Goal: Transaction & Acquisition: Purchase product/service

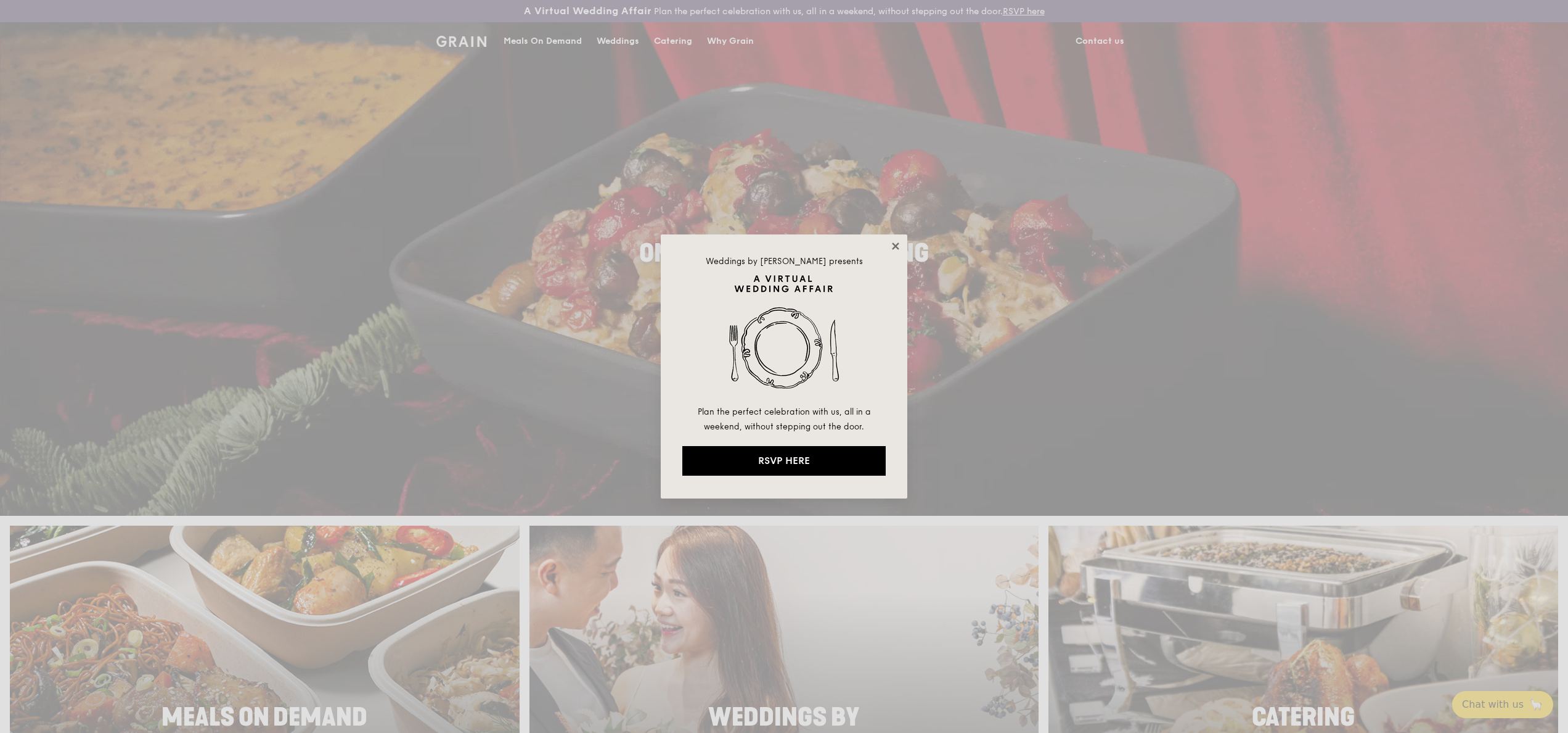
click at [895, 242] on icon at bounding box center [896, 246] width 12 height 12
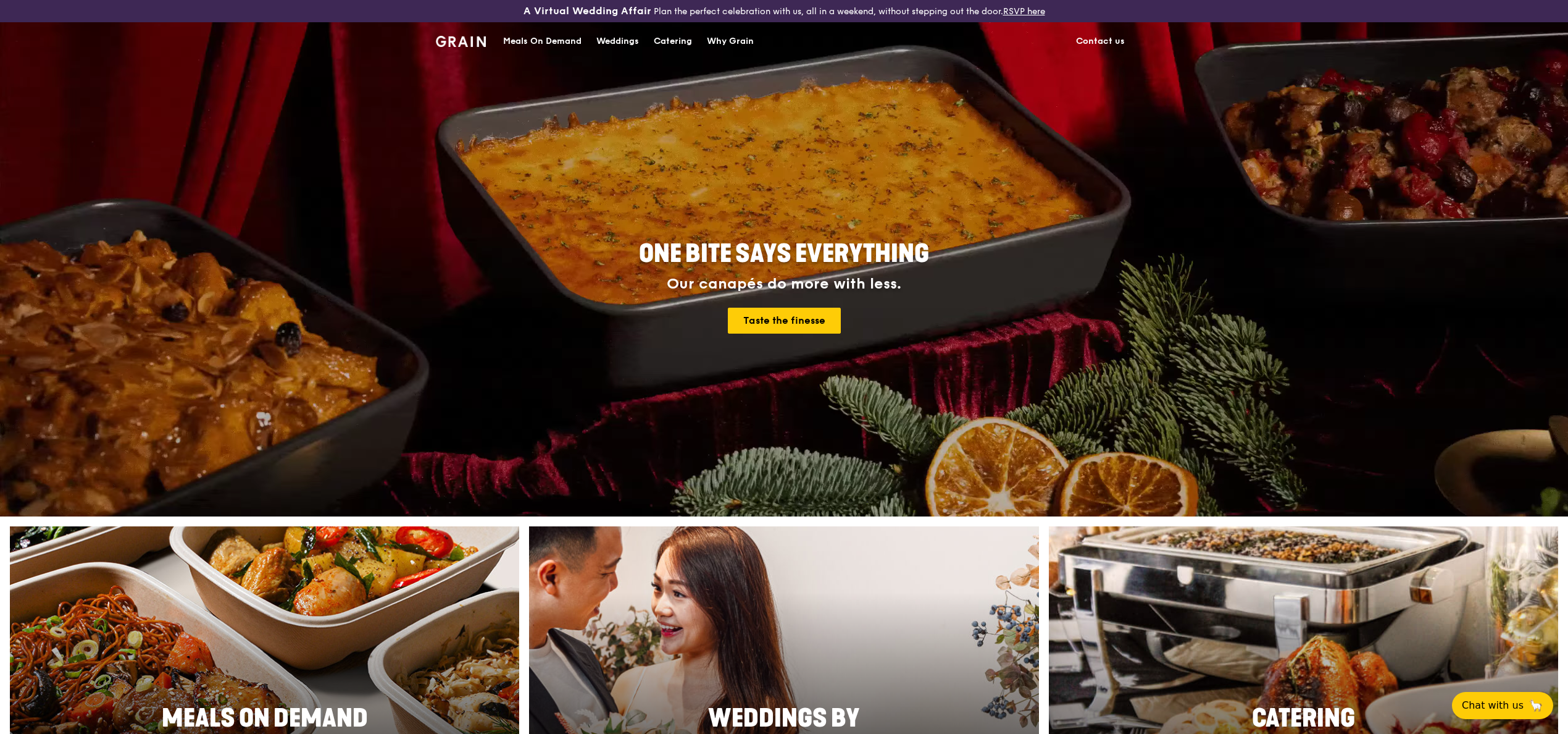
click at [1214, 586] on div at bounding box center [1303, 690] width 561 height 359
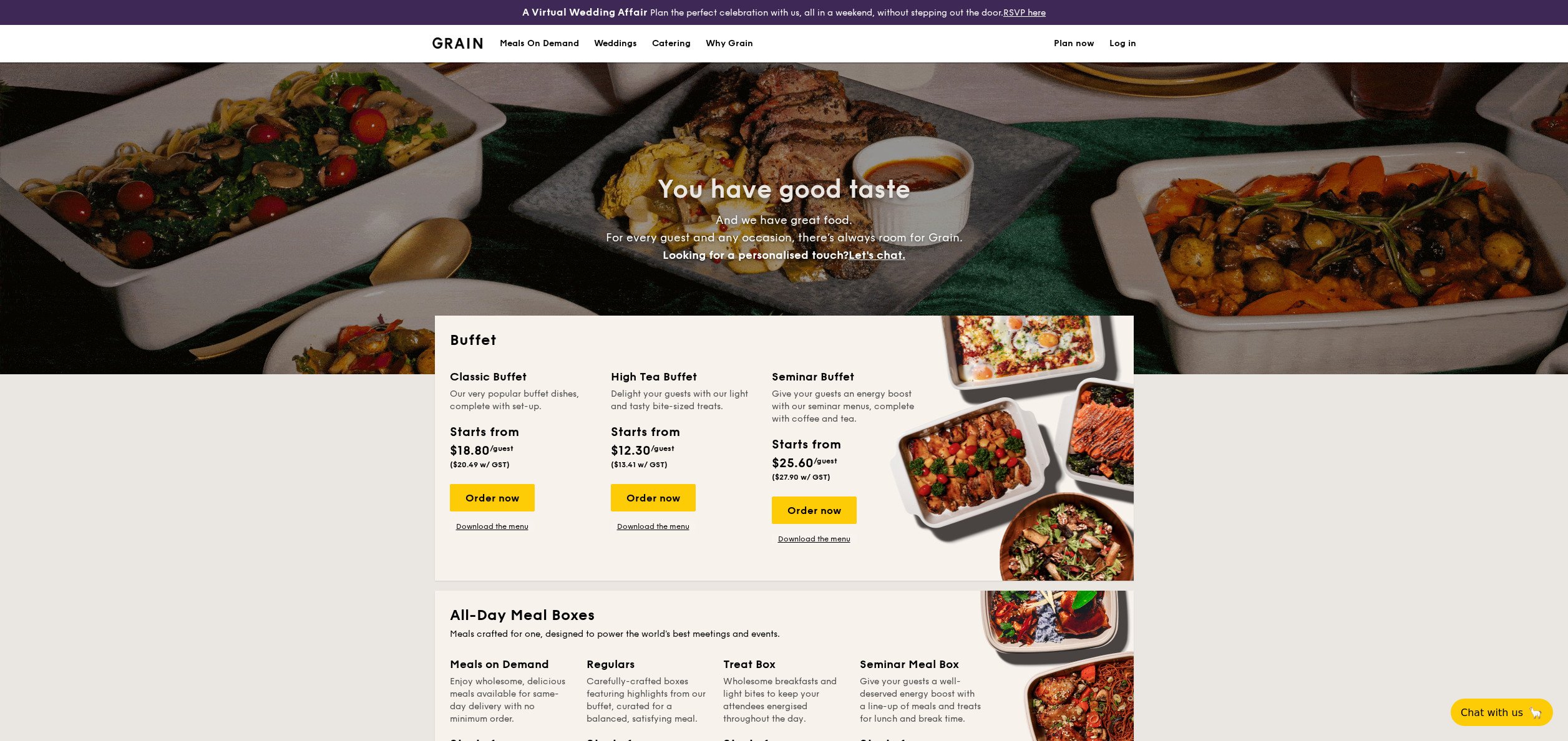
select select
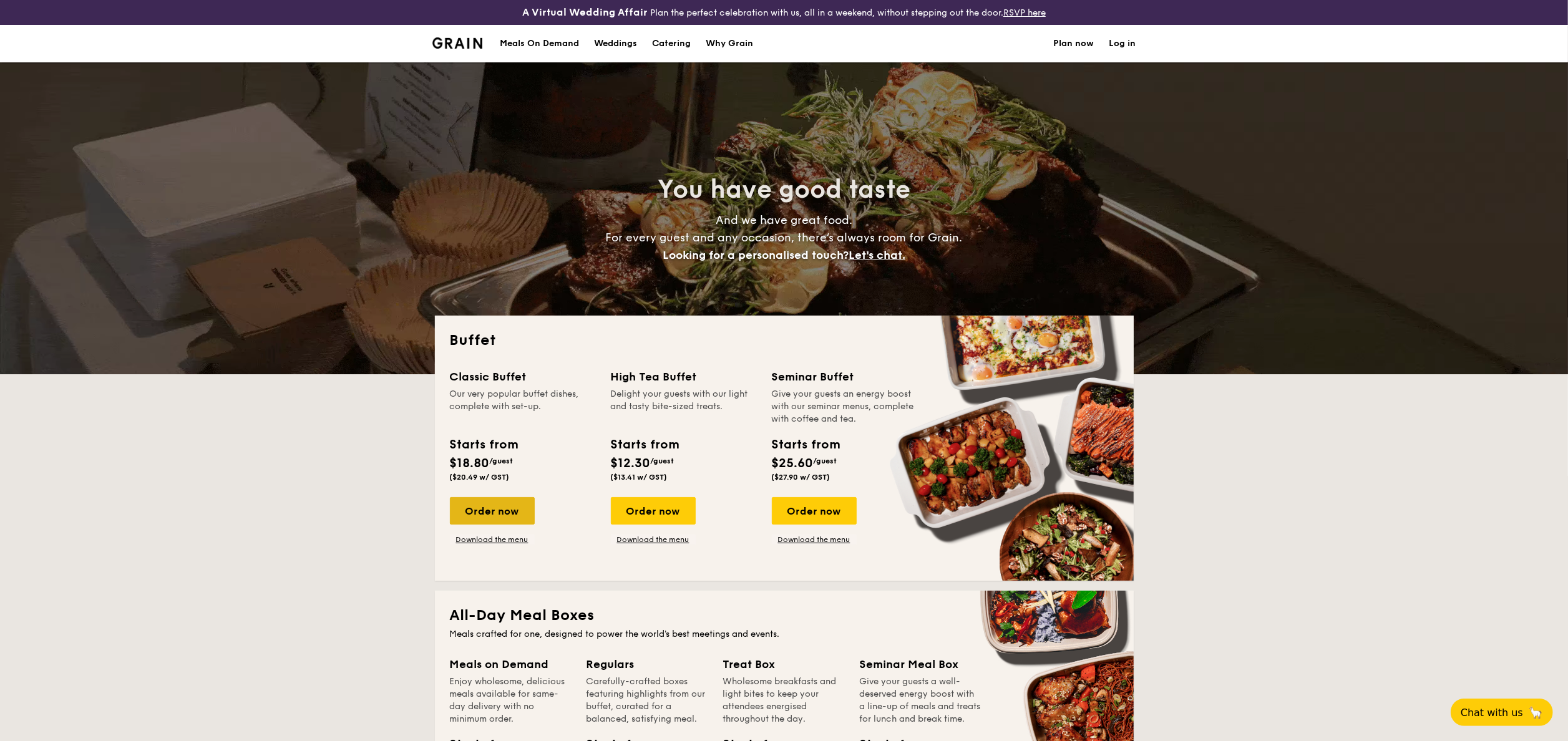
click at [479, 508] on div "Order now" at bounding box center [492, 510] width 85 height 28
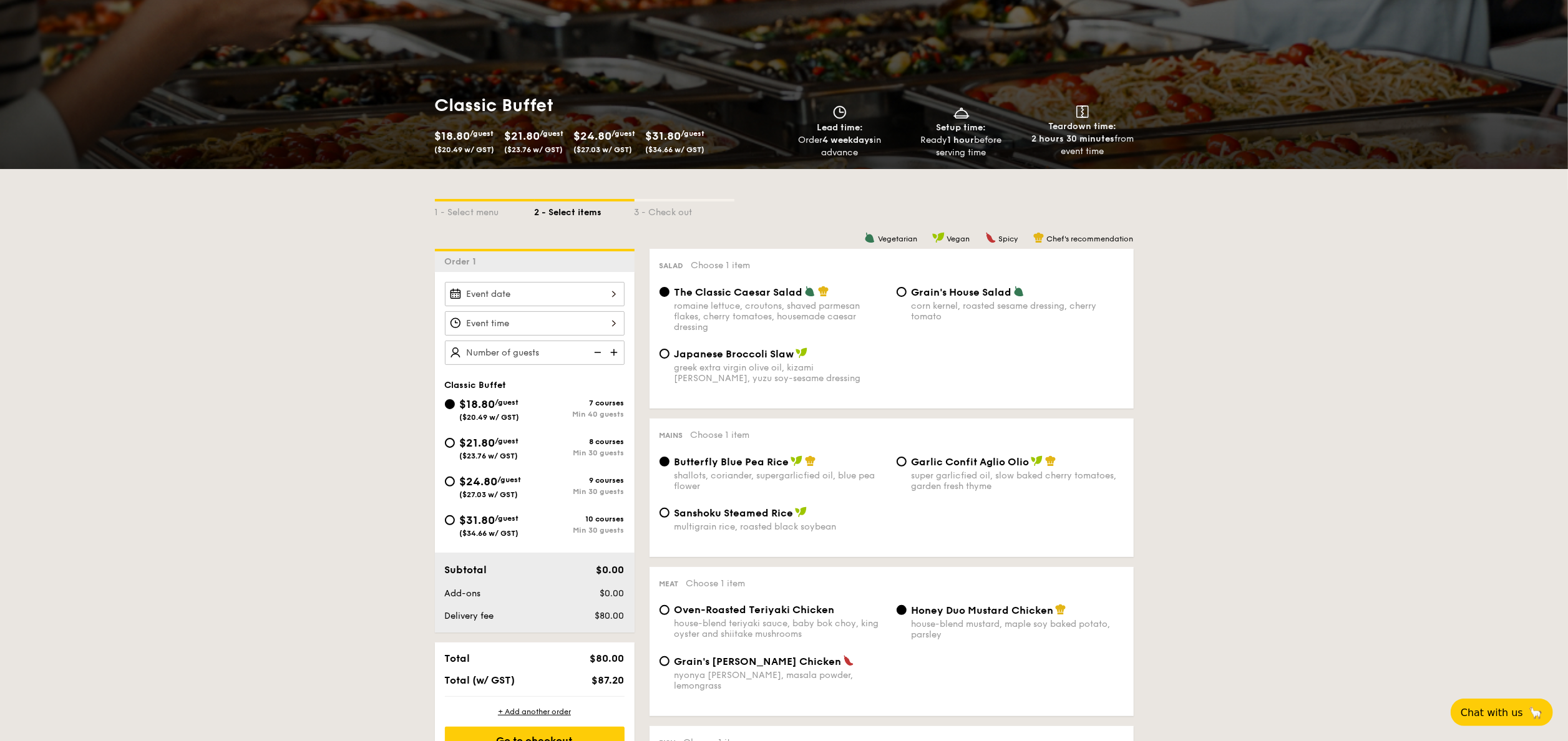
scroll to position [136, 0]
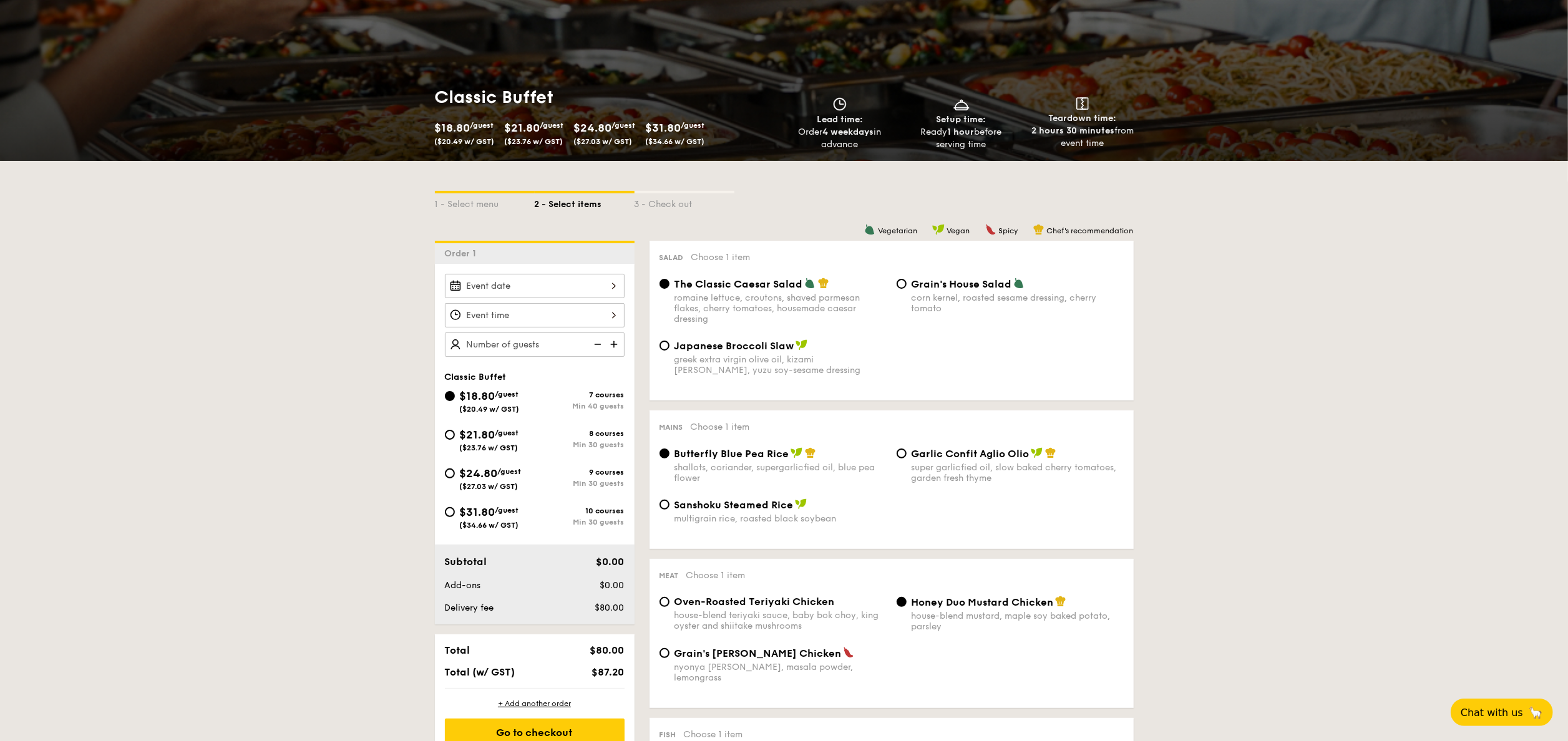
select select
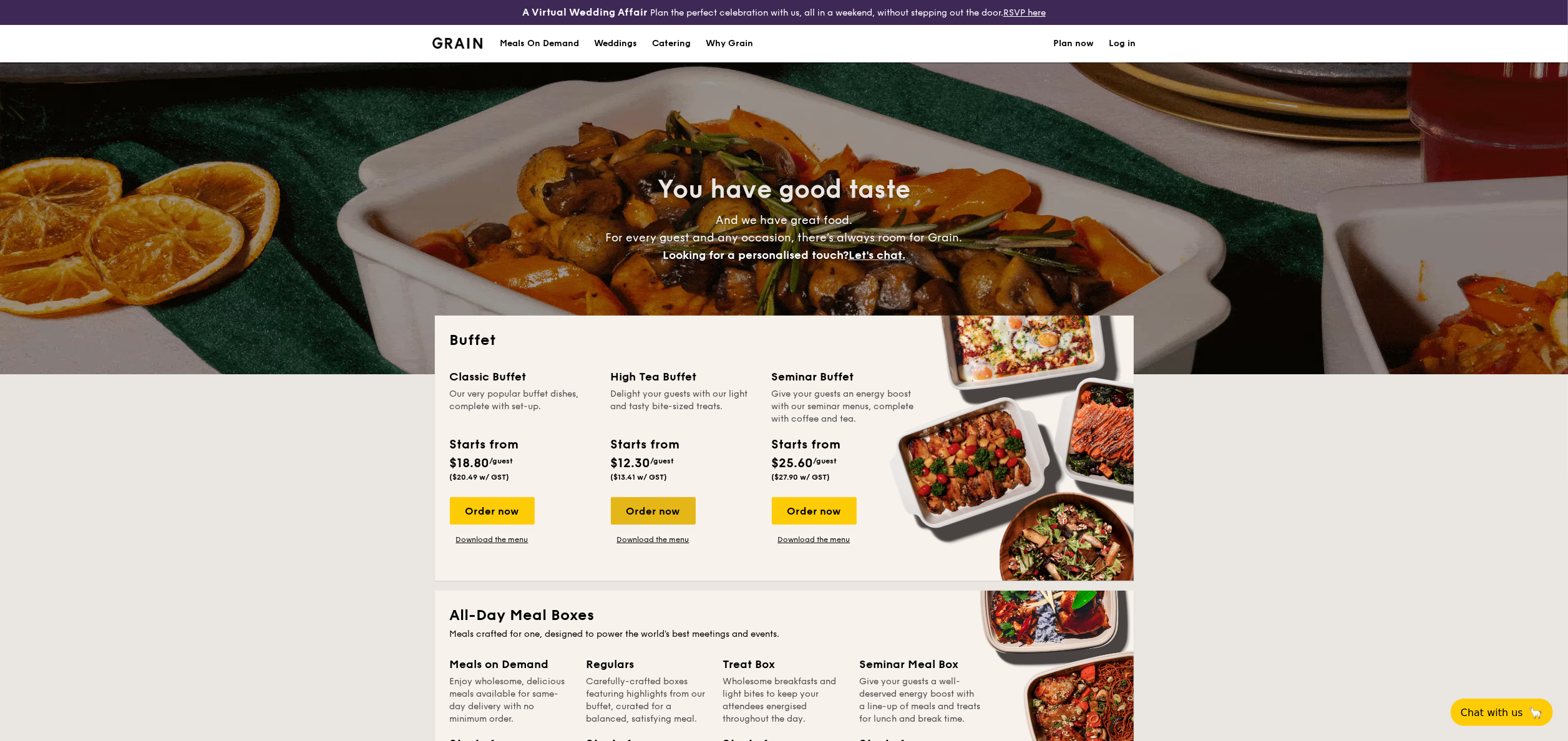
click at [646, 514] on div "Order now" at bounding box center [653, 510] width 85 height 28
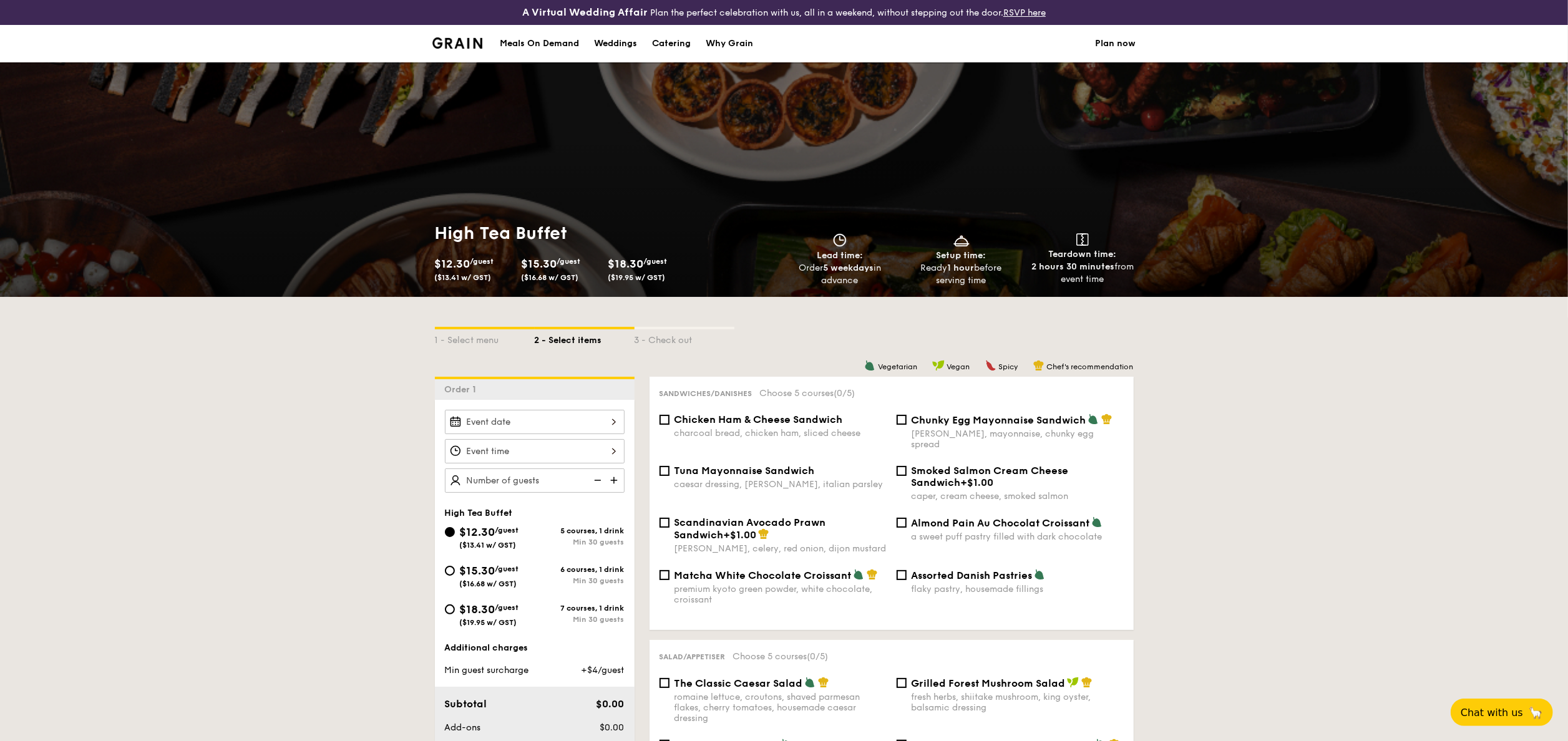
select select
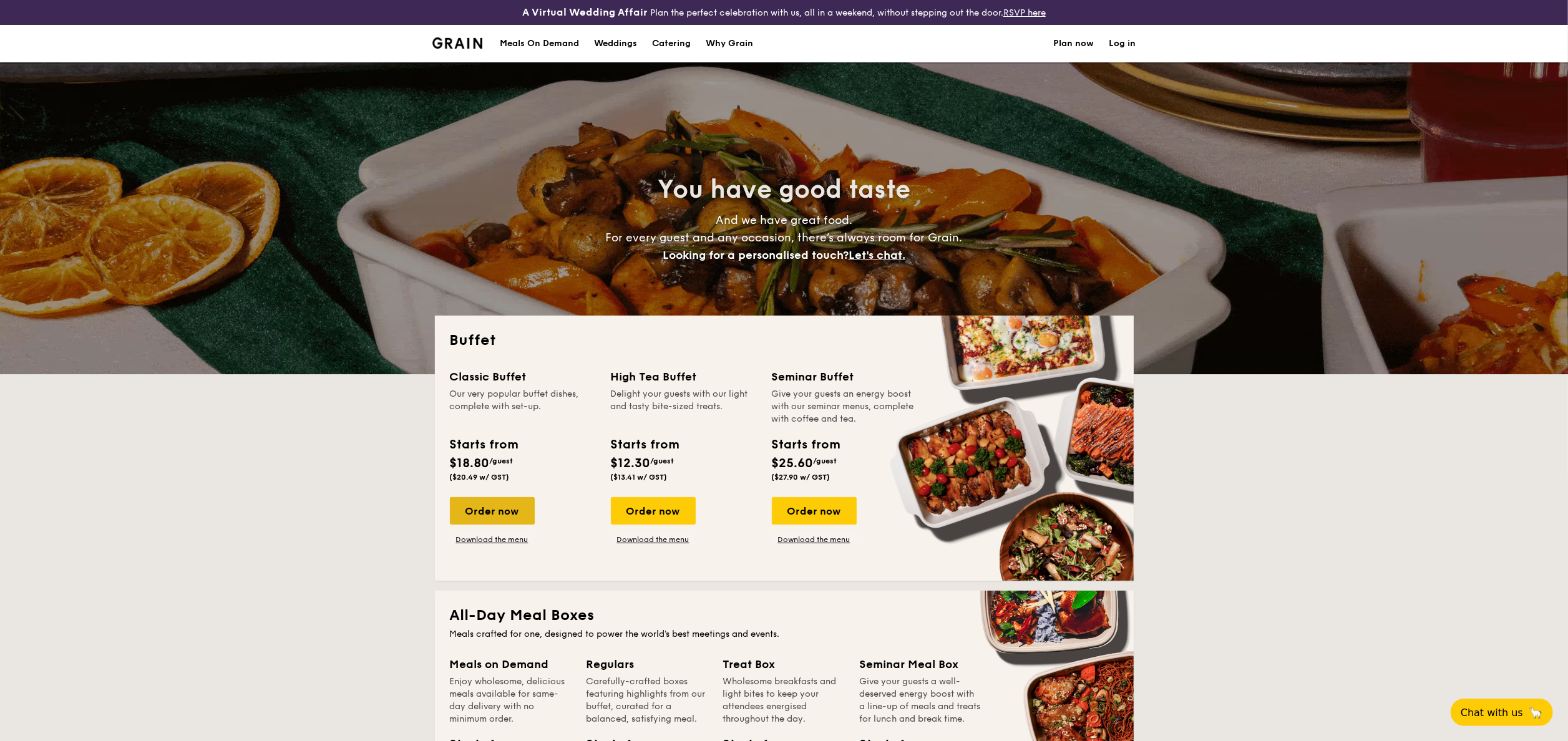
click at [505, 502] on div "Order now" at bounding box center [492, 510] width 85 height 28
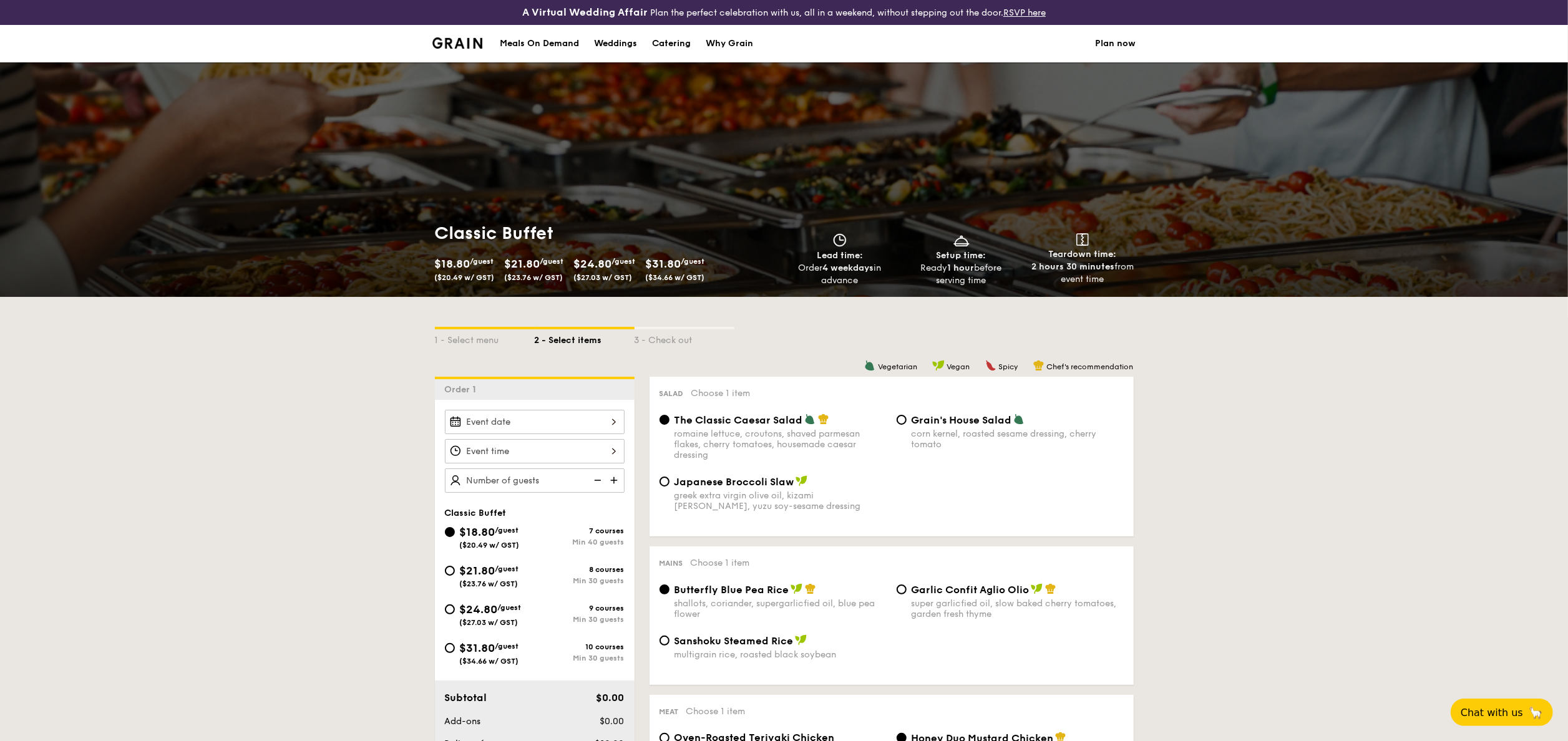
click at [448, 567] on div "$21.80 /guest ($23.76 w/ GST)" at bounding box center [490, 574] width 90 height 26
click at [448, 567] on input "$21.80 /guest ($23.76 w/ GST) 8 courses Min 30 guests" at bounding box center [450, 570] width 10 height 10
radio input "true"
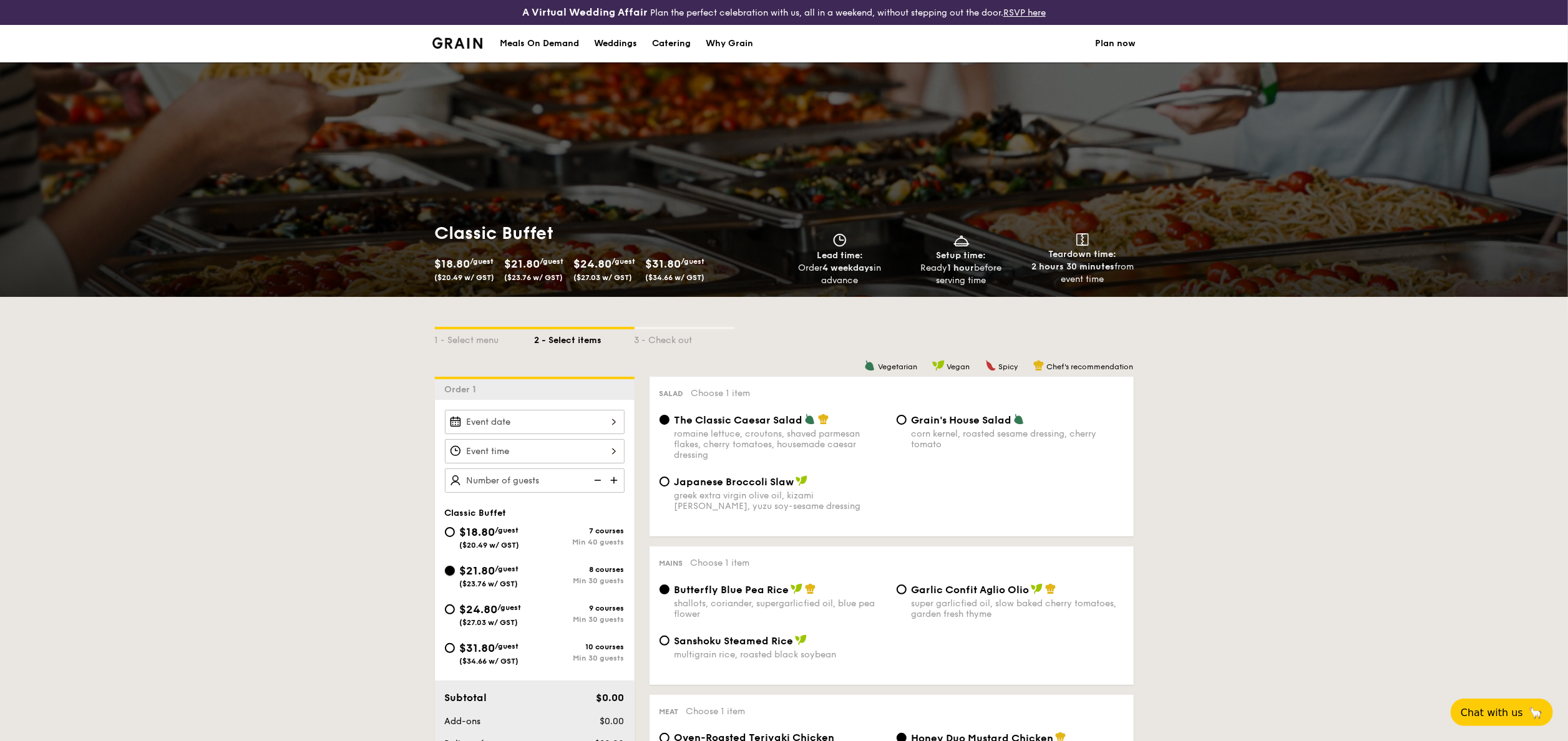
radio input "true"
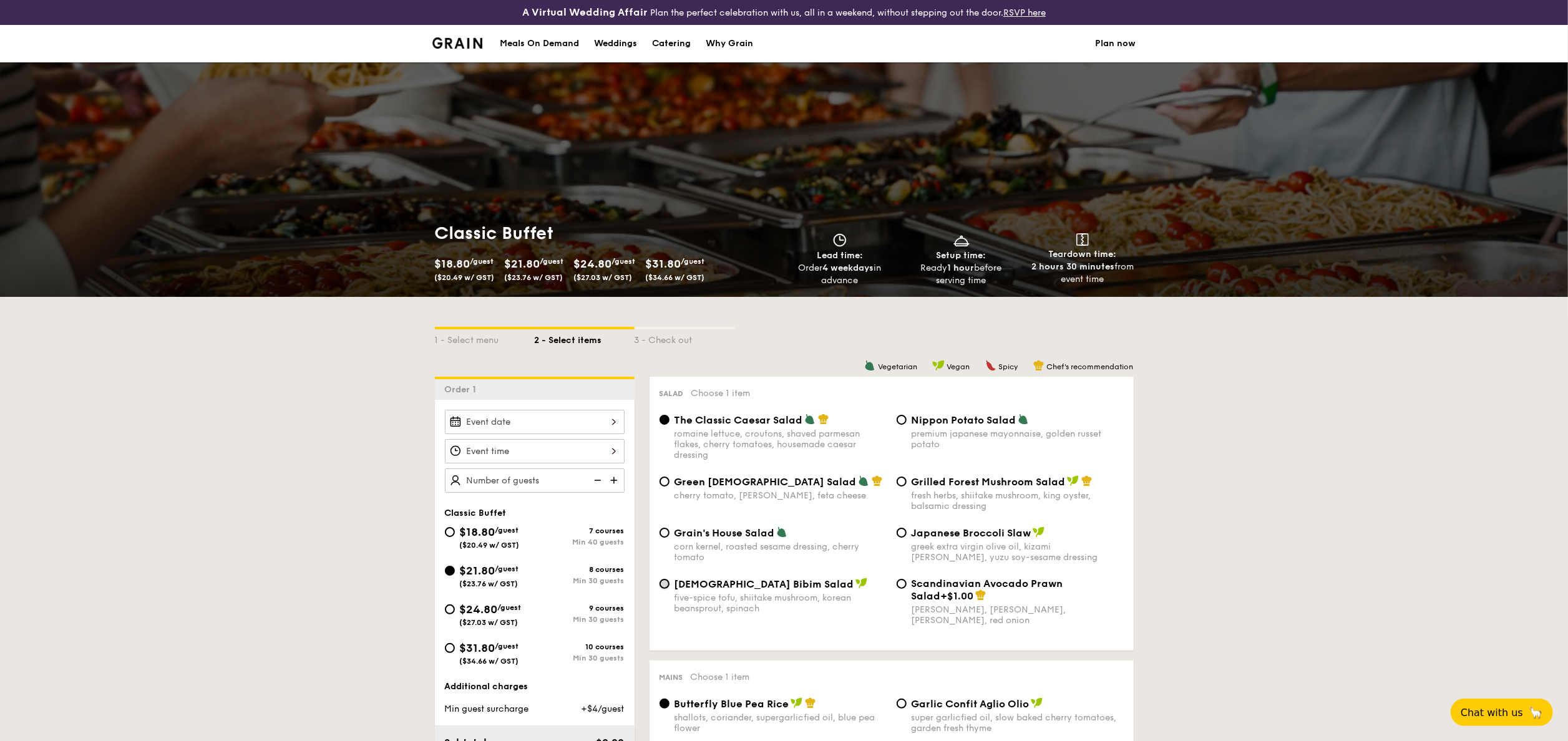
click at [666, 584] on input "Korean Bibim Salad five-spice tofu, shiitake mushroom, korean beansprout, spina…" at bounding box center [664, 583] width 10 height 10
radio input "true"
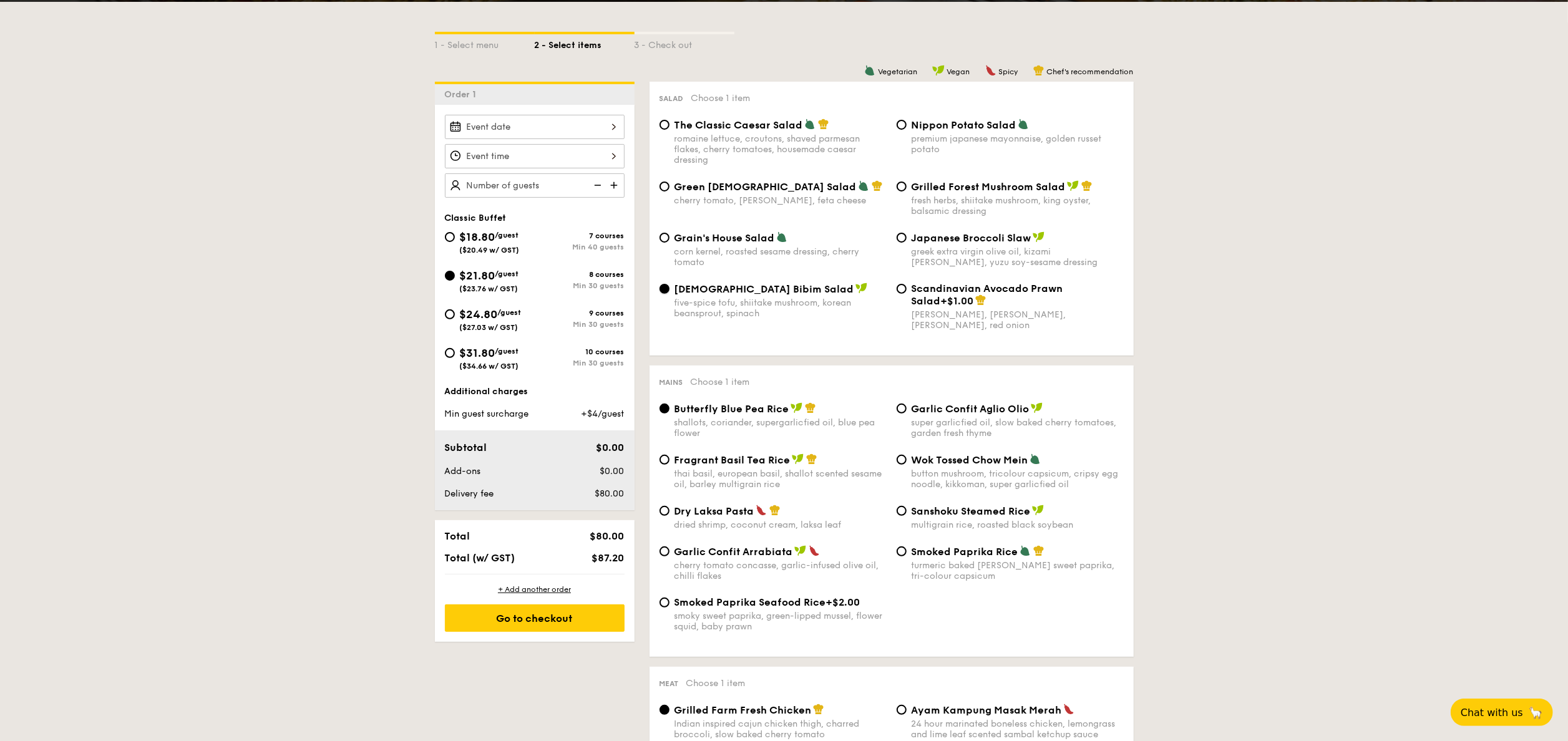
scroll to position [329, 0]
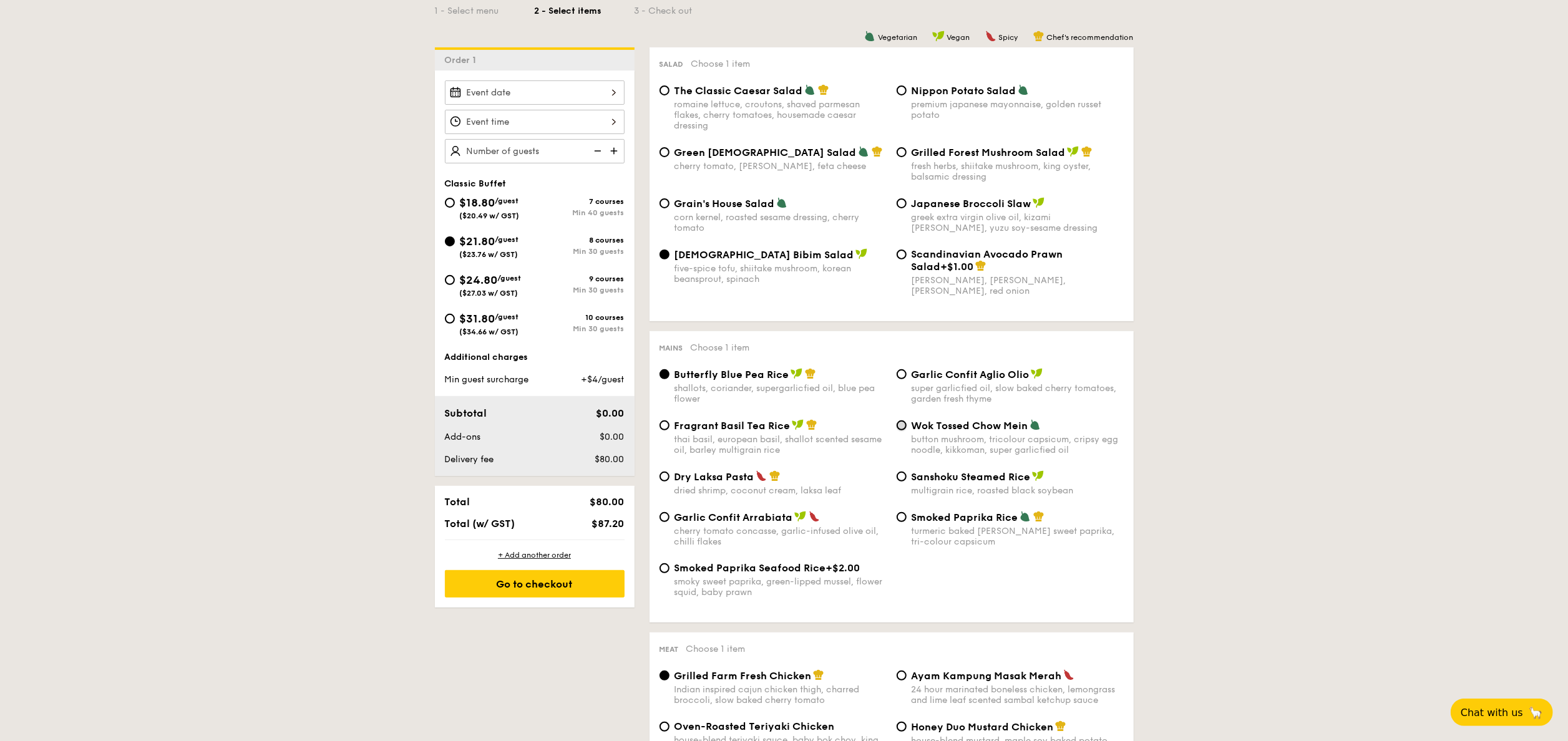
click at [898, 431] on input "Wok Tossed Chow Mein button mushroom, tricolour capsicum, cripsy egg noodle, ki…" at bounding box center [901, 424] width 10 height 10
radio input "true"
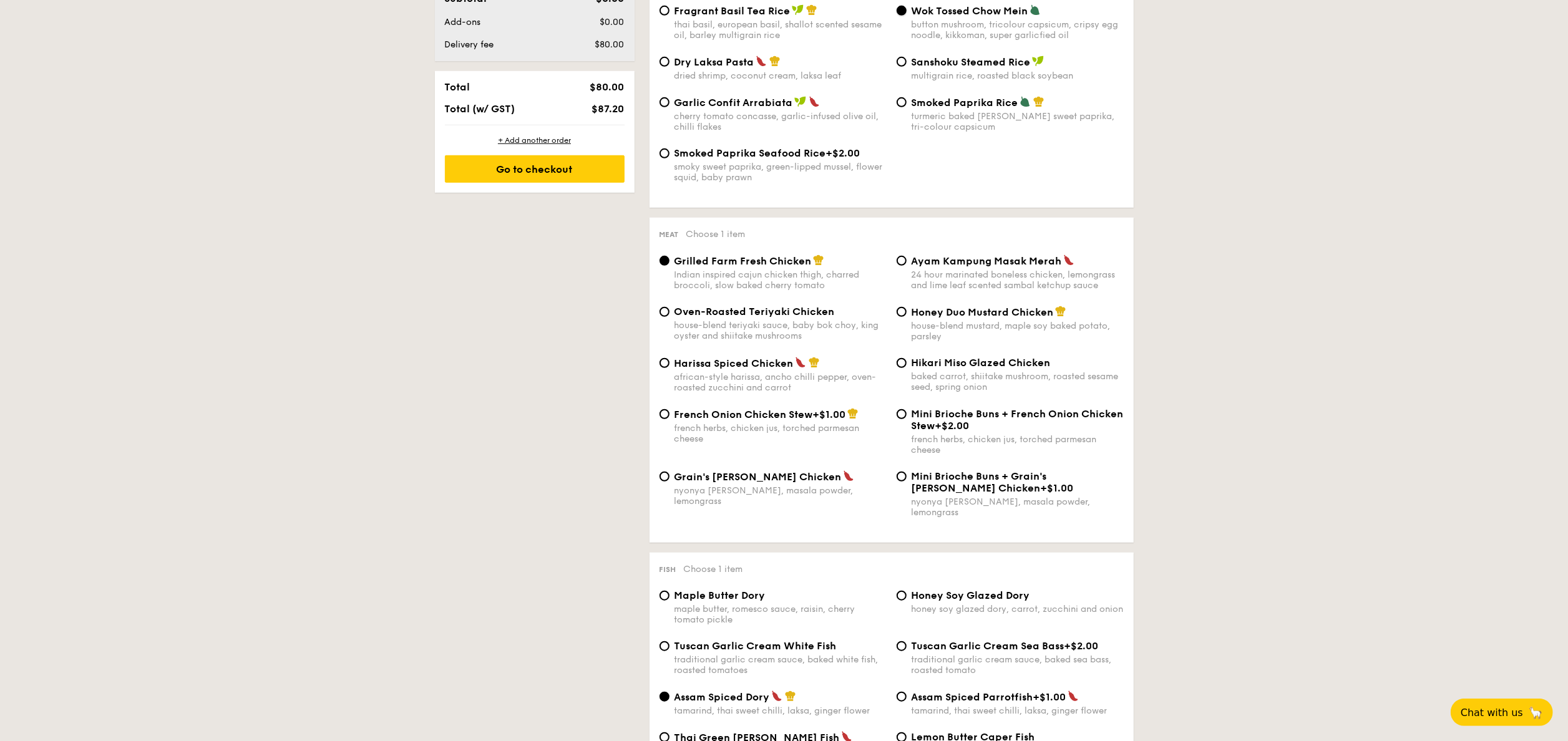
scroll to position [754, 0]
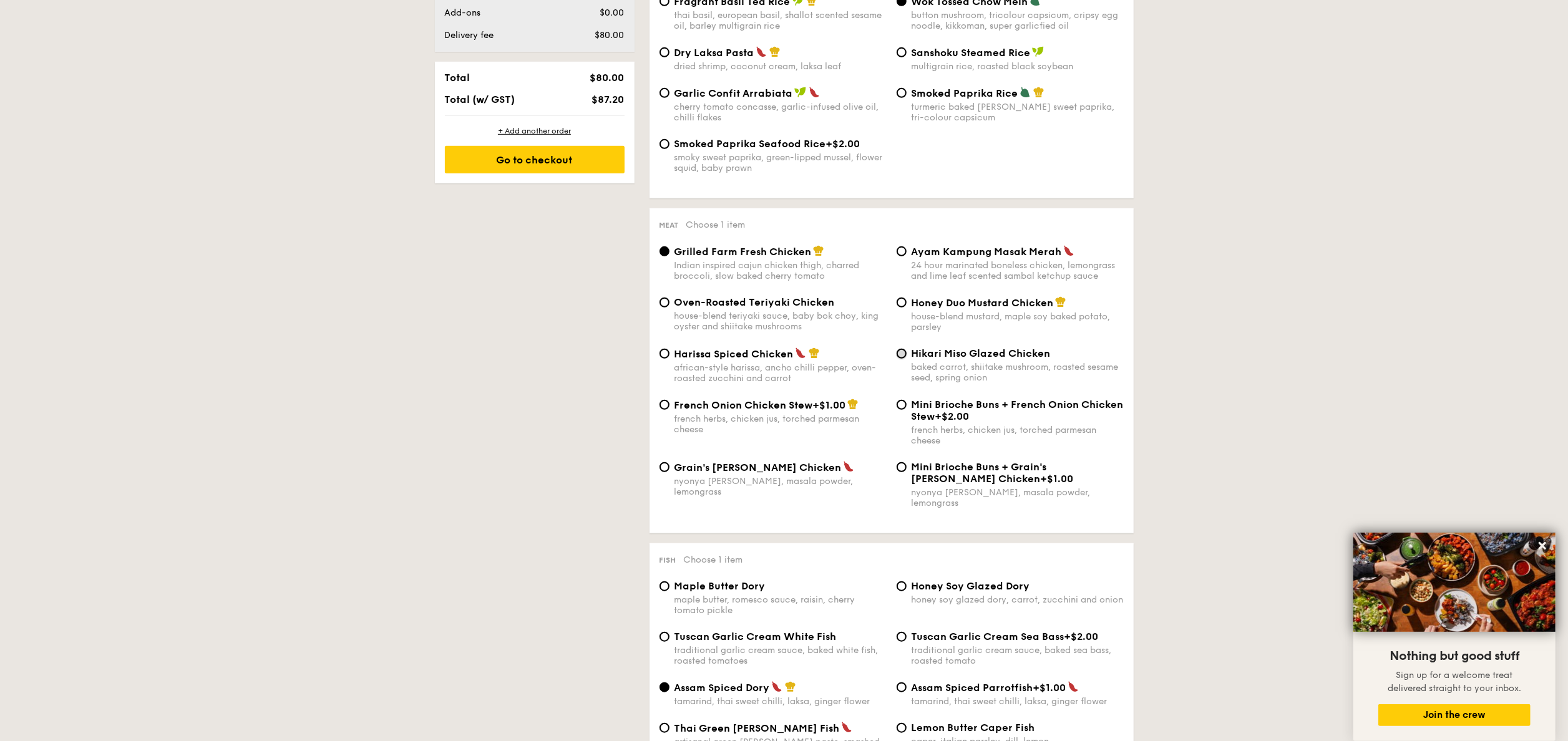
click at [904, 359] on input "Hikari Miso Glazed Chicken baked carrot, shiitake mushroom, roasted sesame seed…" at bounding box center [901, 353] width 10 height 10
radio input "true"
click at [901, 723] on input "Lemon Butter Caper Fish caper, italian parsley, dill, lemon" at bounding box center [901, 728] width 10 height 10
radio input "true"
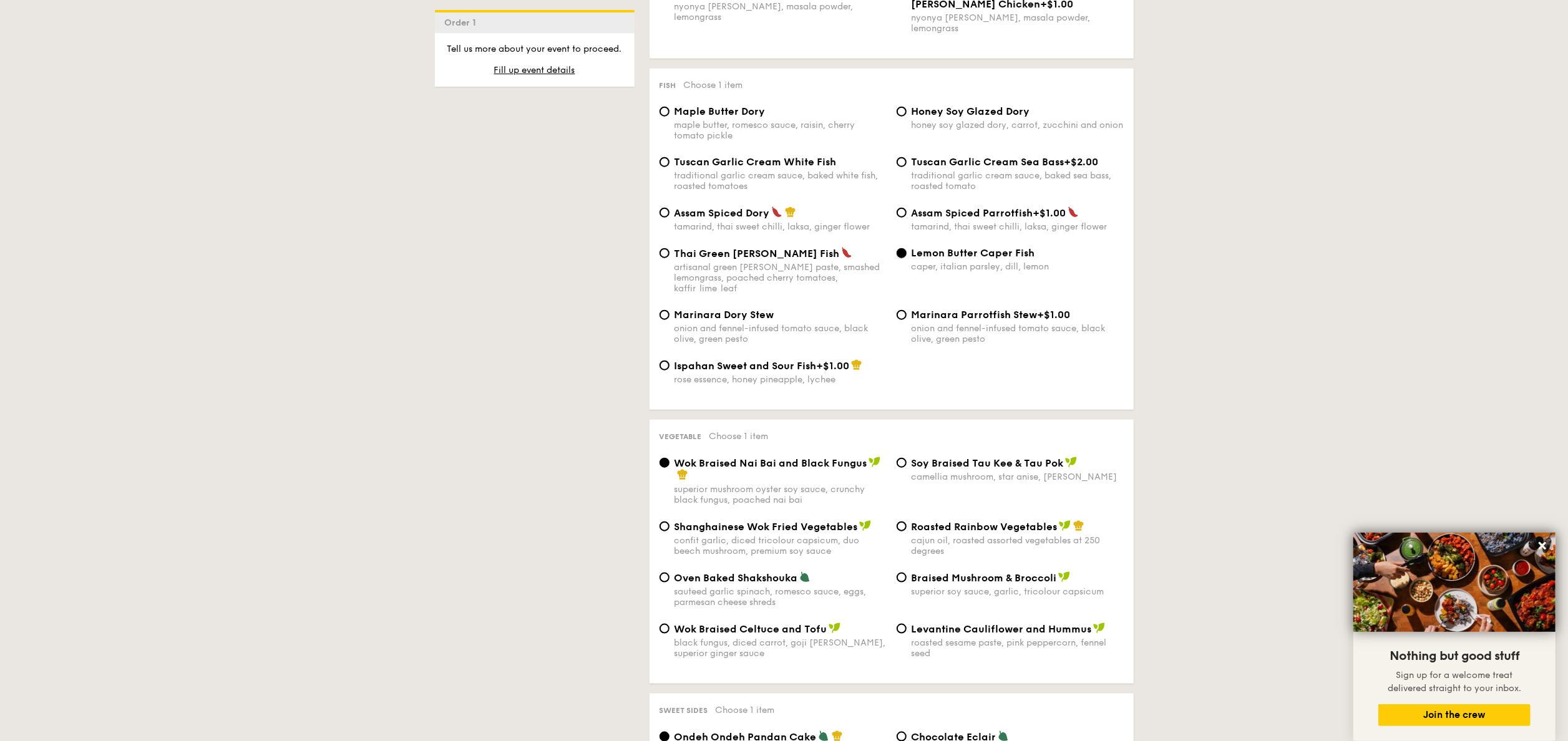
scroll to position [1266, 0]
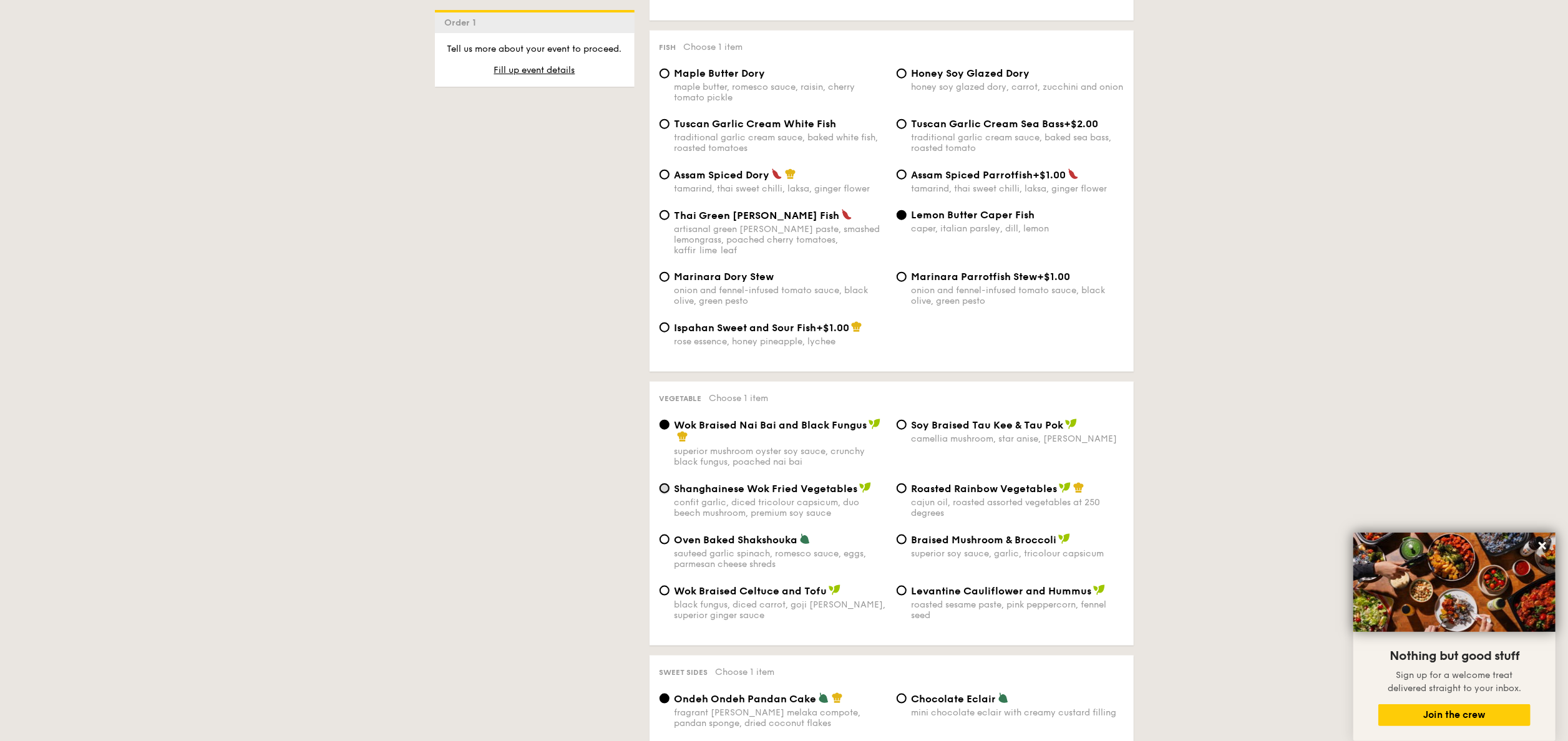
click at [662, 484] on input "Shanghainese Wok Fried Vegetables confit garlic, diced tricolour capsicum, duo …" at bounding box center [664, 488] width 10 height 10
radio input "true"
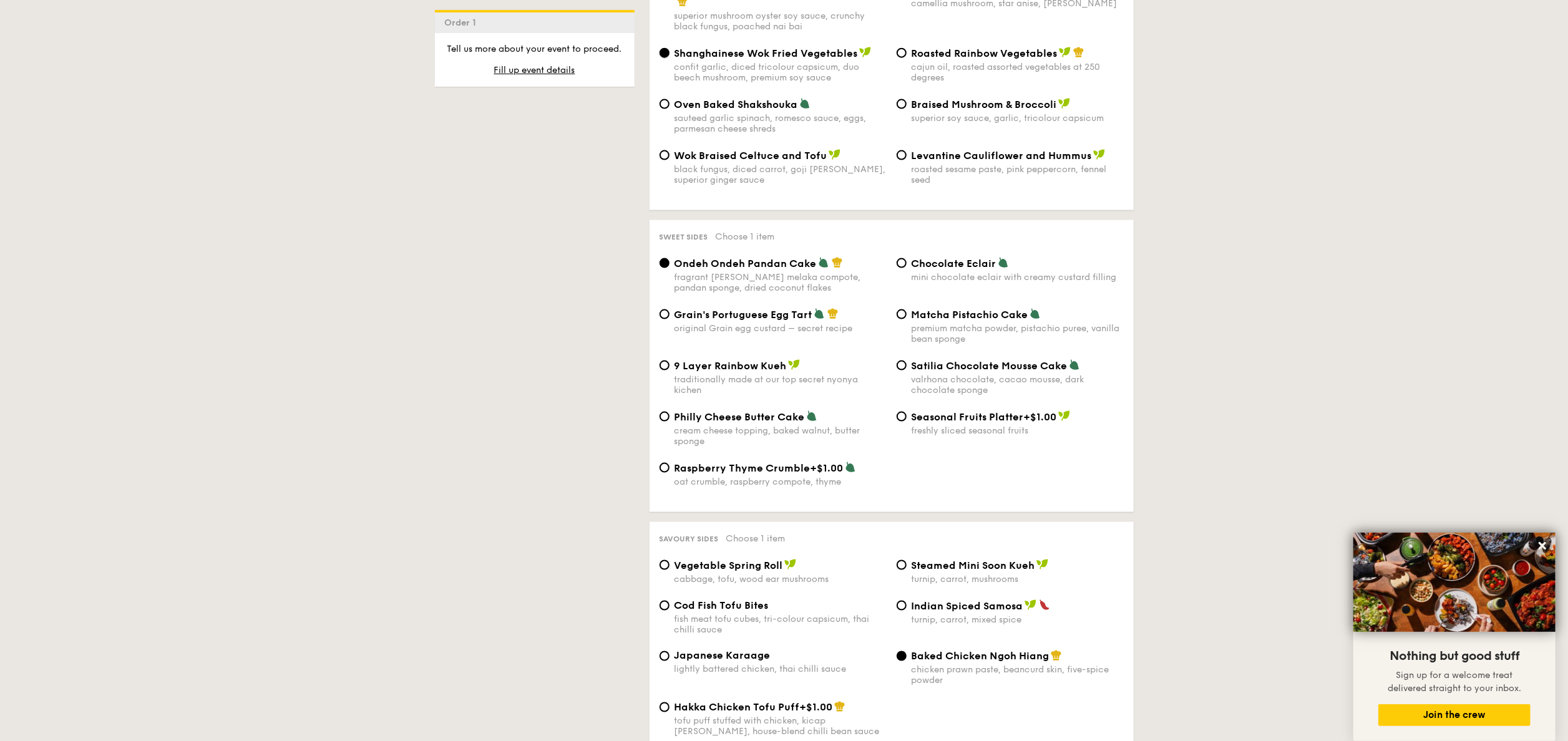
scroll to position [1704, 0]
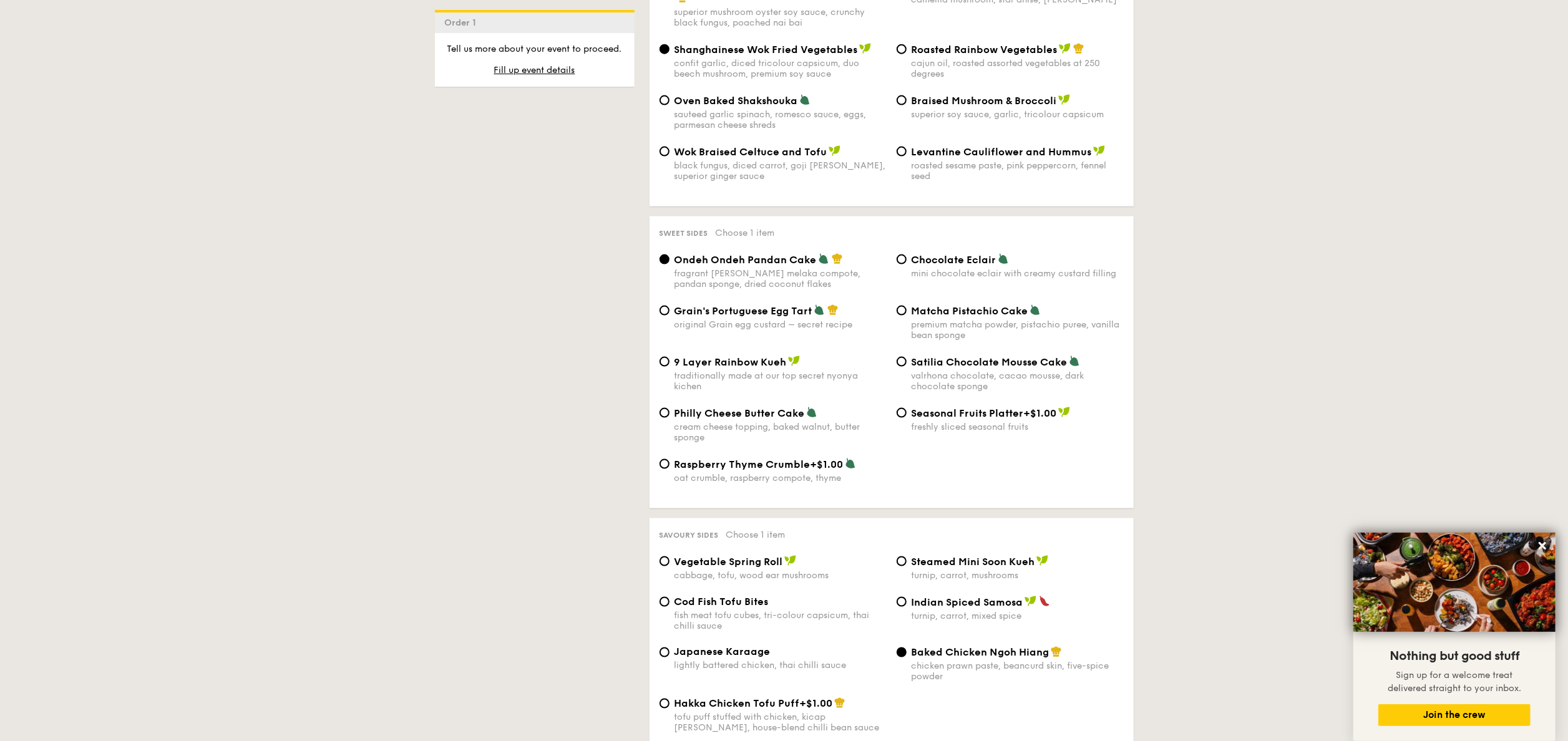
click at [676, 305] on span "Grain's Portuguese Egg Tart" at bounding box center [743, 310] width 138 height 12
click at [670, 306] on input "Grain's Portuguese Egg Tart original Grain egg custard – secret recipe" at bounding box center [664, 310] width 10 height 10
radio input "true"
click at [670, 699] on div "Hakka Chicken Tofu Puff +$1.00 tofu puff stuffed with chicken, kicap manis, hou…" at bounding box center [773, 715] width 237 height 36
click at [665, 699] on input "Hakka Chicken Tofu Puff +$1.00 tofu puff stuffed with chicken, kicap manis, hou…" at bounding box center [664, 702] width 10 height 10
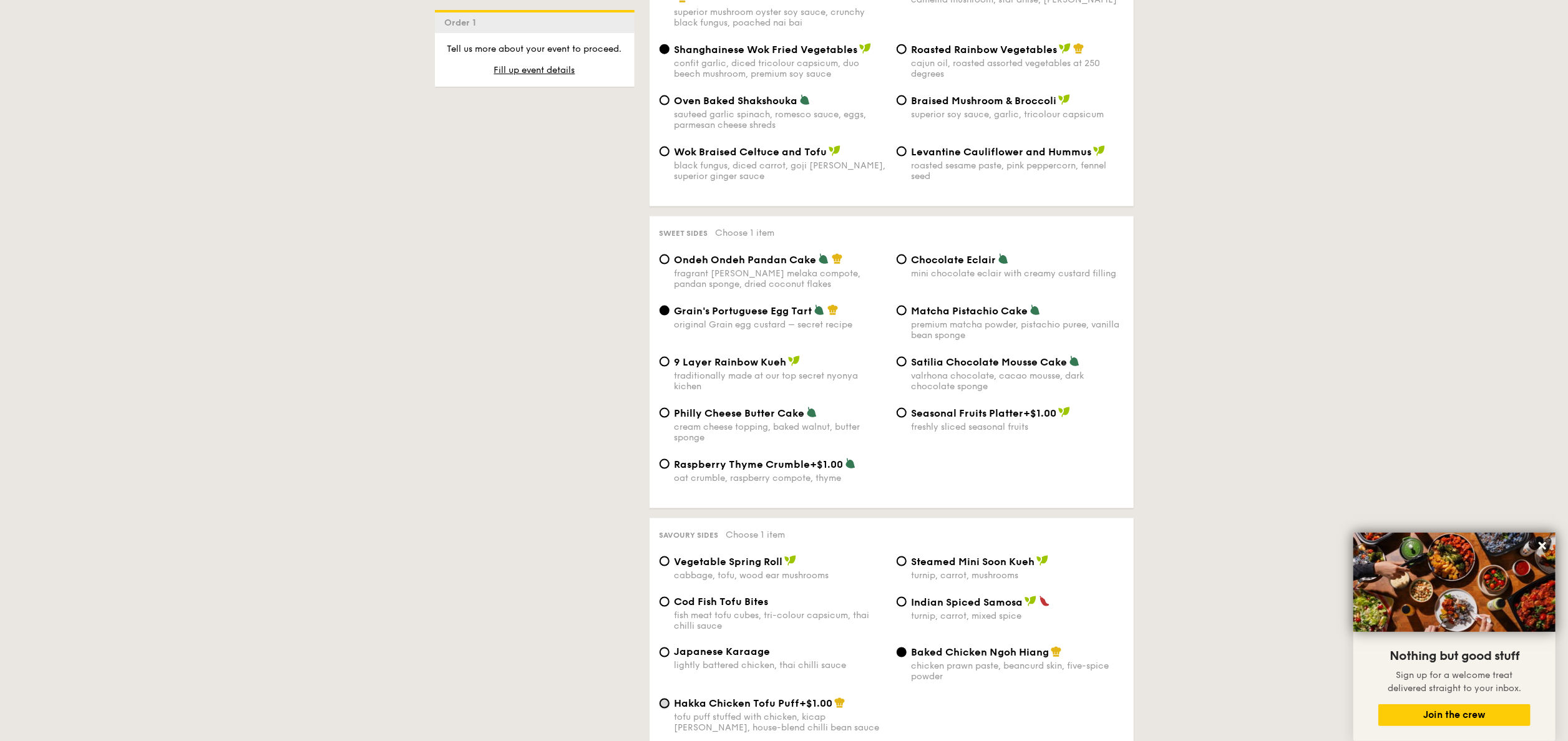
radio input "true"
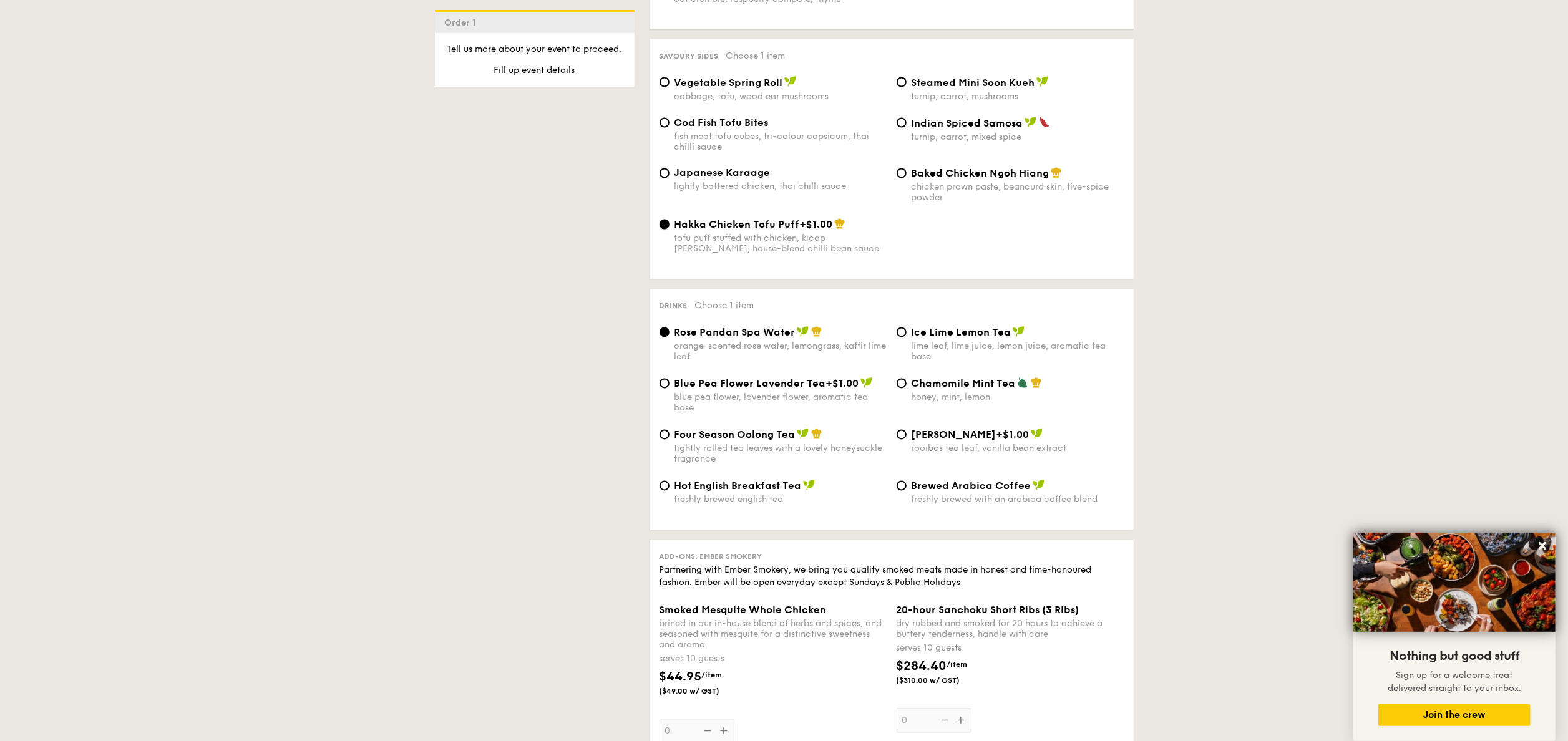
scroll to position [2248, 0]
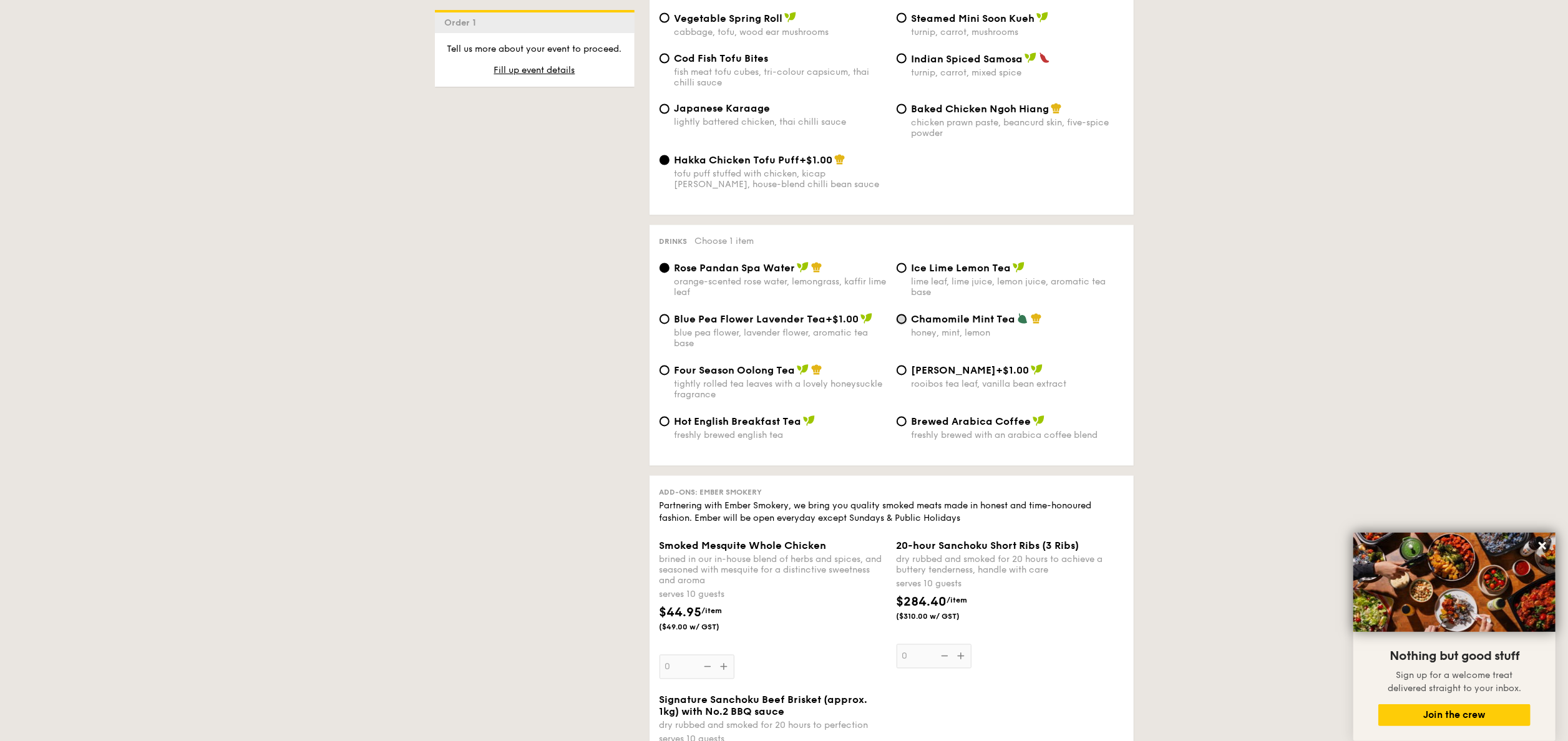
click at [901, 318] on input "Chamomile Mint Tea honey, mint, lemon" at bounding box center [901, 318] width 10 height 10
radio input "true"
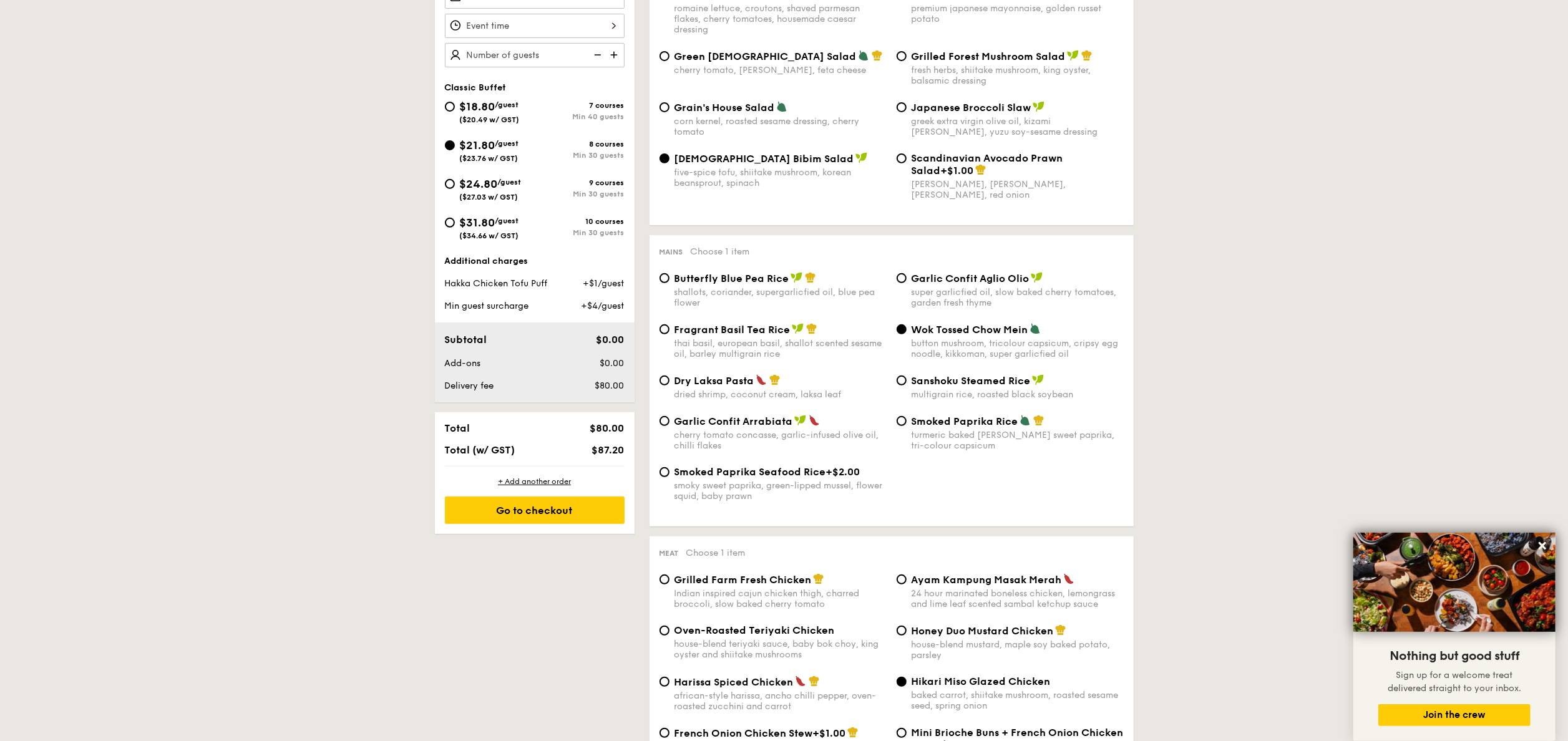
scroll to position [375, 0]
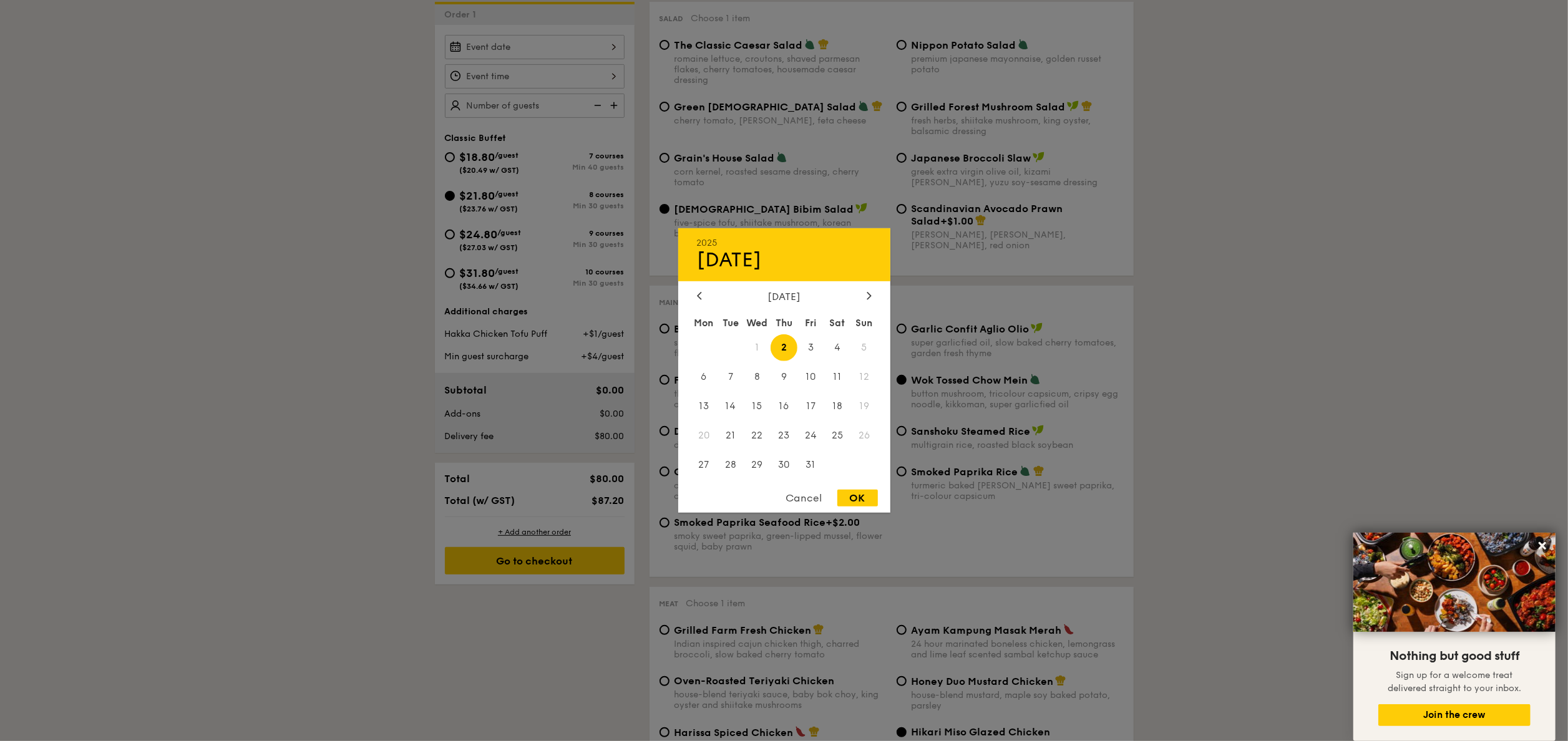
click at [545, 41] on div "2025 Oct 02 October 2025 Mon Tue Wed Thu Fri Sat Sun 1 2 3 4 5 6 7 8 9 10 11 12…" at bounding box center [535, 47] width 180 height 24
click at [831, 432] on span "25" at bounding box center [837, 435] width 27 height 27
click at [867, 493] on div "OK" at bounding box center [857, 498] width 40 height 17
type input "Oct 25, 2025"
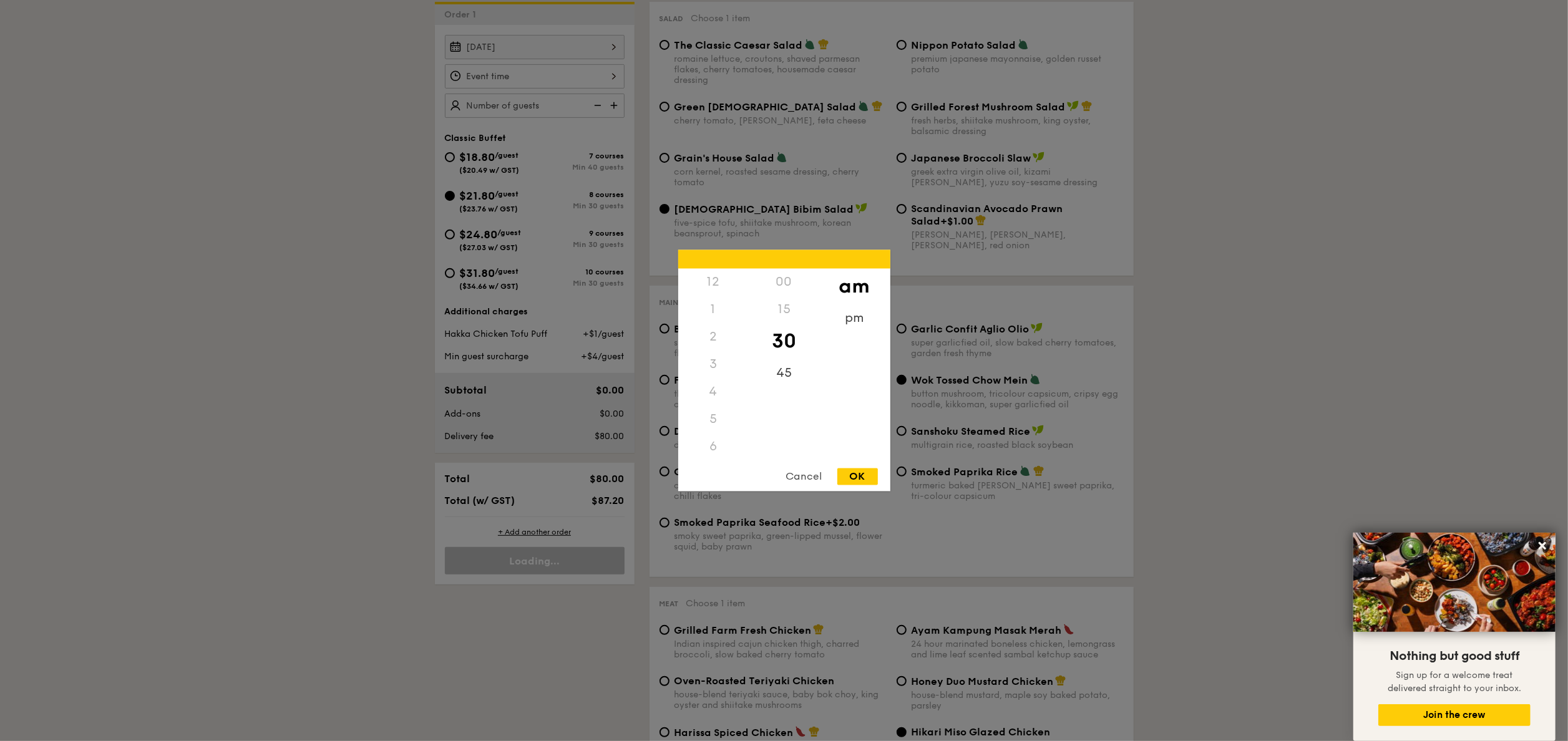
click at [578, 86] on div "12 1 2 3 4 5 6 7 8 9 10 11 00 15 30 45 am pm Cancel OK" at bounding box center [535, 76] width 180 height 24
click at [705, 449] on div "11" at bounding box center [714, 460] width 71 height 36
click at [714, 422] on div "9" at bounding box center [714, 432] width 71 height 28
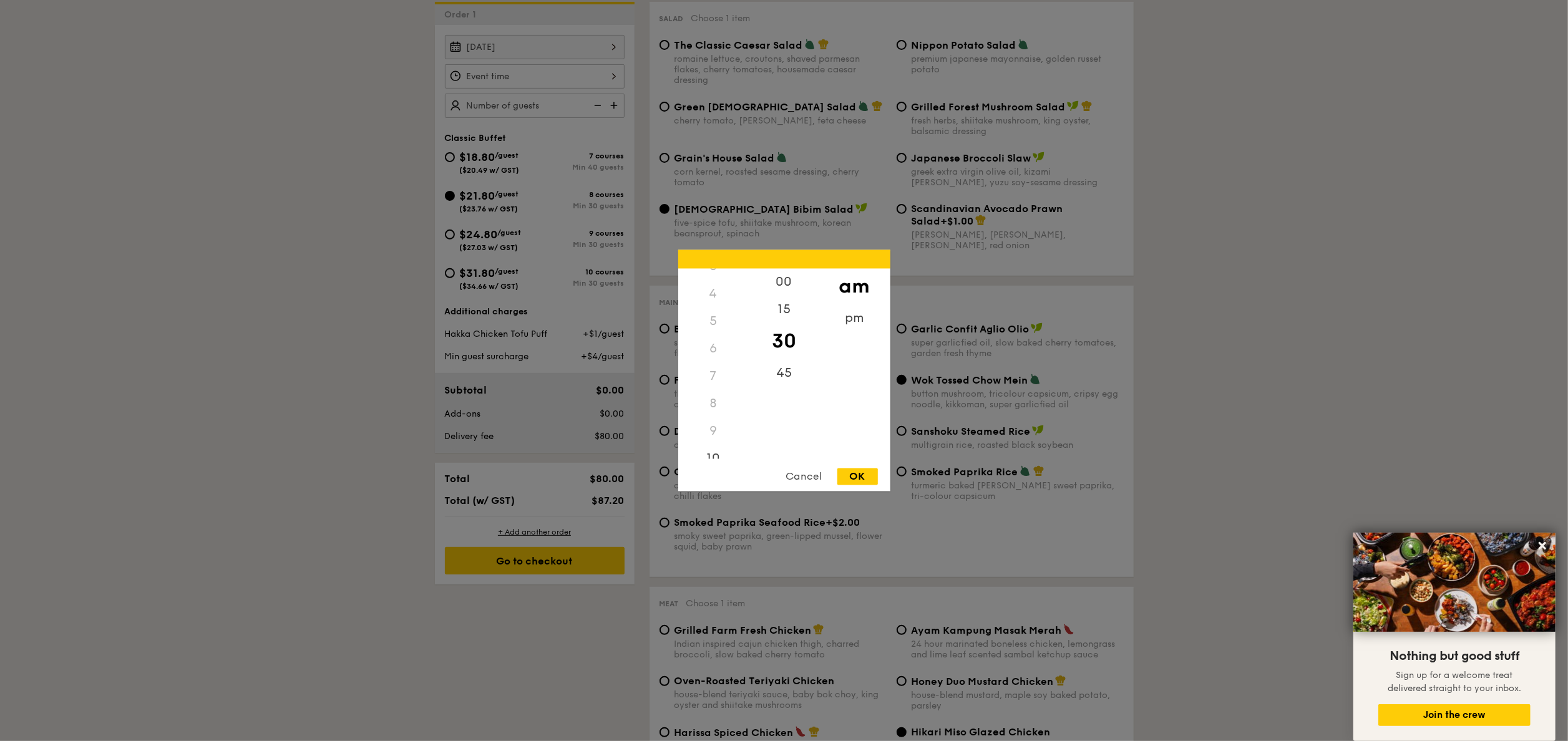
click at [714, 422] on div "9" at bounding box center [714, 432] width 71 height 28
click at [712, 354] on div "6" at bounding box center [714, 349] width 71 height 28
drag, startPoint x: 712, startPoint y: 354, endPoint x: 729, endPoint y: 439, distance: 86.7
click at [729, 439] on div "12 1 2 3 4 5 6 7 8 9 10 11" at bounding box center [714, 364] width 71 height 190
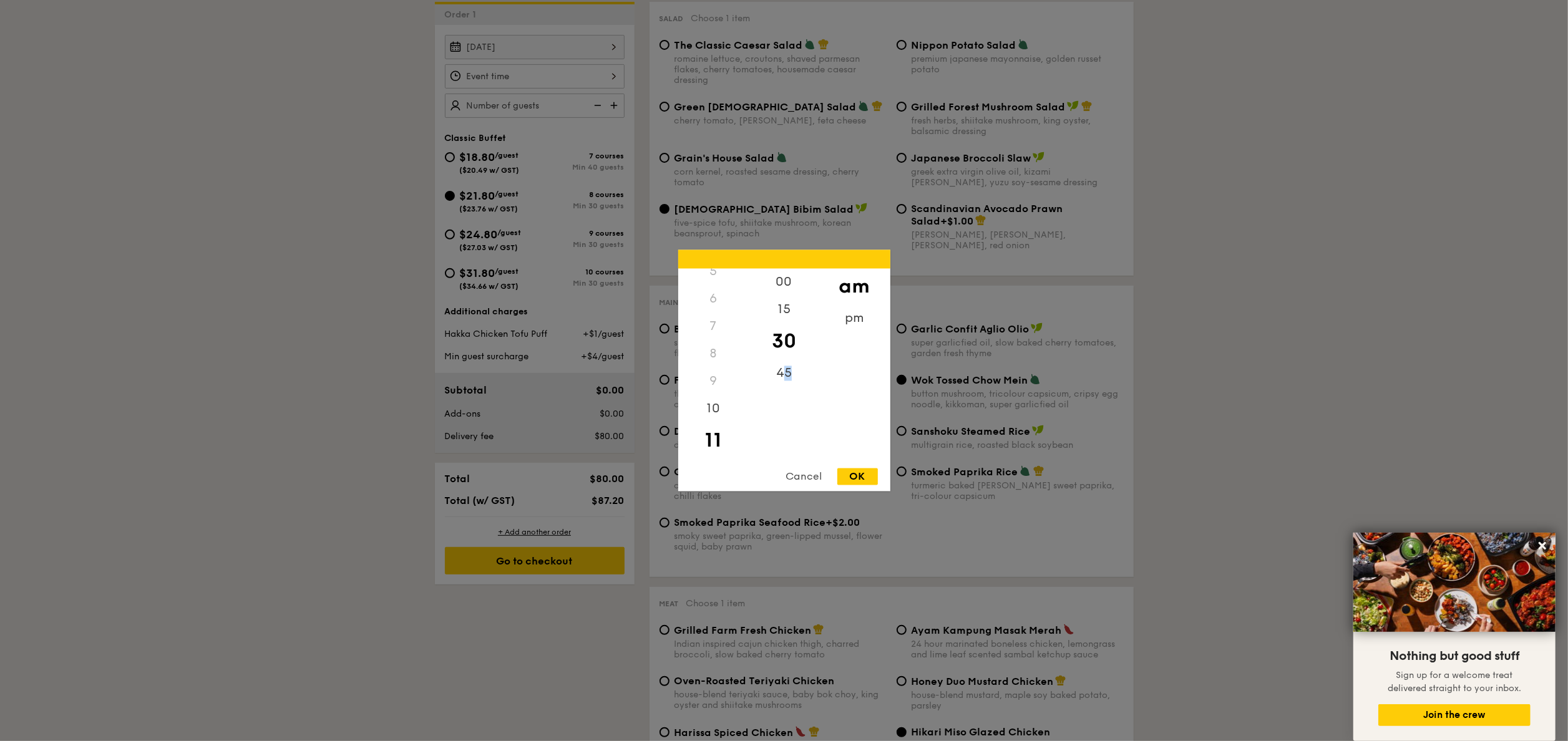
drag, startPoint x: 729, startPoint y: 439, endPoint x: 787, endPoint y: 452, distance: 59.4
click at [787, 452] on div "00 15 30 45" at bounding box center [784, 364] width 71 height 190
drag, startPoint x: 787, startPoint y: 452, endPoint x: 779, endPoint y: 428, distance: 25.3
click at [779, 428] on div "00 15 30 45" at bounding box center [784, 364] width 71 height 190
click at [848, 320] on div "pm" at bounding box center [854, 323] width 71 height 36
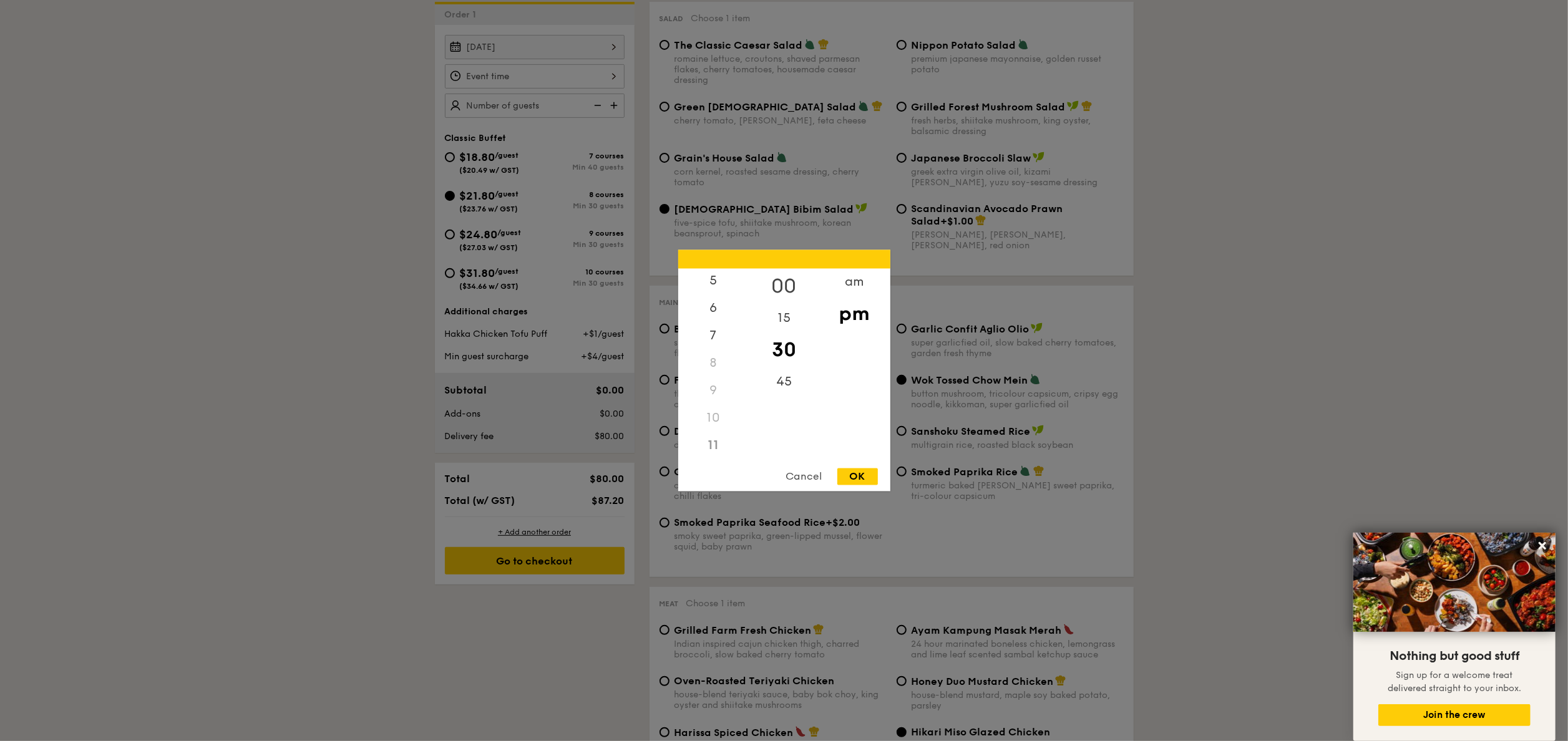
scroll to position [138, 0]
click at [790, 277] on div "00" at bounding box center [784, 287] width 71 height 36
click at [712, 442] on div "11" at bounding box center [714, 446] width 71 height 28
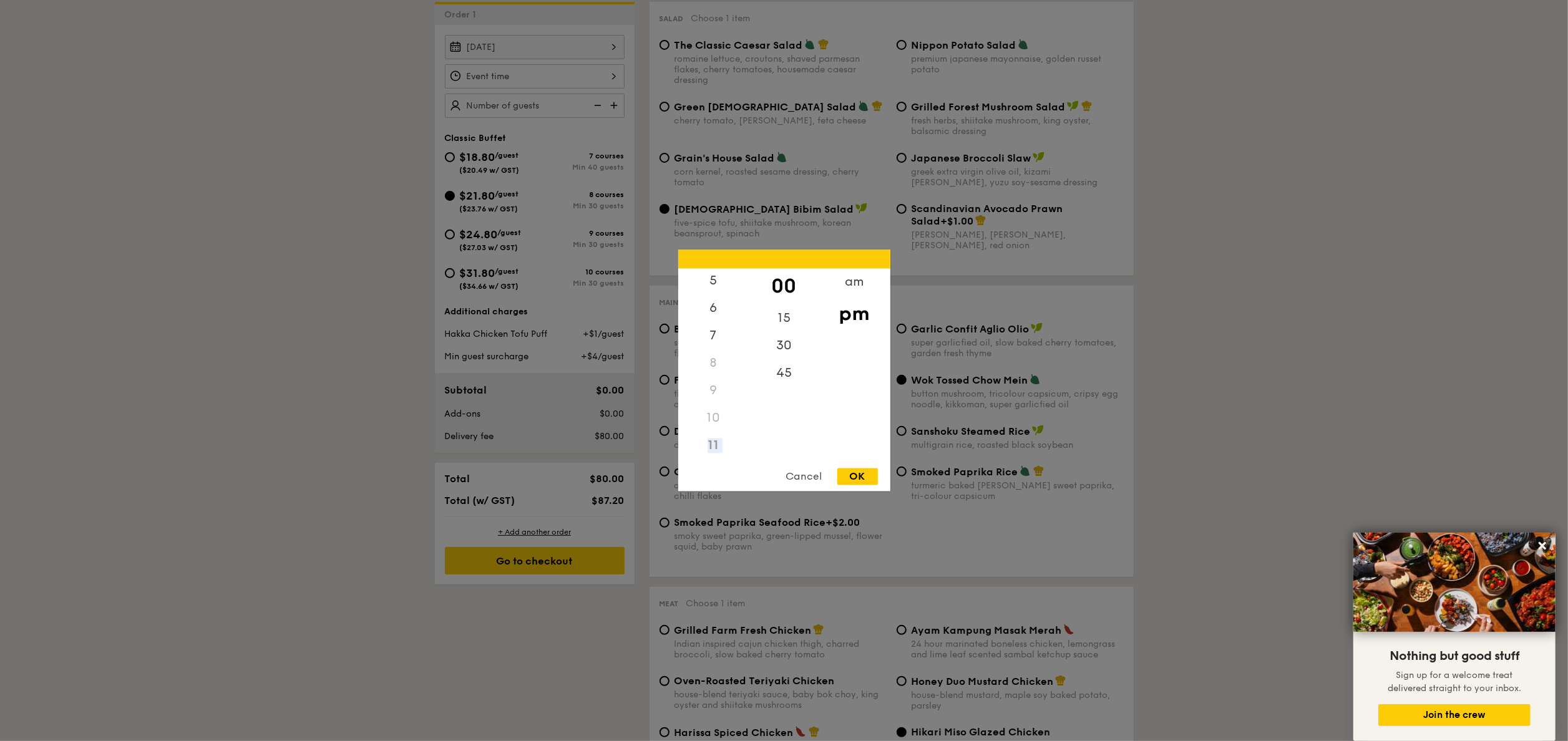
click at [712, 442] on div "11" at bounding box center [714, 446] width 71 height 28
drag, startPoint x: 712, startPoint y: 442, endPoint x: 793, endPoint y: 434, distance: 81.4
click at [793, 434] on div "00 15 30 45" at bounding box center [784, 364] width 71 height 190
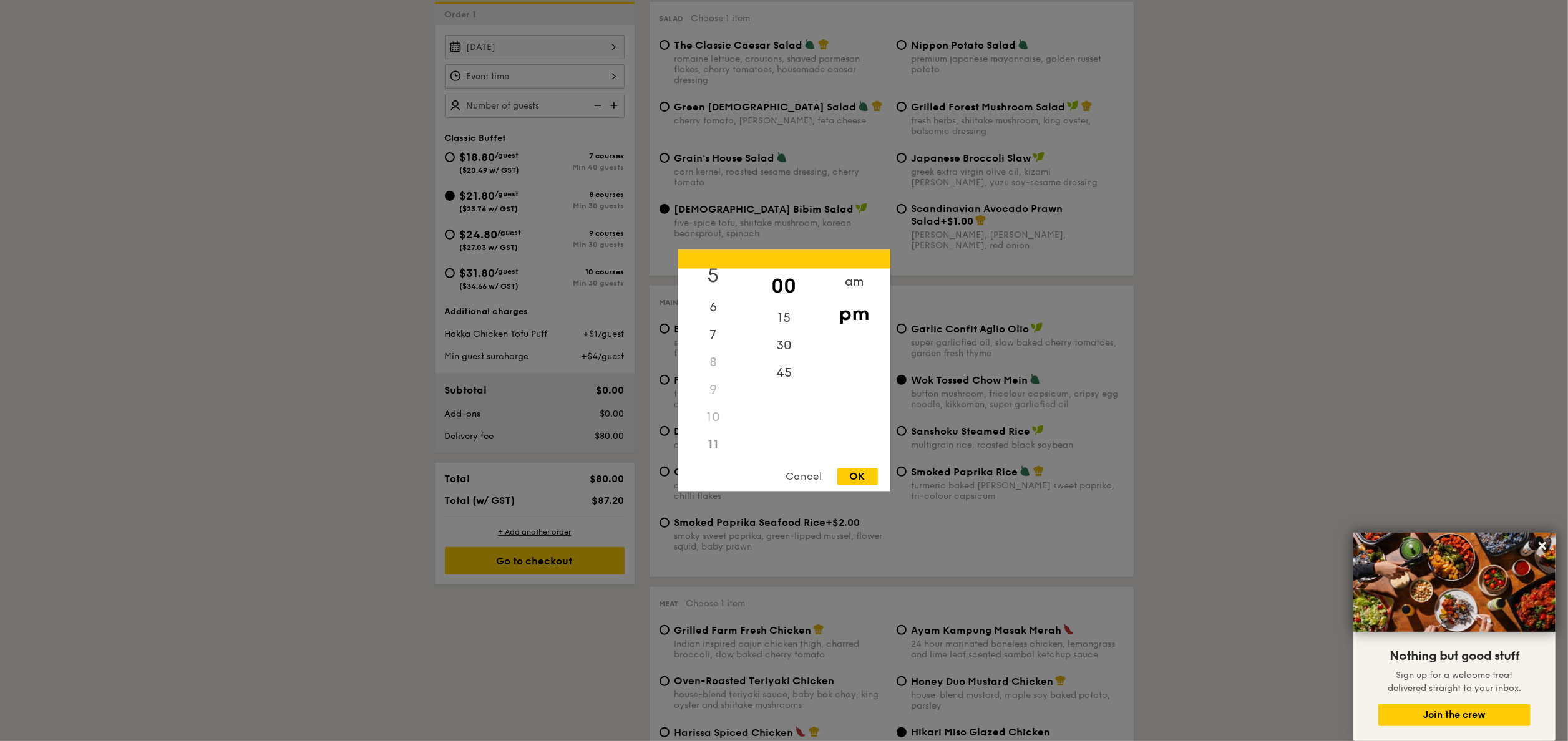
click at [711, 283] on div "5" at bounding box center [714, 276] width 71 height 36
drag, startPoint x: 711, startPoint y: 283, endPoint x: 709, endPoint y: 435, distance: 152.0
click at [709, 435] on div "11" at bounding box center [714, 445] width 71 height 28
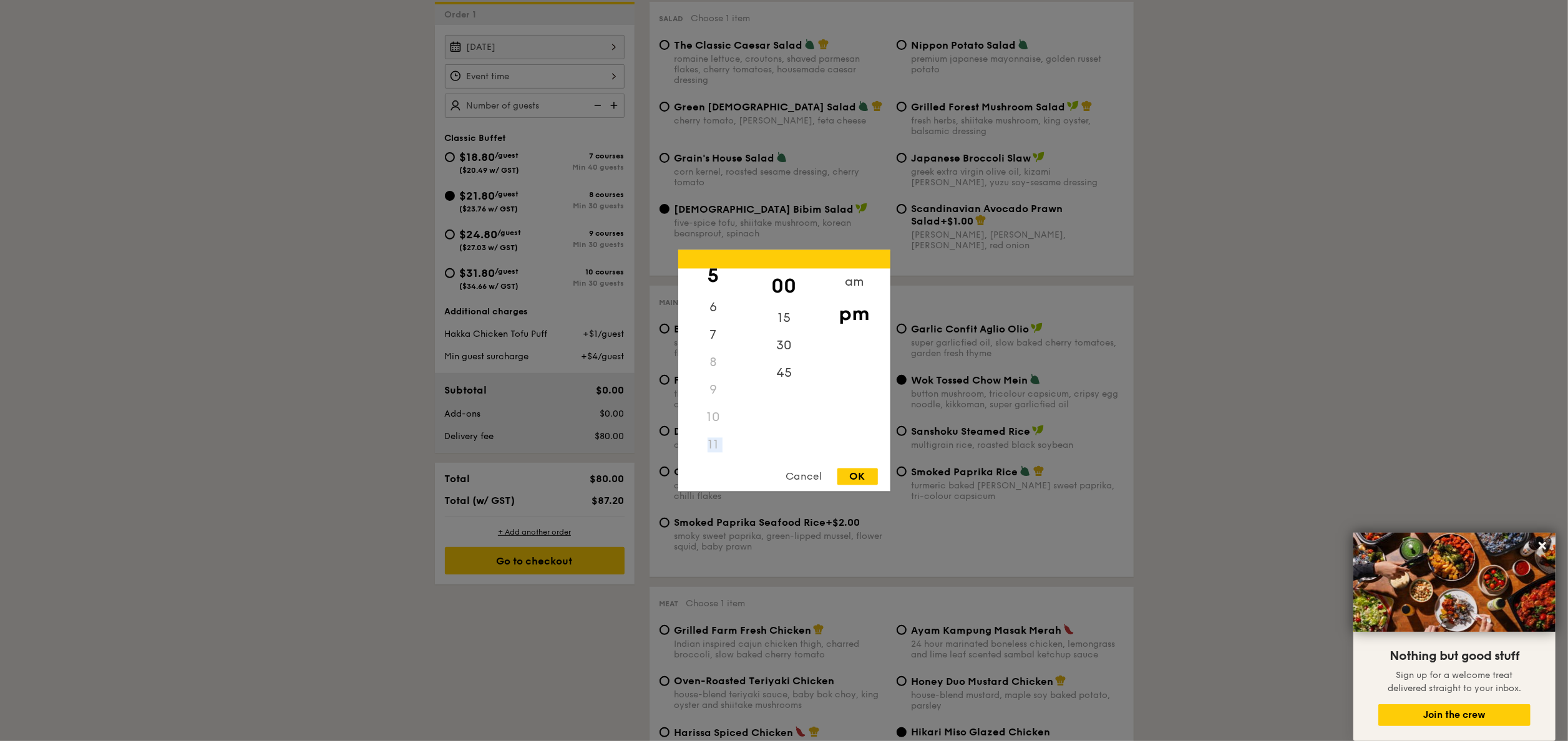
click at [709, 435] on div "11" at bounding box center [714, 445] width 71 height 28
drag, startPoint x: 709, startPoint y: 435, endPoint x: 764, endPoint y: 440, distance: 55.2
click at [764, 440] on div "00 15 30 45" at bounding box center [784, 364] width 71 height 190
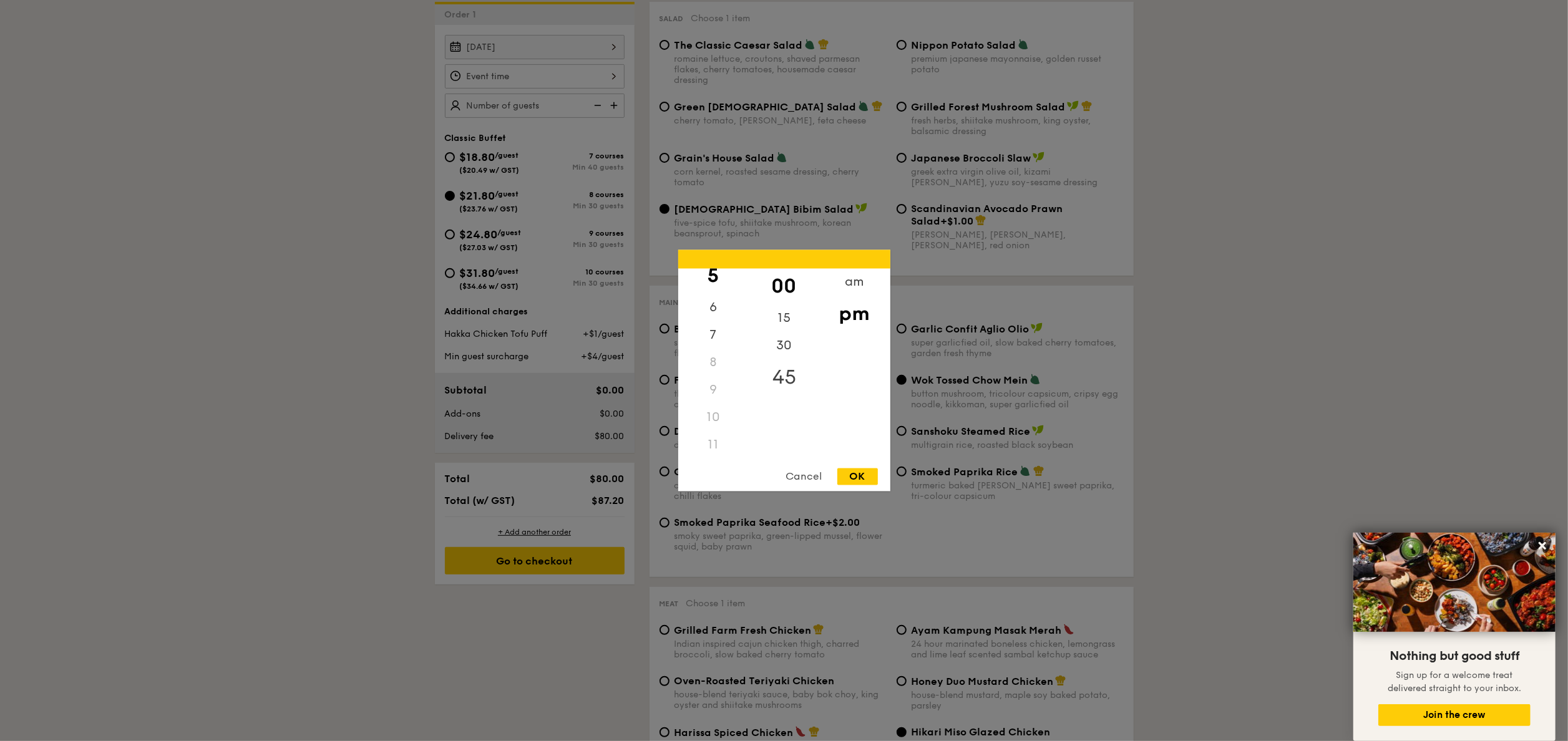
click at [782, 372] on div "45" at bounding box center [784, 378] width 71 height 36
click at [709, 444] on div "11" at bounding box center [714, 445] width 71 height 28
drag, startPoint x: 709, startPoint y: 444, endPoint x: 858, endPoint y: 273, distance: 226.8
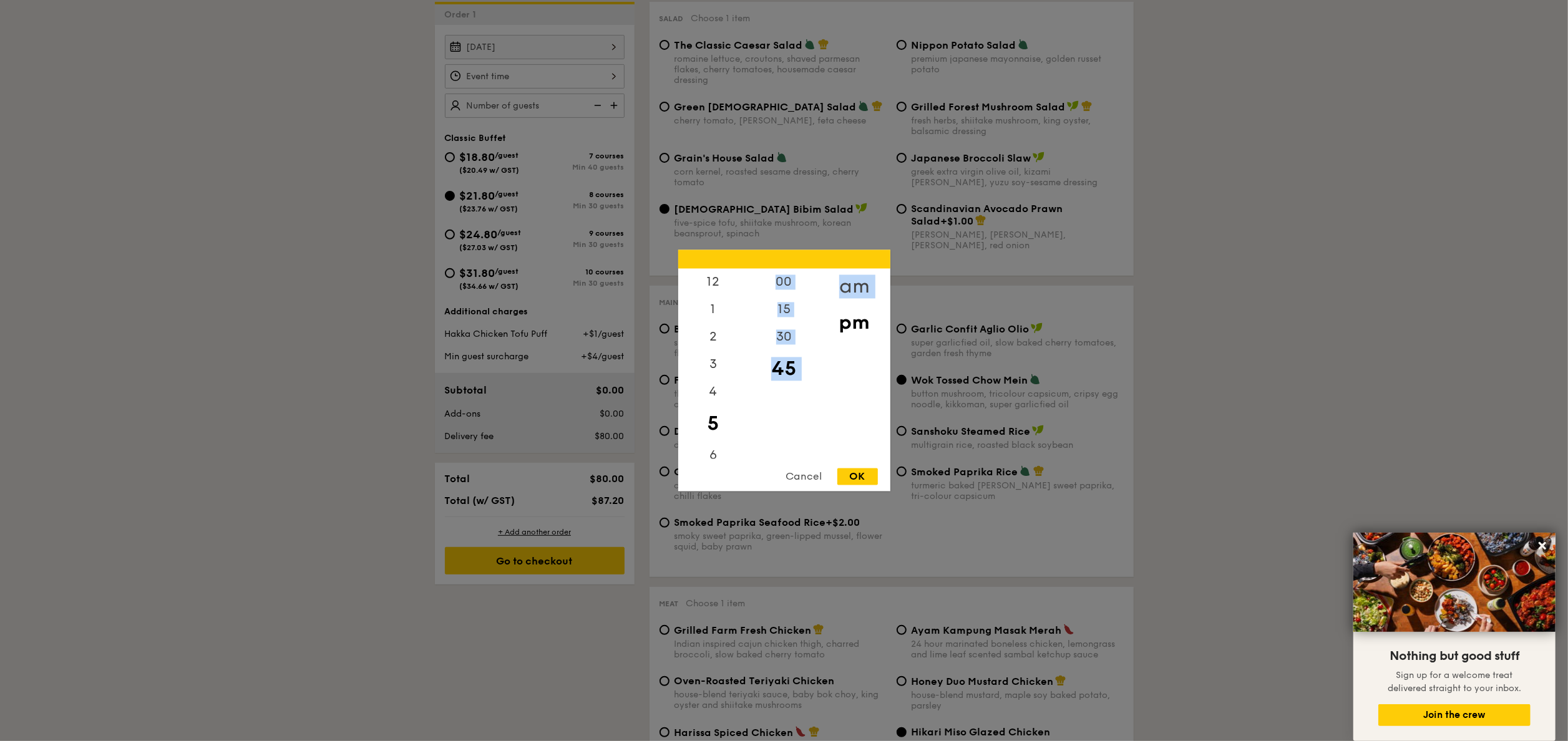
click at [858, 273] on div "12 1 2 3 4 5 6 7 8 9 10 11 00 15 30 45 am pm" at bounding box center [784, 364] width 212 height 190
click at [858, 273] on div "am" at bounding box center [854, 287] width 71 height 36
click at [704, 289] on div "12" at bounding box center [714, 283] width 71 height 28
click at [845, 320] on div "pm" at bounding box center [854, 323] width 71 height 36
click at [715, 287] on div "12" at bounding box center [714, 287] width 71 height 36
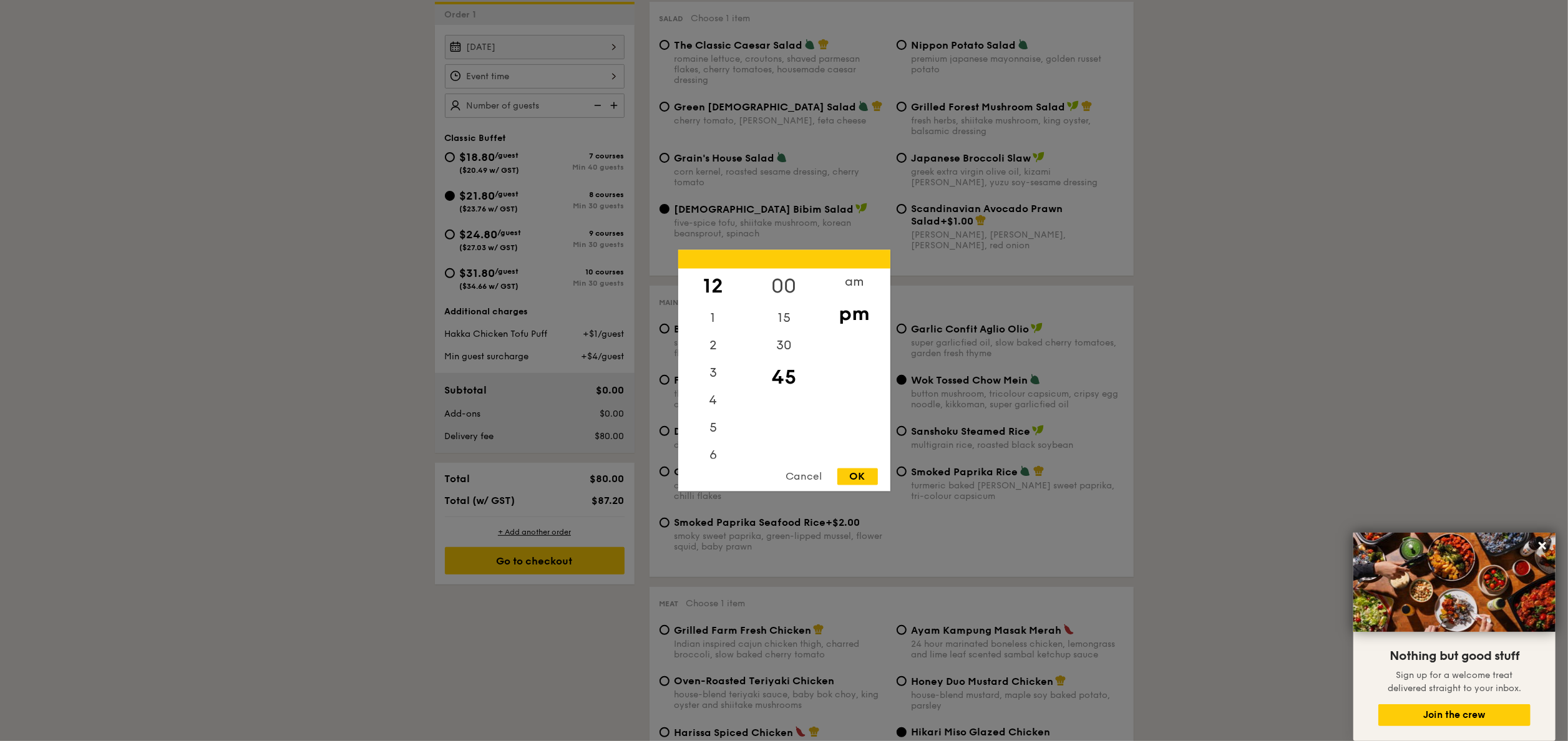
click at [794, 282] on div "00" at bounding box center [784, 287] width 71 height 36
click at [856, 472] on div "OK" at bounding box center [857, 476] width 40 height 17
type input "12:00PM"
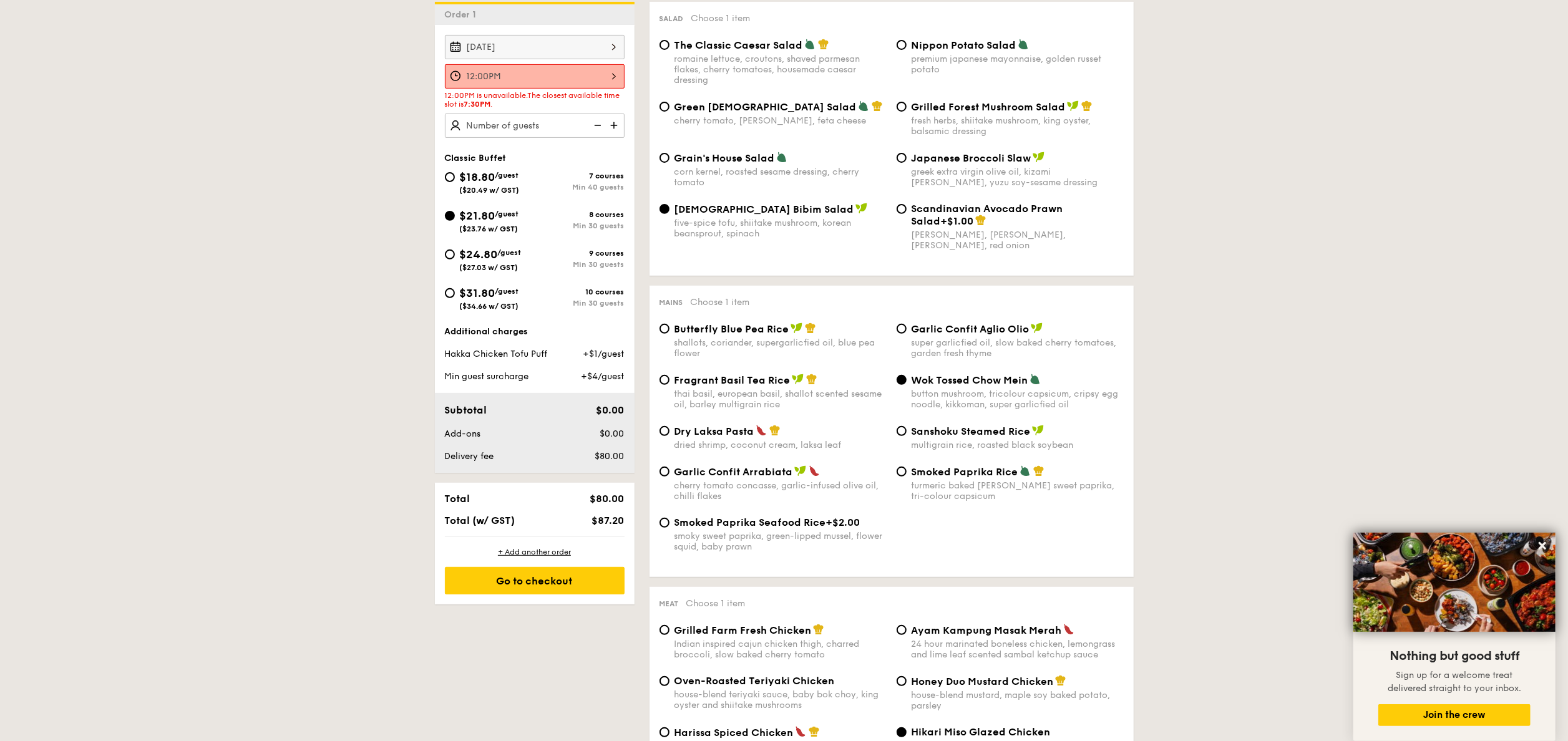
click at [615, 127] on img at bounding box center [615, 125] width 19 height 23
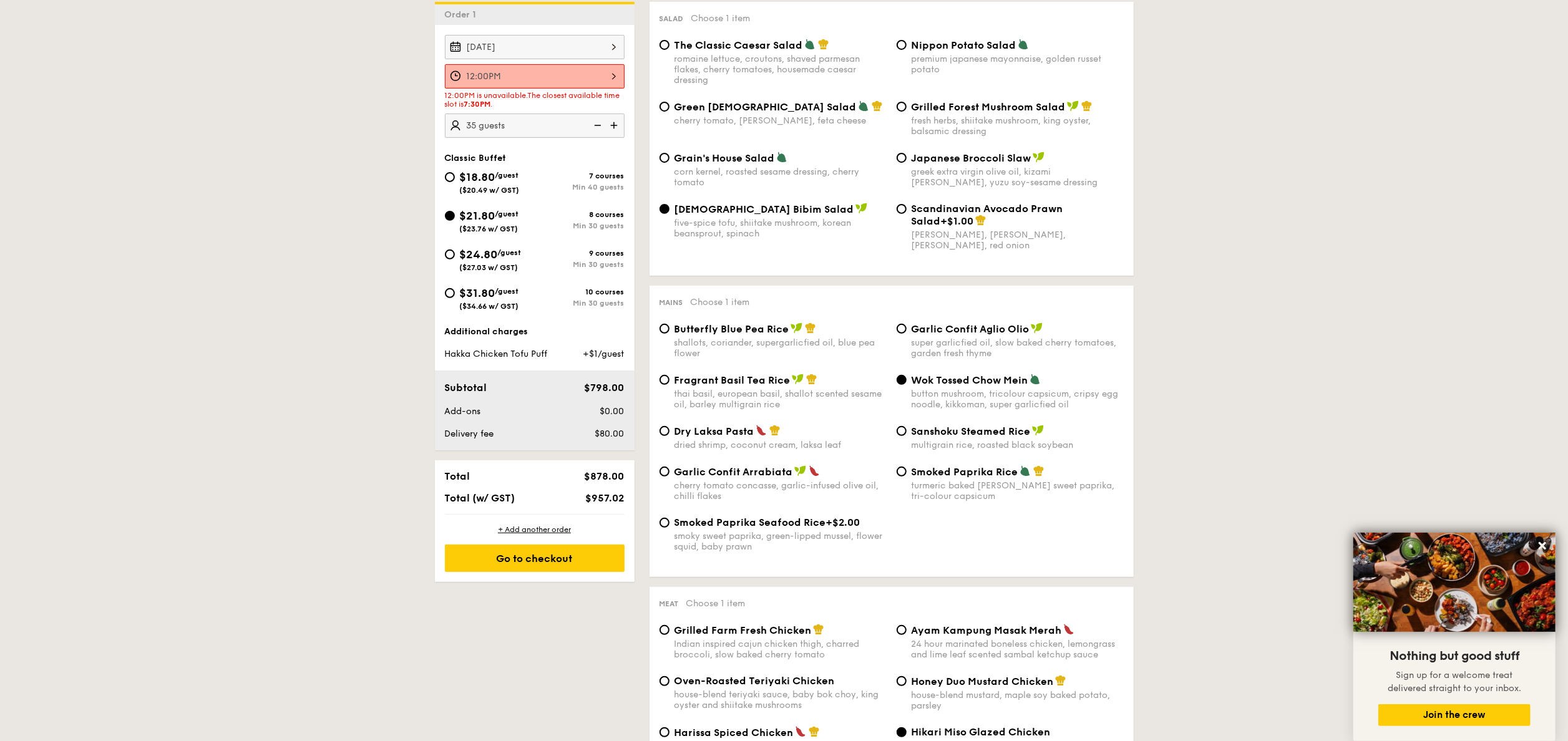
click at [615, 127] on img at bounding box center [615, 125] width 19 height 23
type input "45 guests"
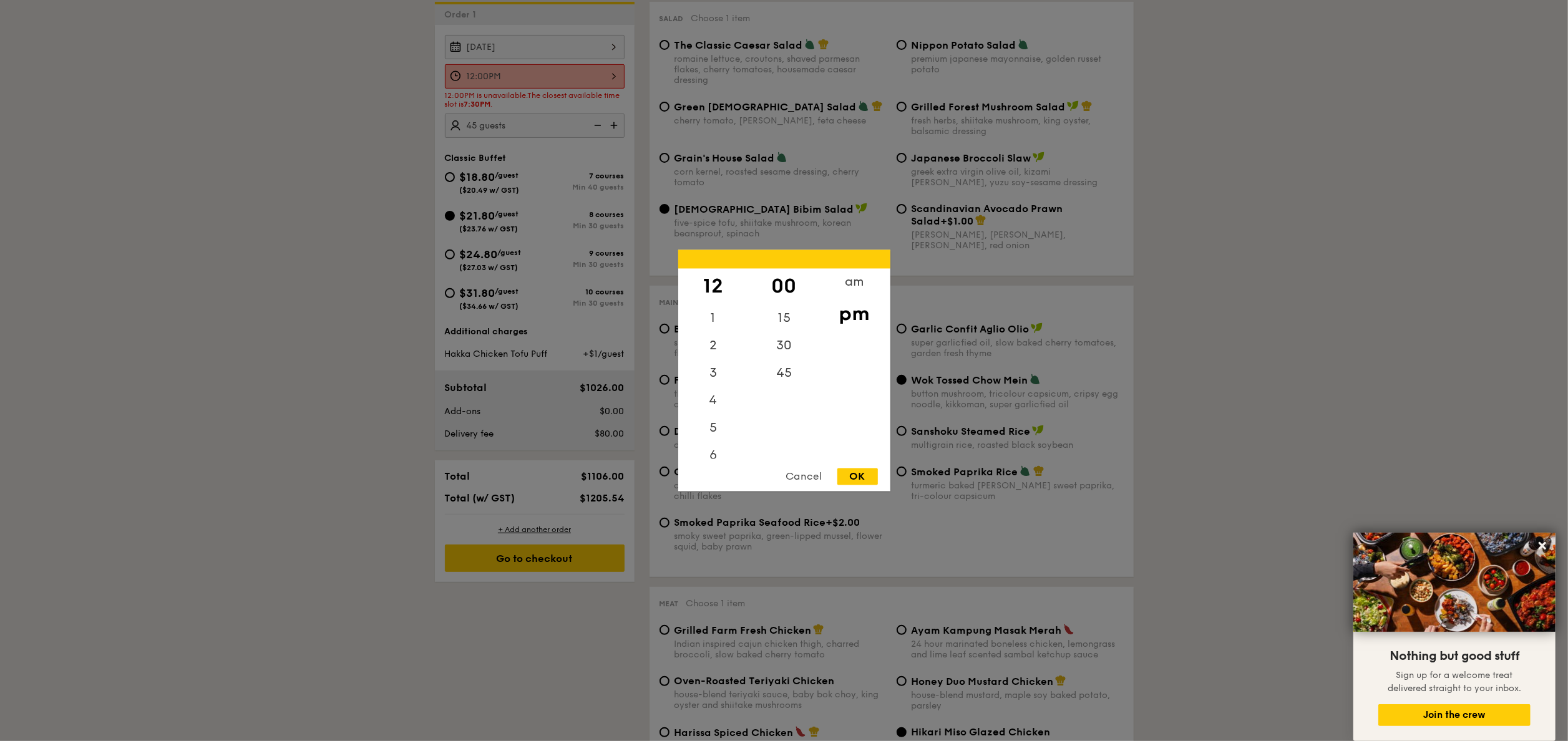
click at [614, 83] on div "12:00PM 12 1 2 3 4 5 6 7 8 9 10 11 00 15 30 45 am pm Cancel OK" at bounding box center [535, 76] width 180 height 24
click at [856, 283] on div "am" at bounding box center [854, 287] width 71 height 36
click at [783, 378] on div "45" at bounding box center [784, 378] width 71 height 36
click at [714, 368] on div "3" at bounding box center [714, 364] width 71 height 28
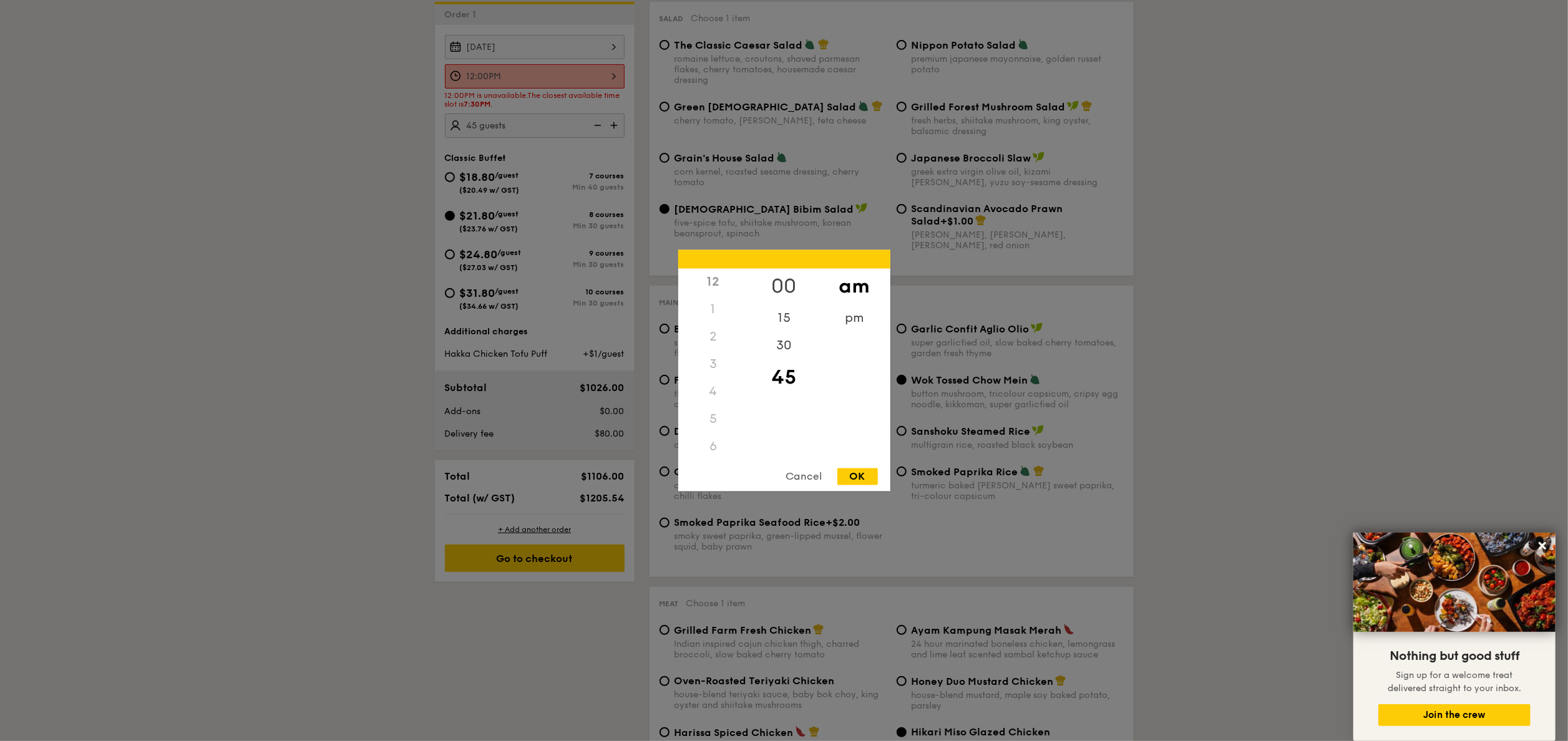
click at [793, 284] on div "00" at bounding box center [784, 287] width 71 height 36
click at [714, 354] on div "3" at bounding box center [714, 364] width 71 height 28
drag, startPoint x: 714, startPoint y: 354, endPoint x: 706, endPoint y: 442, distance: 88.4
click at [706, 442] on div "12 1 2 3 4 5 6 7 8 9 10 11" at bounding box center [714, 364] width 71 height 190
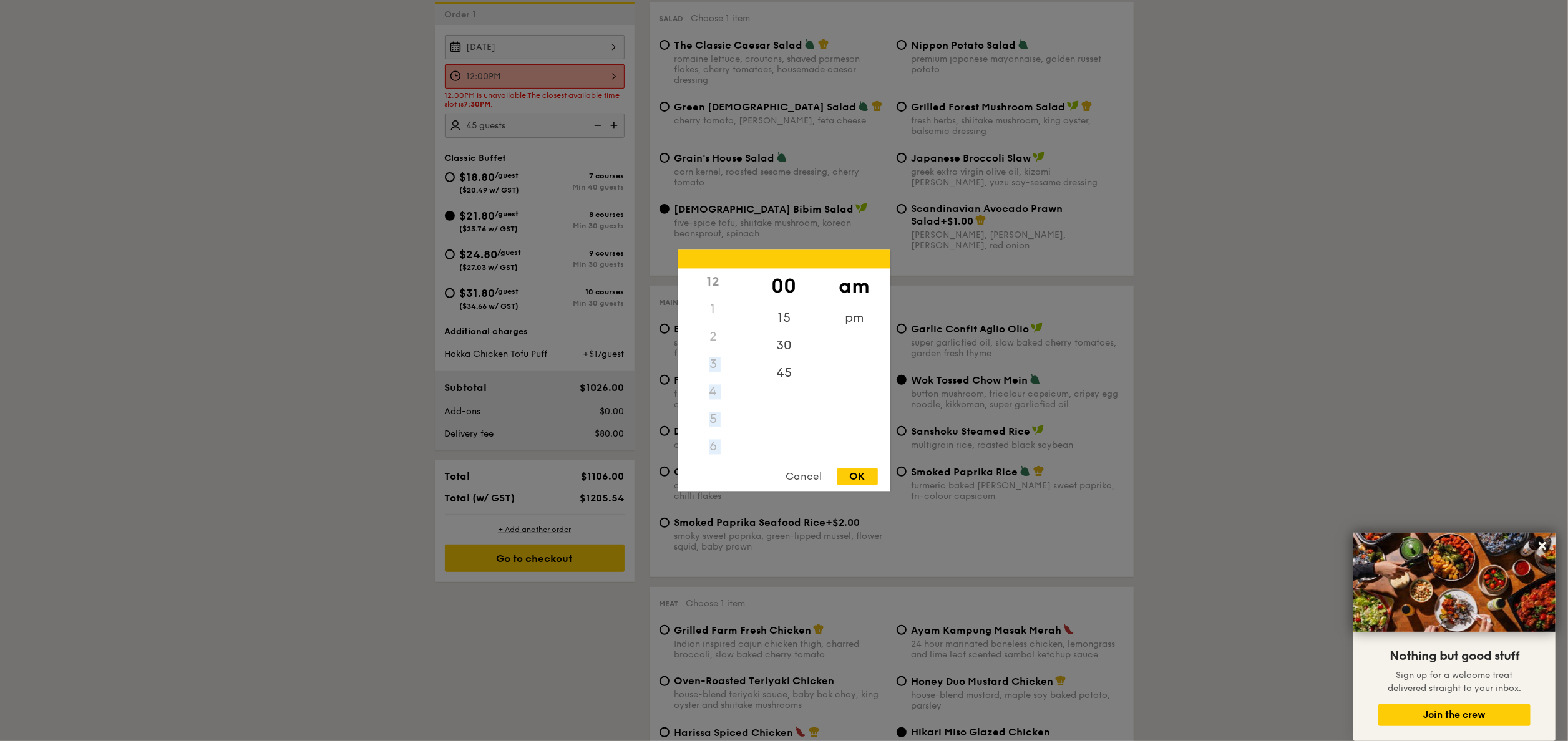
click at [706, 442] on div "6" at bounding box center [714, 447] width 71 height 28
drag, startPoint x: 706, startPoint y: 442, endPoint x: 707, endPoint y: 382, distance: 60.0
click at [707, 382] on div "12 1 2 3 4 5 6 7 8 9 10 11" at bounding box center [714, 364] width 71 height 190
click at [707, 382] on div "4" at bounding box center [714, 392] width 71 height 28
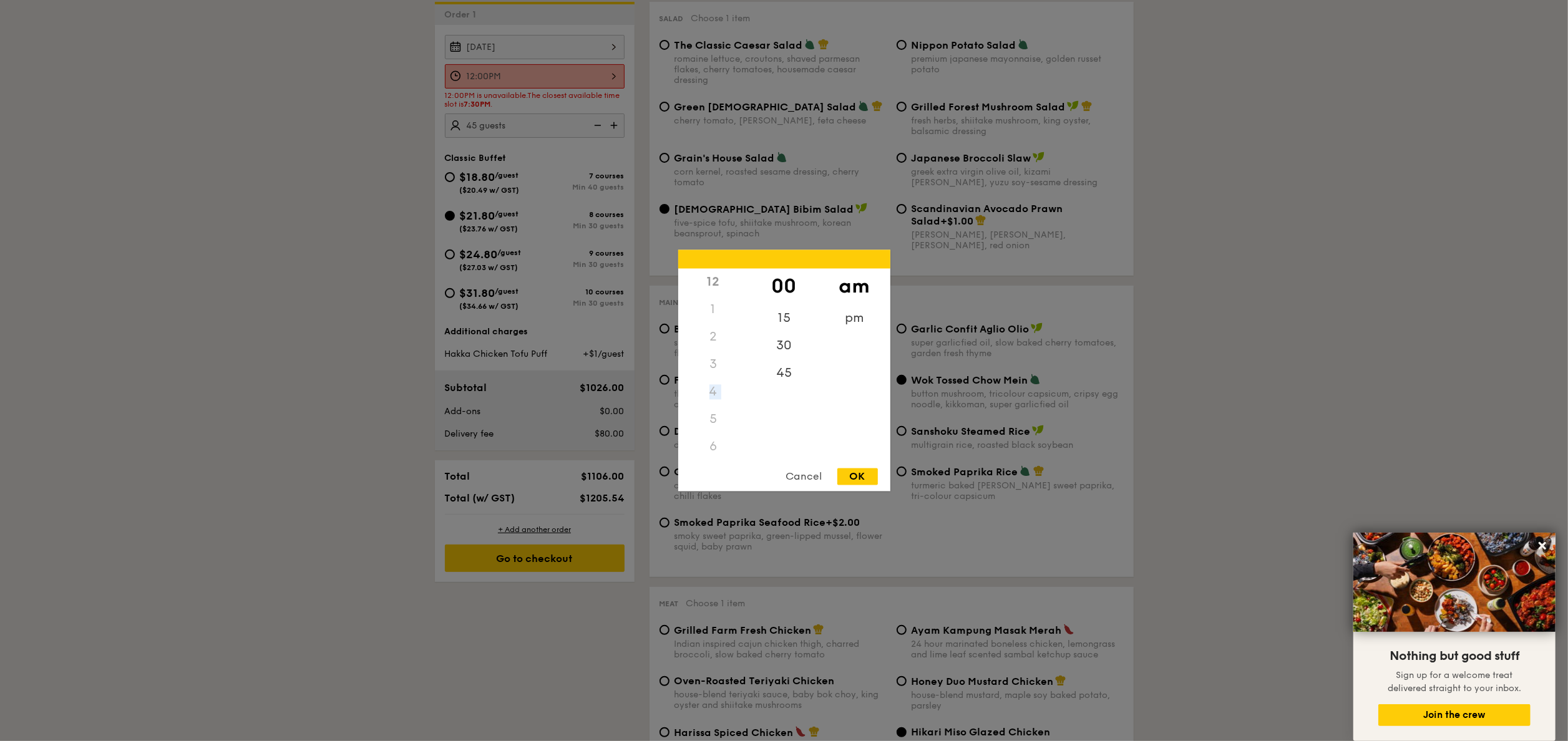
click at [707, 382] on div "4" at bounding box center [714, 392] width 71 height 28
drag, startPoint x: 707, startPoint y: 382, endPoint x: 706, endPoint y: 322, distance: 60.0
click at [706, 322] on div "1" at bounding box center [714, 309] width 71 height 28
click at [717, 404] on div "4" at bounding box center [714, 392] width 71 height 28
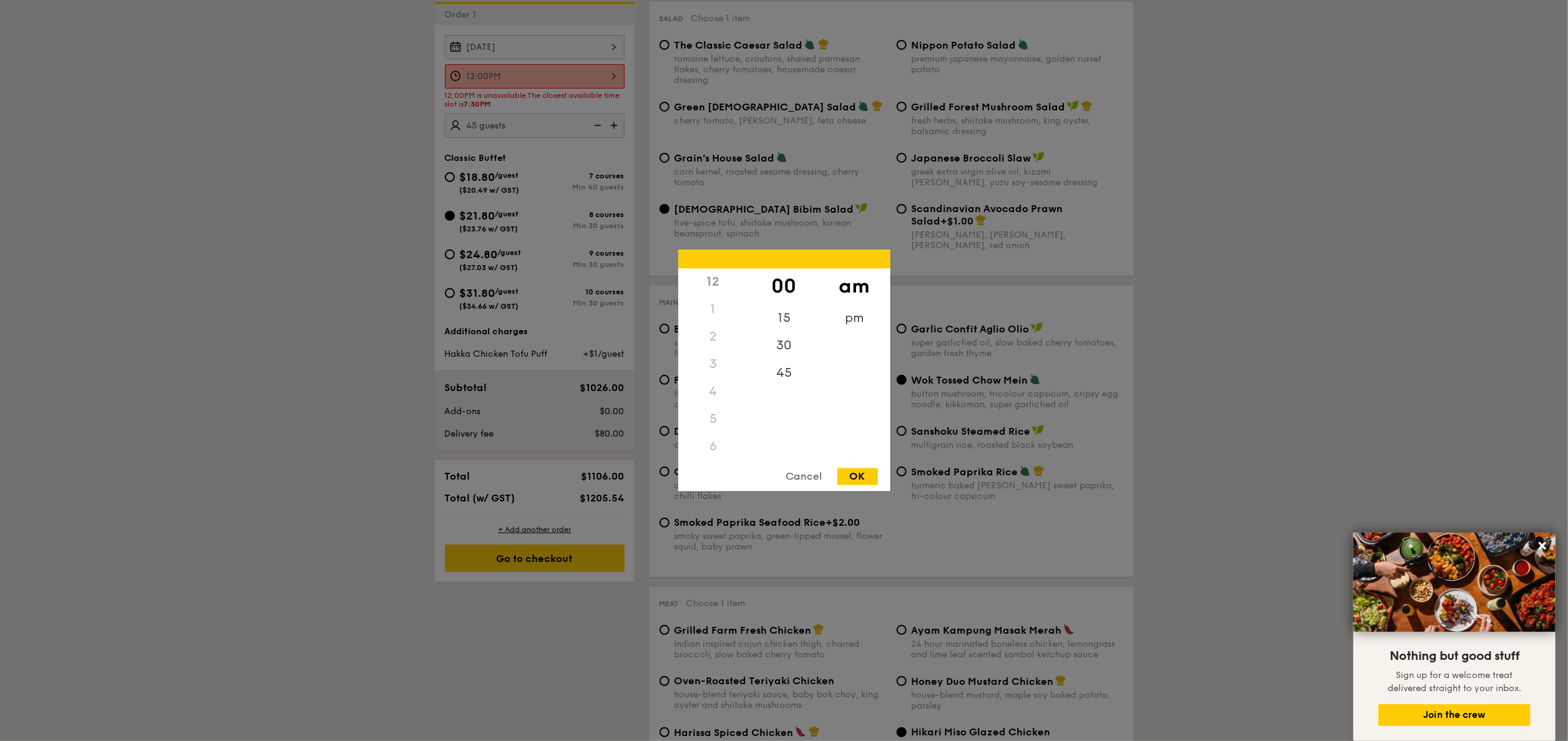
click at [717, 404] on div "4" at bounding box center [714, 392] width 71 height 28
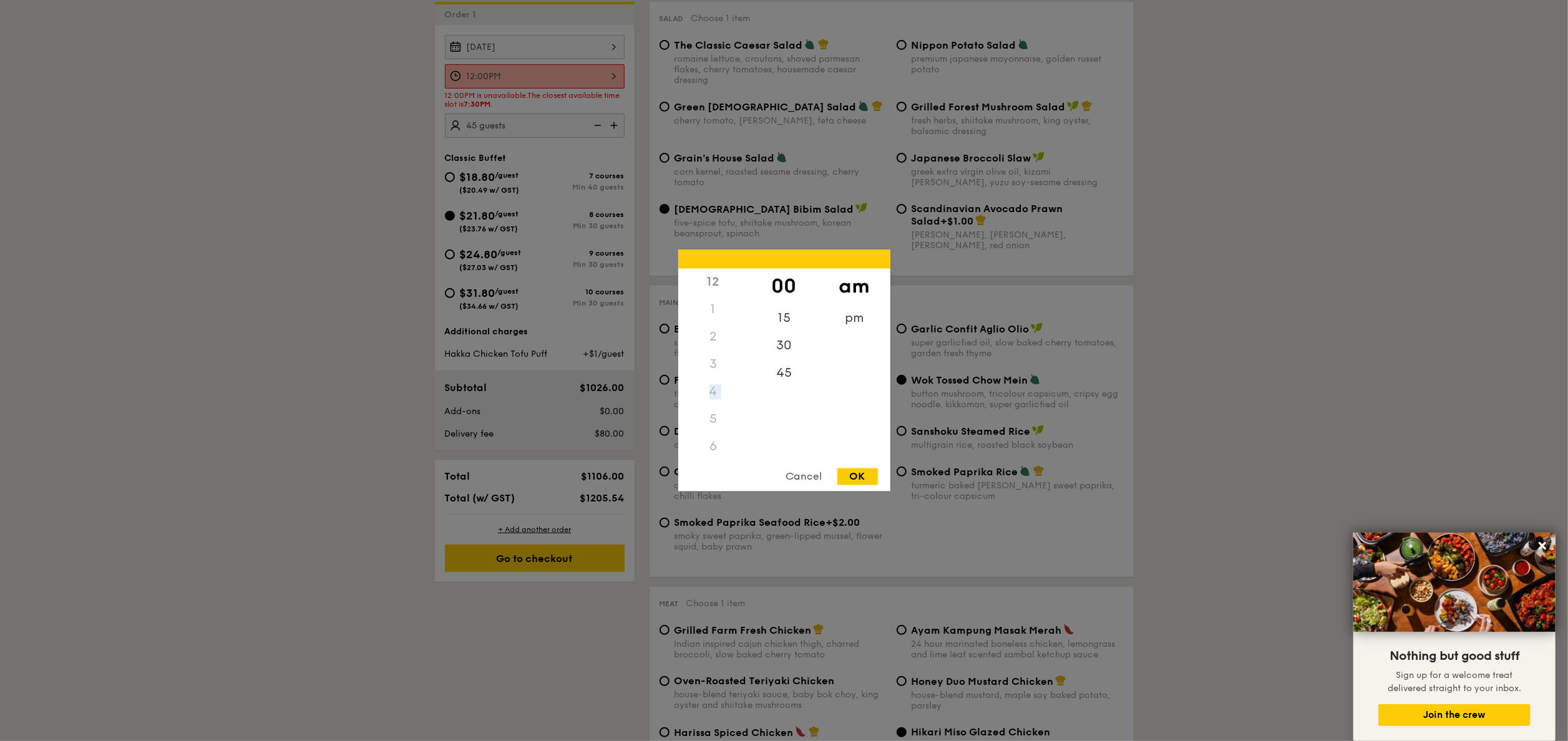
click at [717, 404] on div "4" at bounding box center [714, 392] width 71 height 28
drag, startPoint x: 717, startPoint y: 404, endPoint x: 821, endPoint y: 432, distance: 107.7
click at [821, 432] on div "am pm" at bounding box center [854, 364] width 71 height 190
click at [845, 314] on div "pm" at bounding box center [854, 323] width 71 height 36
click at [723, 453] on div "6" at bounding box center [714, 460] width 71 height 36
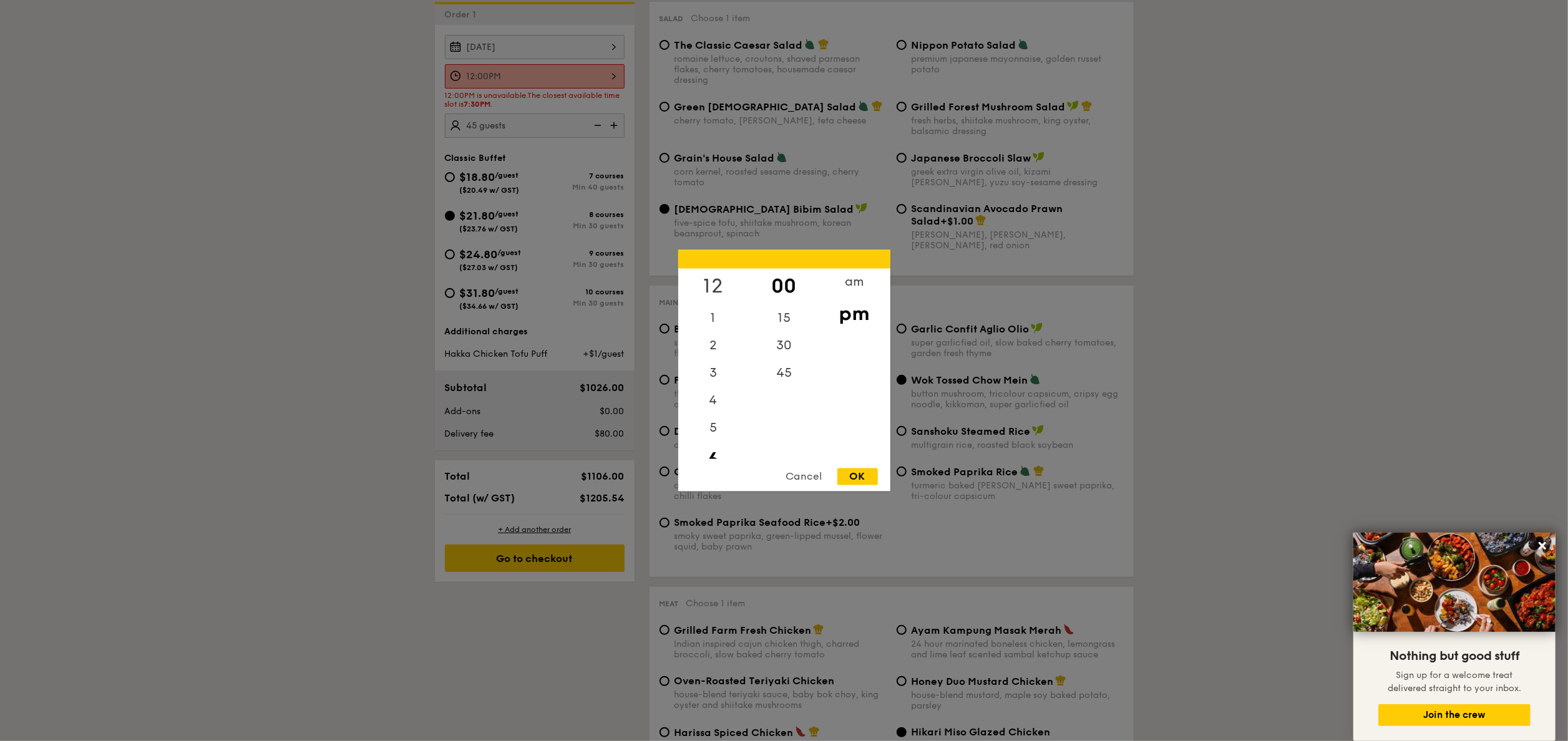
click at [709, 275] on div "12" at bounding box center [714, 287] width 71 height 36
click at [866, 474] on div "OK" at bounding box center [857, 476] width 40 height 17
click at [607, 73] on div "12:00PM 12 1 2 3 4 5 6 7 8 9 10 11 00 15 30 45 am pm Cancel OK" at bounding box center [535, 76] width 180 height 24
click at [722, 447] on div "6" at bounding box center [714, 460] width 71 height 36
click at [842, 281] on div "am" at bounding box center [854, 287] width 71 height 36
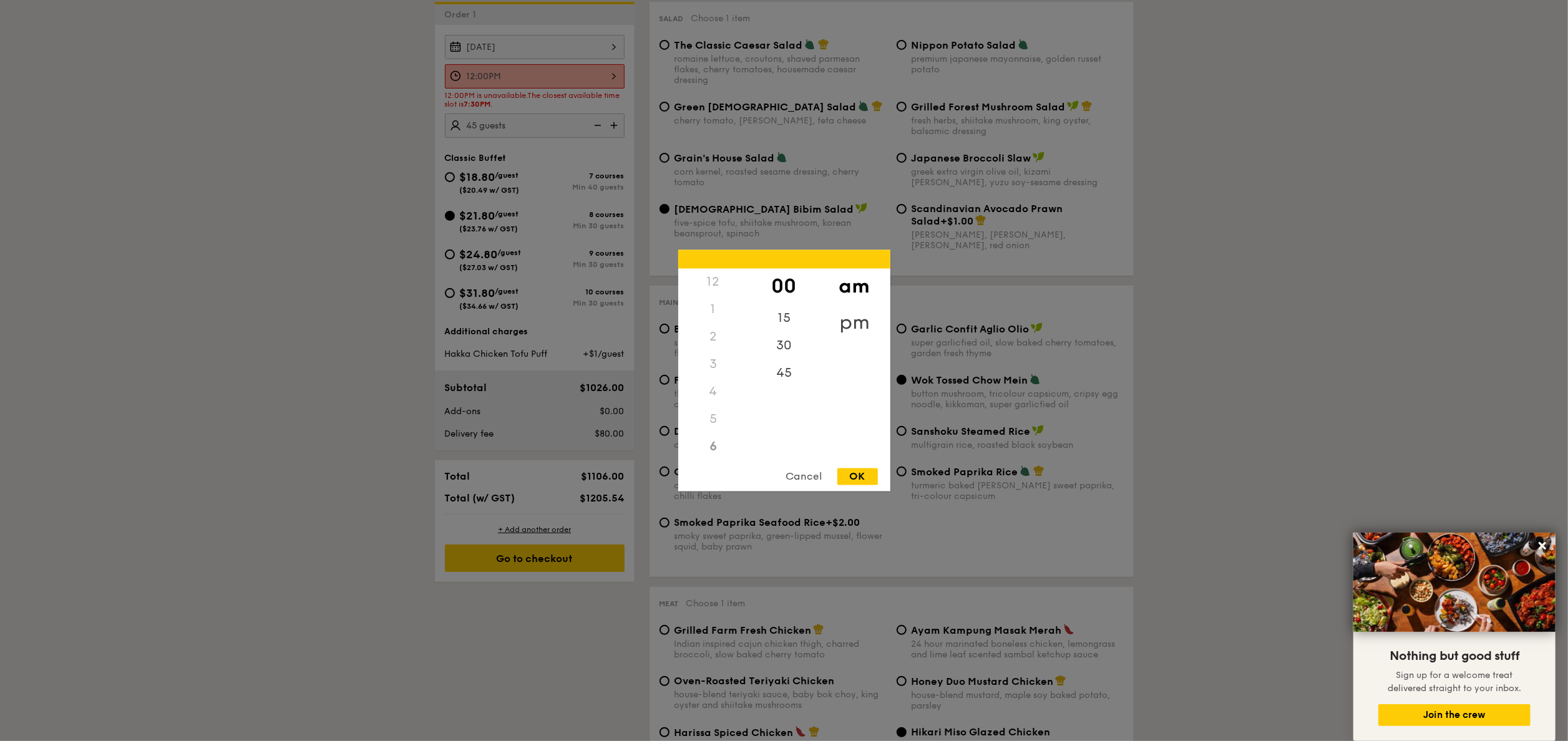
click at [844, 318] on div "pm" at bounding box center [854, 323] width 71 height 36
click at [713, 454] on div "6" at bounding box center [714, 451] width 71 height 36
click at [799, 379] on div "45" at bounding box center [784, 378] width 71 height 36
click at [851, 283] on div "am" at bounding box center [854, 287] width 71 height 36
click at [719, 458] on div "6" at bounding box center [714, 447] width 71 height 28
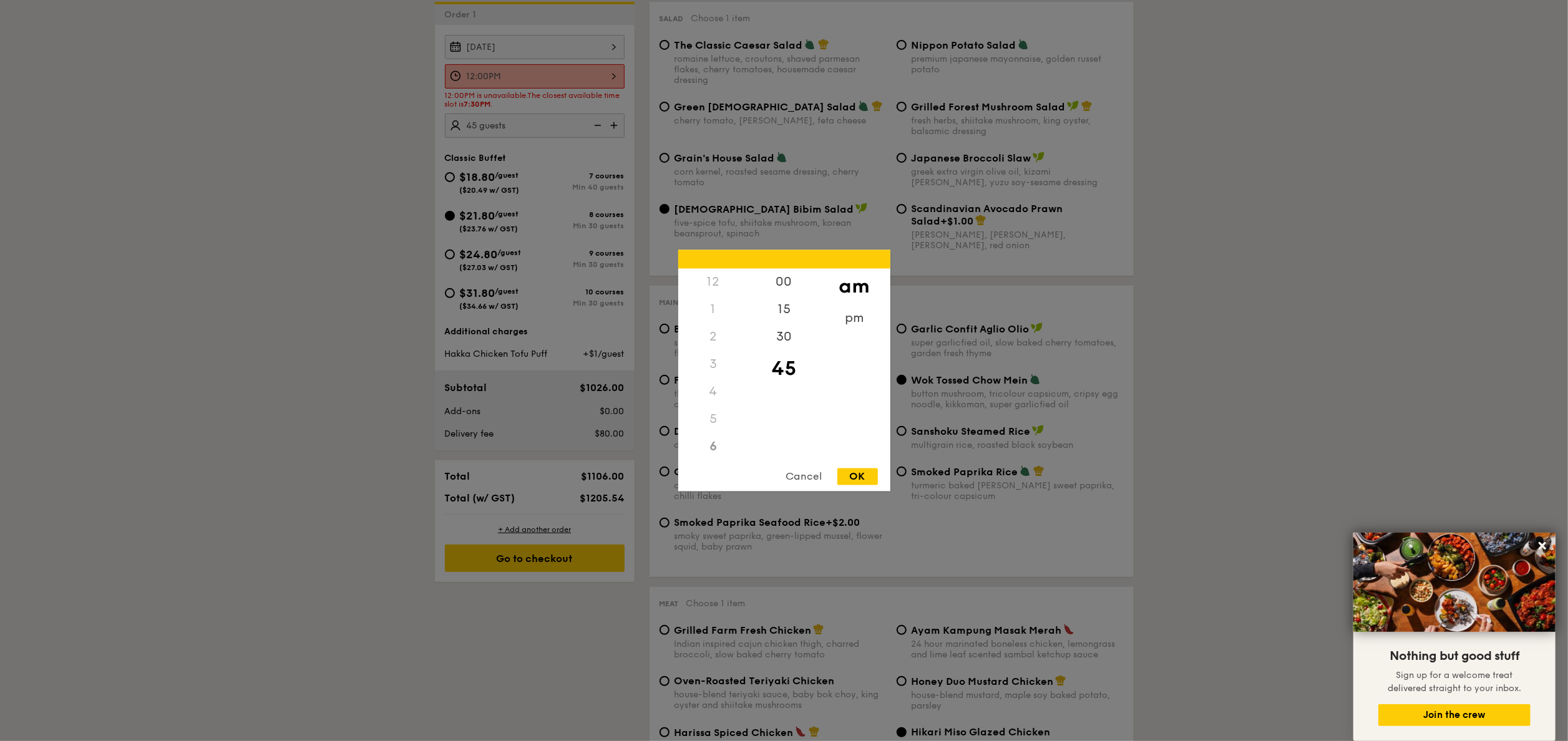
click at [719, 458] on div "6" at bounding box center [714, 447] width 71 height 28
click at [719, 458] on div "12 1 2 3 4 5 6 7 8 9 10 11" at bounding box center [714, 364] width 71 height 190
drag, startPoint x: 719, startPoint y: 458, endPoint x: 695, endPoint y: 449, distance: 25.6
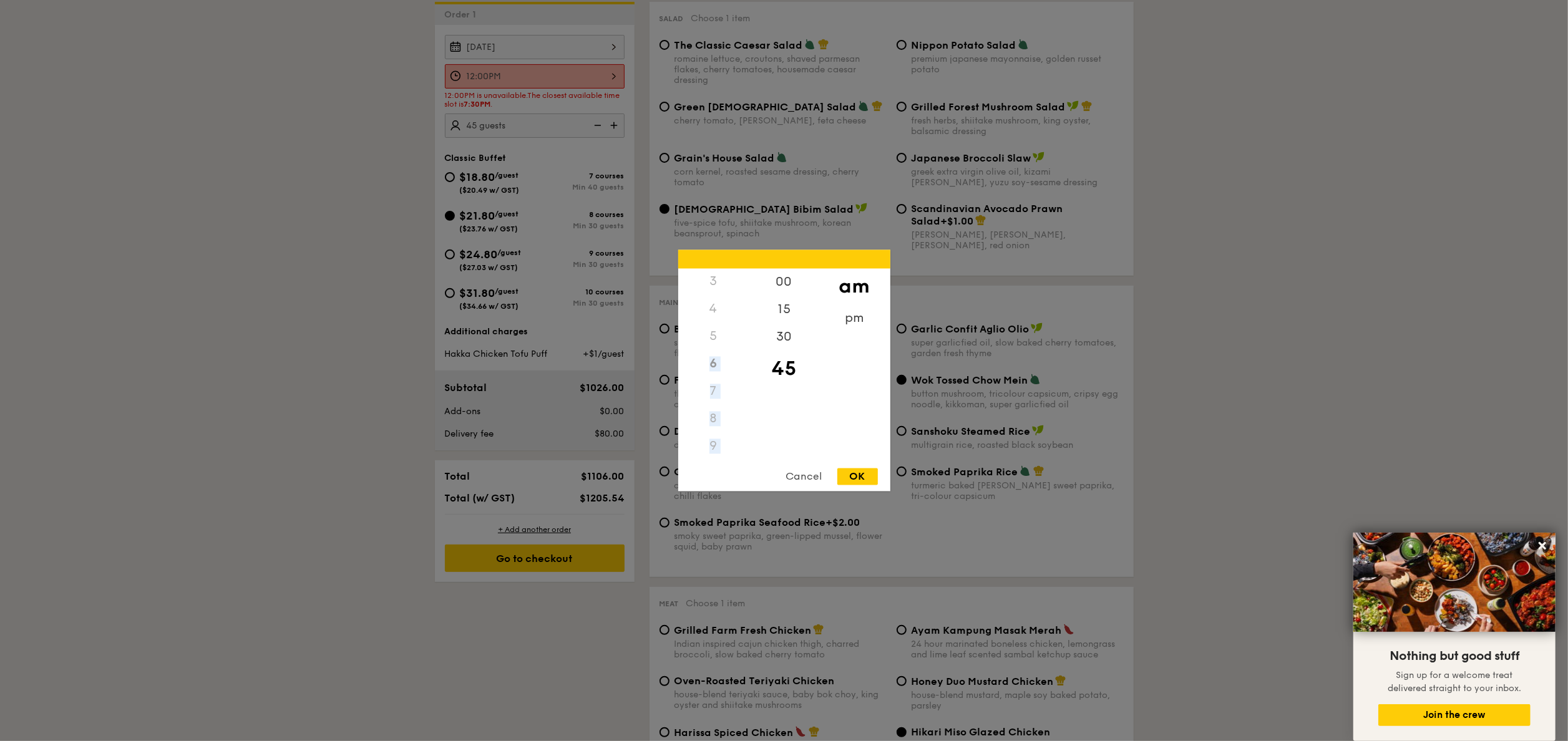
click at [695, 449] on div "9" at bounding box center [714, 446] width 71 height 28
click at [705, 447] on div "9" at bounding box center [714, 446] width 71 height 28
click at [705, 447] on div "12 1 2 3 4 5 6 7 8 9 10 11" at bounding box center [714, 364] width 71 height 190
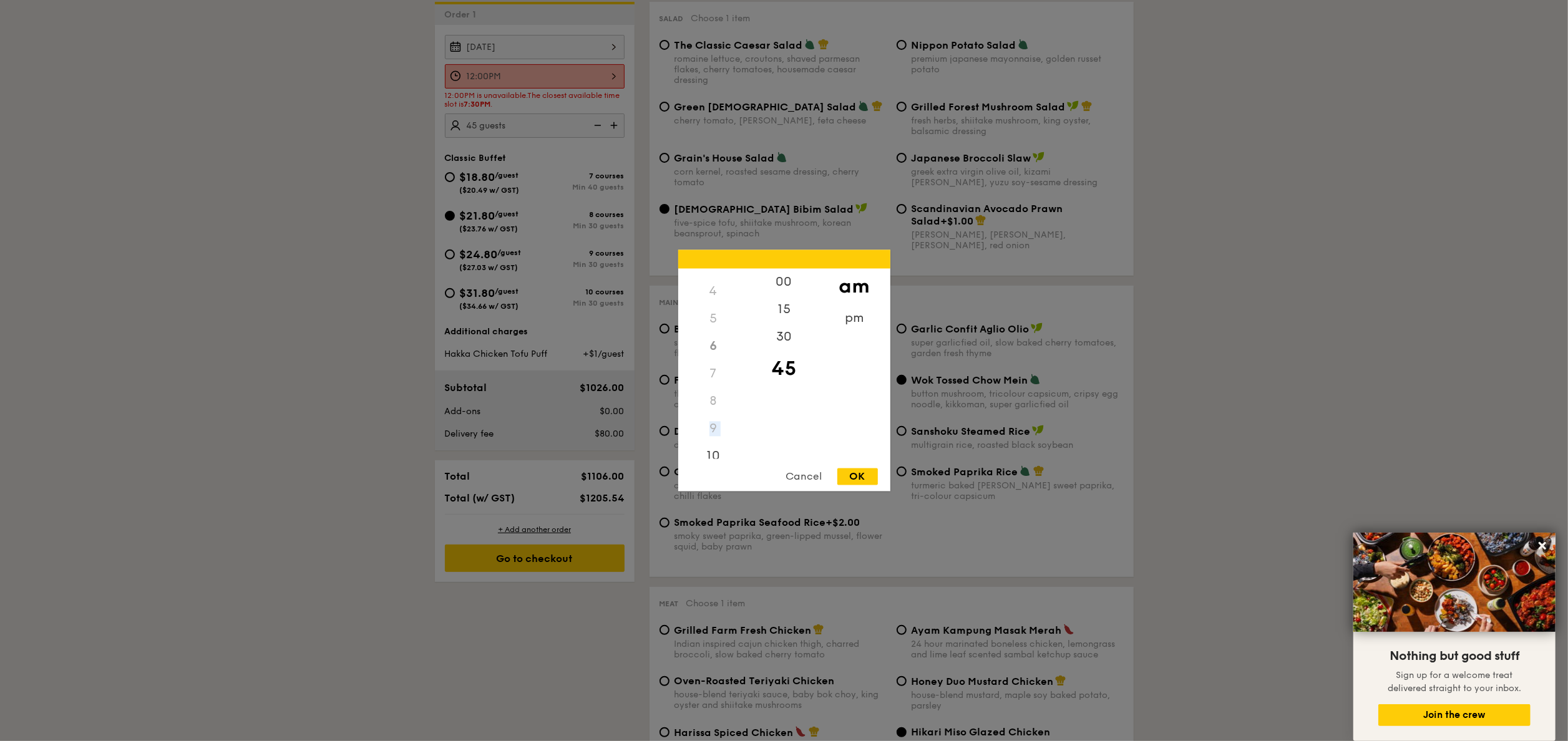
scroll to position [118, 0]
drag, startPoint x: 705, startPoint y: 447, endPoint x: 789, endPoint y: 440, distance: 84.3
click at [789, 440] on div "00 15 30 45" at bounding box center [784, 364] width 71 height 190
click at [847, 316] on div "pm" at bounding box center [854, 323] width 71 height 36
click at [709, 285] on div "4" at bounding box center [714, 279] width 71 height 36
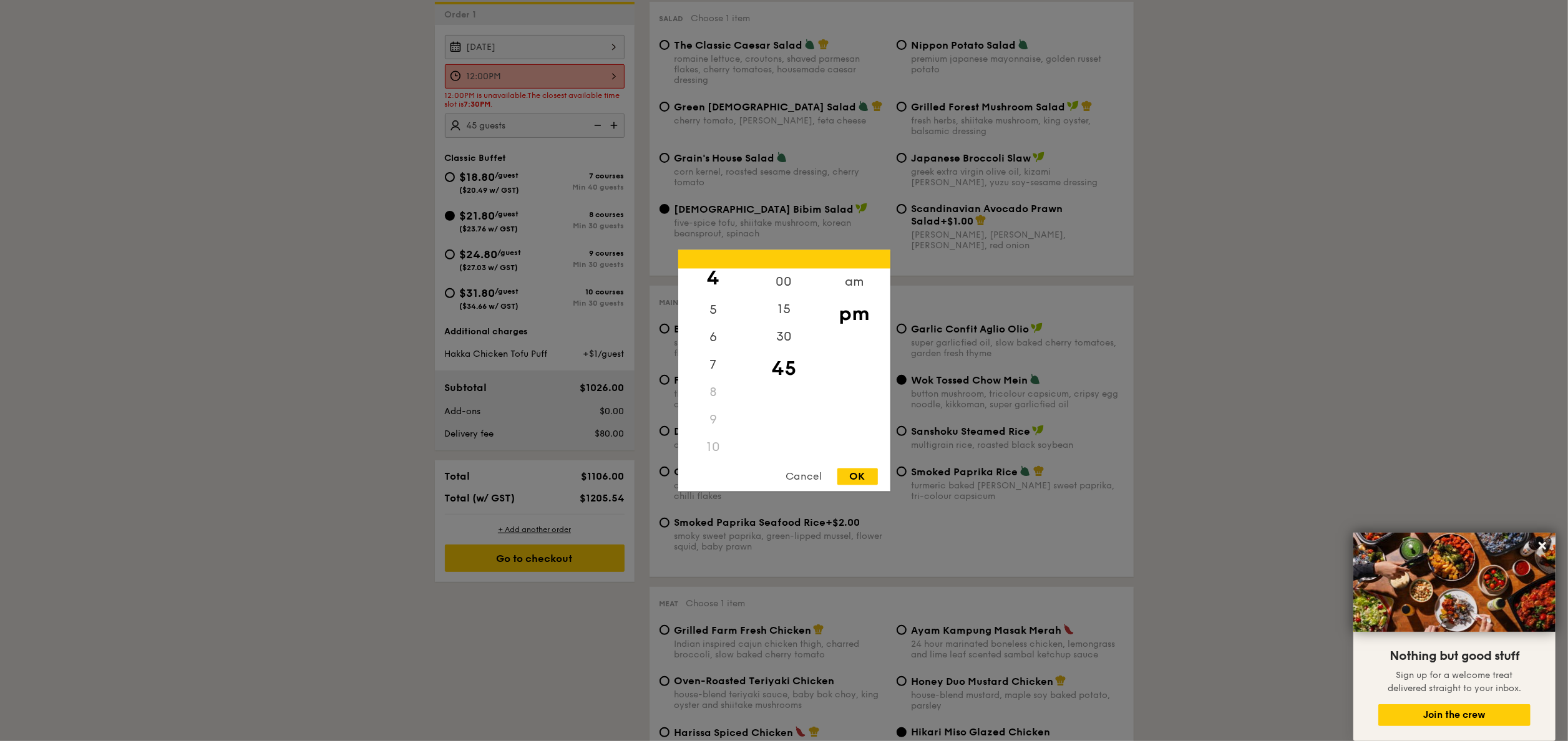
click at [716, 447] on div "10" at bounding box center [714, 448] width 71 height 28
click at [716, 447] on div "12 1 2 3 4 5 6 7 8 9 10 11" at bounding box center [714, 364] width 71 height 190
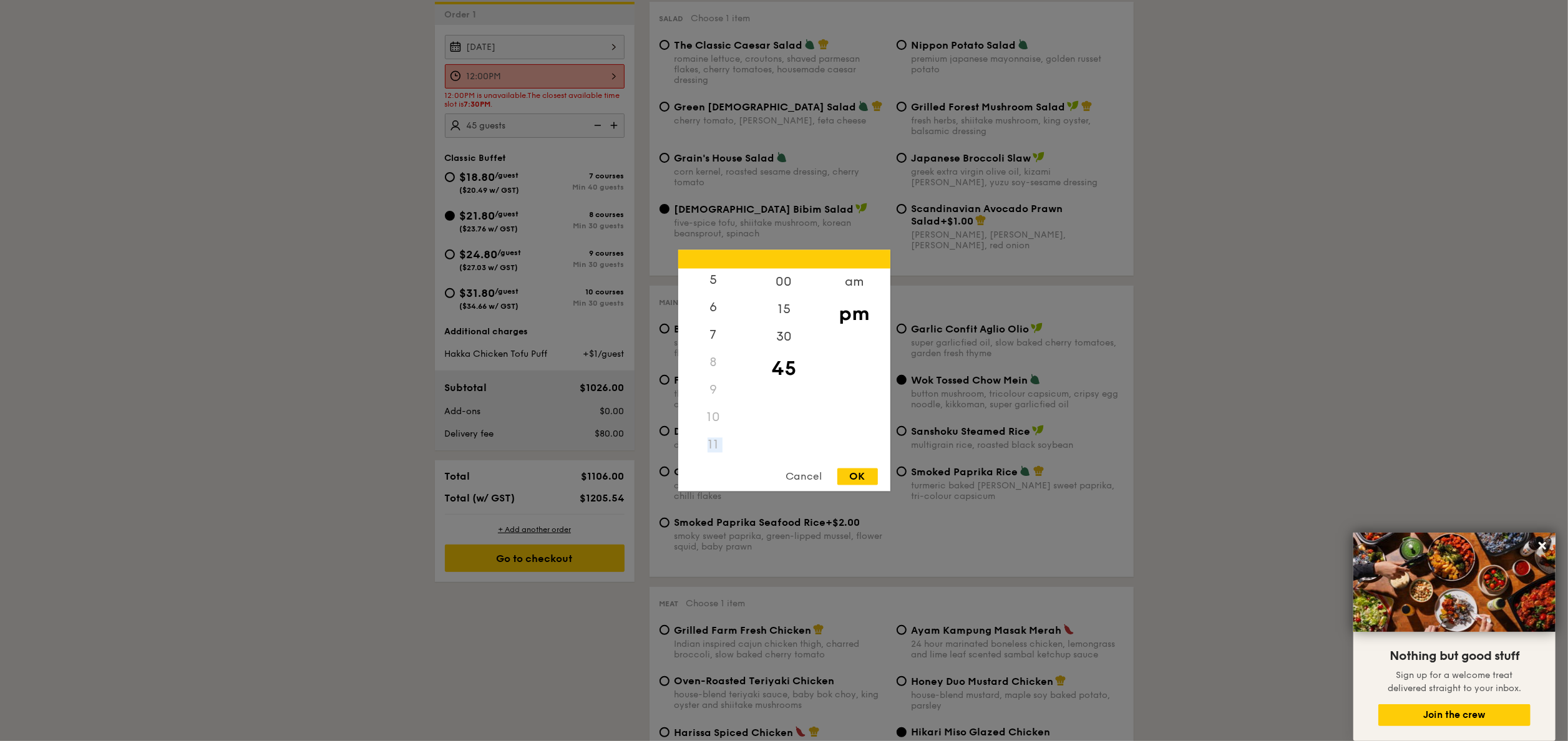
click at [716, 447] on div "11" at bounding box center [714, 445] width 71 height 28
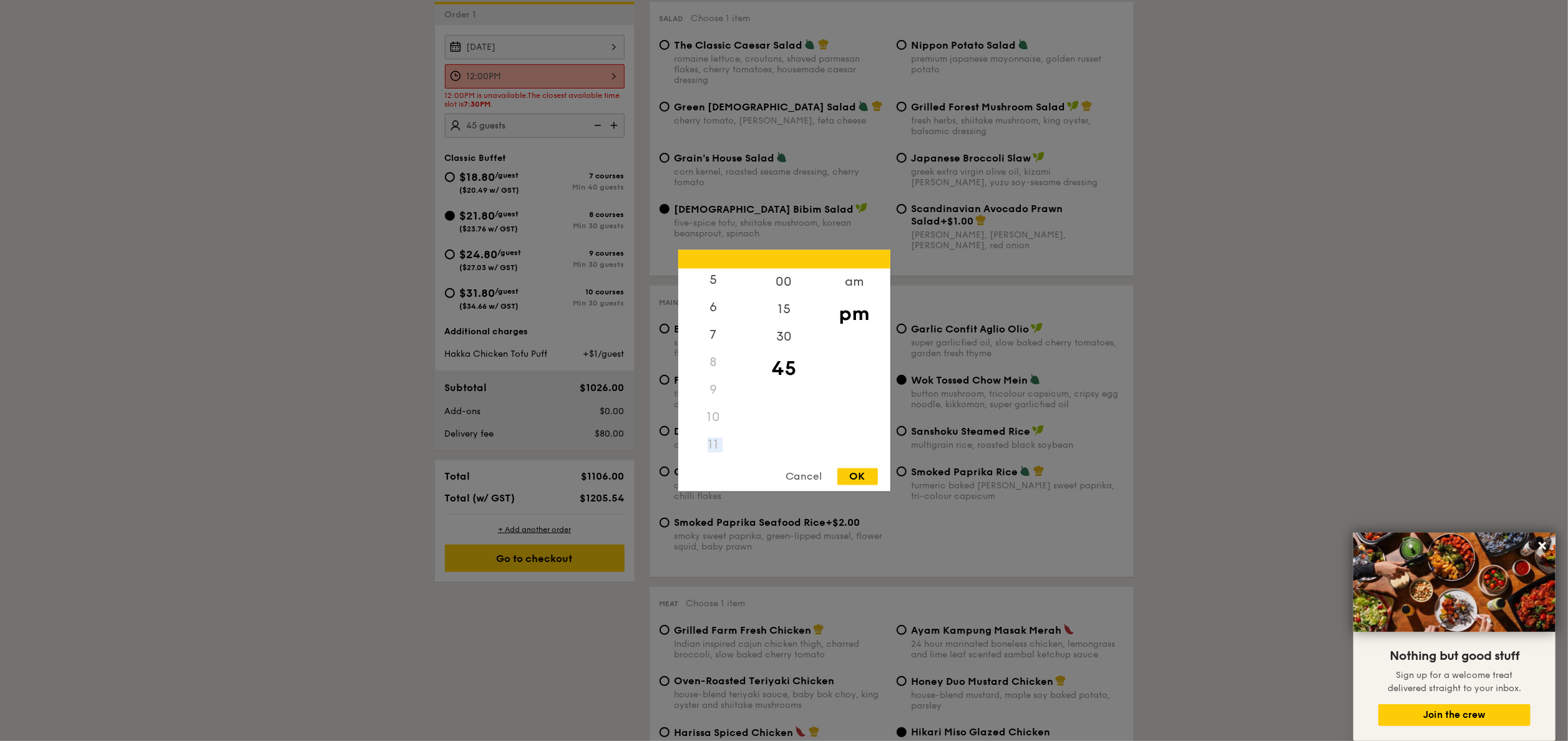
click at [716, 447] on div "11" at bounding box center [714, 445] width 71 height 28
drag, startPoint x: 716, startPoint y: 447, endPoint x: 799, endPoint y: 439, distance: 83.4
click at [799, 439] on div "00 15 30 45" at bounding box center [784, 364] width 71 height 190
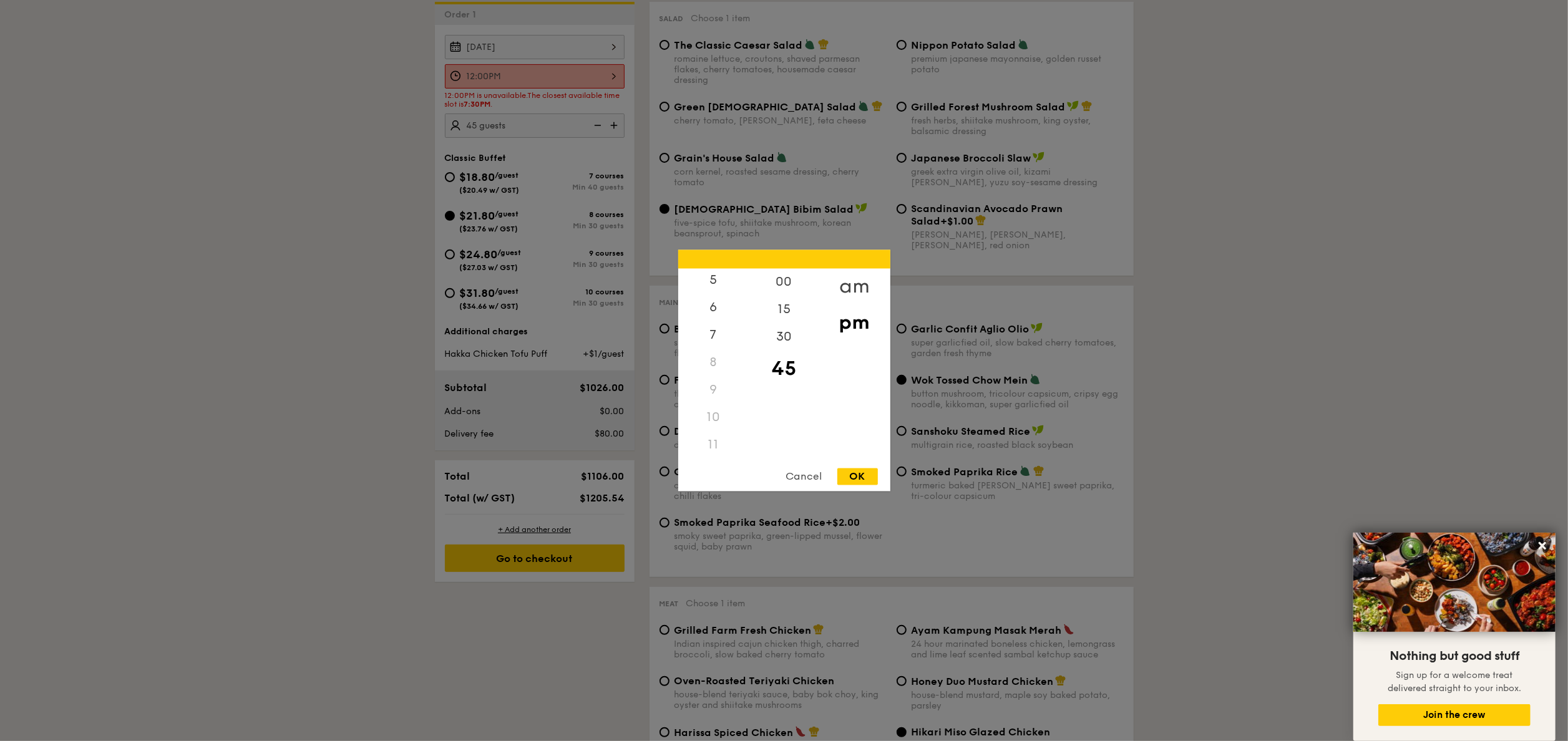
click at [848, 283] on div "am" at bounding box center [854, 287] width 71 height 36
click at [719, 449] on div "11" at bounding box center [714, 450] width 71 height 36
click at [872, 473] on div "OK" at bounding box center [857, 476] width 40 height 17
click at [521, 79] on div "11:45AM 12 1 2 3 4 5 6 7 8 9 10 11 00 15 30 45 am pm Cancel OK" at bounding box center [535, 76] width 180 height 24
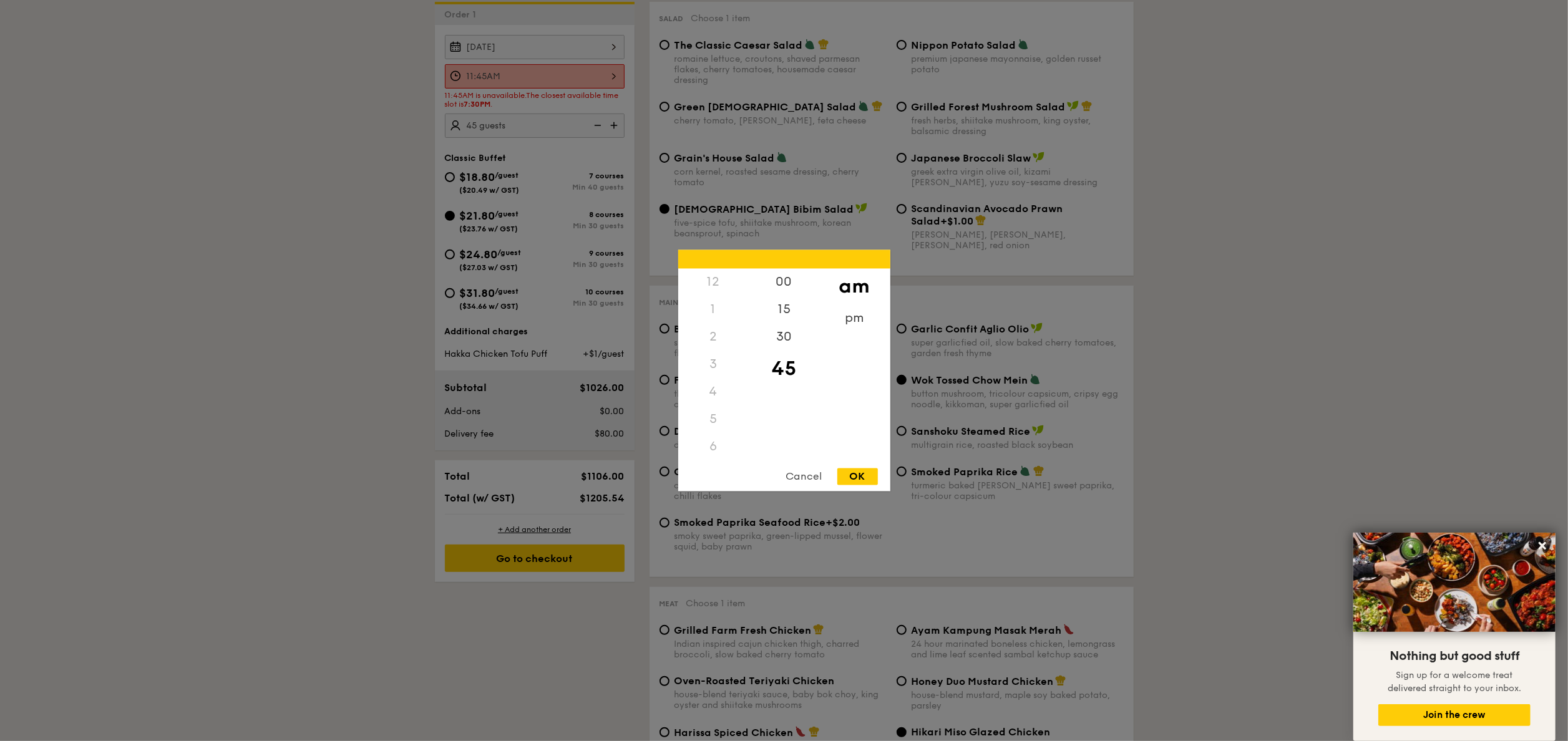
scroll to position [148, 0]
drag, startPoint x: 710, startPoint y: 318, endPoint x: 846, endPoint y: 312, distance: 136.1
click at [846, 312] on div "12 1 2 3 4 5 6 7 8 9 10 11 00 15 30 45 am pm" at bounding box center [784, 364] width 212 height 190
click at [846, 312] on div "pm" at bounding box center [854, 323] width 71 height 36
click at [715, 333] on div "7" at bounding box center [714, 331] width 71 height 36
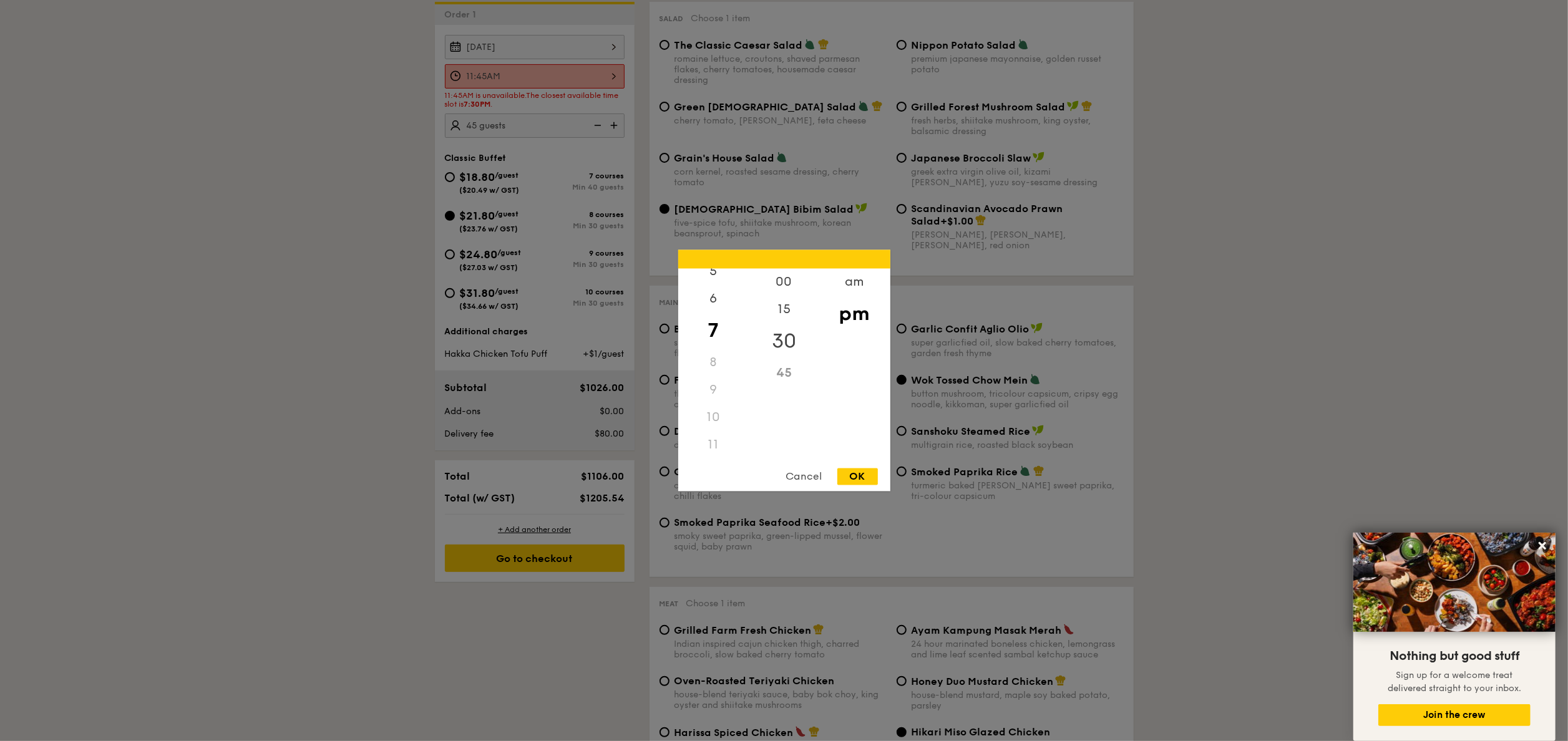
click at [781, 339] on div "30" at bounding box center [784, 342] width 71 height 36
click at [863, 486] on div "Cancel OK" at bounding box center [784, 480] width 212 height 23
click at [856, 466] on div "12 1 2 3 4 5 6 7 8 9 10 11 00 15 30 45 am pm Cancel OK" at bounding box center [784, 370] width 212 height 241
click at [856, 469] on div "OK" at bounding box center [857, 476] width 40 height 17
type input "7:30PM"
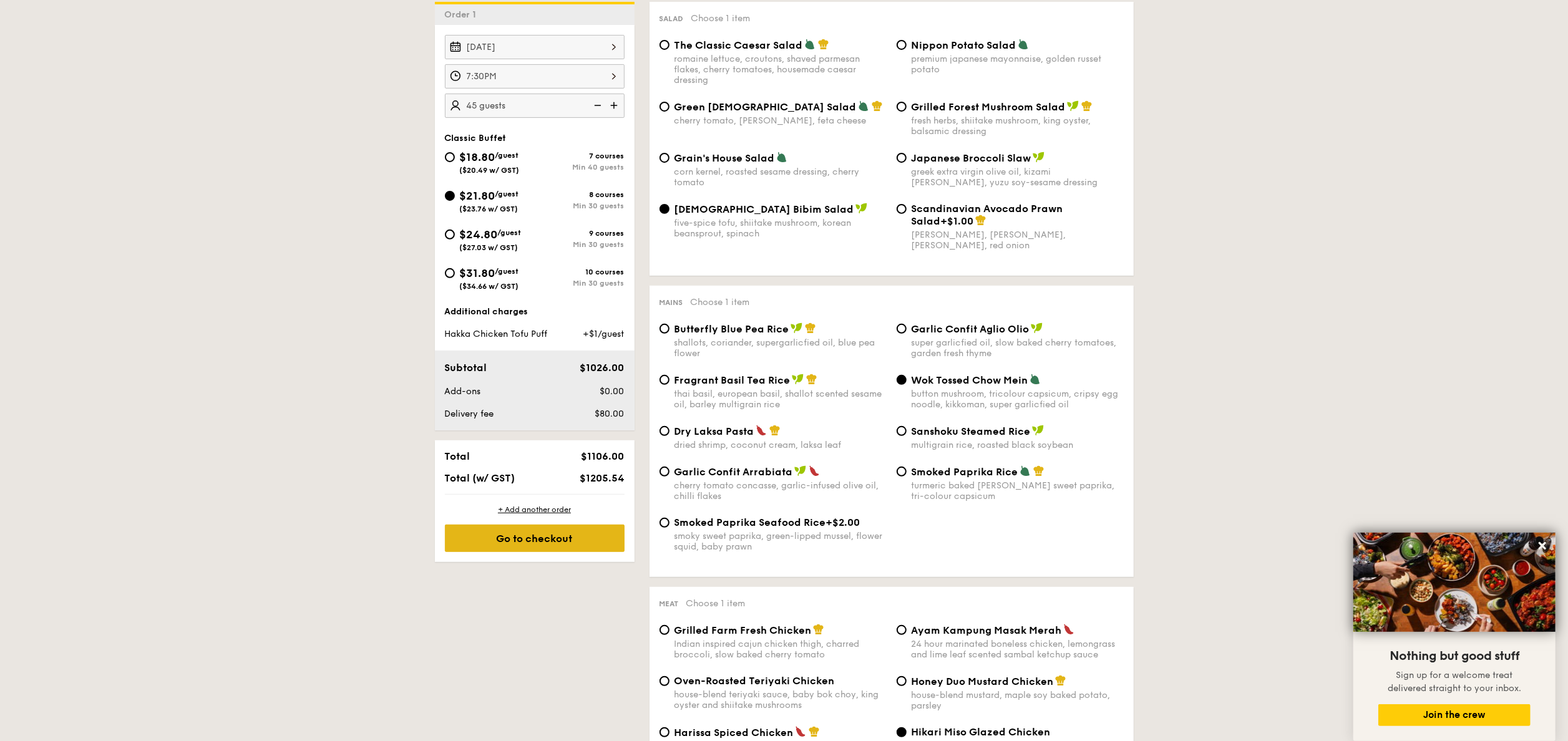
click at [574, 546] on div "Go to checkout" at bounding box center [535, 538] width 180 height 28
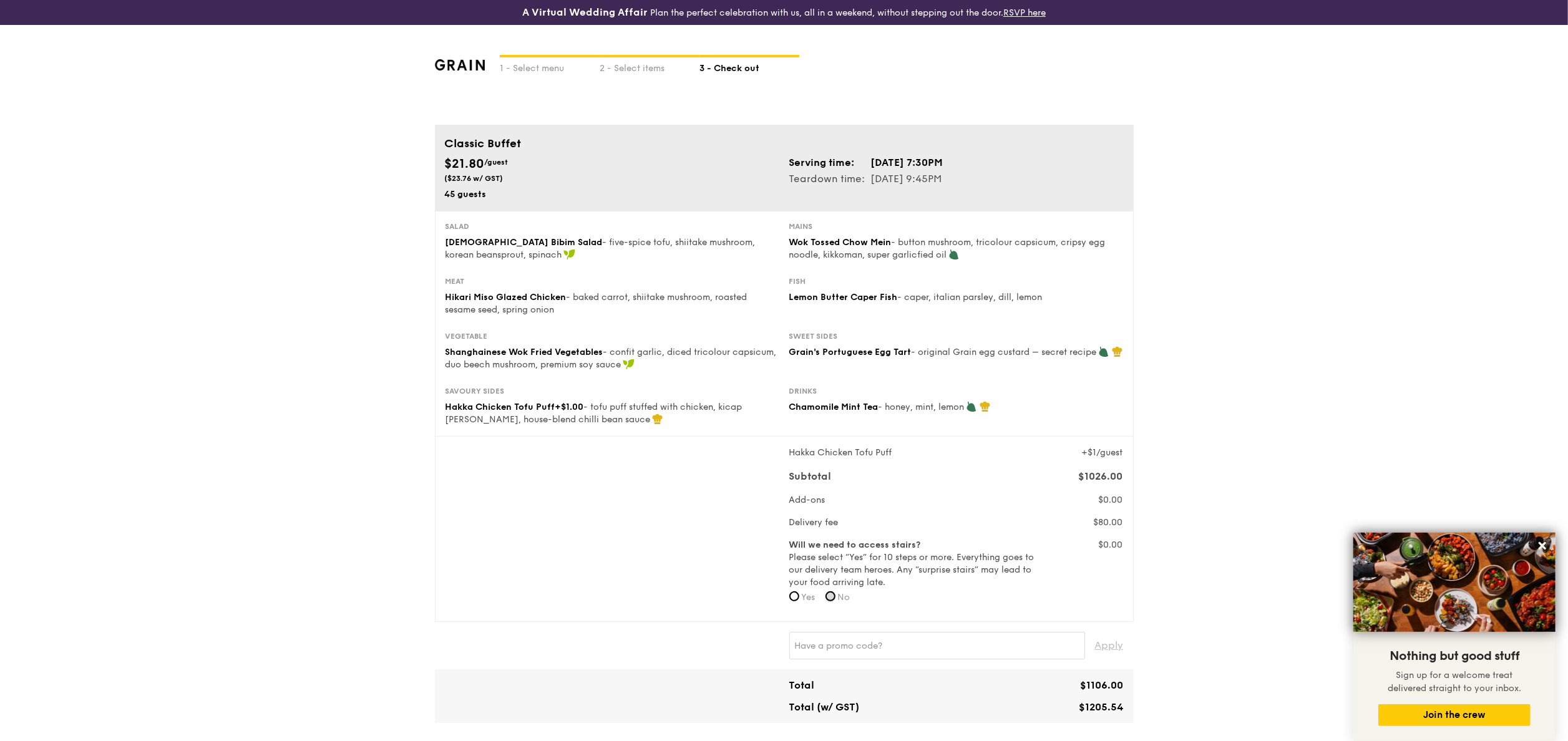
click at [832, 598] on input "No" at bounding box center [830, 596] width 10 height 10
radio input "true"
click at [792, 604] on form "Will we need to access stairs? Please select “Yes” for 10 steps or more. Everyt…" at bounding box center [913, 575] width 248 height 73
click at [794, 596] on input "Yes" at bounding box center [793, 596] width 10 height 10
radio input "true"
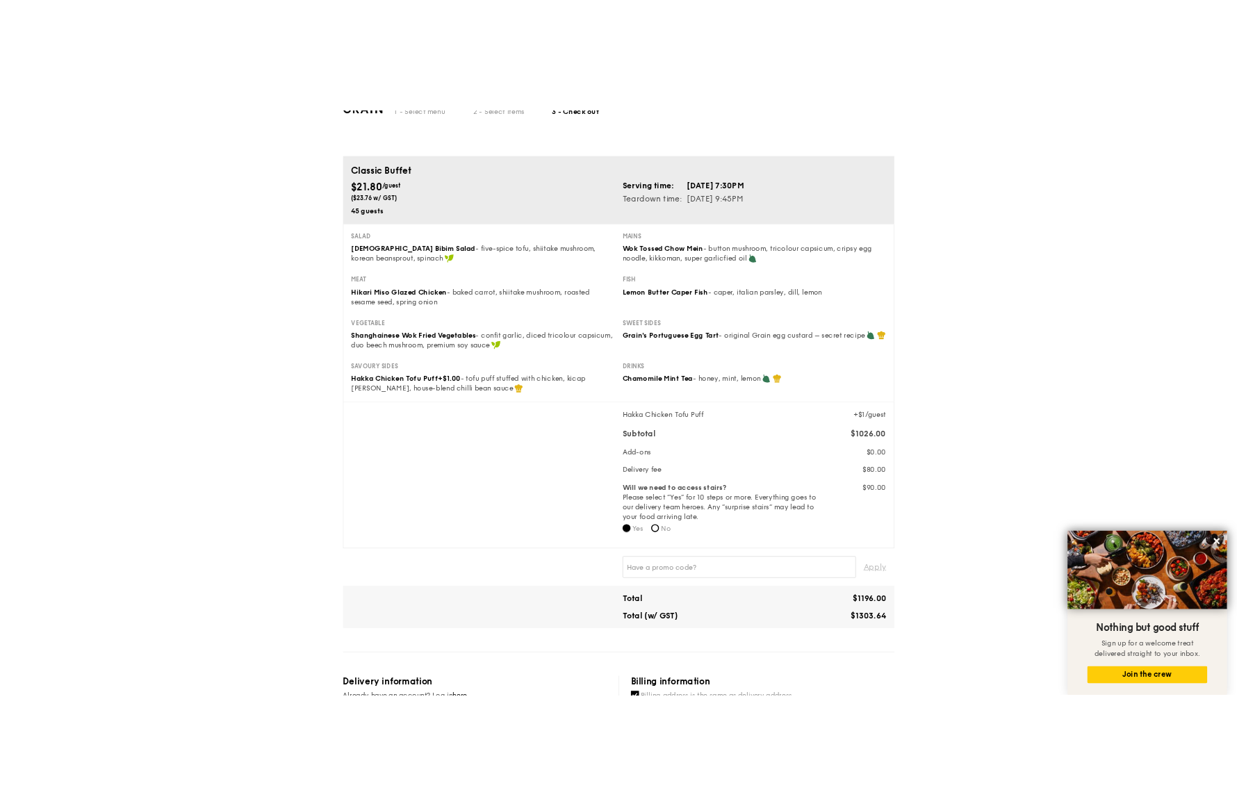
scroll to position [101, 0]
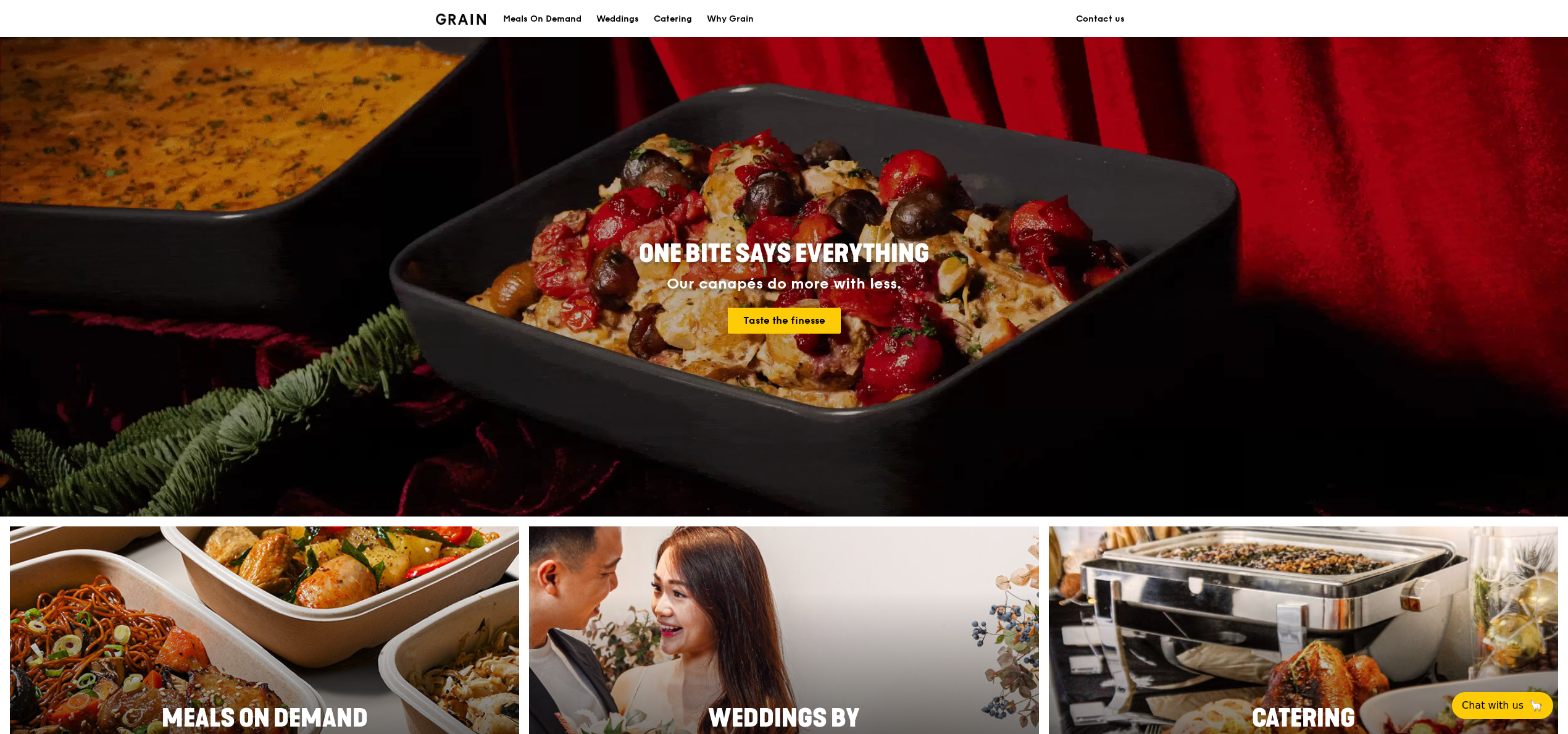
scroll to position [124, 0]
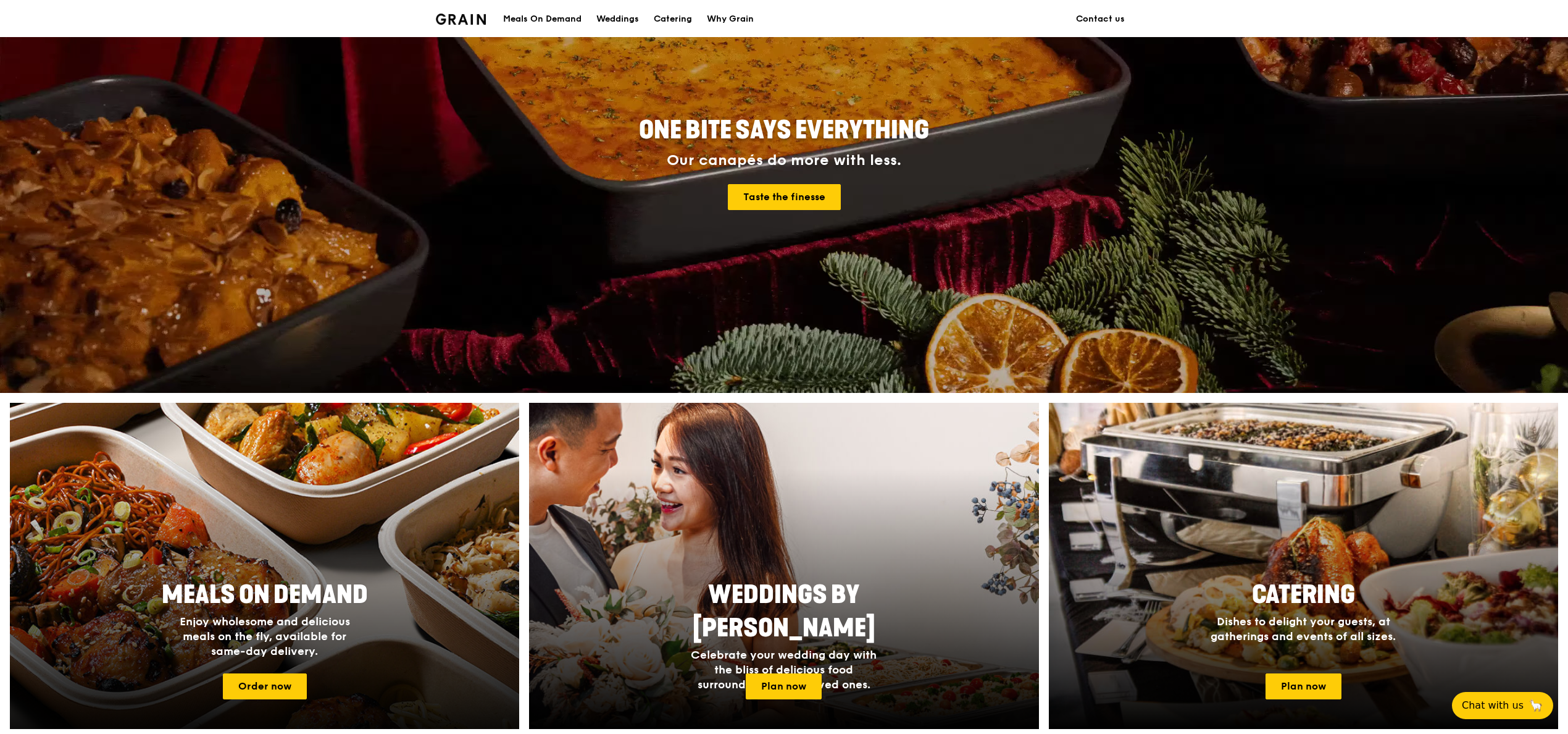
click at [346, 490] on div at bounding box center [265, 566] width 561 height 359
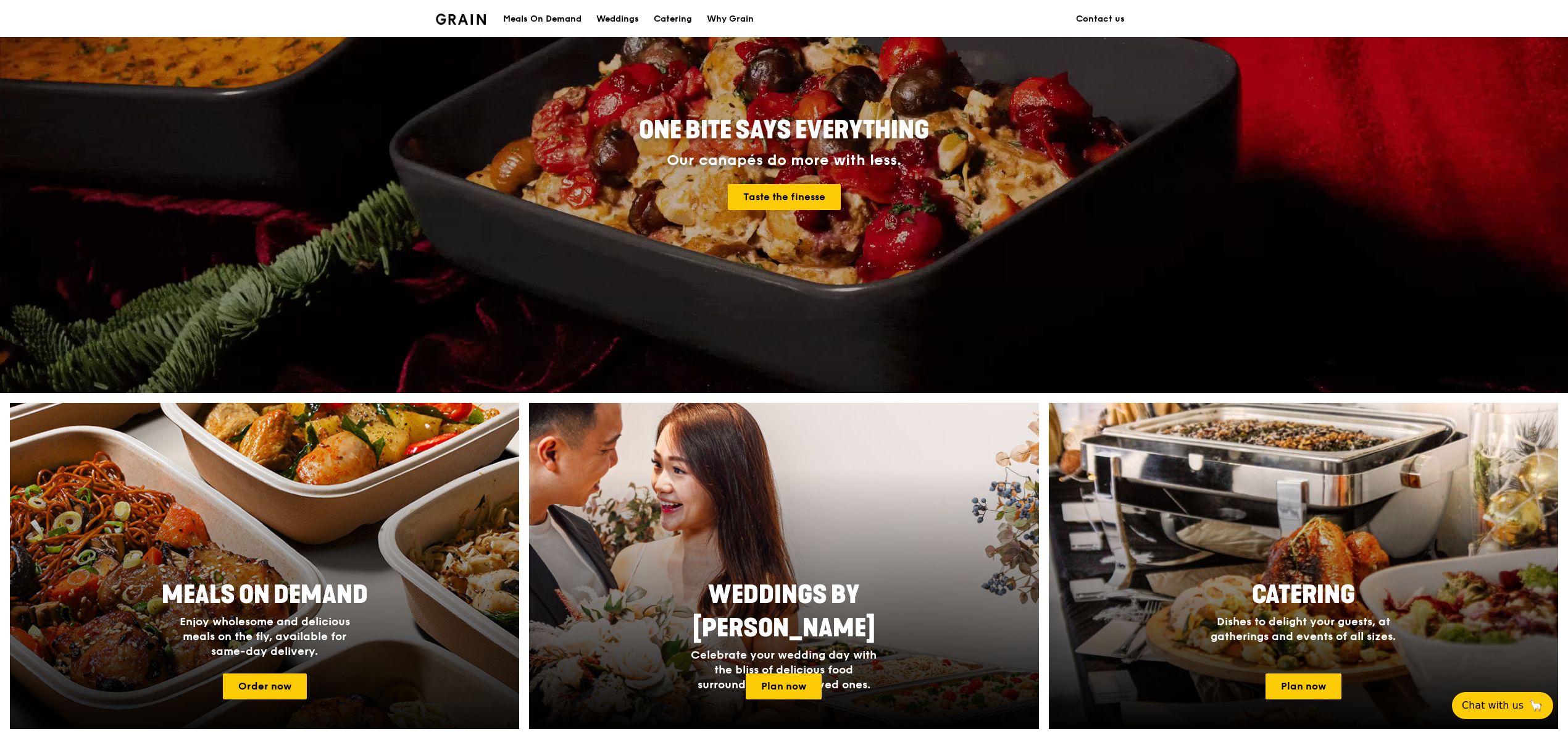
click at [346, 490] on div at bounding box center [265, 566] width 561 height 359
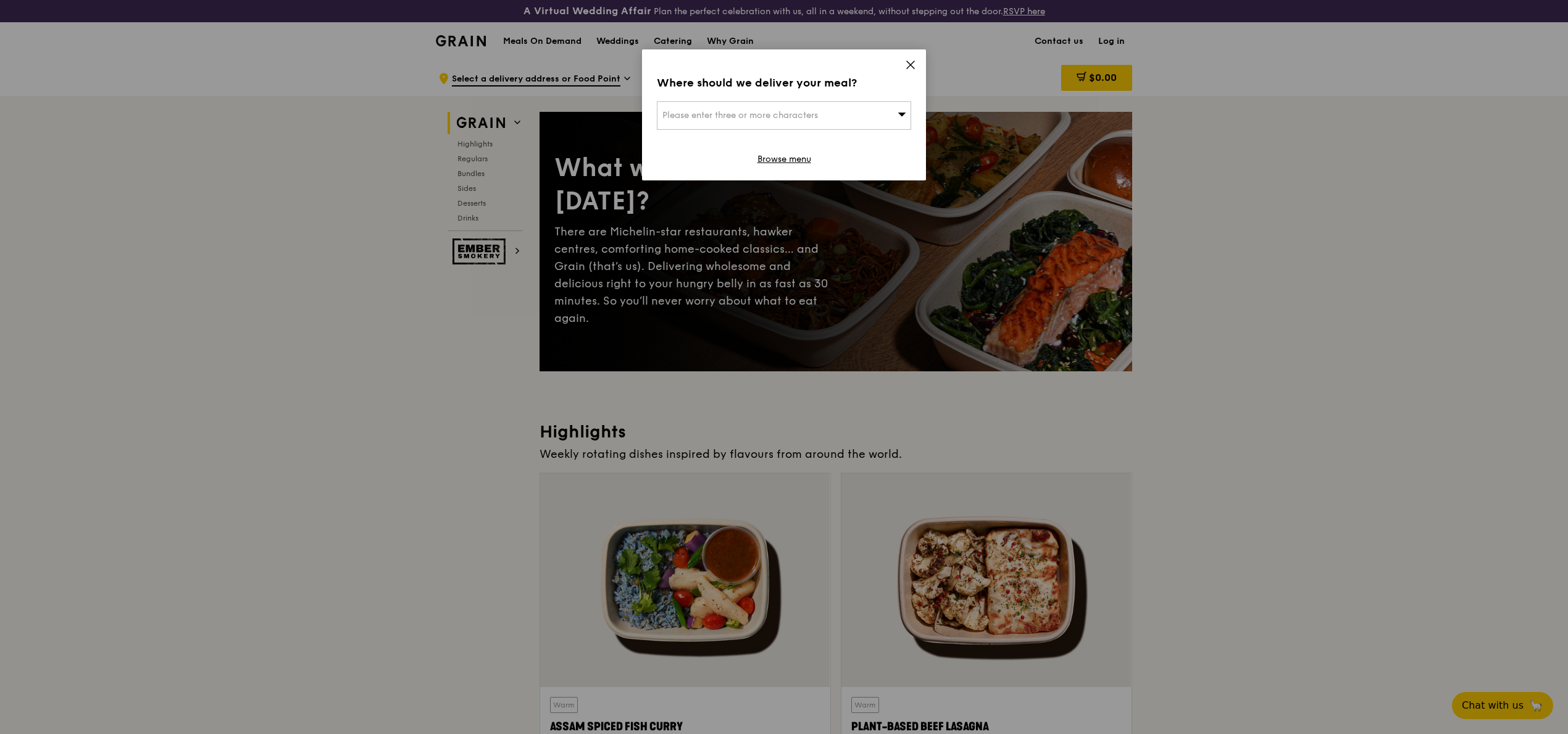
click at [905, 63] on icon at bounding box center [911, 65] width 12 height 12
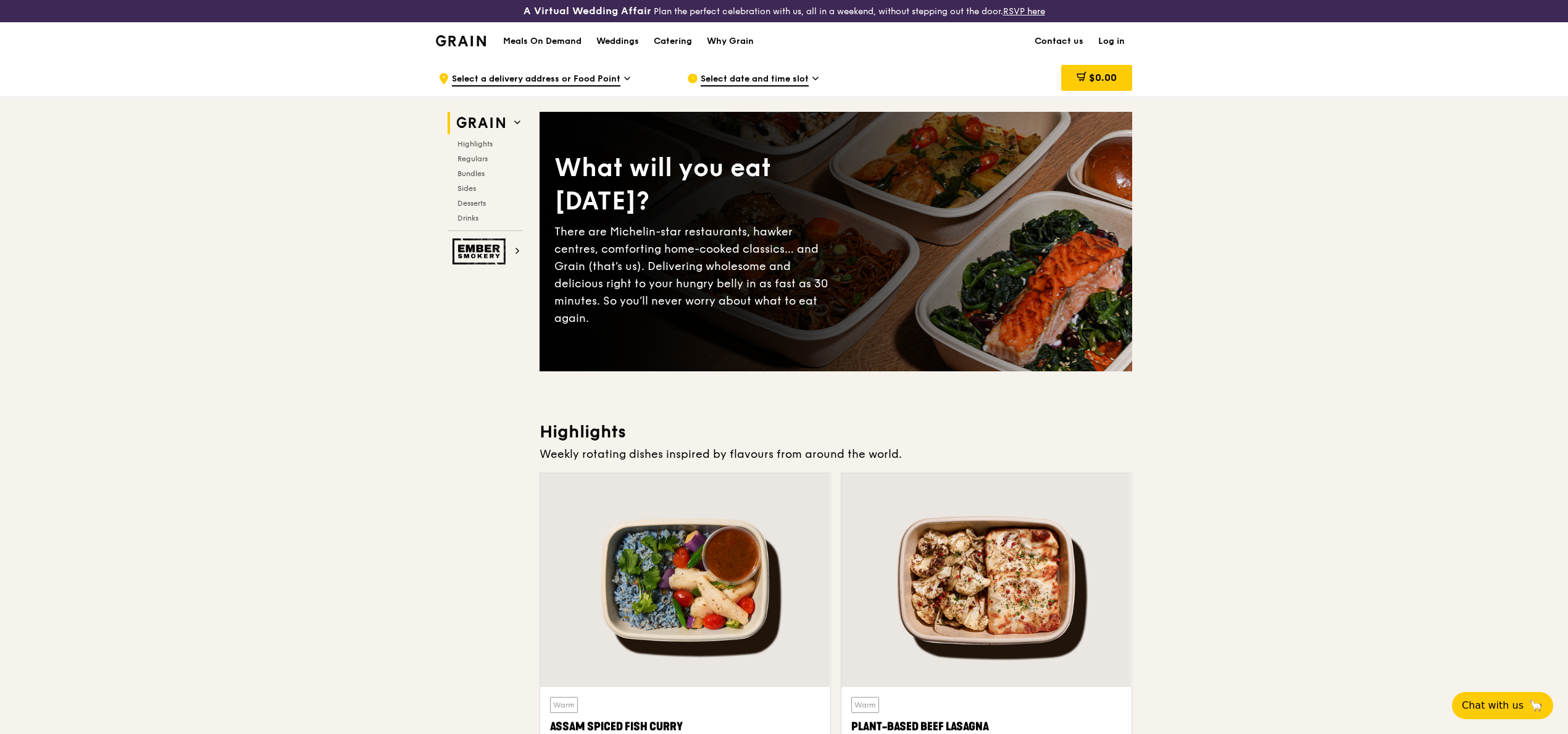
scroll to position [124, 0]
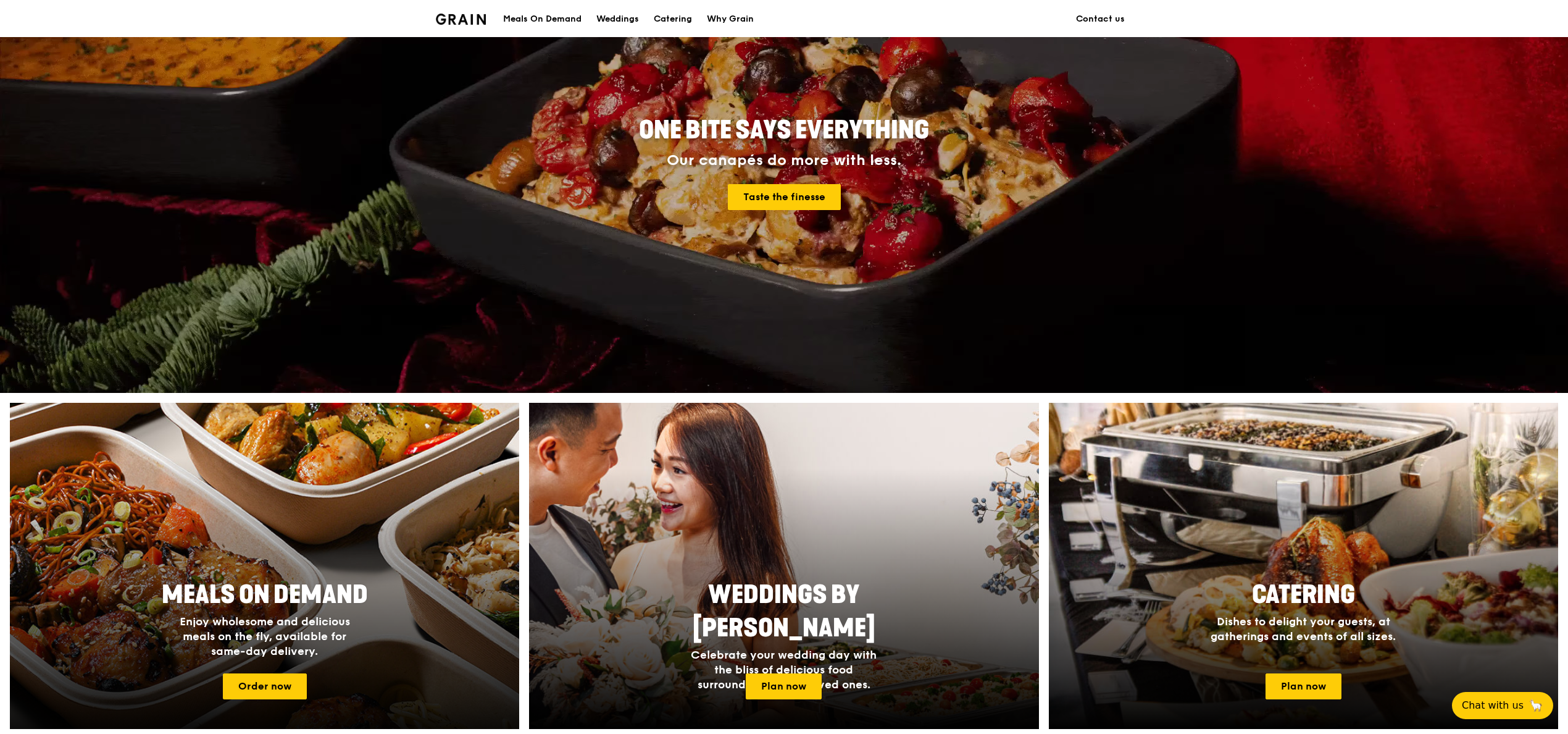
click at [248, 502] on div at bounding box center [265, 566] width 561 height 359
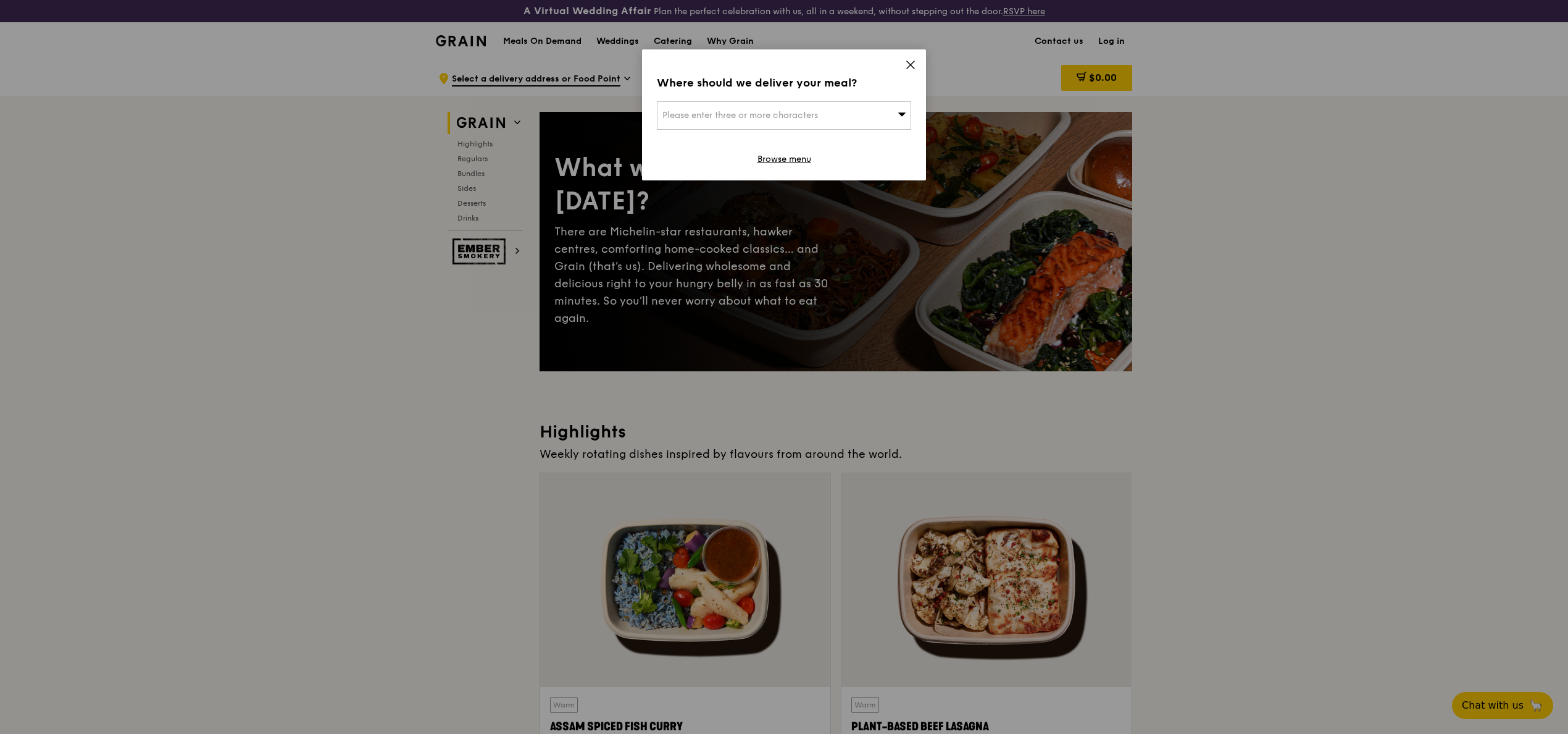
click at [914, 70] on span at bounding box center [911, 66] width 12 height 13
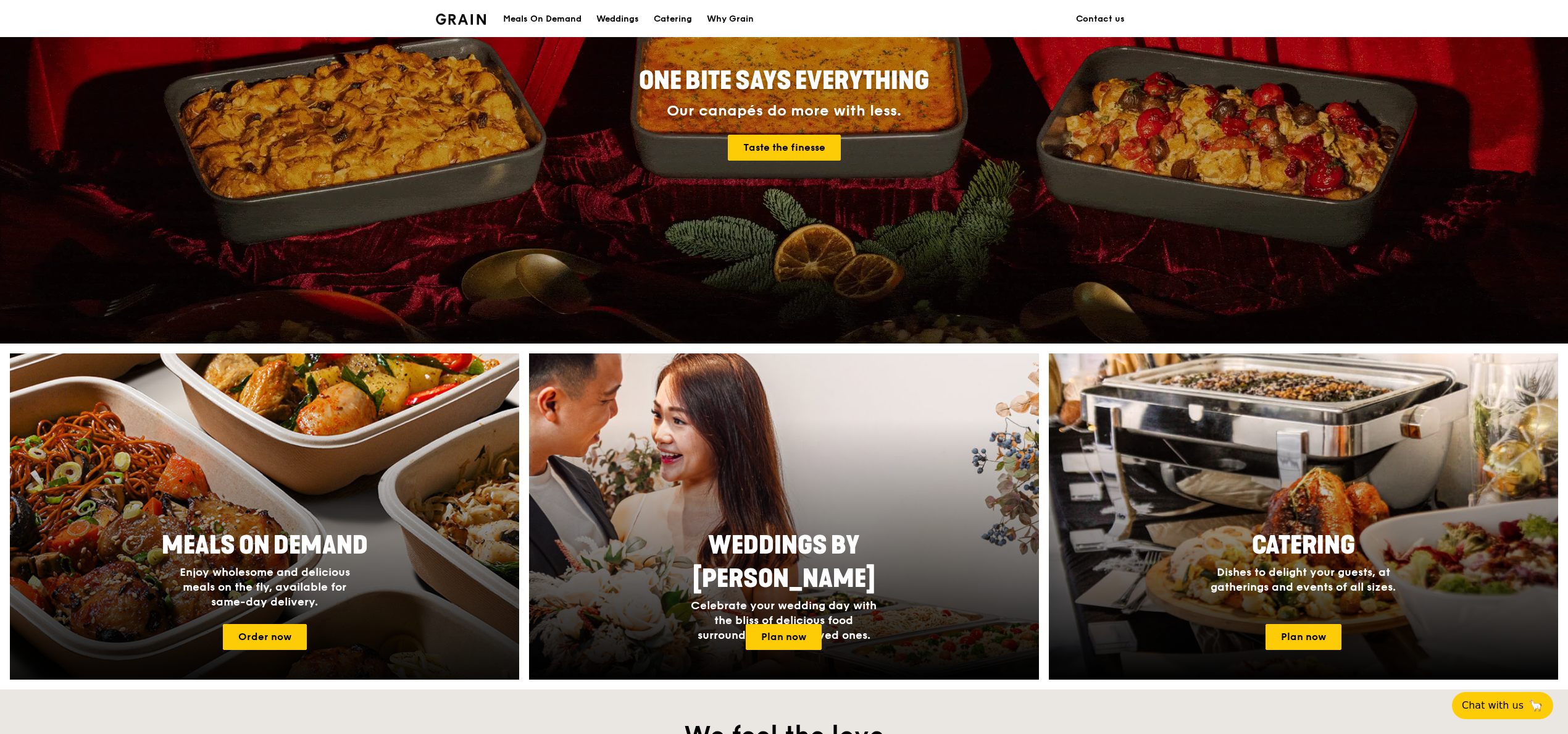
scroll to position [247, 0]
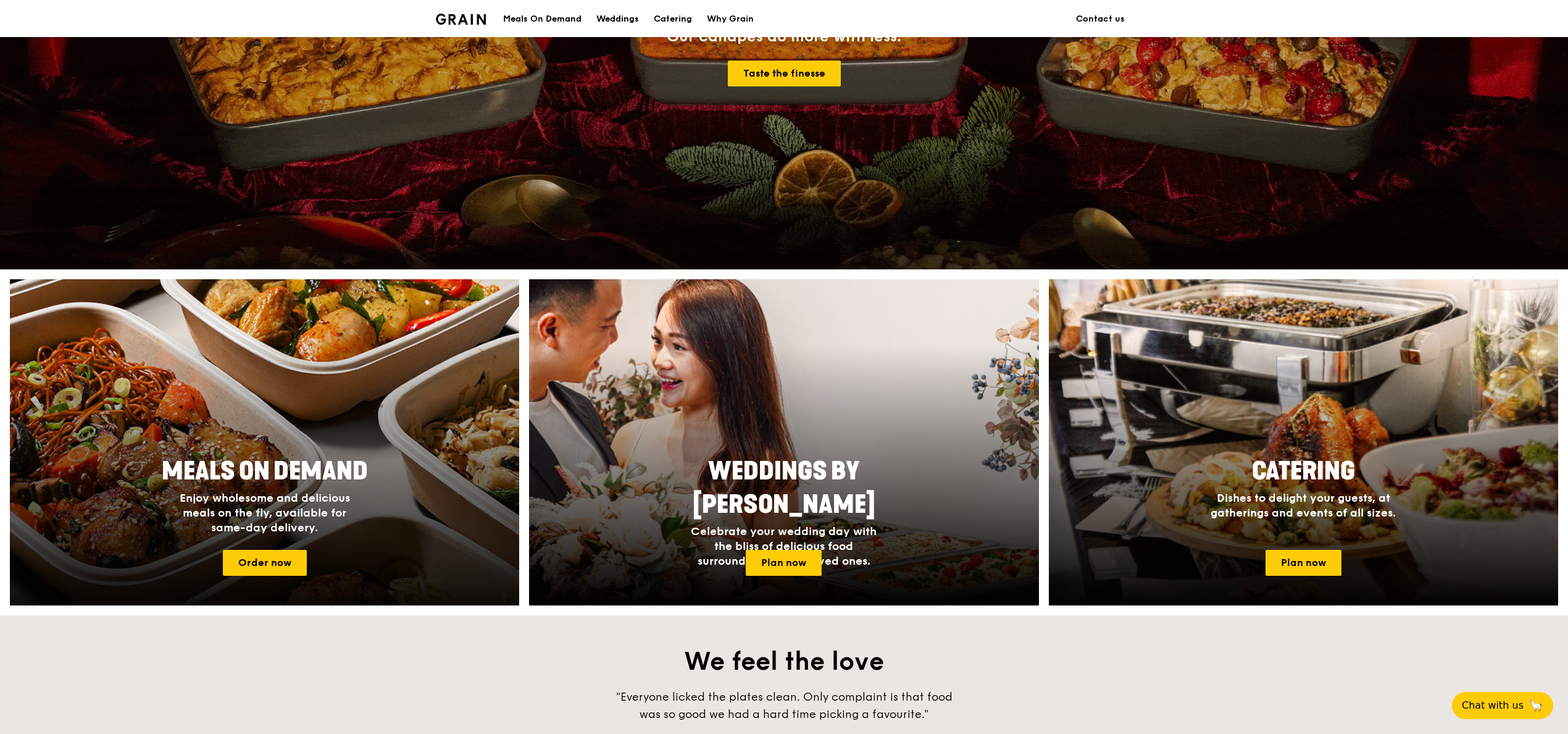
click at [327, 394] on div at bounding box center [265, 443] width 561 height 359
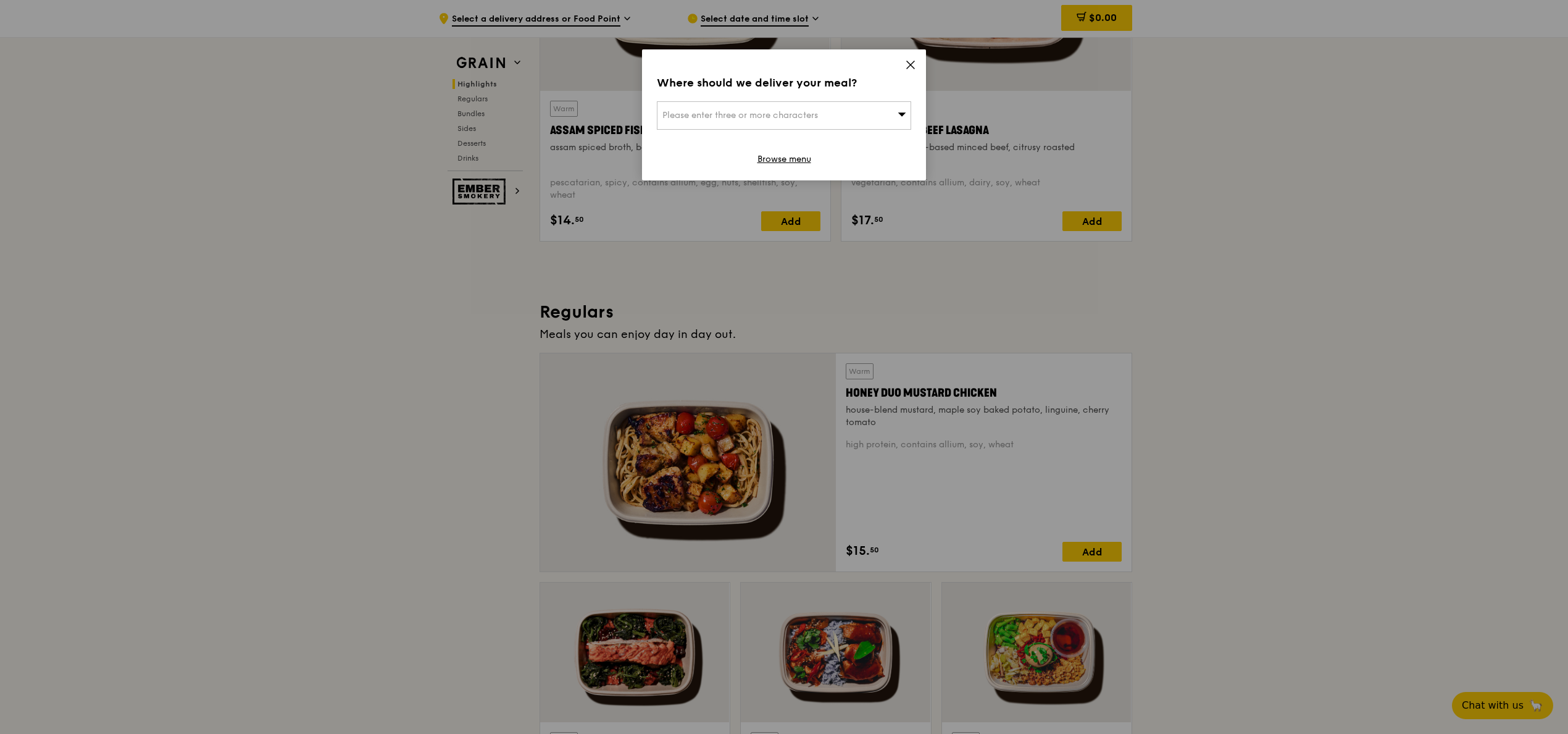
scroll to position [618, 0]
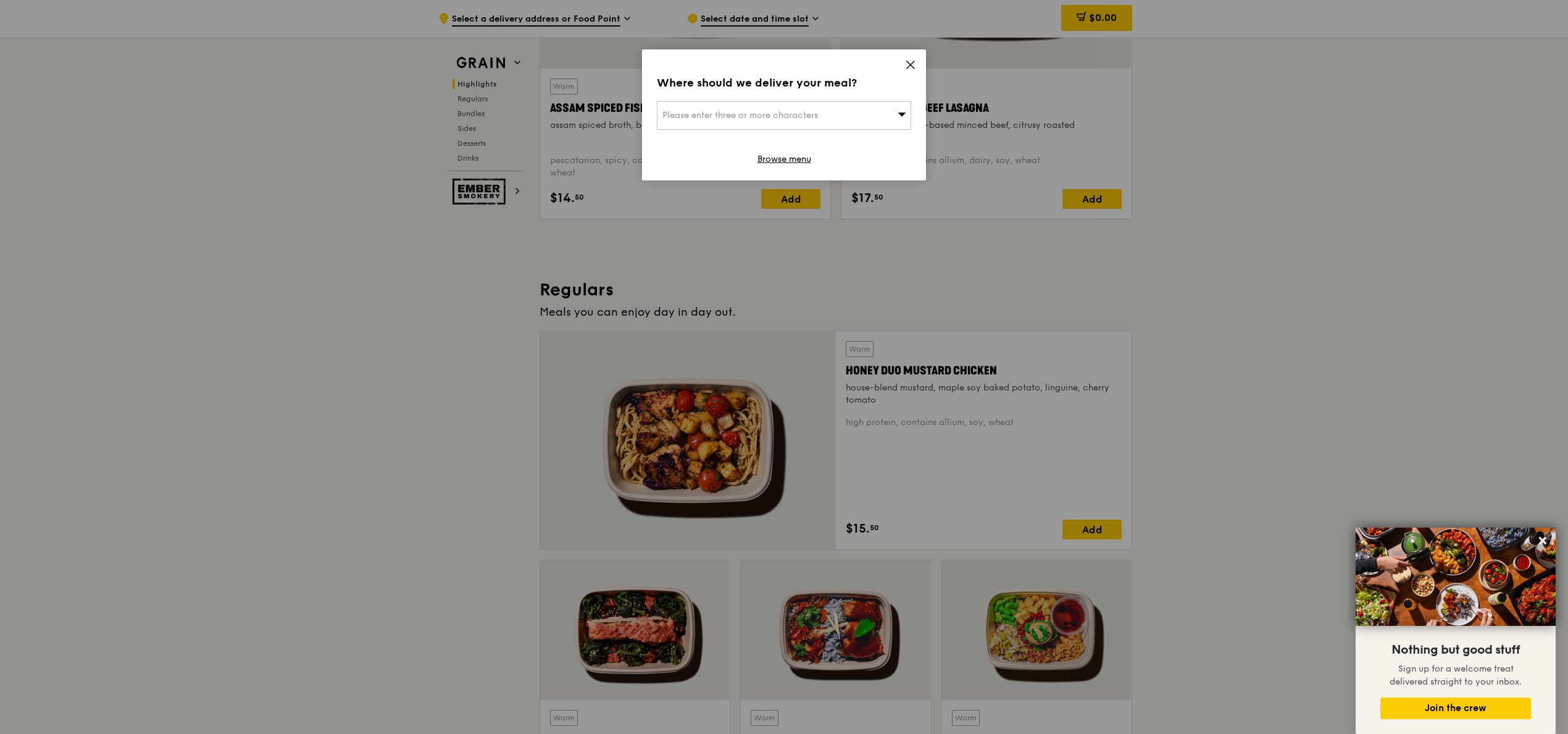
click at [907, 65] on icon at bounding box center [911, 65] width 12 height 12
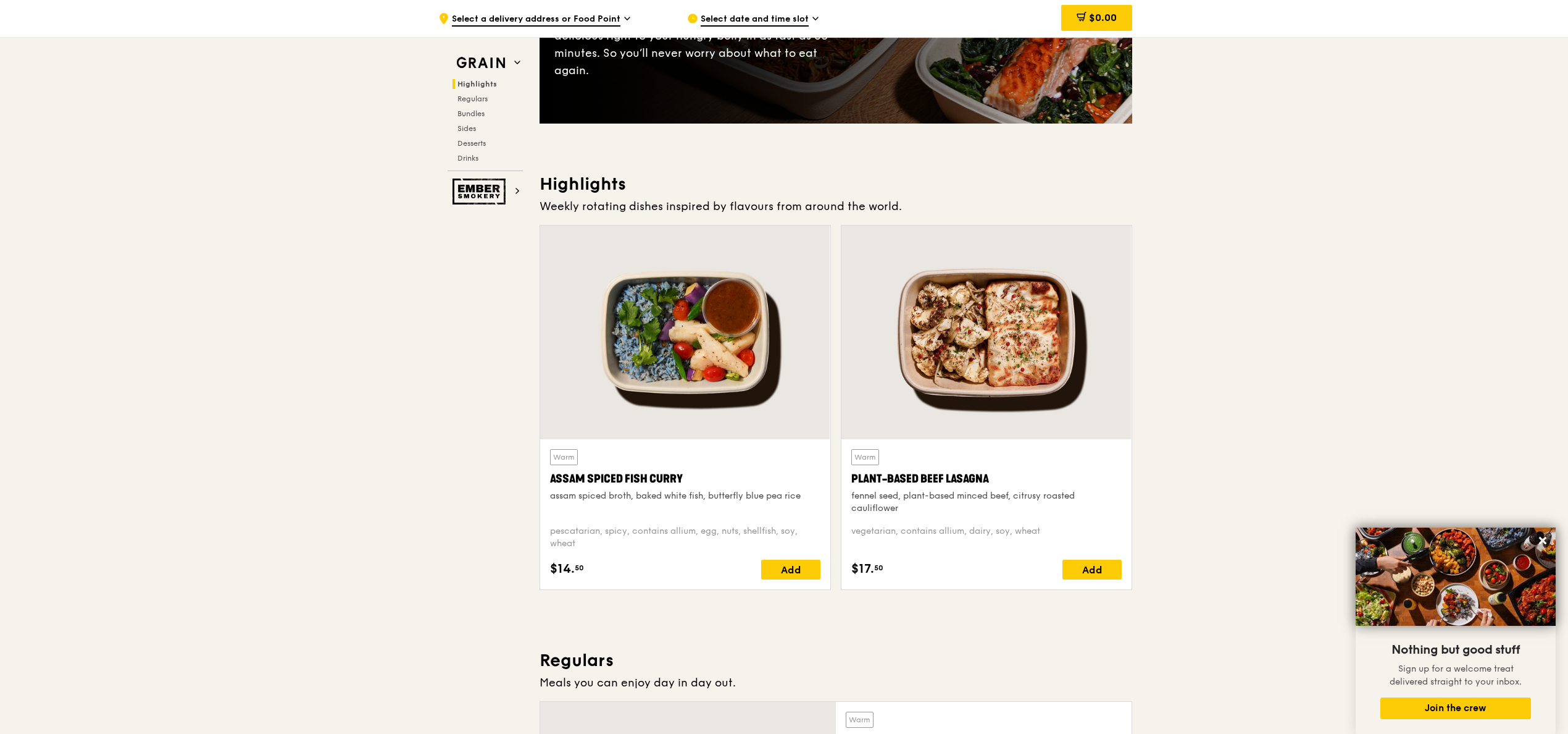
scroll to position [0, 0]
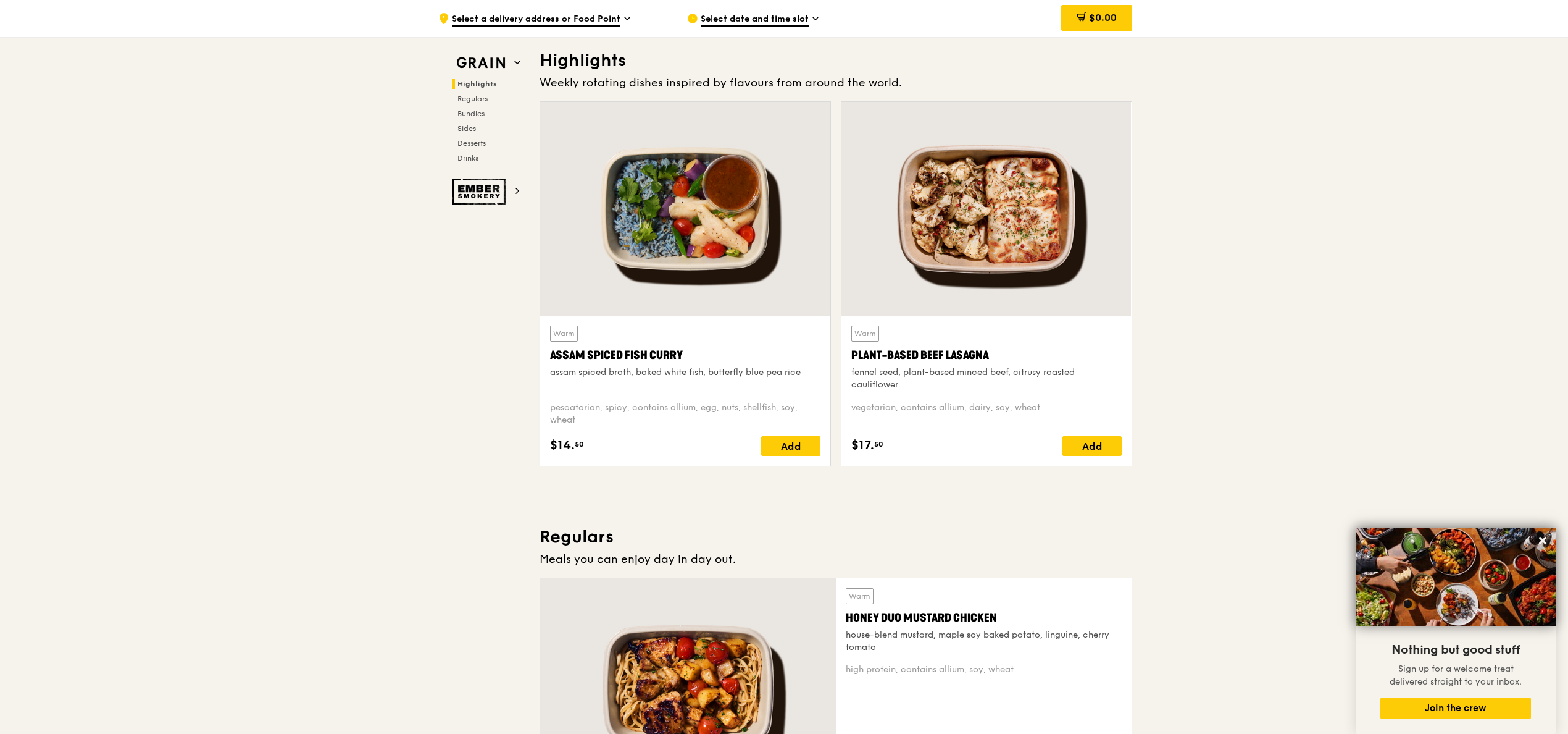
scroll to position [247, 0]
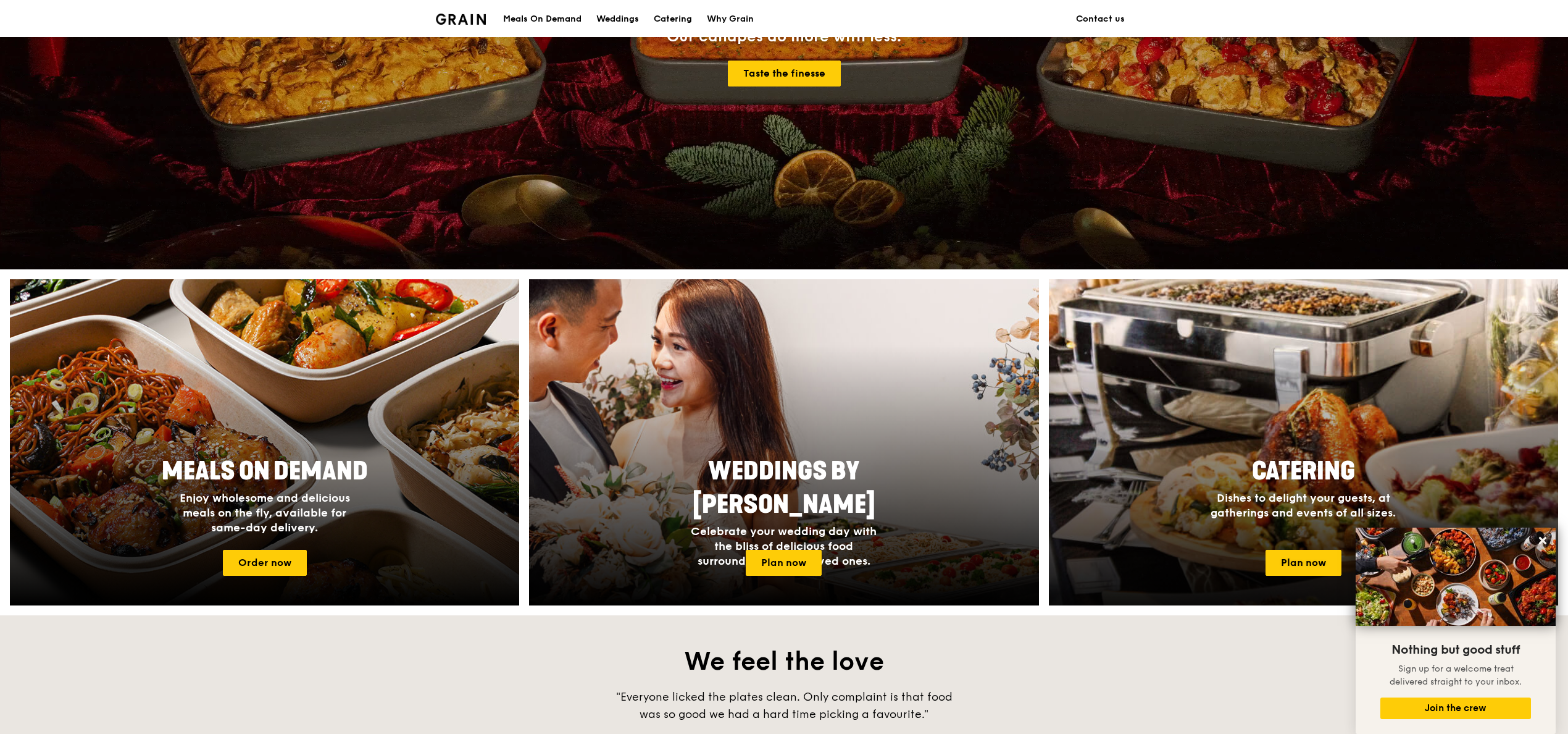
click at [1169, 390] on div at bounding box center [1303, 443] width 561 height 359
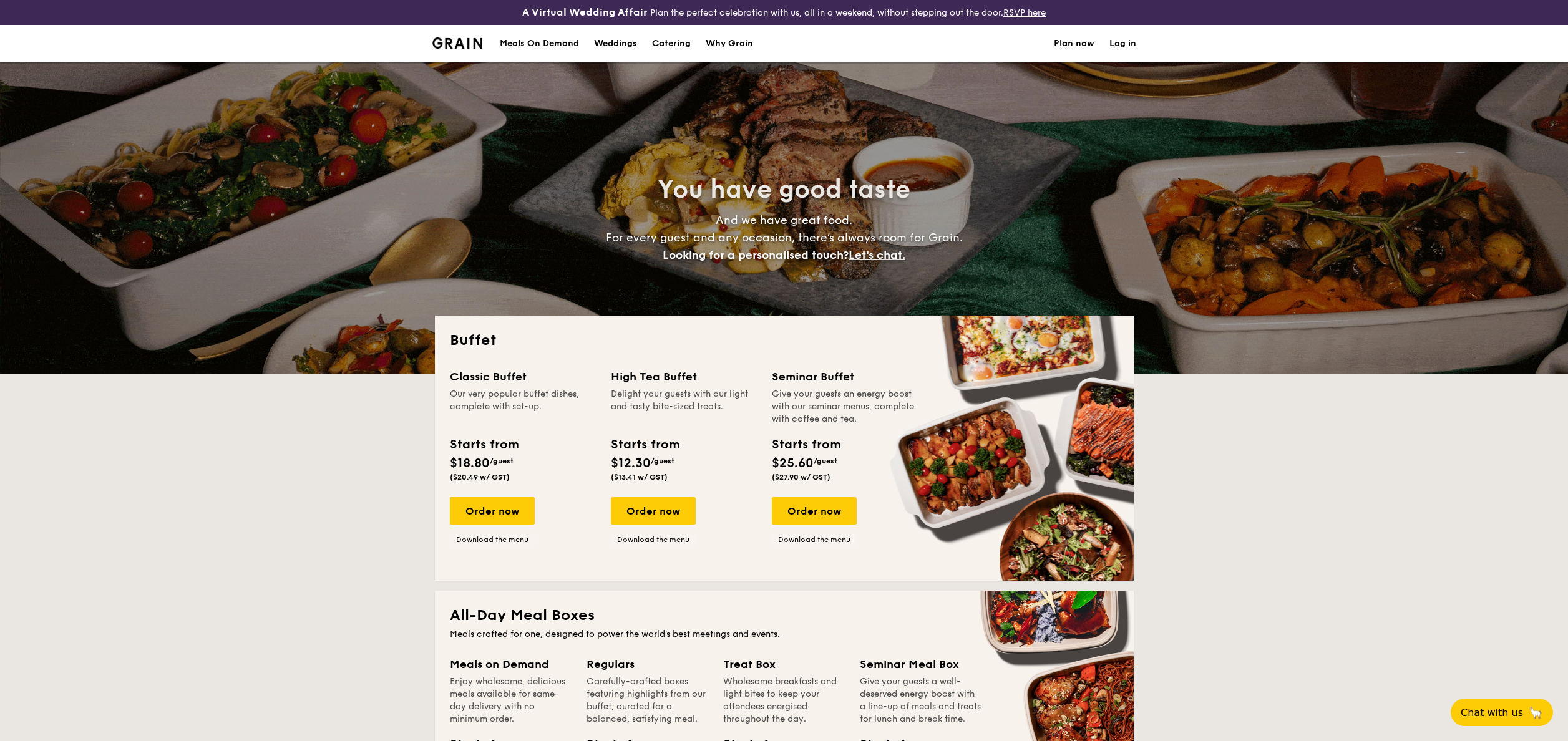
select select
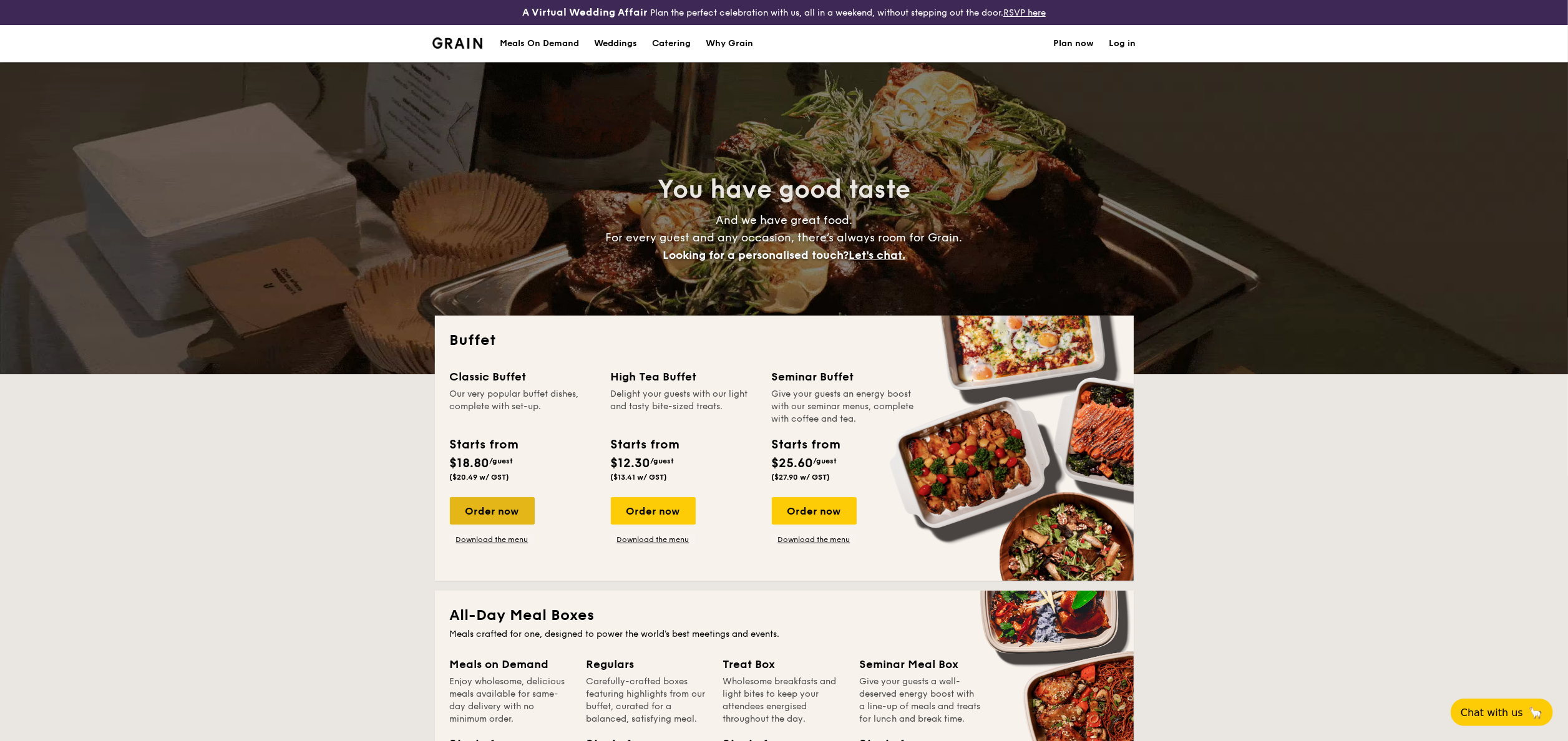
click at [497, 514] on div "Order now" at bounding box center [492, 510] width 85 height 28
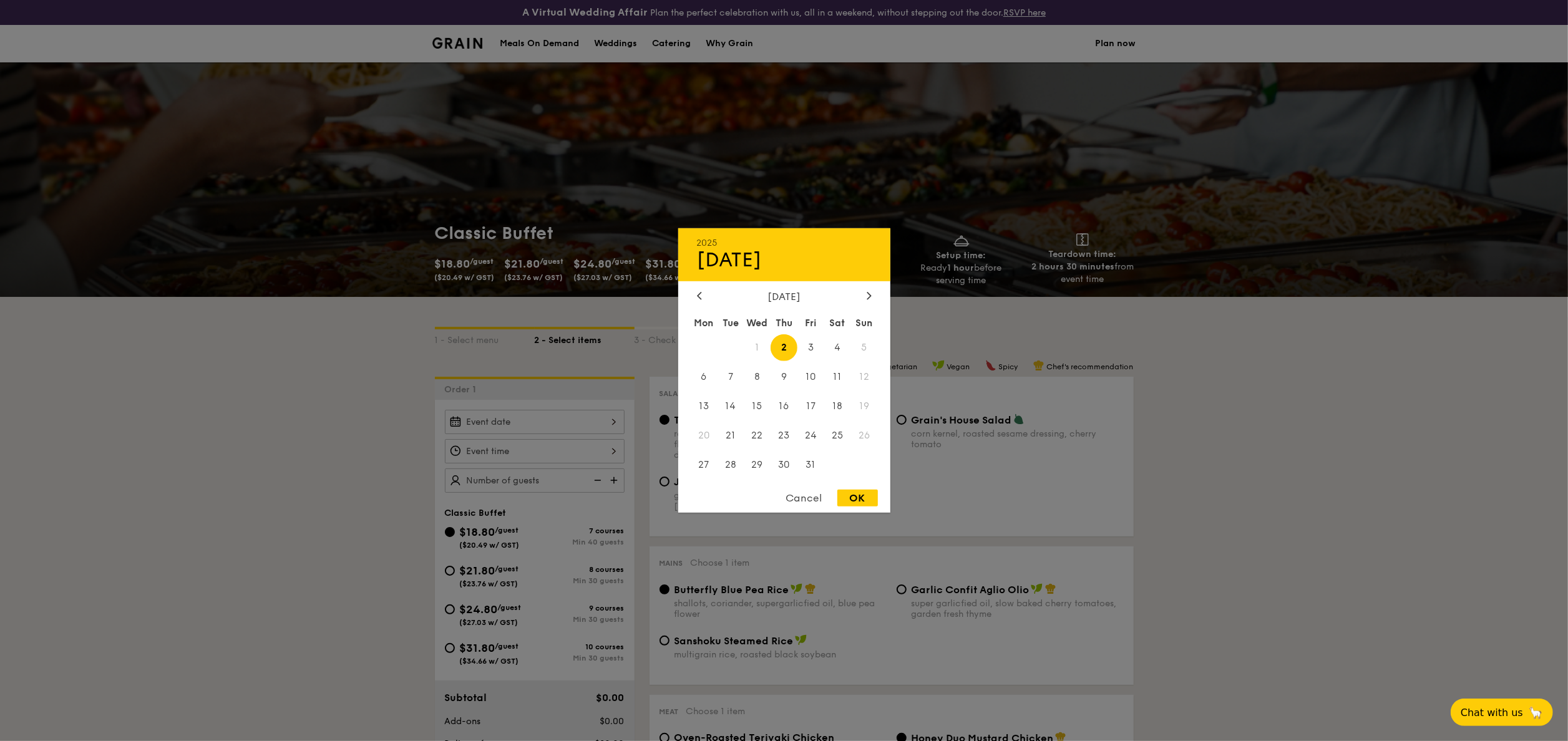
click at [502, 423] on div "2025 Oct 02 October 2025 Mon Tue Wed Thu Fri Sat Sun 1 2 3 4 5 6 7 8 9 10 11 12…" at bounding box center [535, 422] width 180 height 24
click at [839, 425] on span "25" at bounding box center [837, 435] width 27 height 27
drag, startPoint x: 863, startPoint y: 497, endPoint x: 592, endPoint y: 467, distance: 272.7
click at [863, 496] on div "OK" at bounding box center [857, 498] width 40 height 17
type input "Oct 25, 2025"
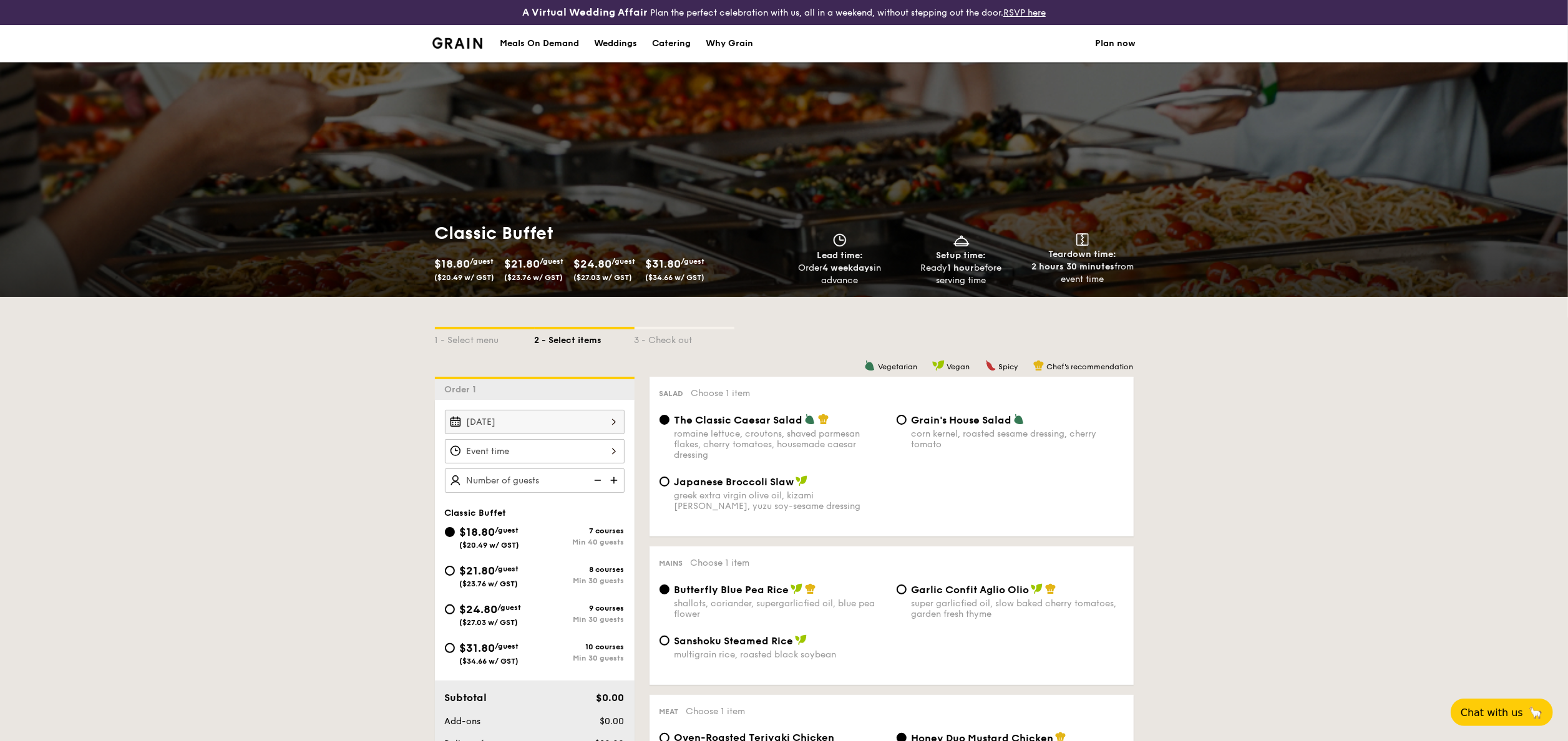
click at [583, 458] on div at bounding box center [784, 370] width 1568 height 741
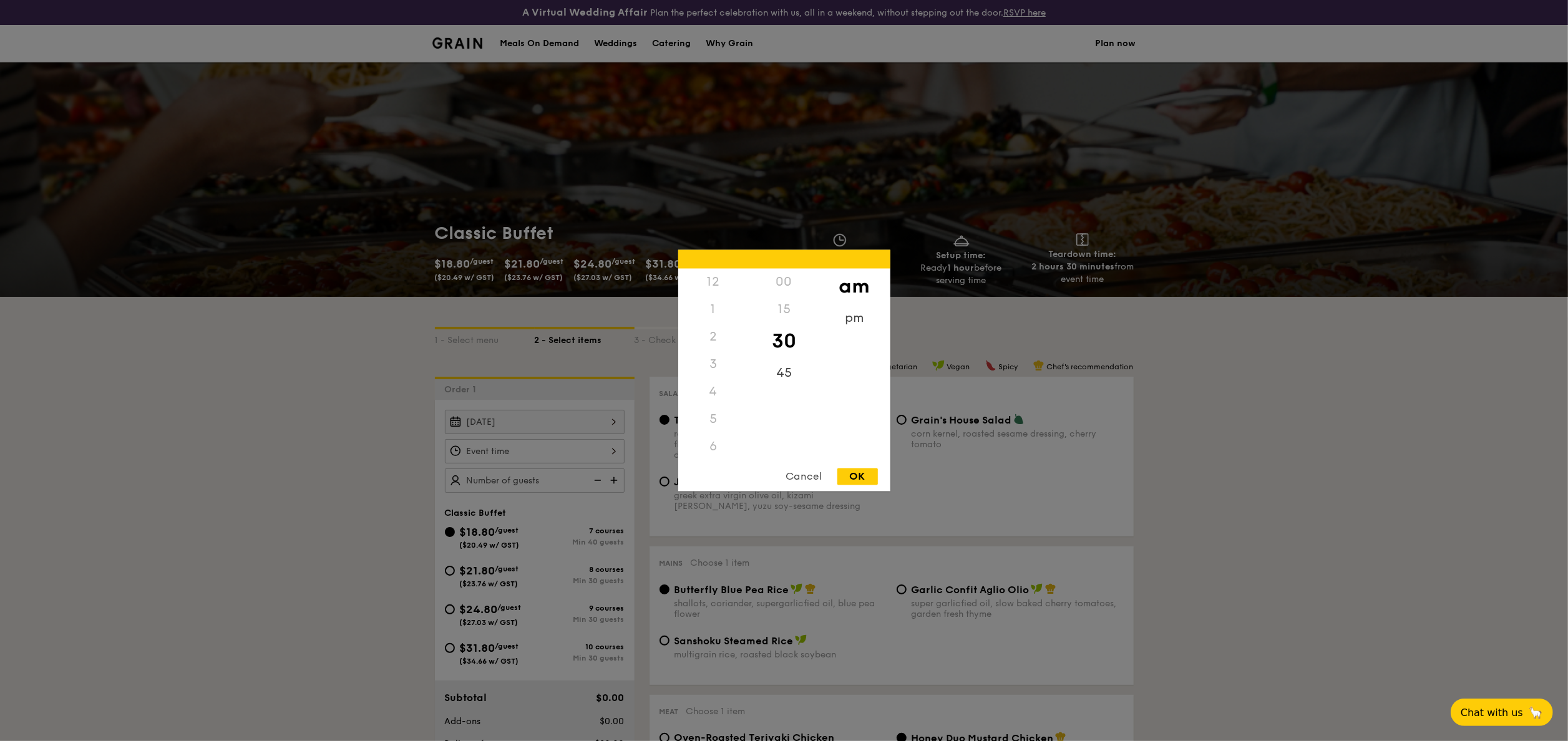
click at [613, 457] on div "12 1 2 3 4 5 6 7 8 9 10 11 00 15 30 45 am pm Cancel OK" at bounding box center [535, 450] width 180 height 24
click at [719, 457] on div "11" at bounding box center [714, 460] width 71 height 36
click at [784, 377] on div "45" at bounding box center [784, 378] width 71 height 36
click at [844, 474] on div "OK" at bounding box center [857, 476] width 40 height 17
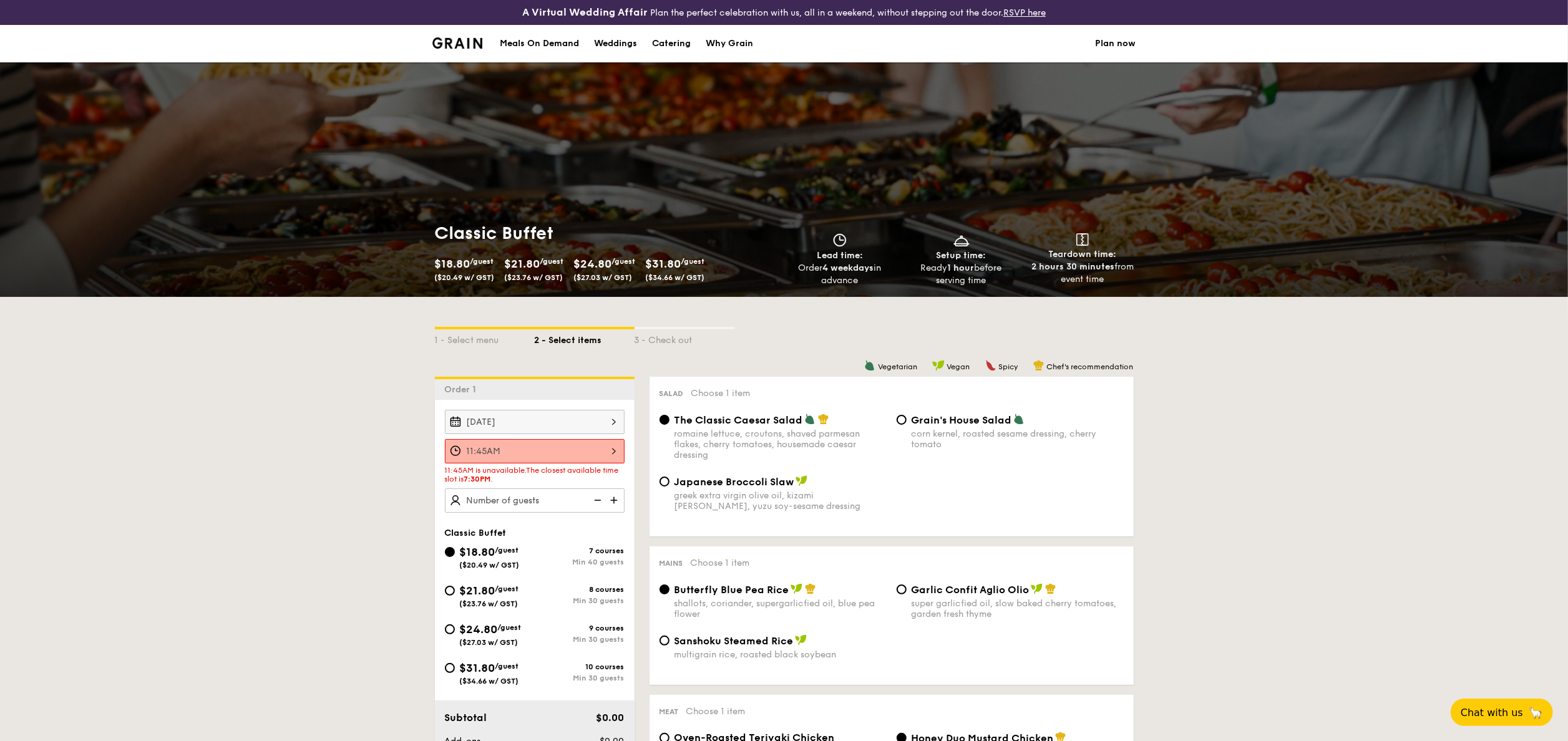
click at [604, 445] on div "11:45AM" at bounding box center [535, 450] width 180 height 24
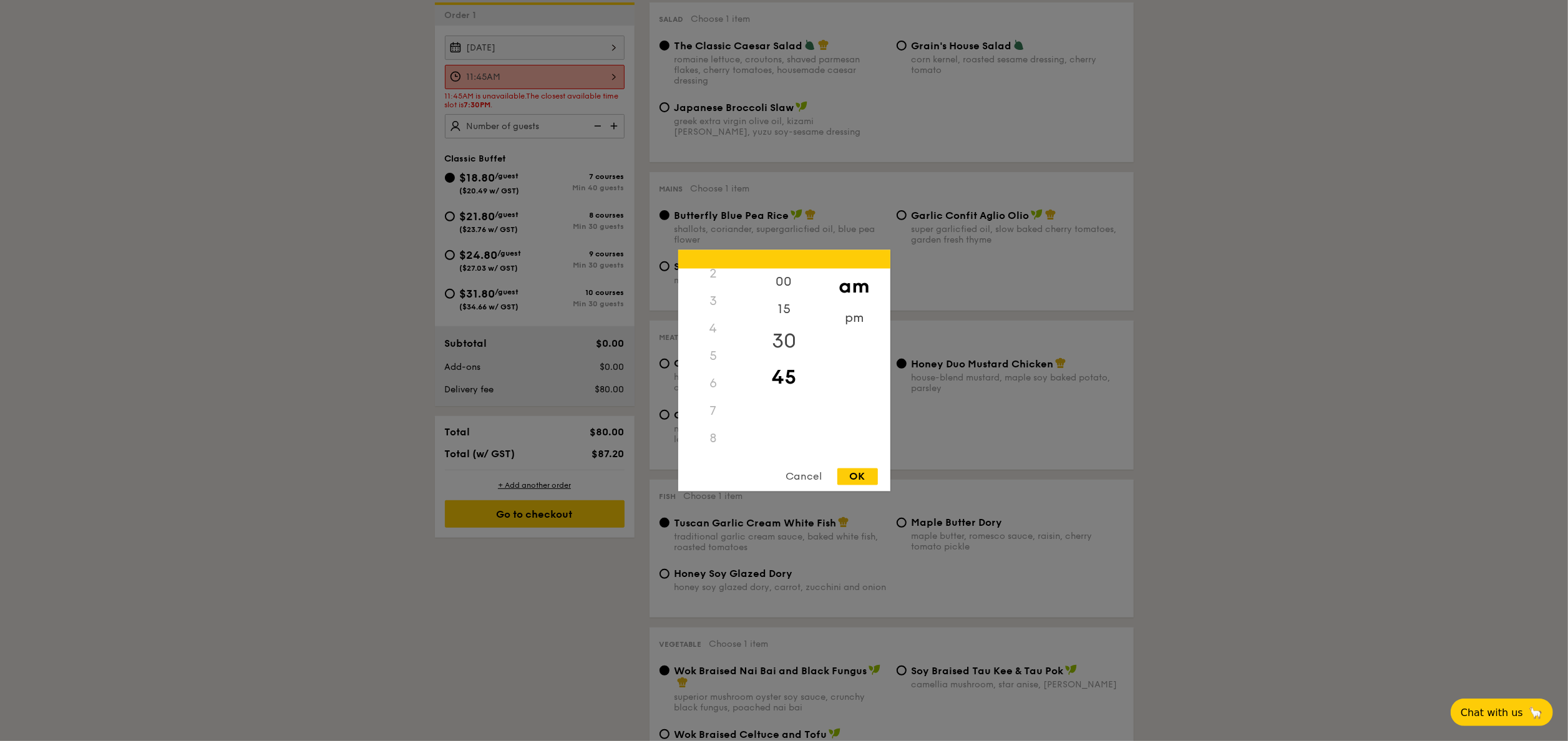
scroll to position [0, 0]
click at [854, 319] on div "pm" at bounding box center [854, 323] width 71 height 36
click at [711, 449] on div "6" at bounding box center [714, 451] width 71 height 36
click at [869, 472] on div "OK" at bounding box center [857, 476] width 40 height 17
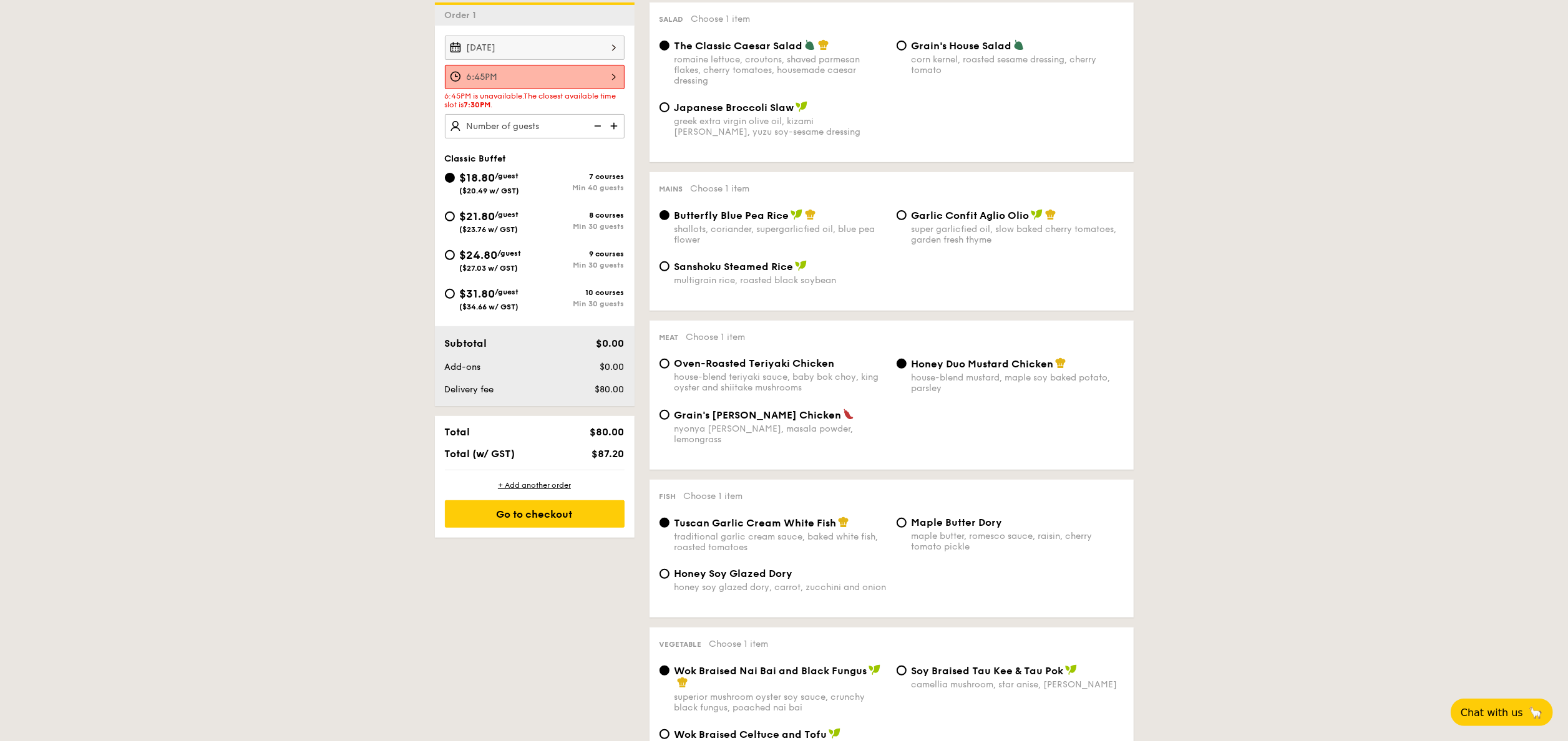
click at [591, 80] on div "6:45PM 12 1 2 3 4 5 6 7 8 9 10 11 00 15 30 45 am pm Cancel OK" at bounding box center [535, 76] width 180 height 24
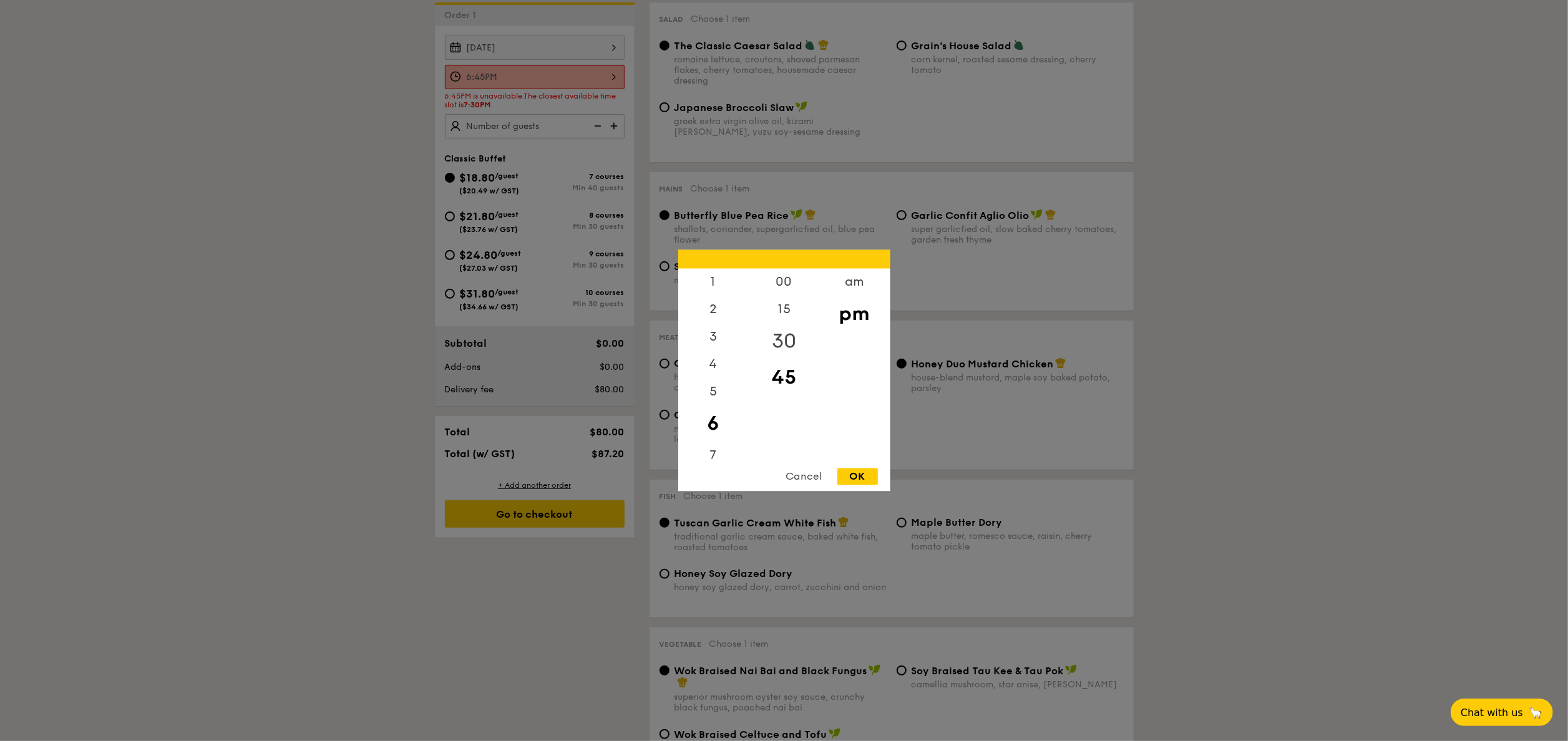
click at [793, 339] on div "30" at bounding box center [784, 342] width 71 height 36
click at [714, 449] on div "7" at bounding box center [714, 460] width 71 height 36
click at [842, 475] on div "OK" at bounding box center [857, 476] width 40 height 17
type input "7:30PM"
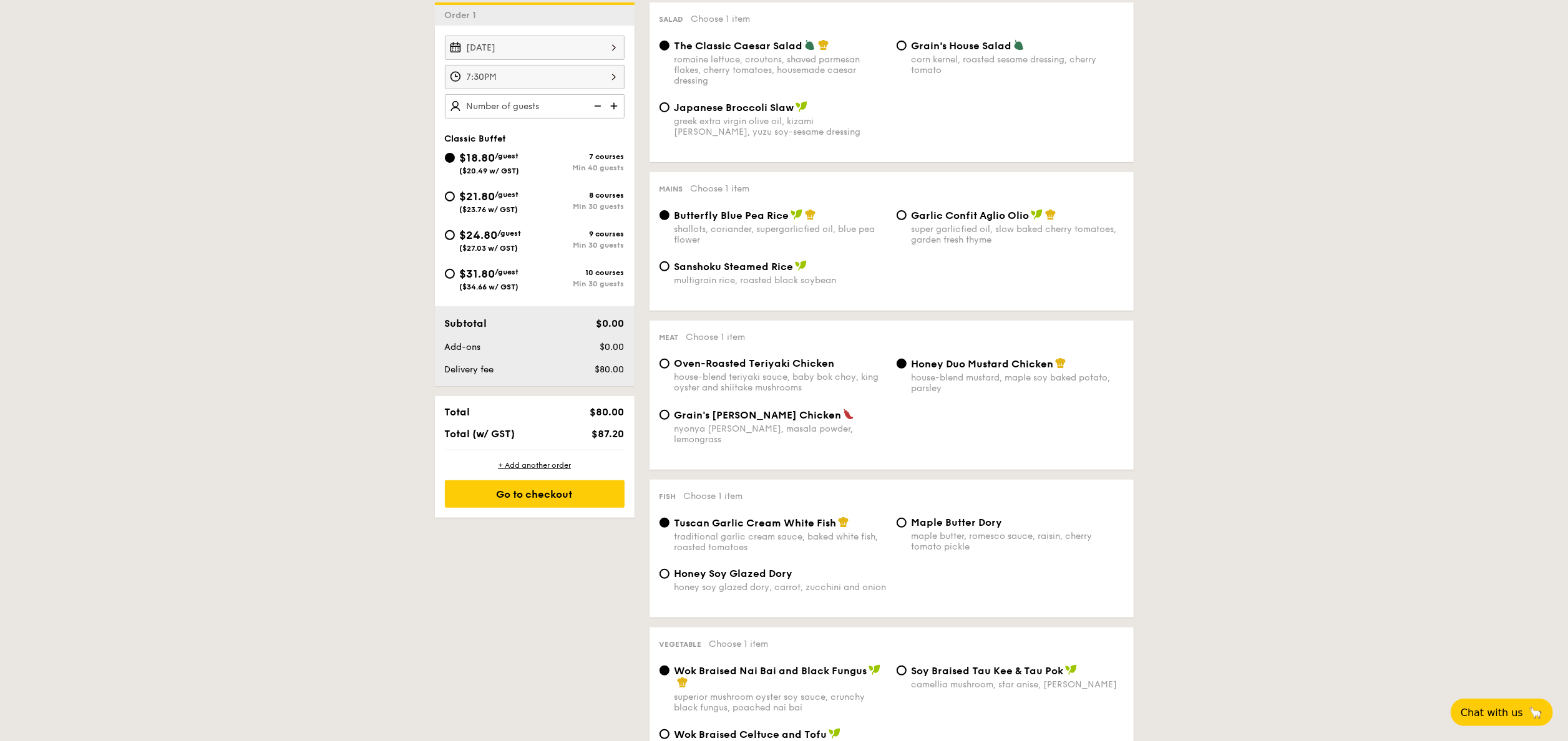
click at [465, 204] on span "$21.80" at bounding box center [477, 196] width 36 height 13
click at [455, 201] on input "$21.80 /guest ($23.76 w/ GST) 8 courses Min 30 guests" at bounding box center [450, 196] width 10 height 10
radio input "true"
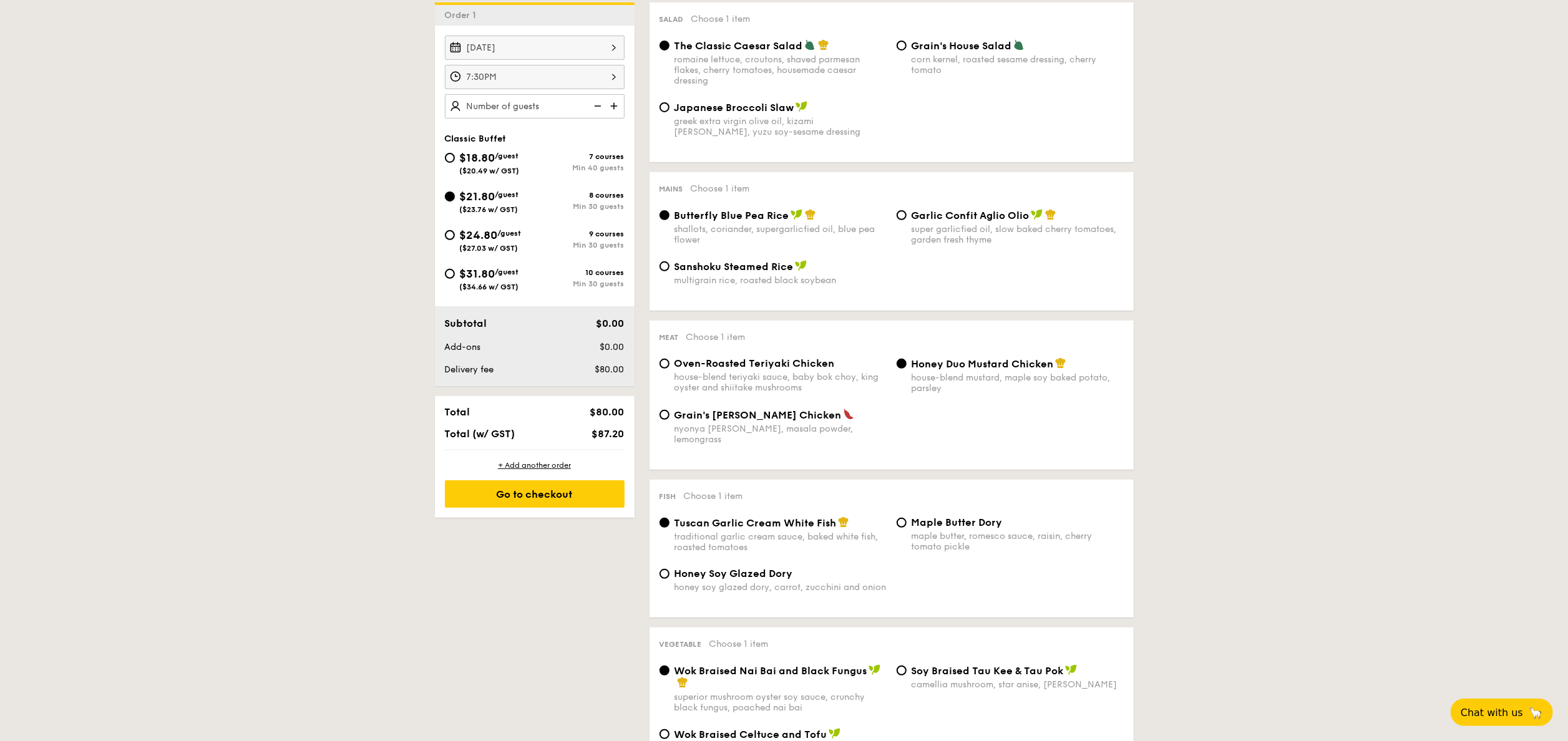
radio input "true"
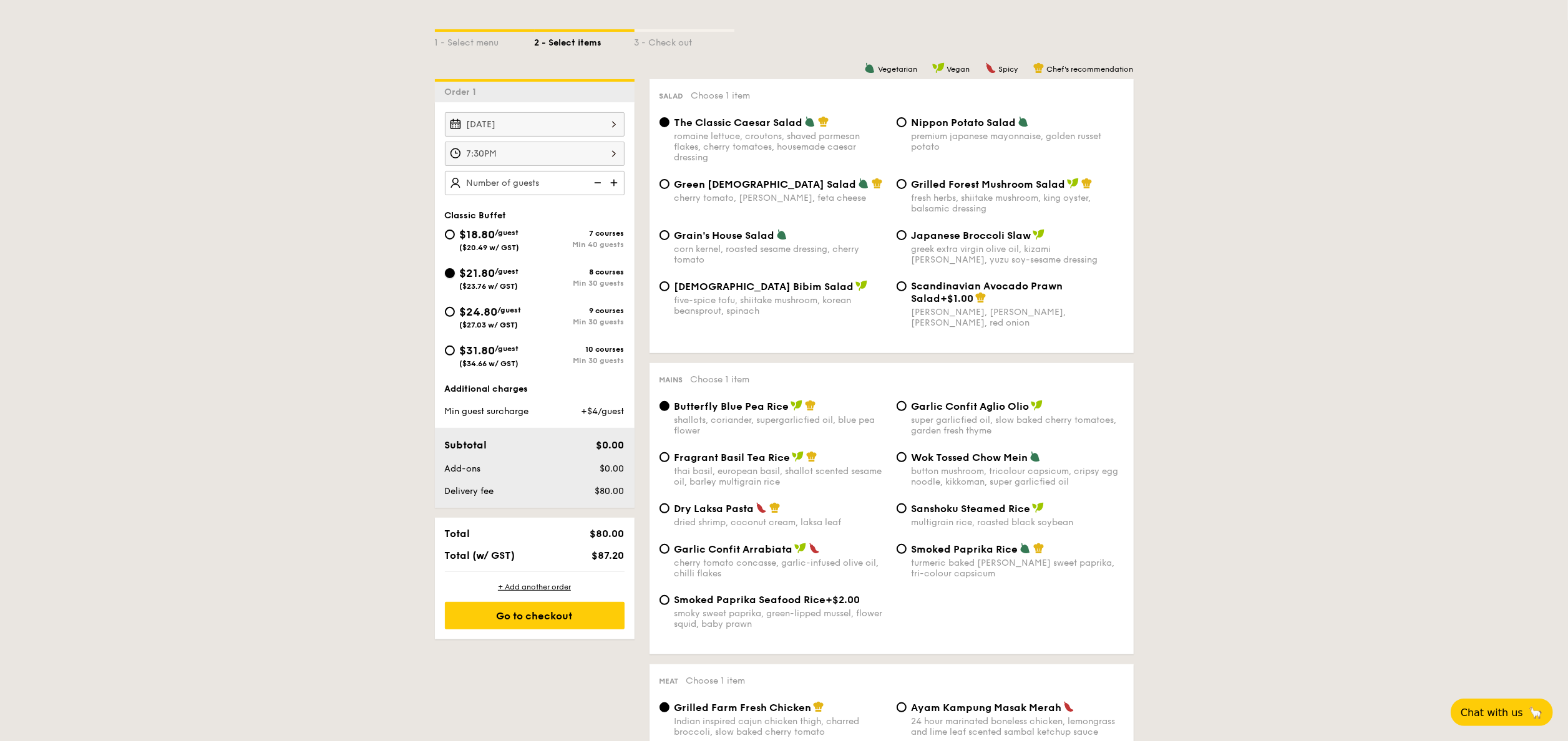
scroll to position [125, 0]
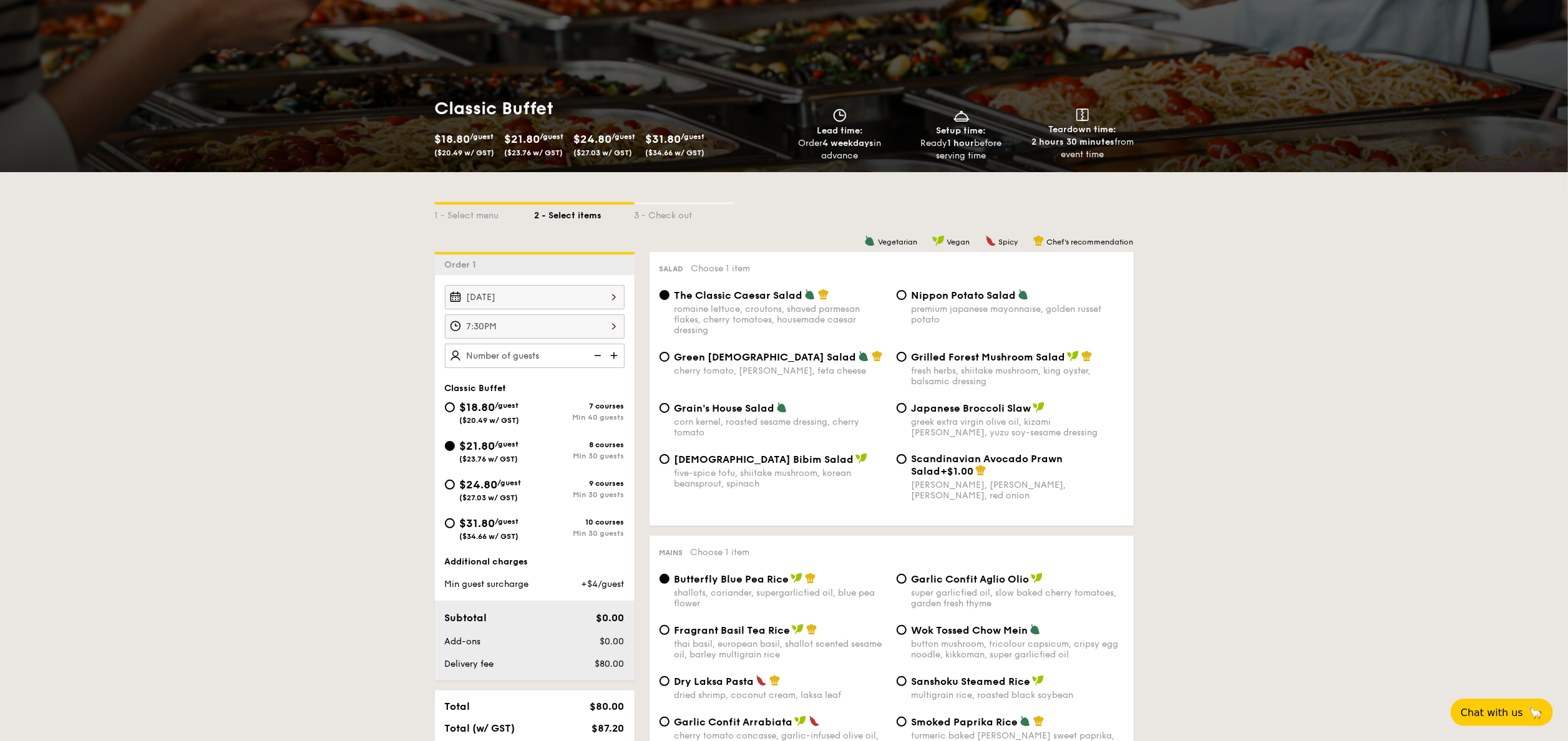
click at [703, 469] on div "five-spice tofu, shiitake mushroom, korean beansprout, spinach" at bounding box center [780, 478] width 212 height 22
click at [670, 464] on input "Korean Bibim Salad five-spice tofu, shiitake mushroom, korean beansprout, spina…" at bounding box center [664, 458] width 10 height 10
radio input "true"
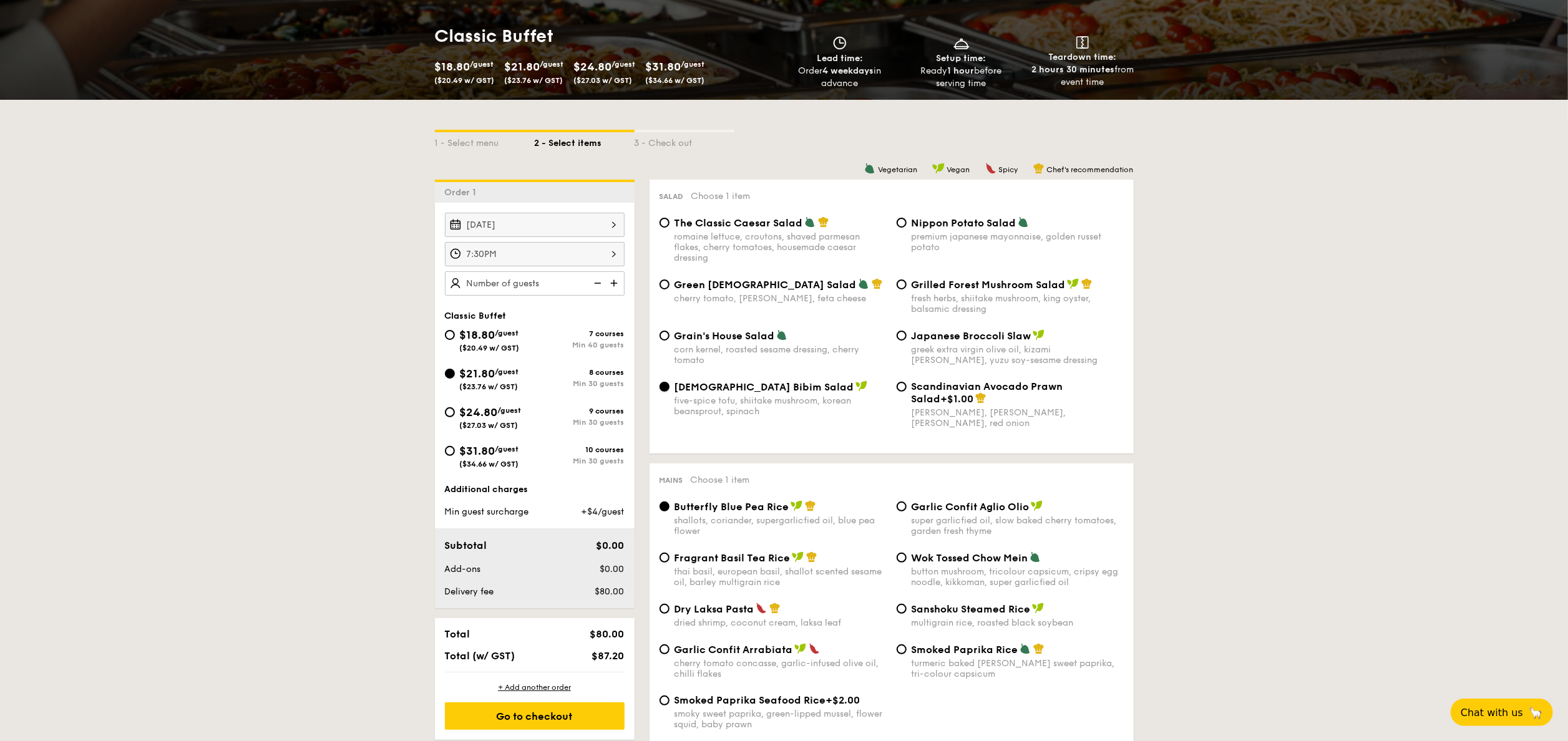
scroll to position [249, 0]
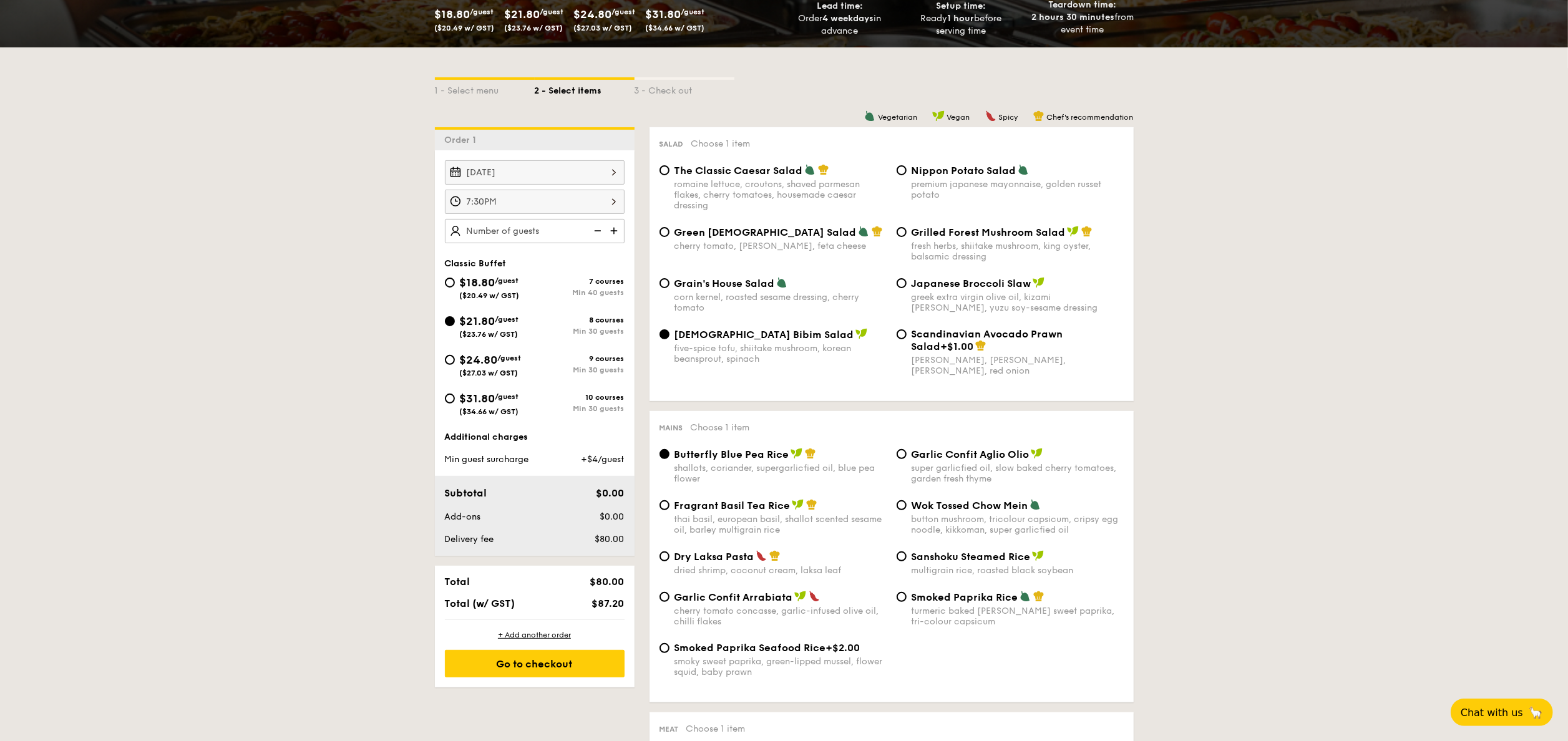
click at [933, 521] on div "button mushroom, tricolour capsicum, cripsy egg noodle, kikkoman, super garlicf…" at bounding box center [1017, 525] width 212 height 22
click at [907, 510] on input "Wok Tossed Chow Mein button mushroom, tricolour capsicum, cripsy egg noodle, ki…" at bounding box center [901, 504] width 10 height 10
radio input "true"
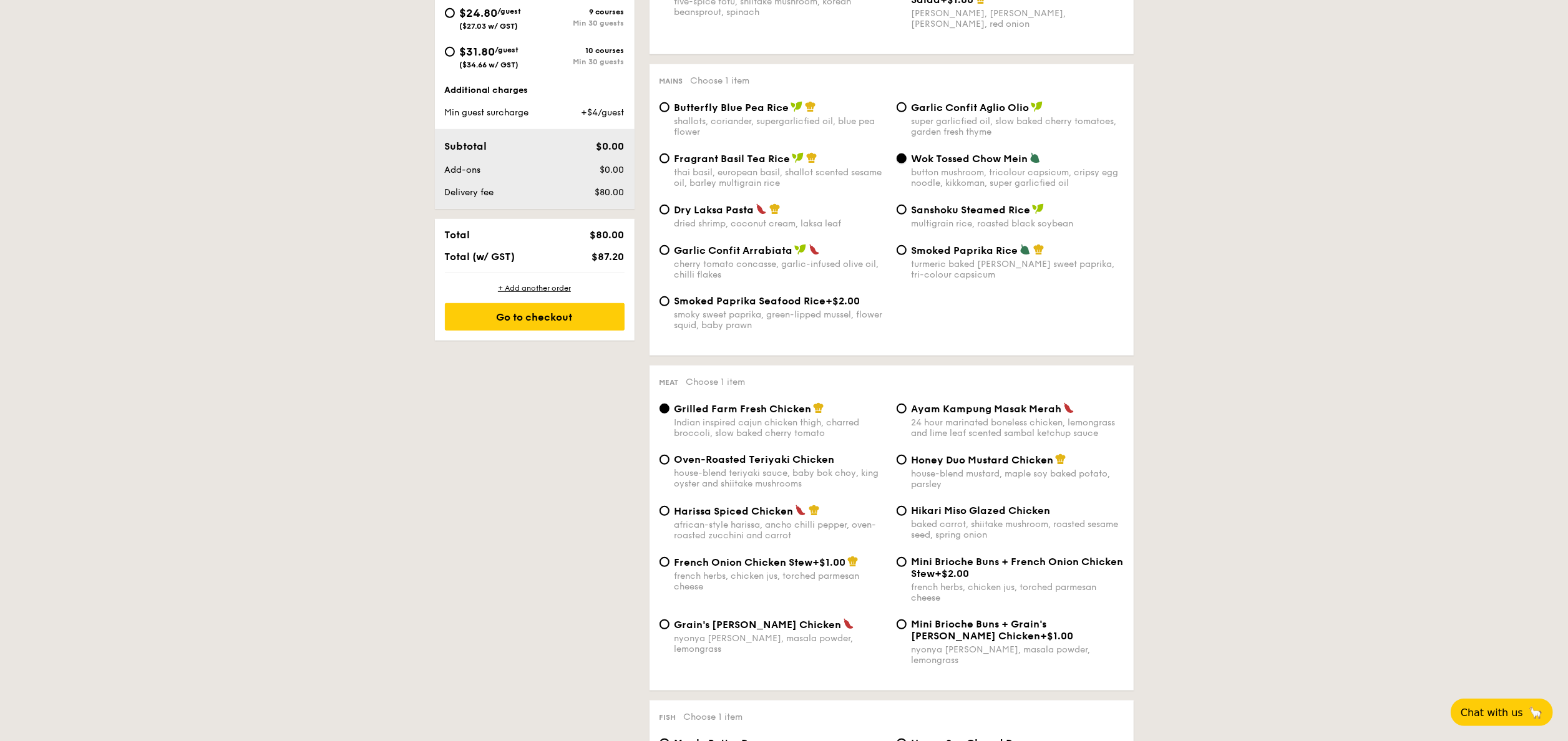
scroll to position [748, 0]
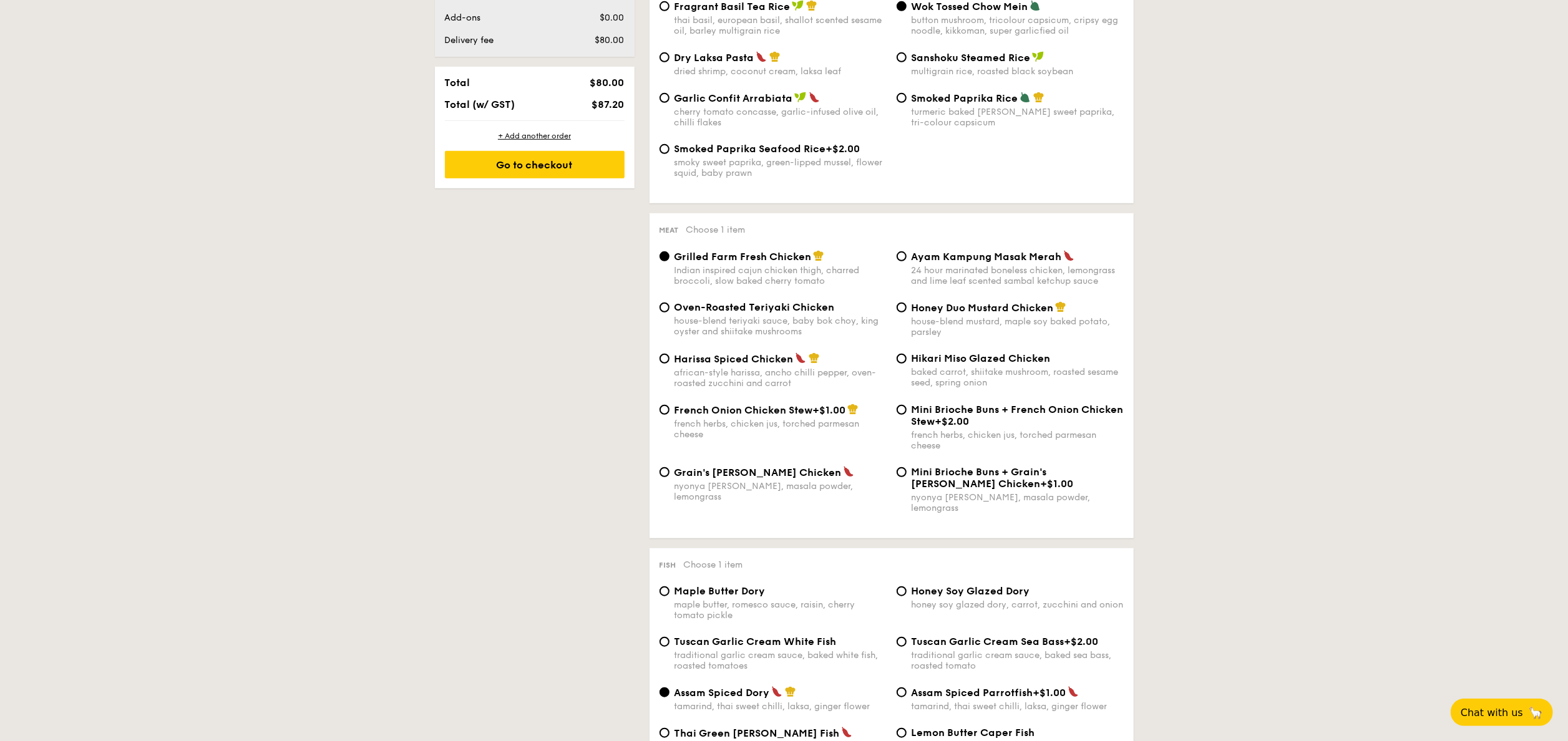
click at [954, 358] on span "Hikari Miso Glazed Chicken" at bounding box center [980, 358] width 139 height 12
click at [907, 358] on input "Hikari Miso Glazed Chicken baked carrot, shiitake mushroom, roasted sesame seed…" at bounding box center [901, 358] width 10 height 10
radio input "true"
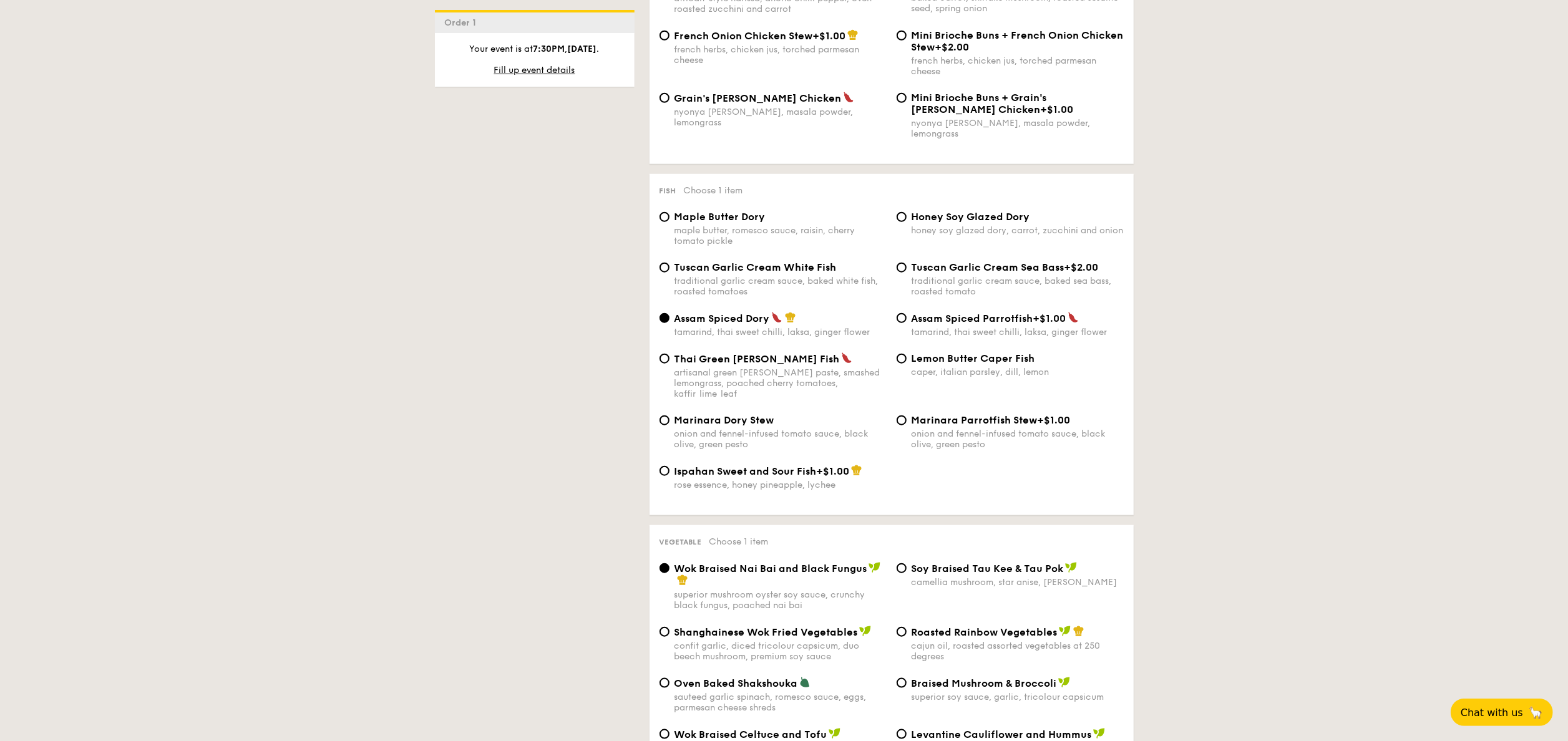
click at [925, 367] on div "caper, italian parsley, dill, lemon" at bounding box center [1017, 372] width 212 height 11
click at [907, 363] on input "Lemon Butter Caper Fish caper, italian parsley, dill, lemon" at bounding box center [901, 358] width 10 height 10
radio input "true"
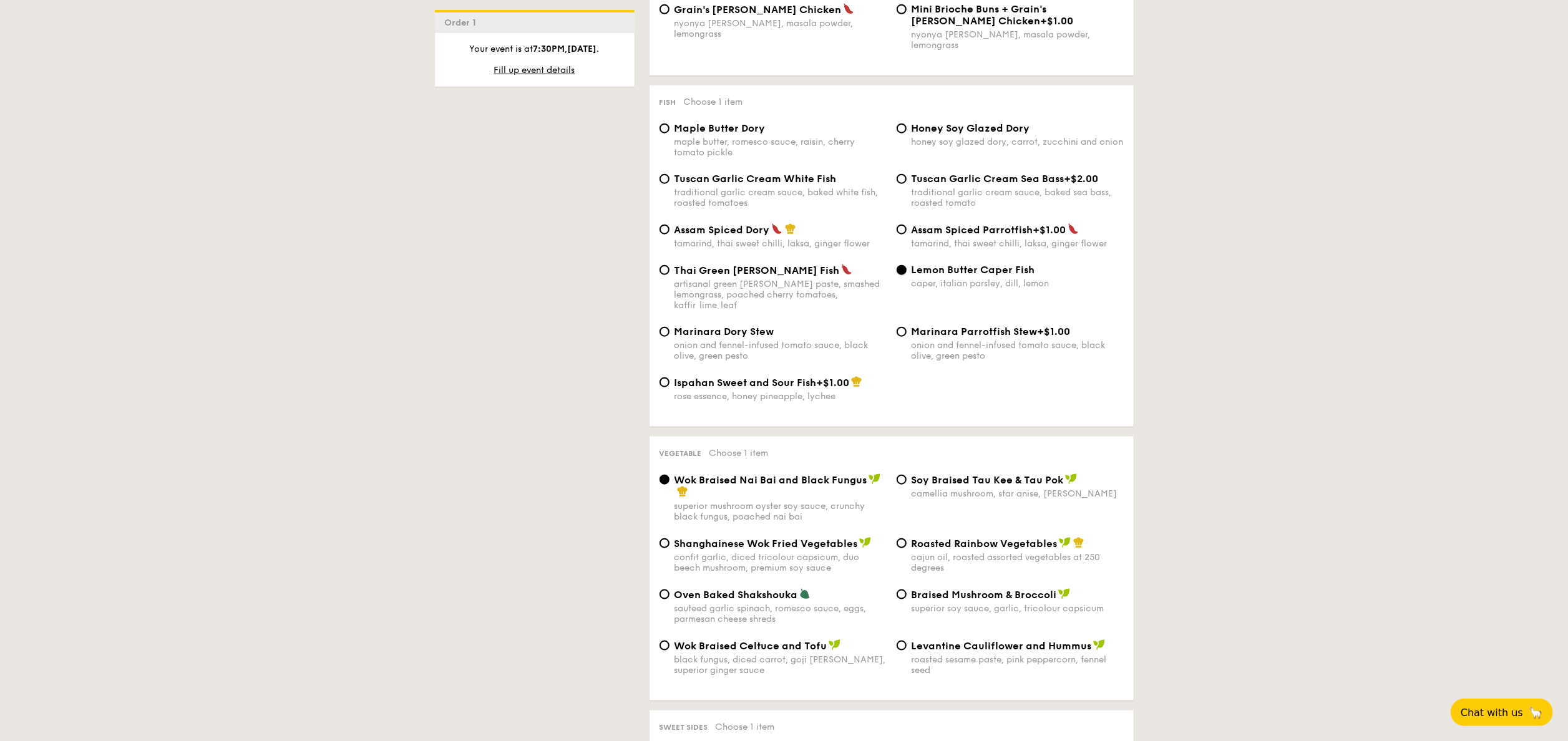
scroll to position [1621, 0]
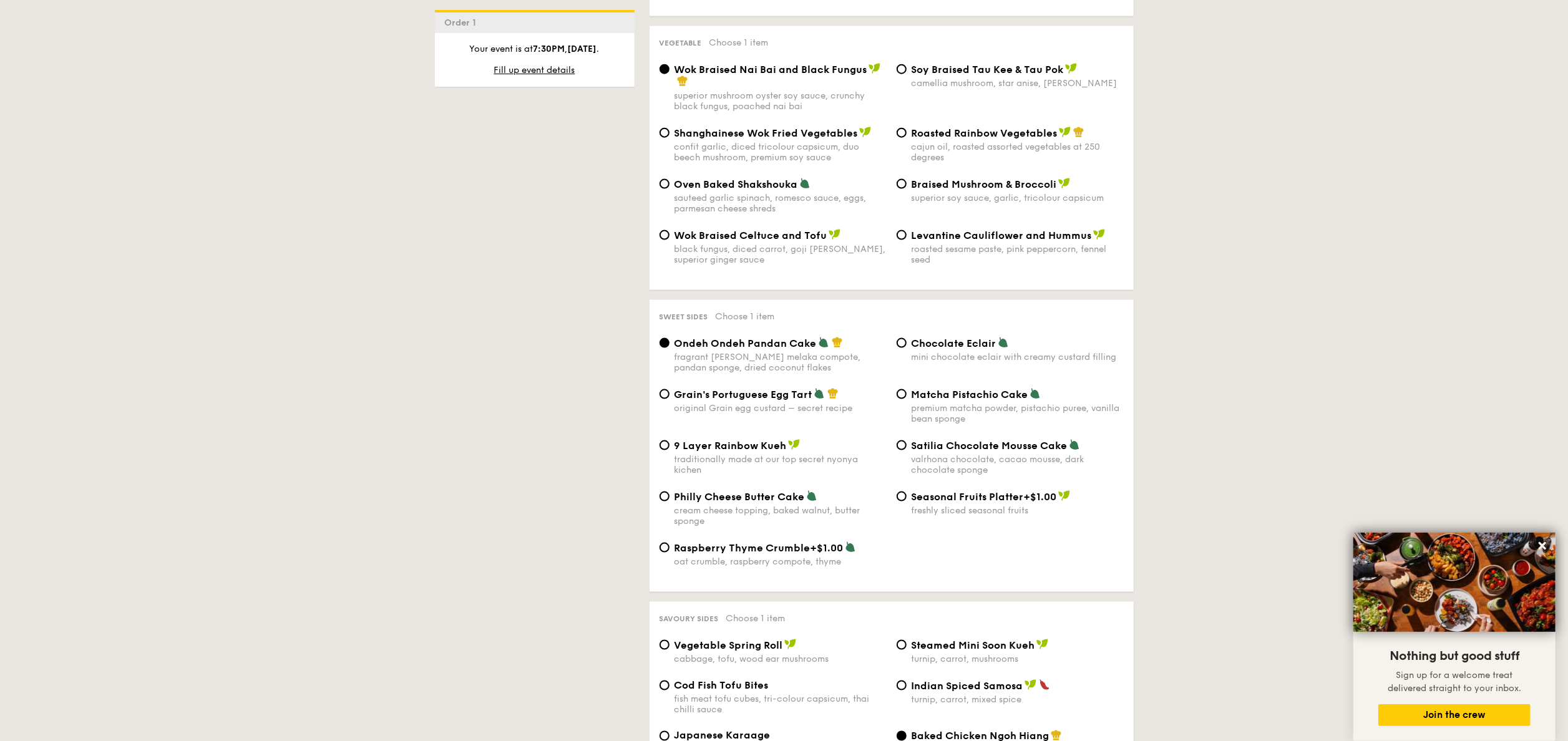
click at [779, 388] on span "Grain's Portuguese Egg Tart" at bounding box center [743, 394] width 138 height 12
click at [670, 389] on input "Grain's Portuguese Egg Tart original Grain egg custard – secret recipe" at bounding box center [664, 394] width 10 height 10
radio input "true"
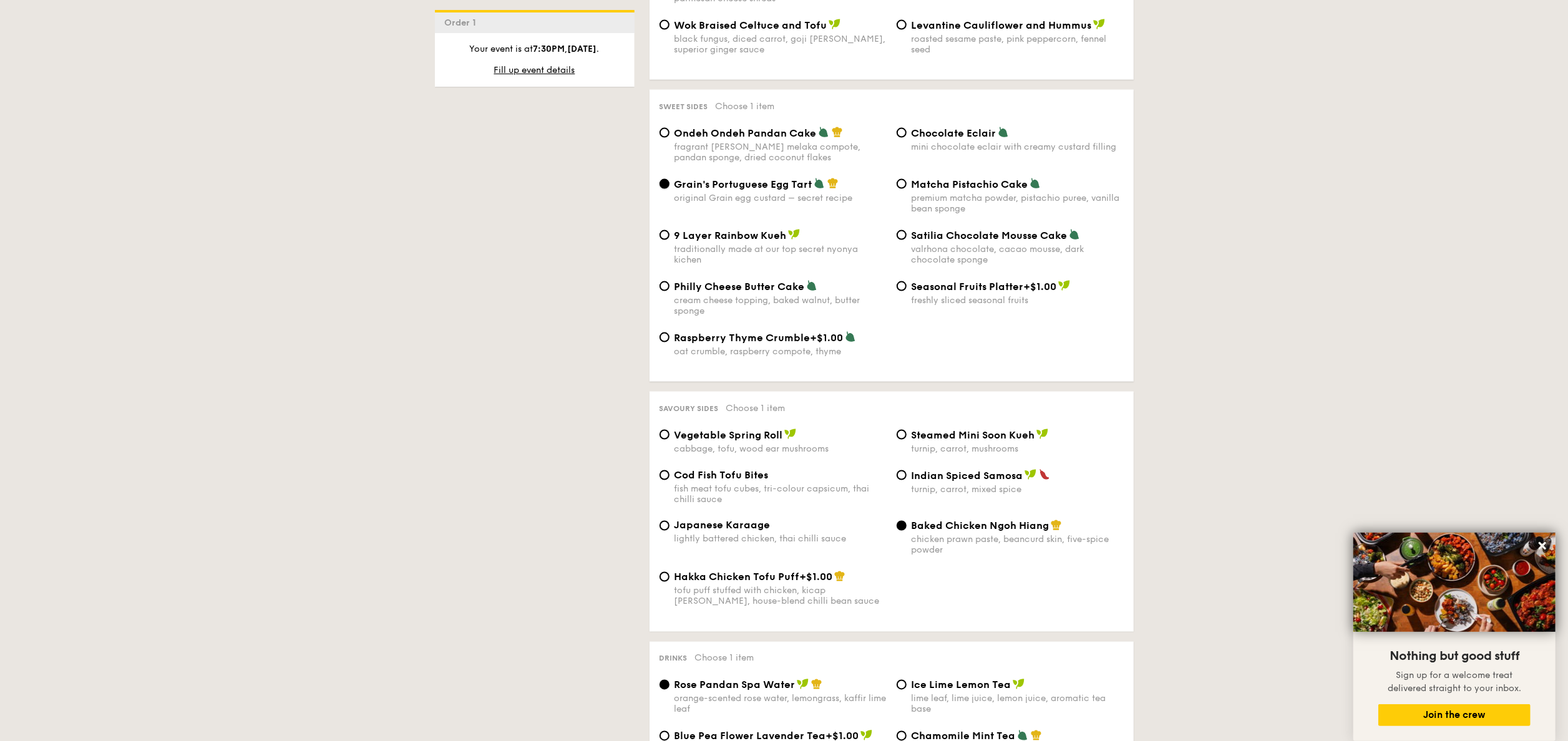
scroll to position [1870, 0]
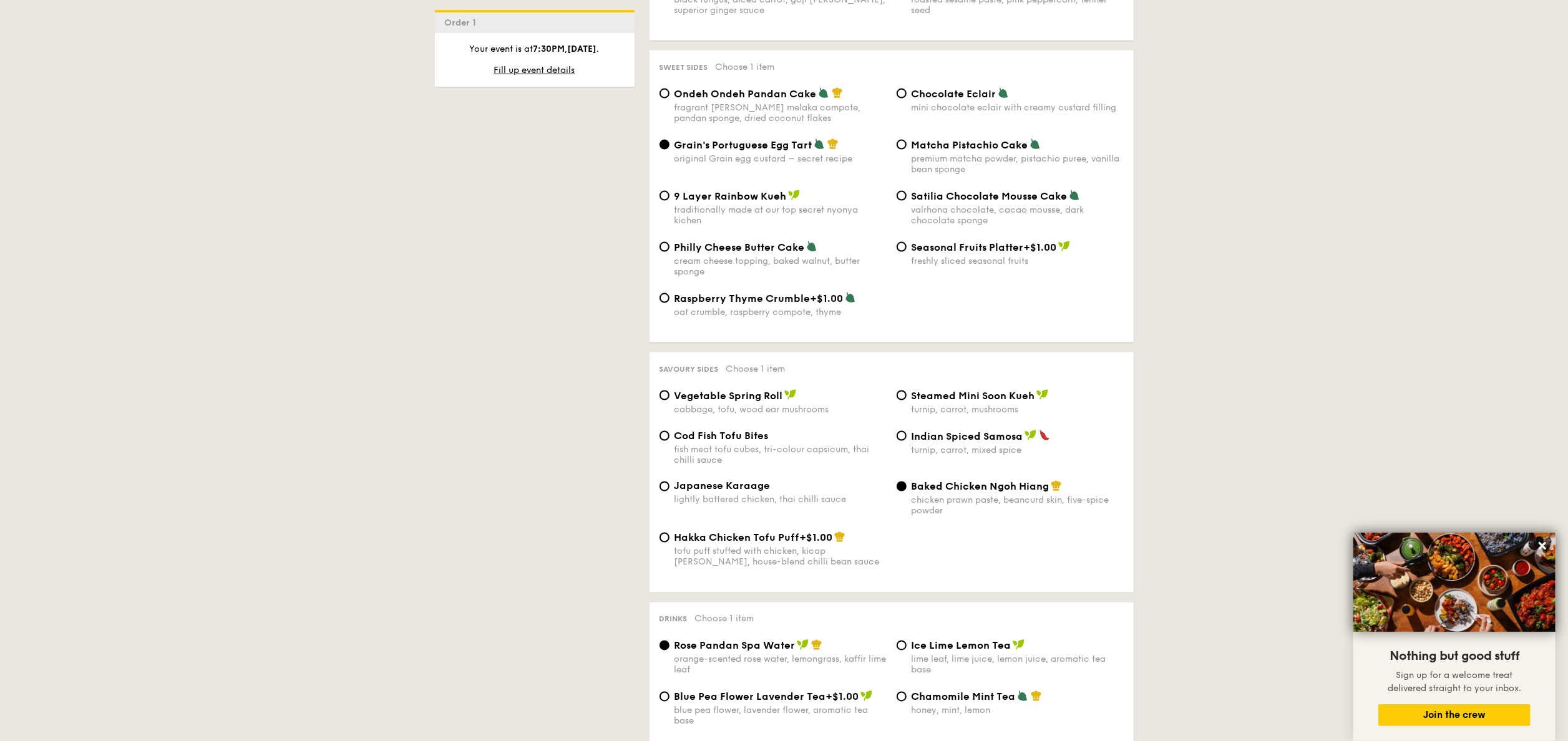
click at [742, 532] on span "Hakka Chicken Tofu Puff" at bounding box center [737, 537] width 126 height 12
click at [670, 533] on input "Hakka Chicken Tofu Puff +$1.00 tofu puff stuffed with chicken, kicap manis, hou…" at bounding box center [664, 537] width 10 height 10
radio input "true"
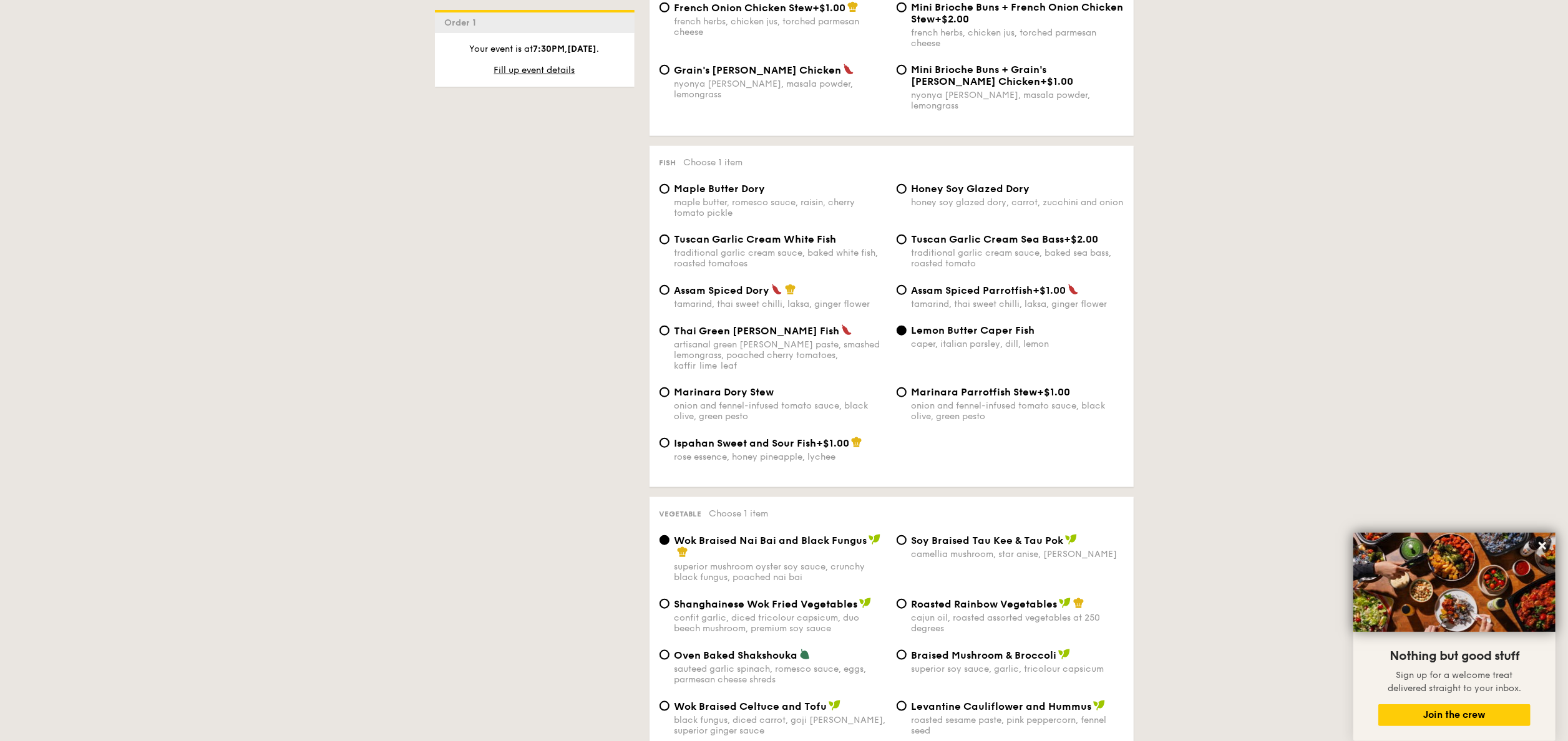
scroll to position [1399, 0]
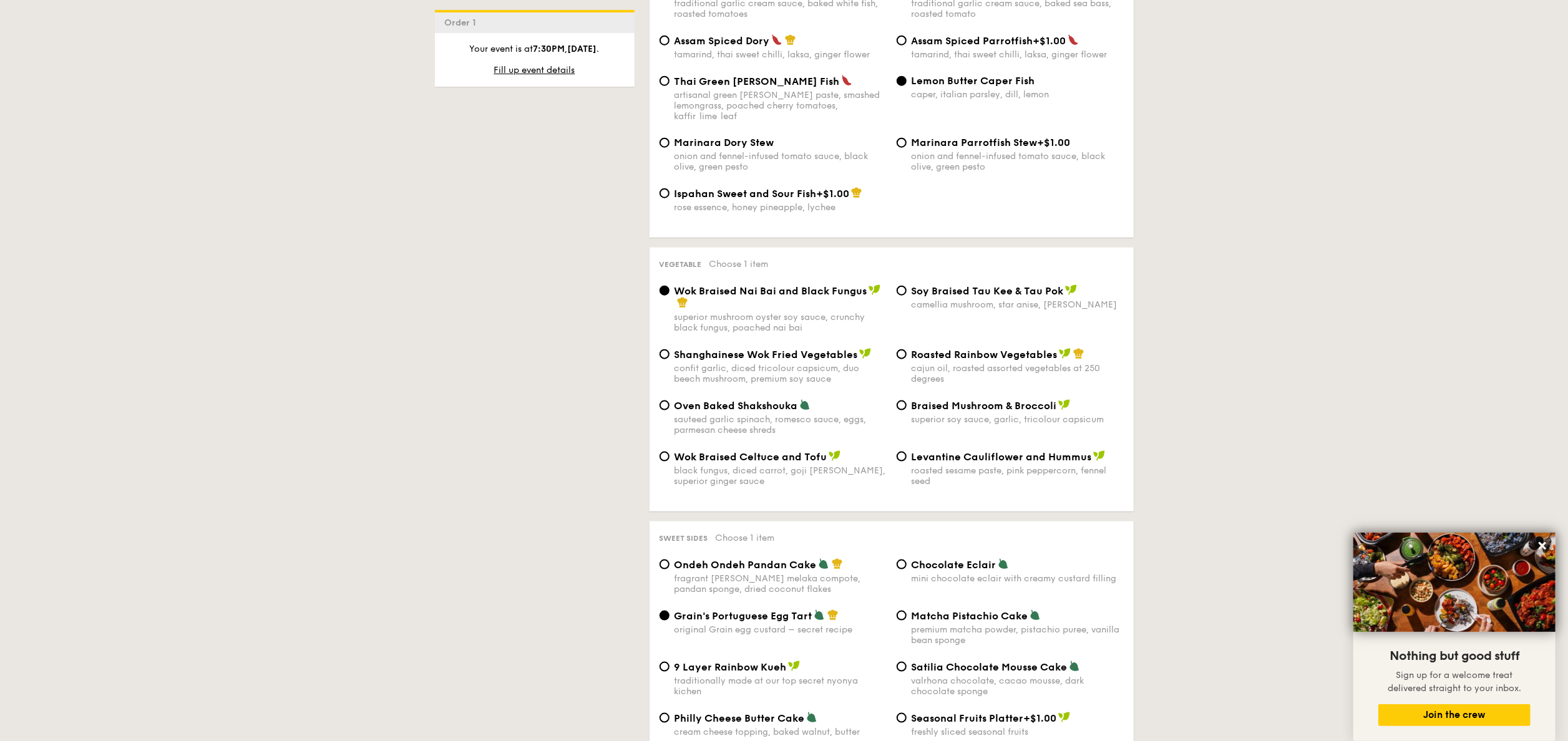
click at [729, 363] on div "confit garlic, diced tricolour capsicum, duo beech mushroom, premium soy sauce" at bounding box center [780, 374] width 212 height 22
click at [670, 358] on input "Shanghainese Wok Fried Vegetables confit garlic, diced tricolour capsicum, duo …" at bounding box center [664, 353] width 10 height 10
radio input "true"
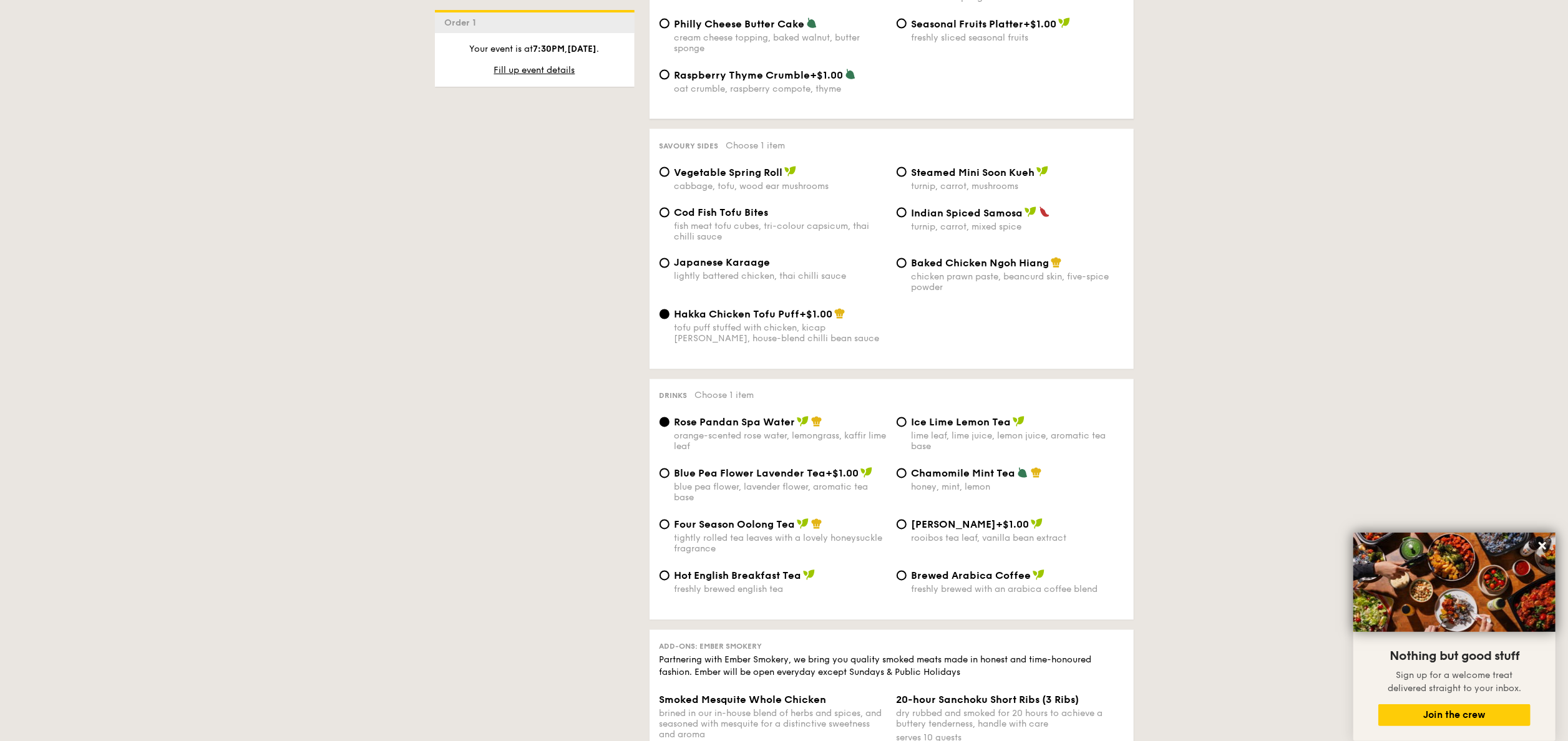
scroll to position [2148, 0]
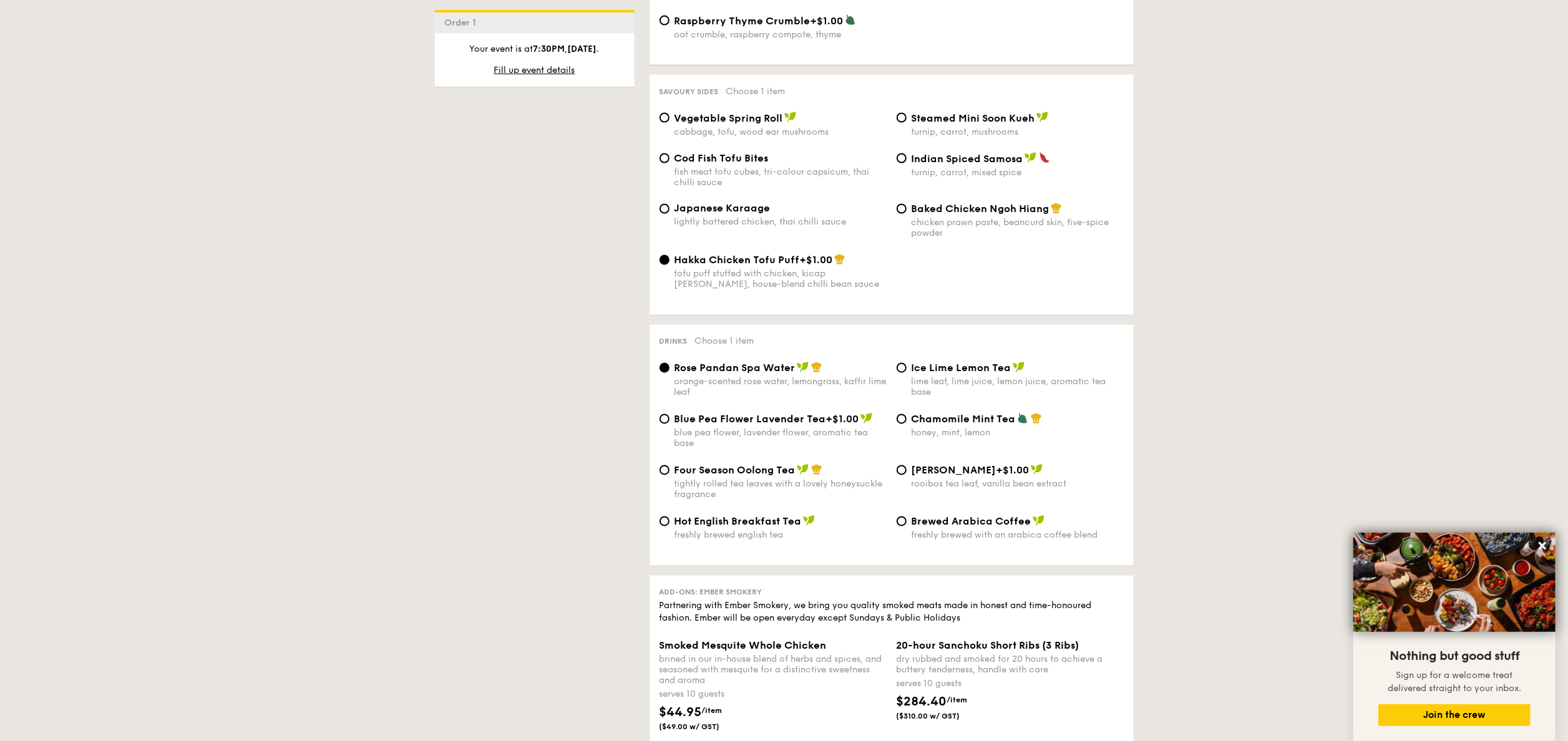
click at [928, 428] on div "honey, mint, lemon" at bounding box center [1017, 433] width 212 height 11
click at [907, 424] on input "Chamomile Mint Tea honey, mint, lemon" at bounding box center [901, 419] width 10 height 10
radio input "true"
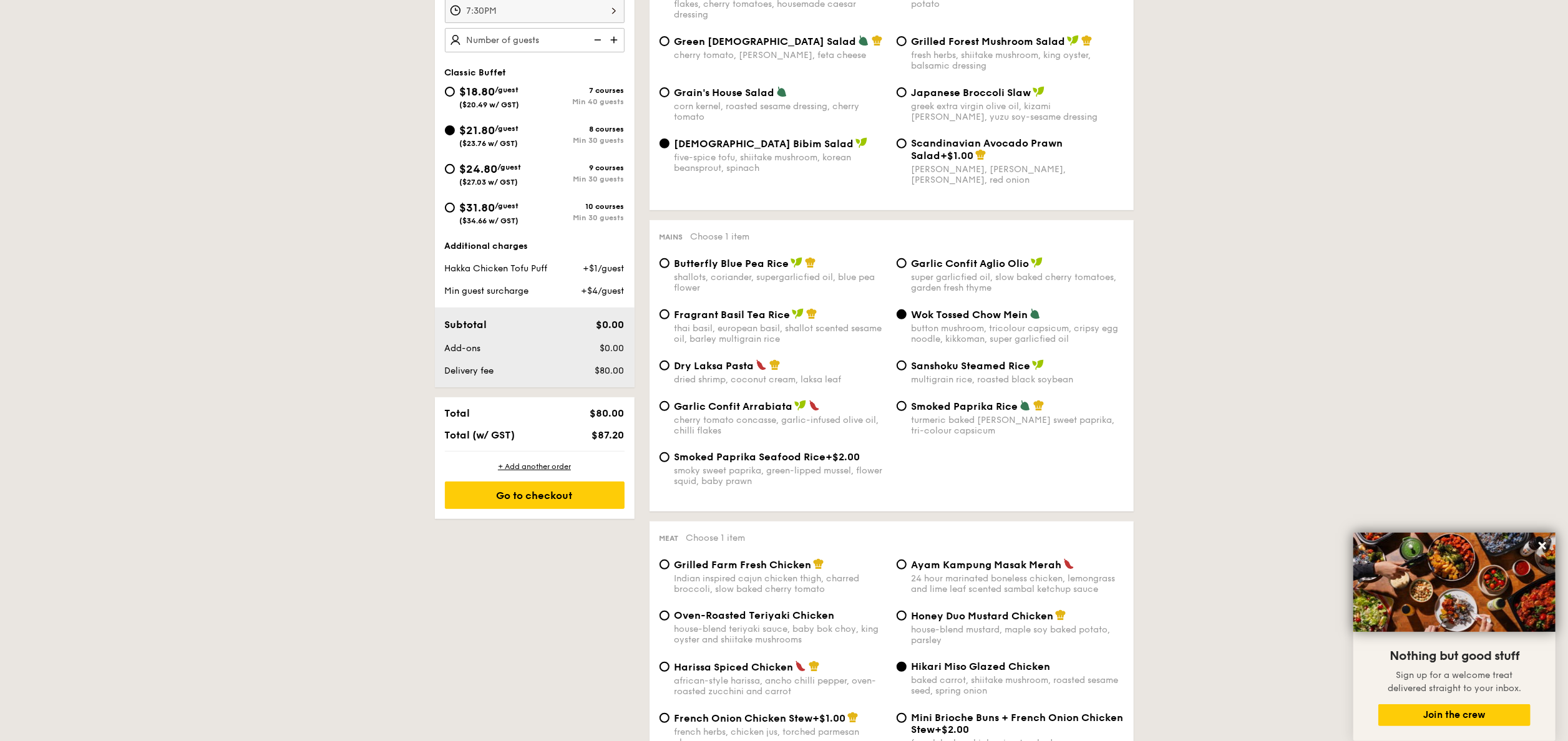
scroll to position [402, 0]
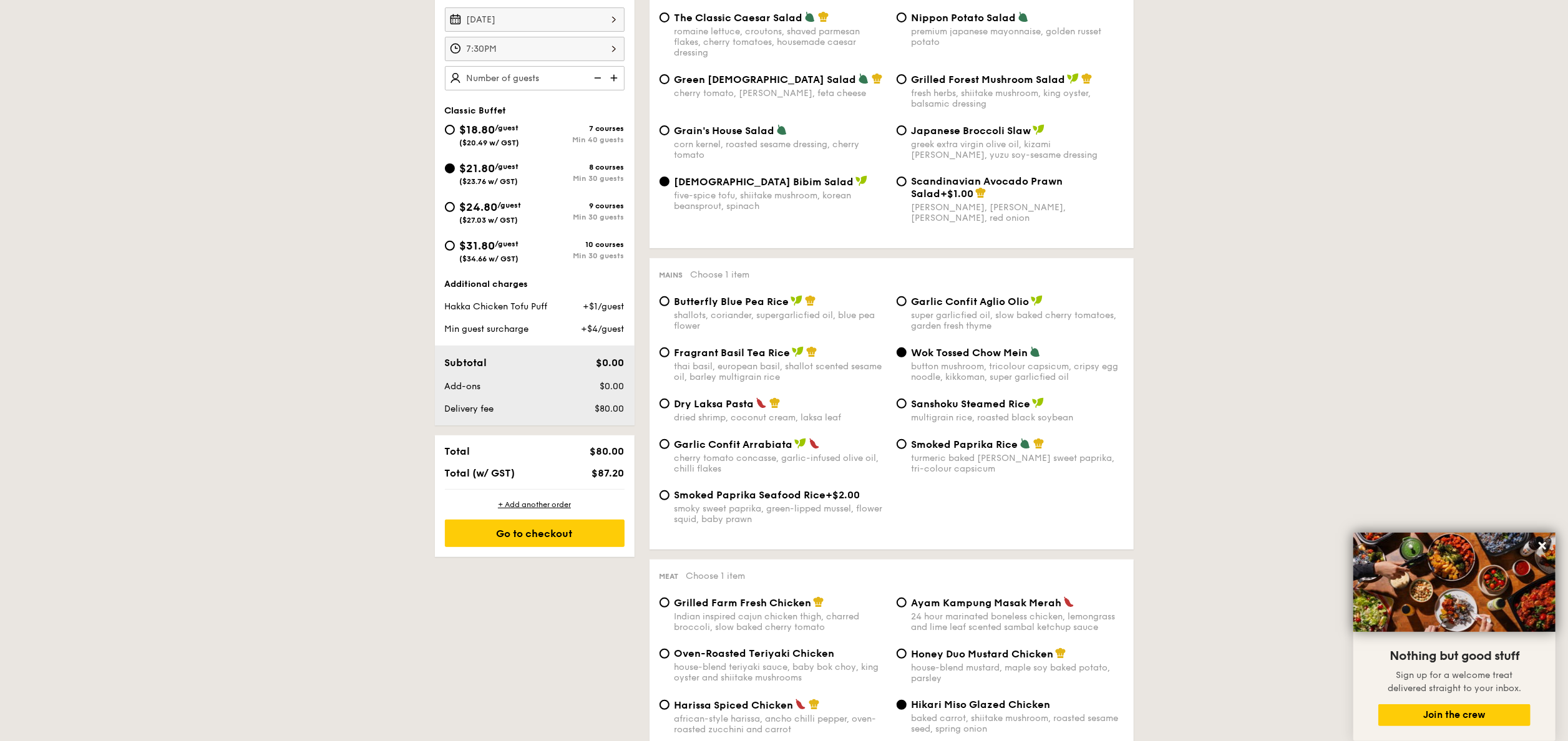
click at [618, 81] on img at bounding box center [615, 78] width 19 height 23
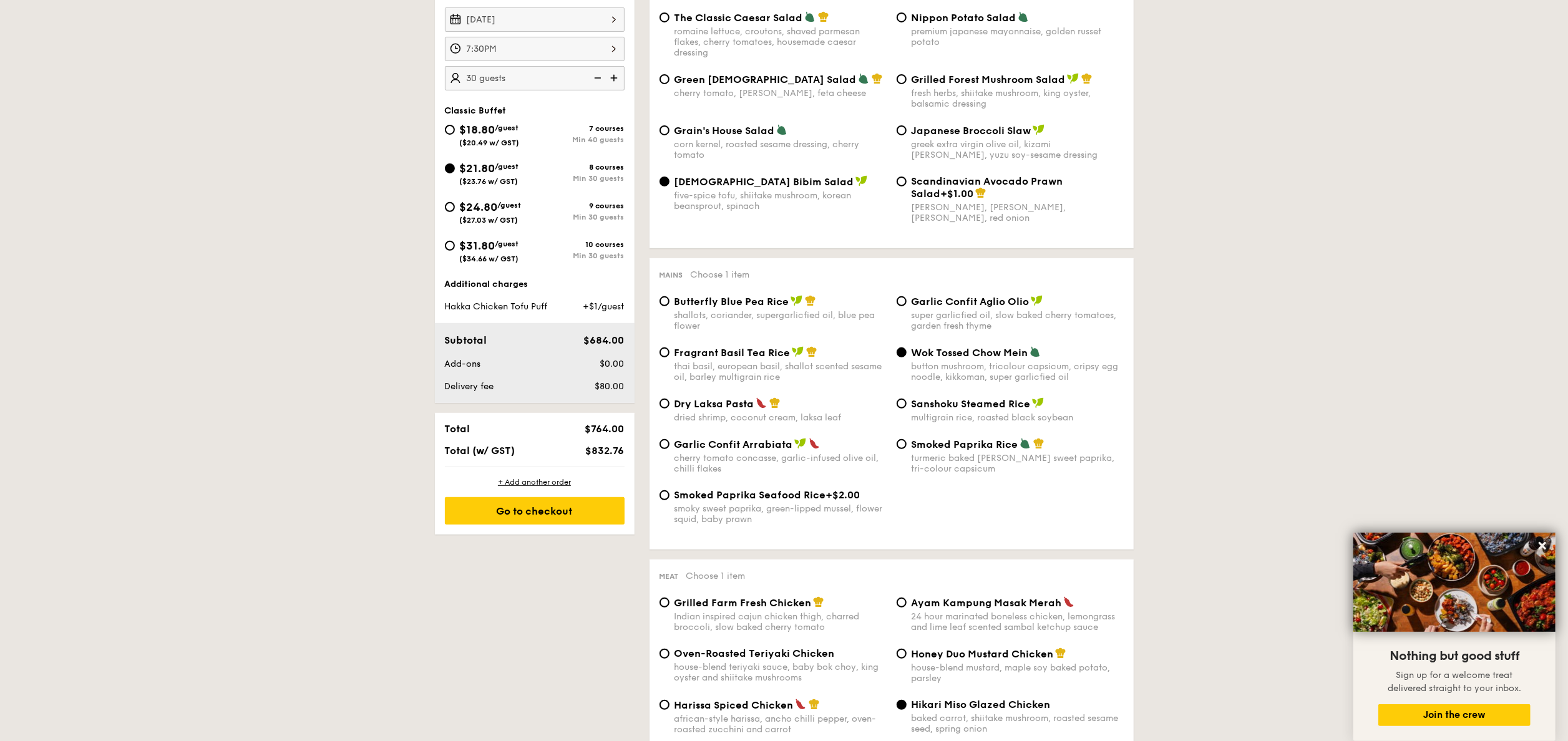
click at [618, 81] on img at bounding box center [615, 78] width 19 height 23
click at [617, 74] on img at bounding box center [615, 78] width 19 height 23
type input "45 guests"
click at [539, 487] on div "+ Add another order" at bounding box center [535, 482] width 180 height 10
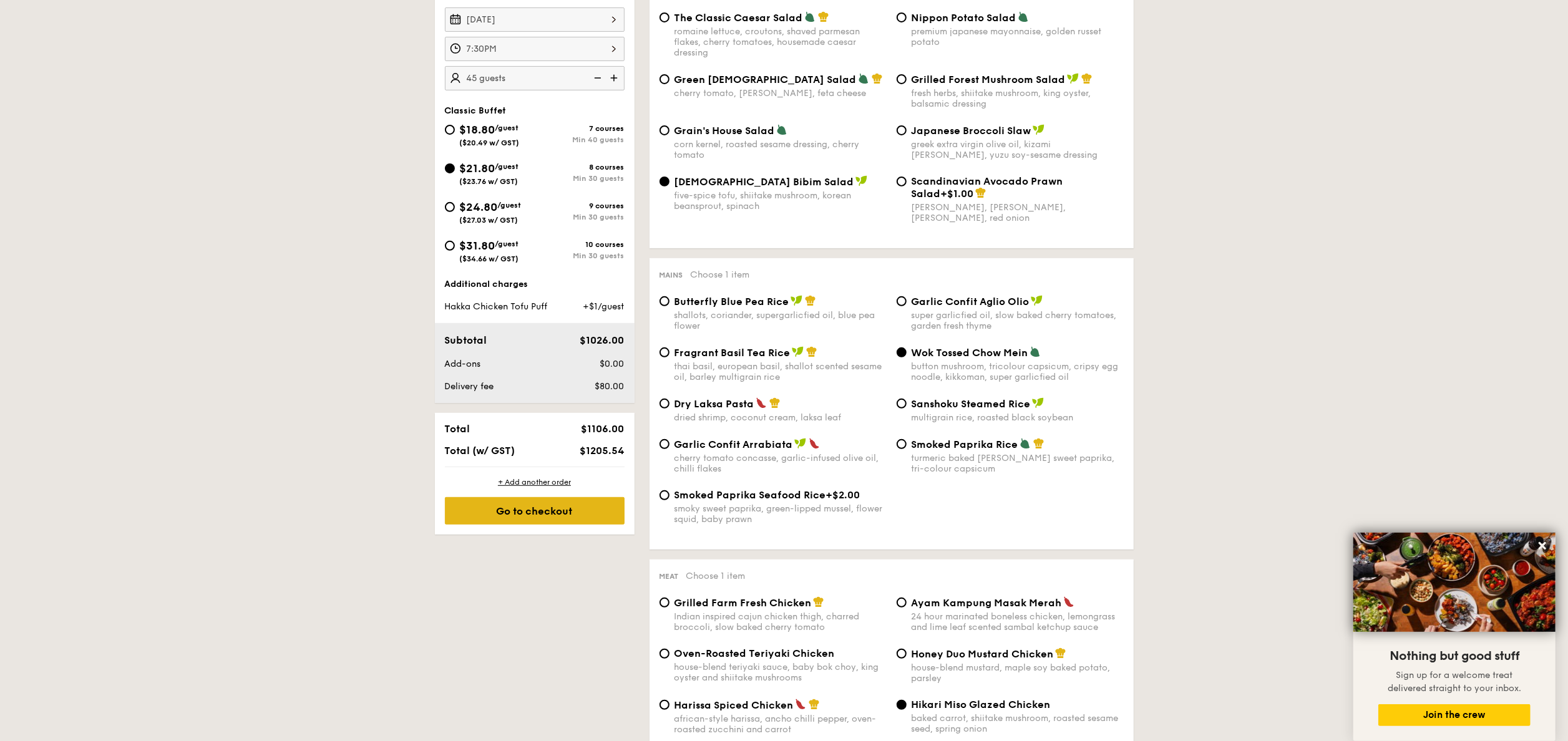
radio input "true"
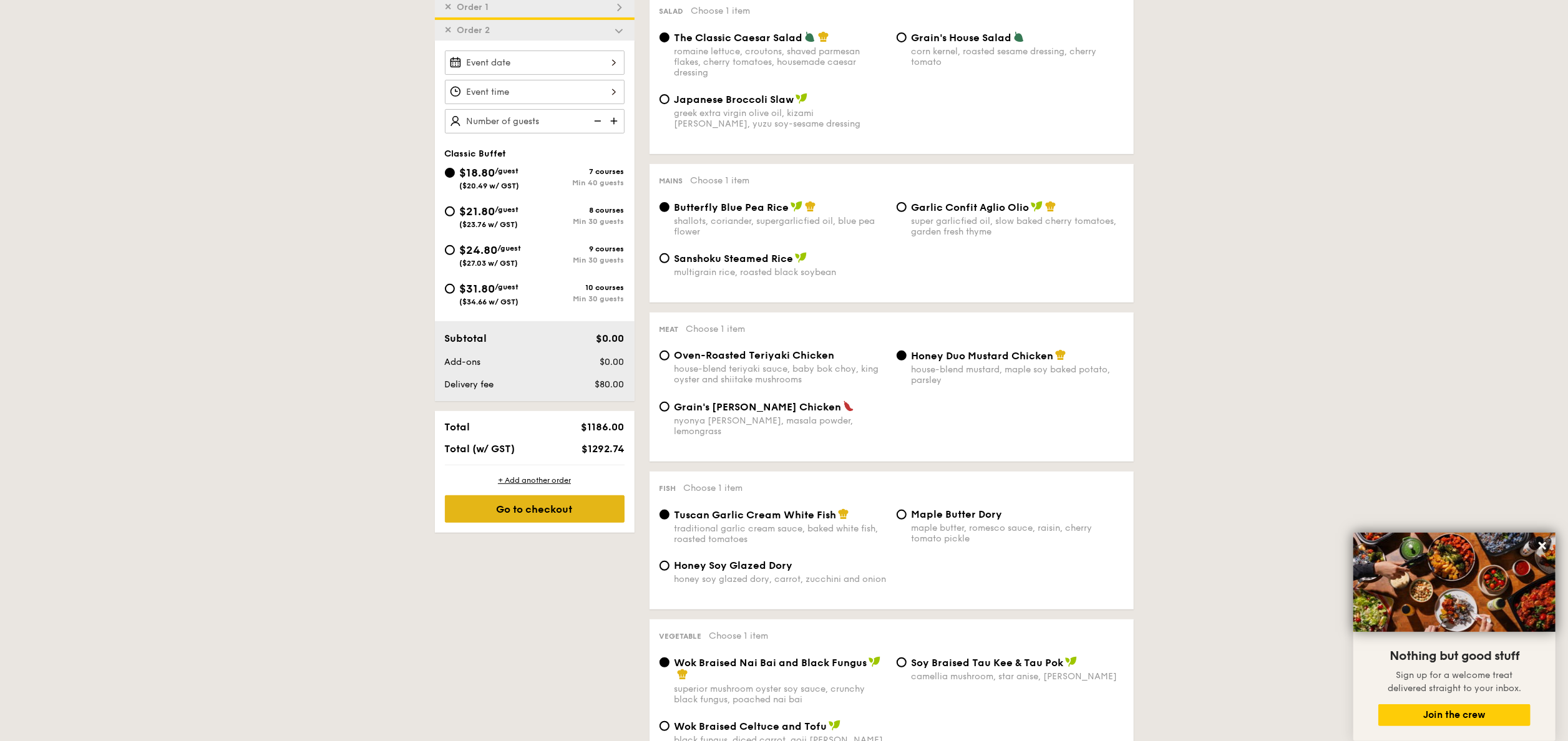
scroll to position [381, 0]
click at [537, 485] on div "+ Add another order" at bounding box center [535, 480] width 180 height 10
radio input "true"
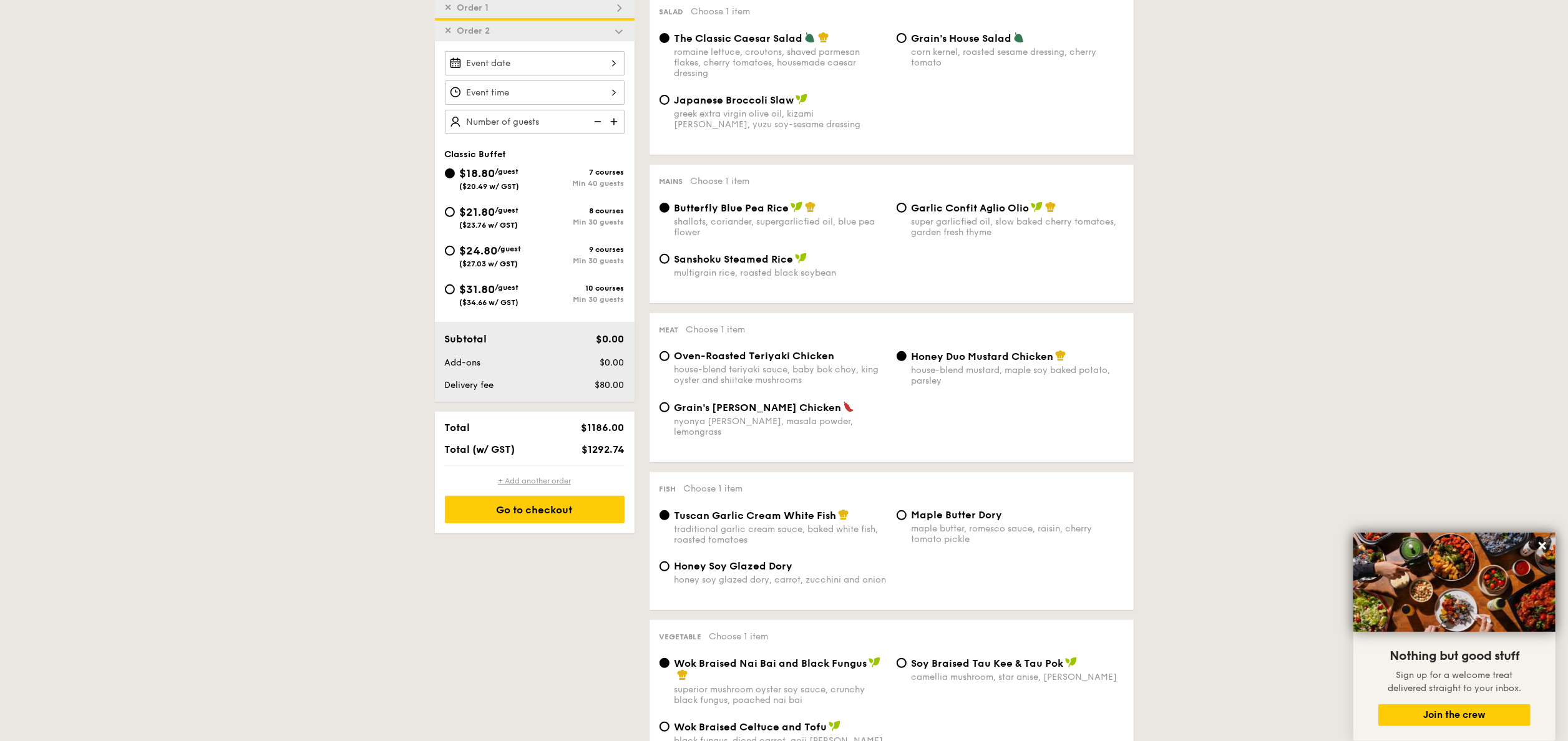
radio input "true"
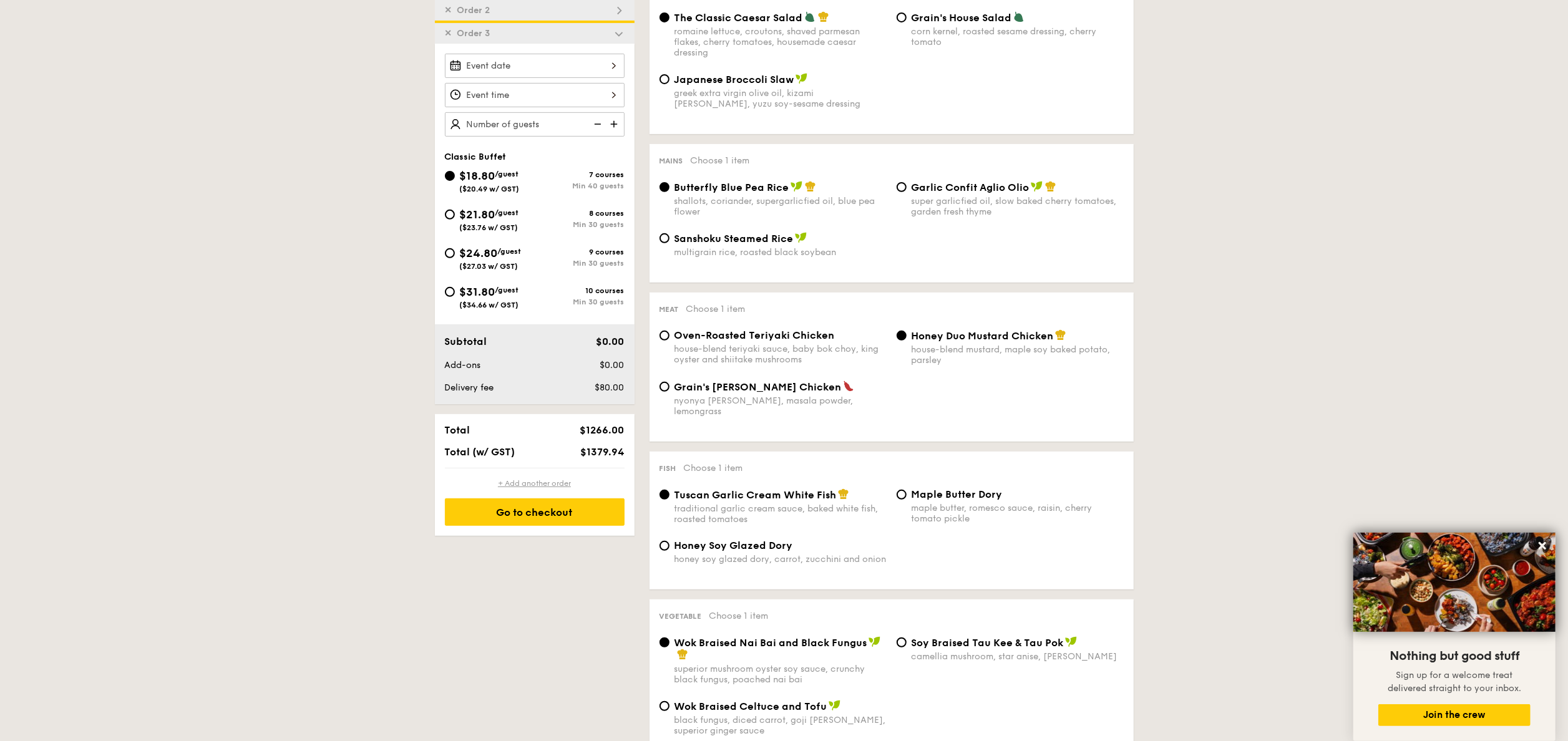
scroll to position [405, 0]
click at [447, 35] on span "✕" at bounding box center [449, 31] width 7 height 11
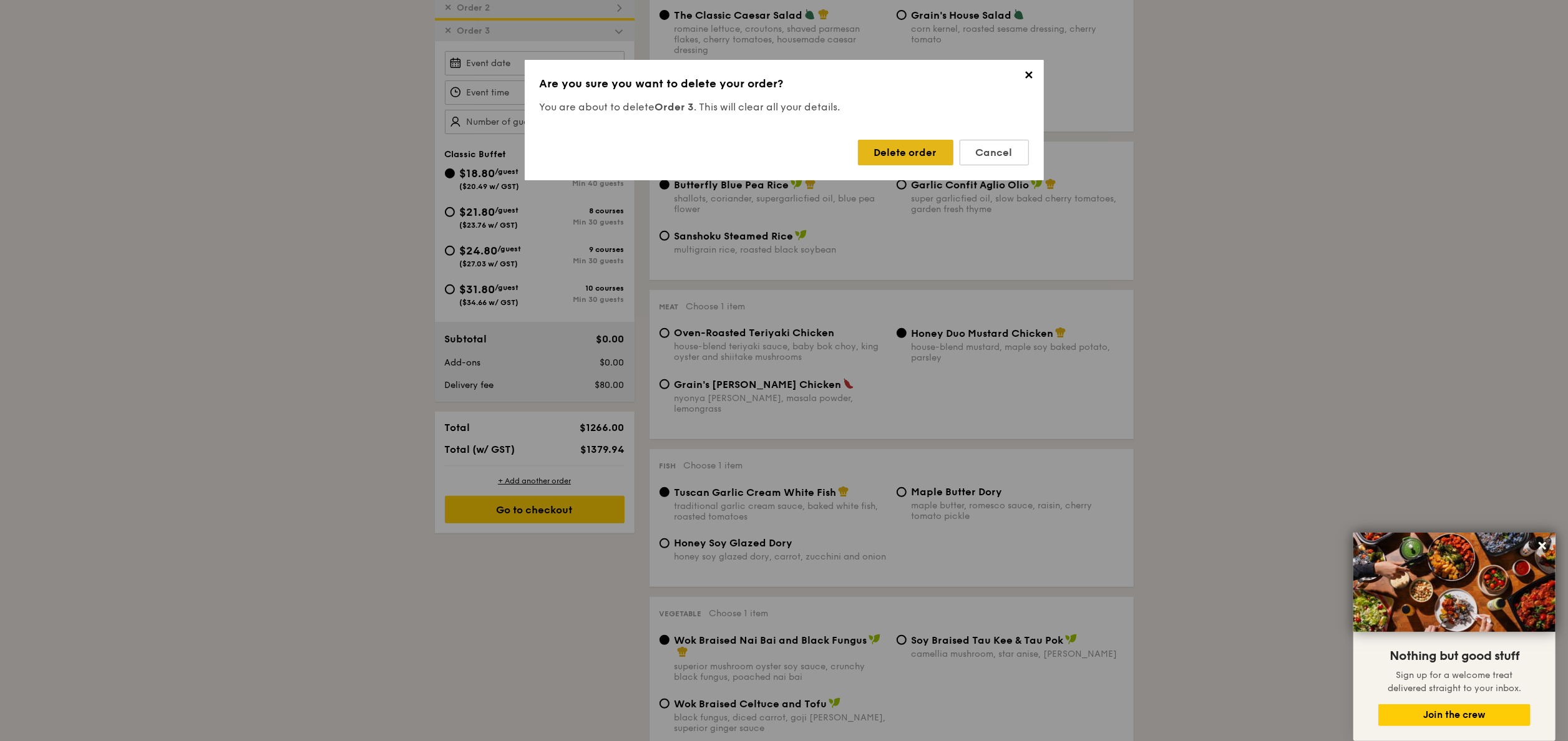
click at [901, 153] on div "Delete order" at bounding box center [906, 153] width 95 height 25
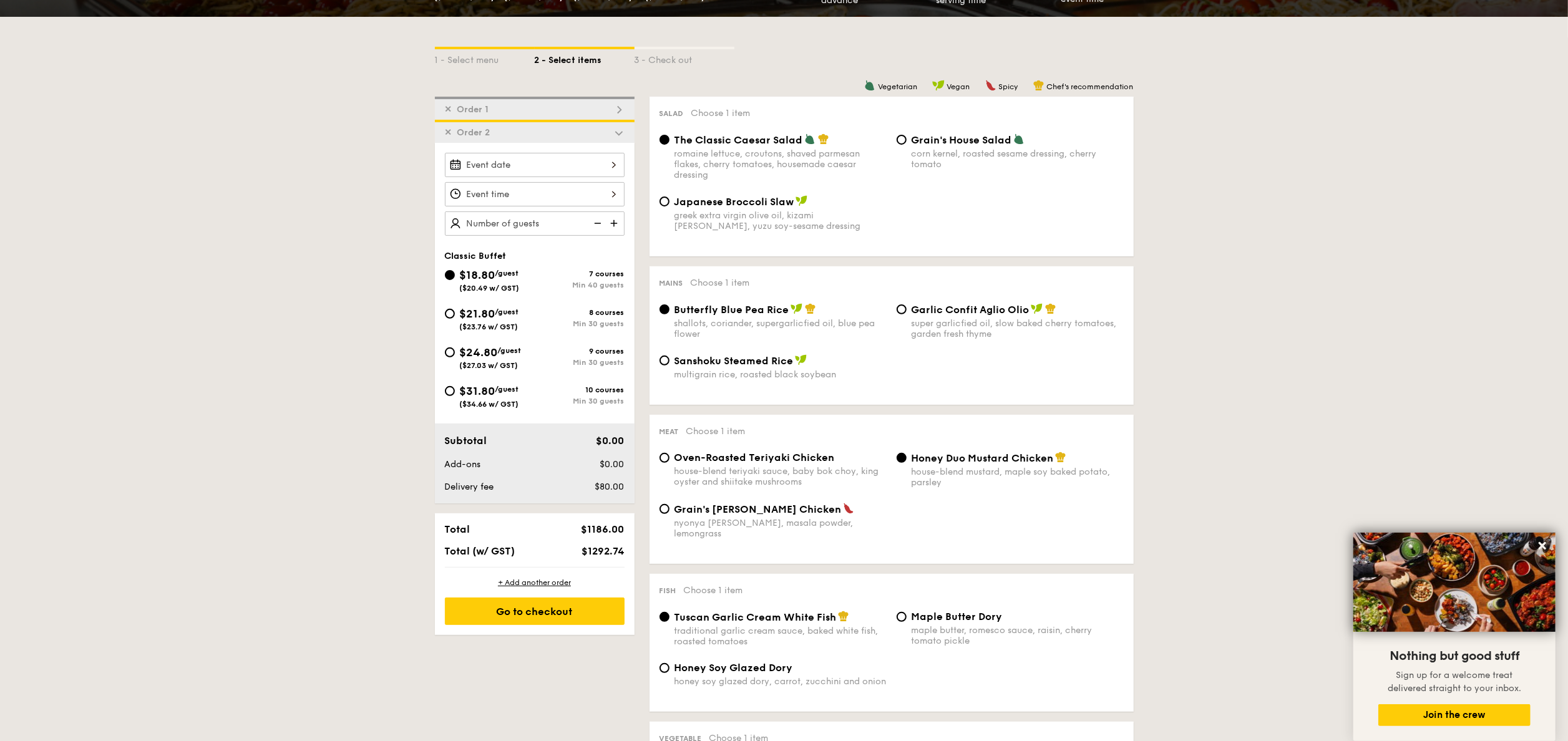
scroll to position [0, 0]
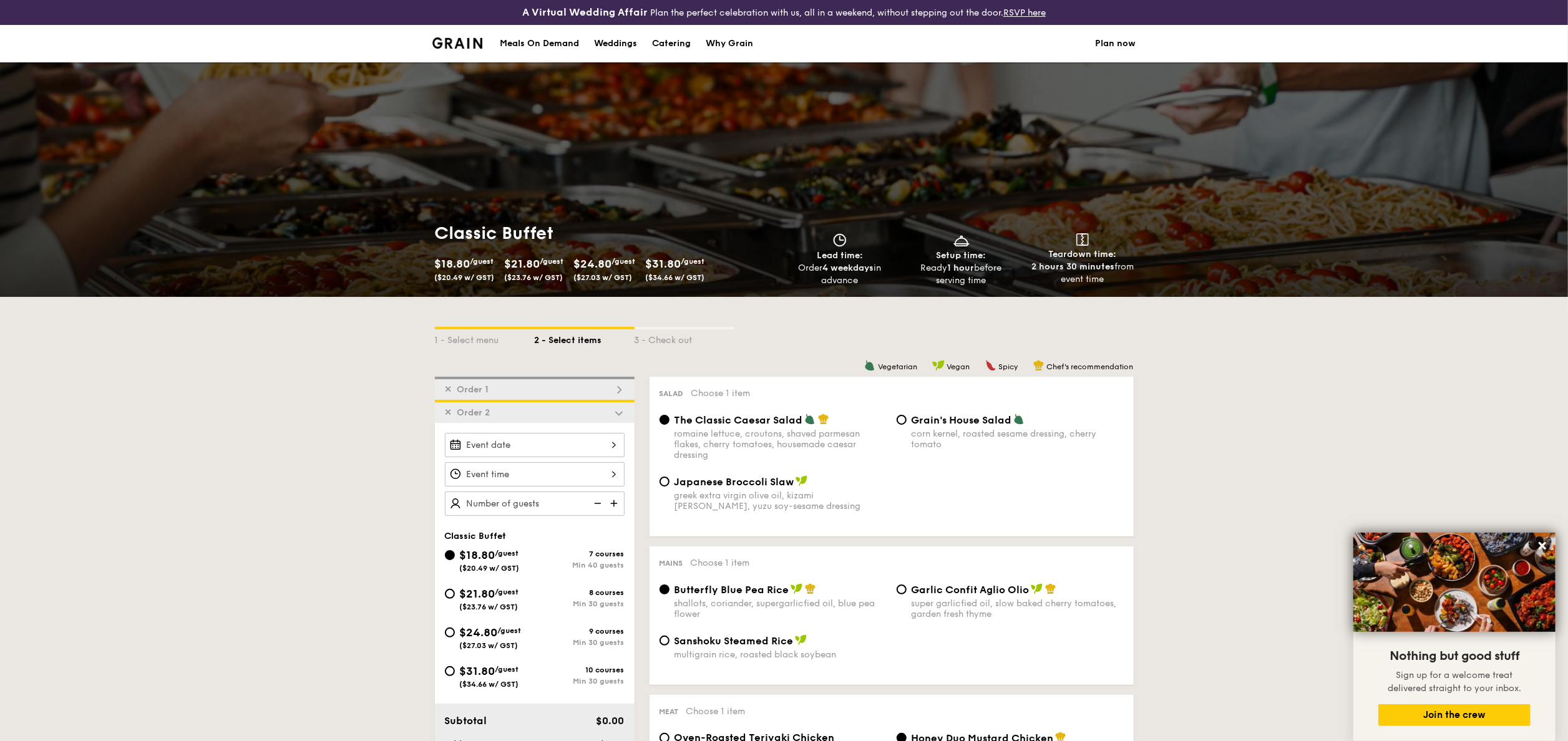
click at [496, 637] on span "$24.80" at bounding box center [478, 632] width 38 height 13
click at [455, 637] on input "$24.80 /guest ($27.03 w/ GST) 9 courses Min 30 guests" at bounding box center [450, 632] width 10 height 10
radio input "true"
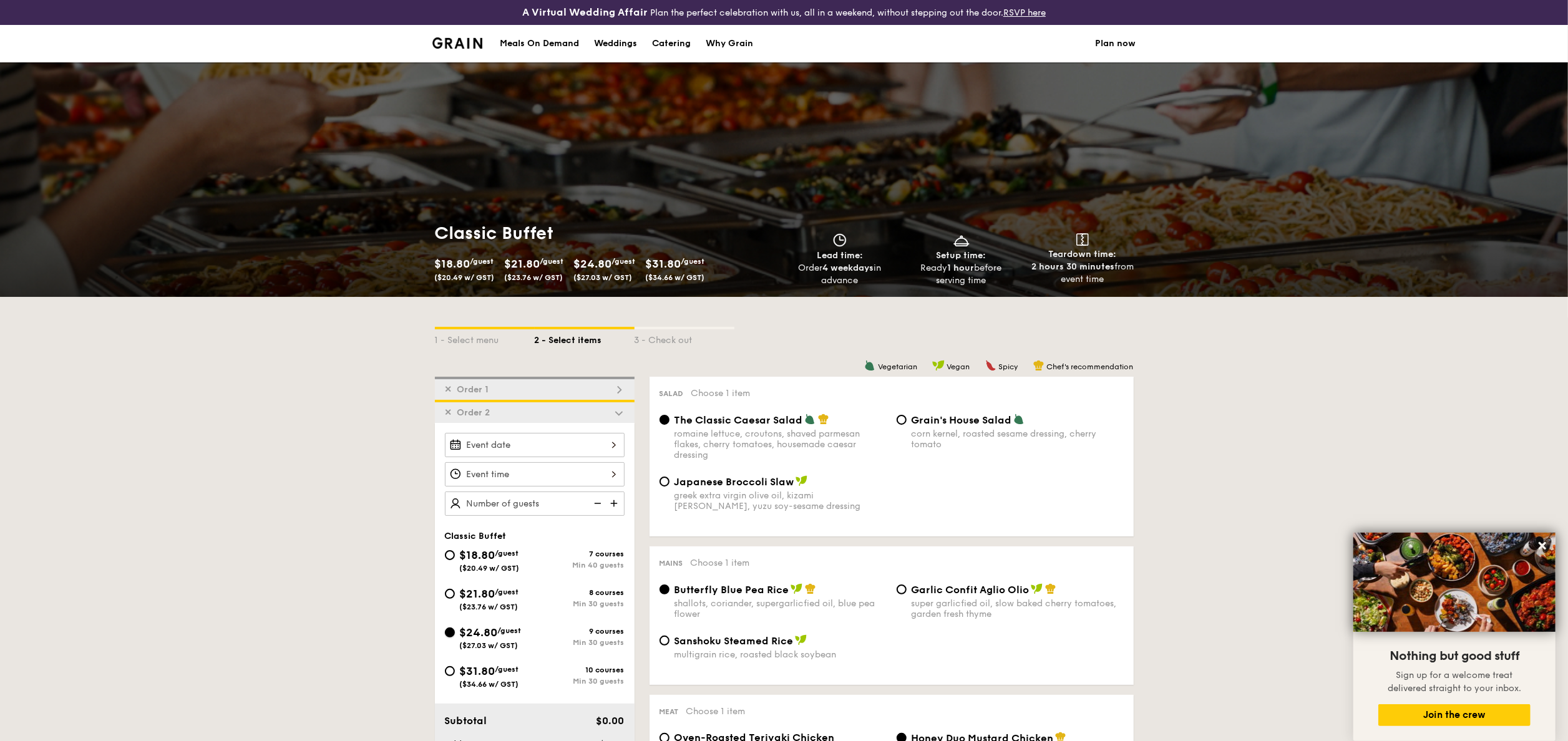
radio input "true"
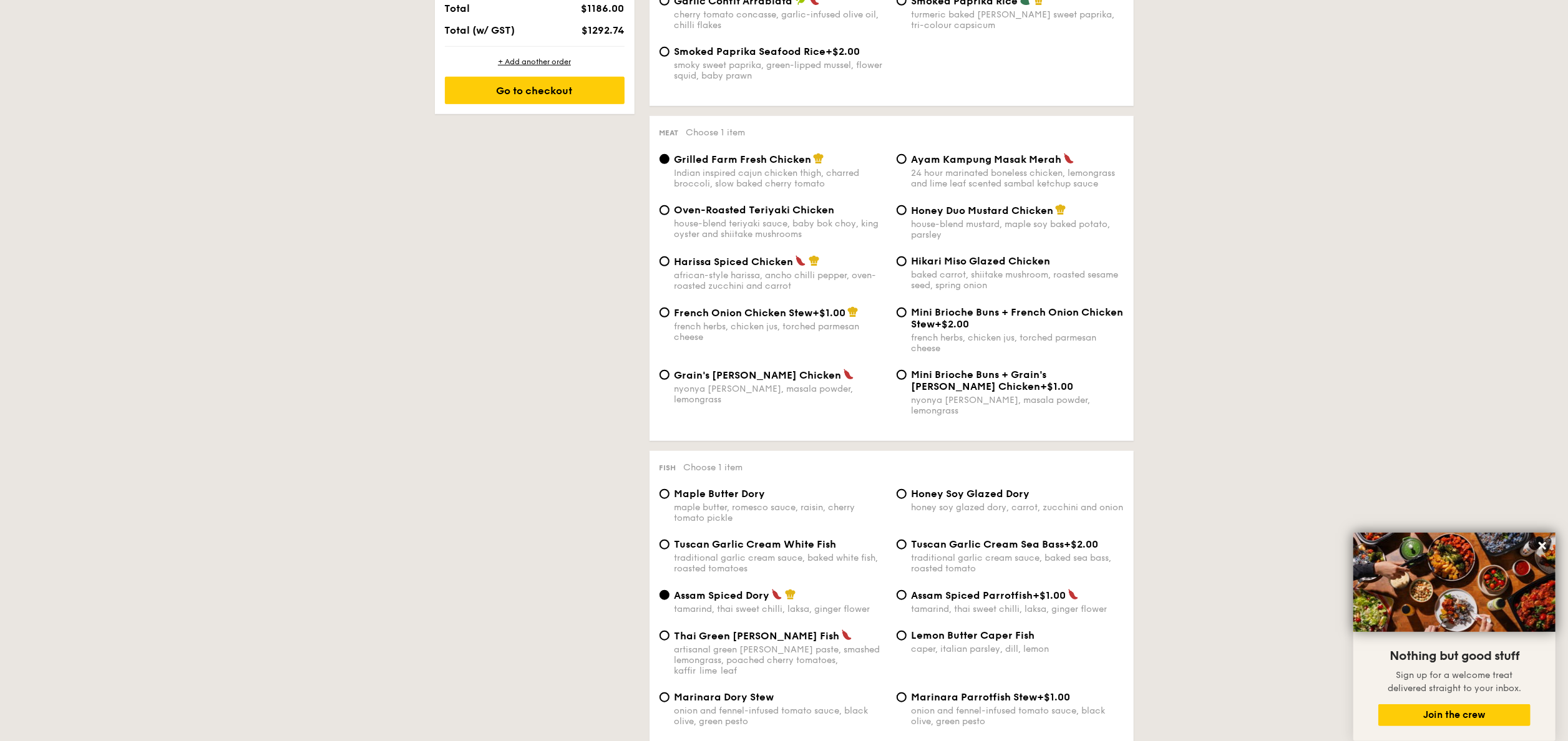
scroll to position [249, 0]
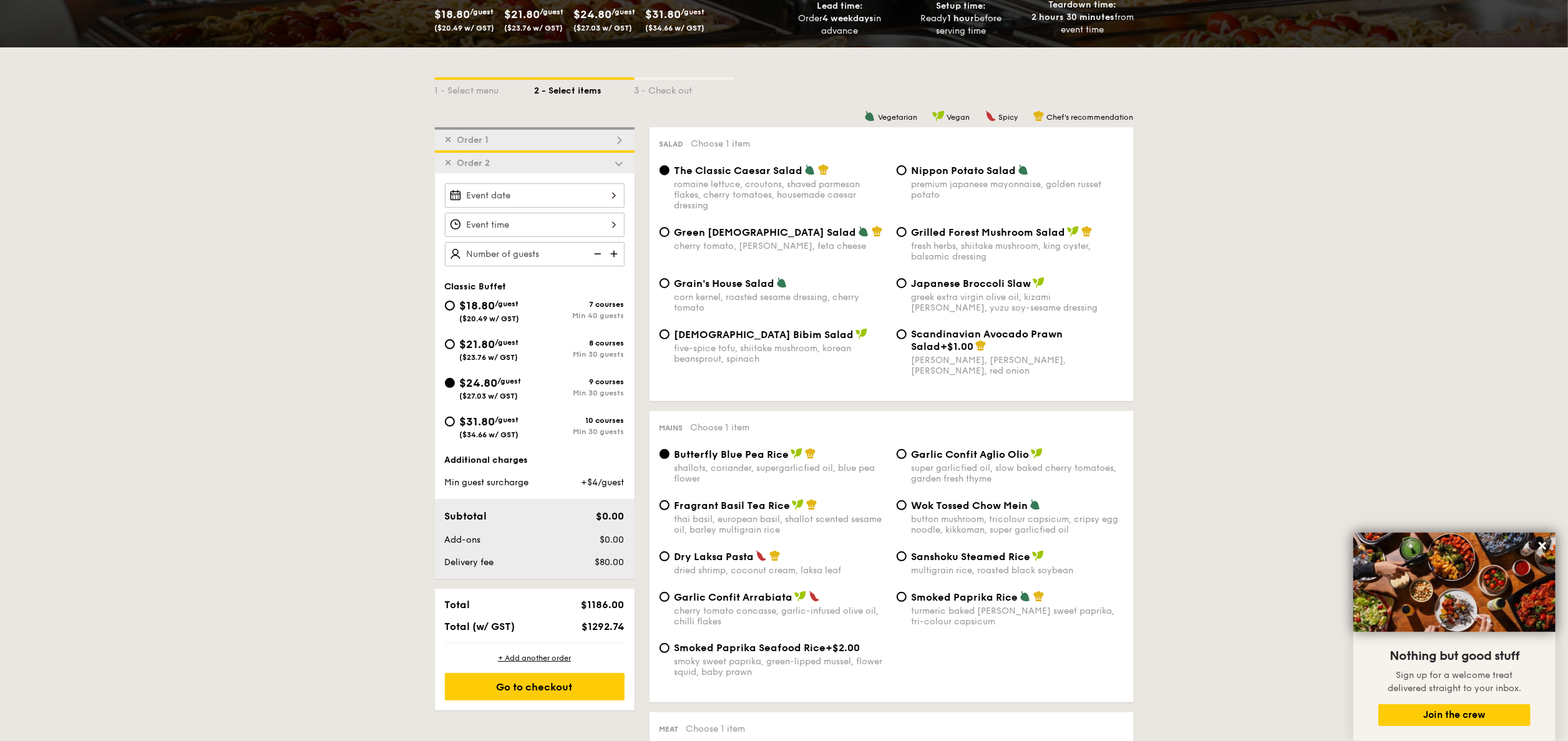
click at [737, 343] on div "Korean Bibim Salad five-spice tofu, shiitake mushroom, korean beansprout, spina…" at bounding box center [780, 346] width 212 height 36
click at [670, 339] on input "Korean Bibim Salad five-spice tofu, shiitake mushroom, korean beansprout, spina…" at bounding box center [664, 334] width 10 height 10
radio input "true"
click at [937, 509] on span "Wok Tossed Chow Mein" at bounding box center [969, 505] width 117 height 12
click at [907, 509] on input "Wok Tossed Chow Mein button mushroom, tricolour capsicum, cripsy egg noodle, ki…" at bounding box center [901, 504] width 10 height 10
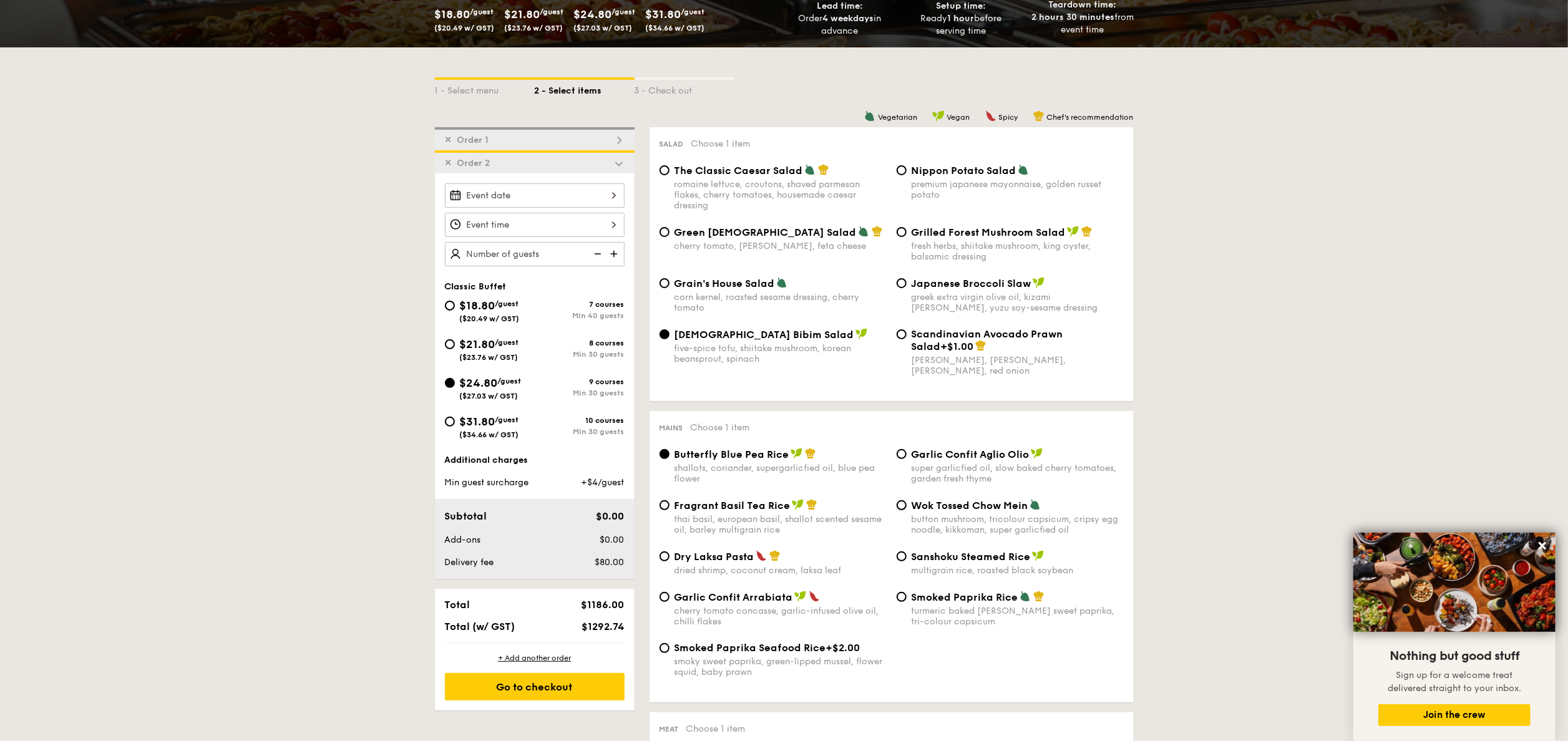
radio input "true"
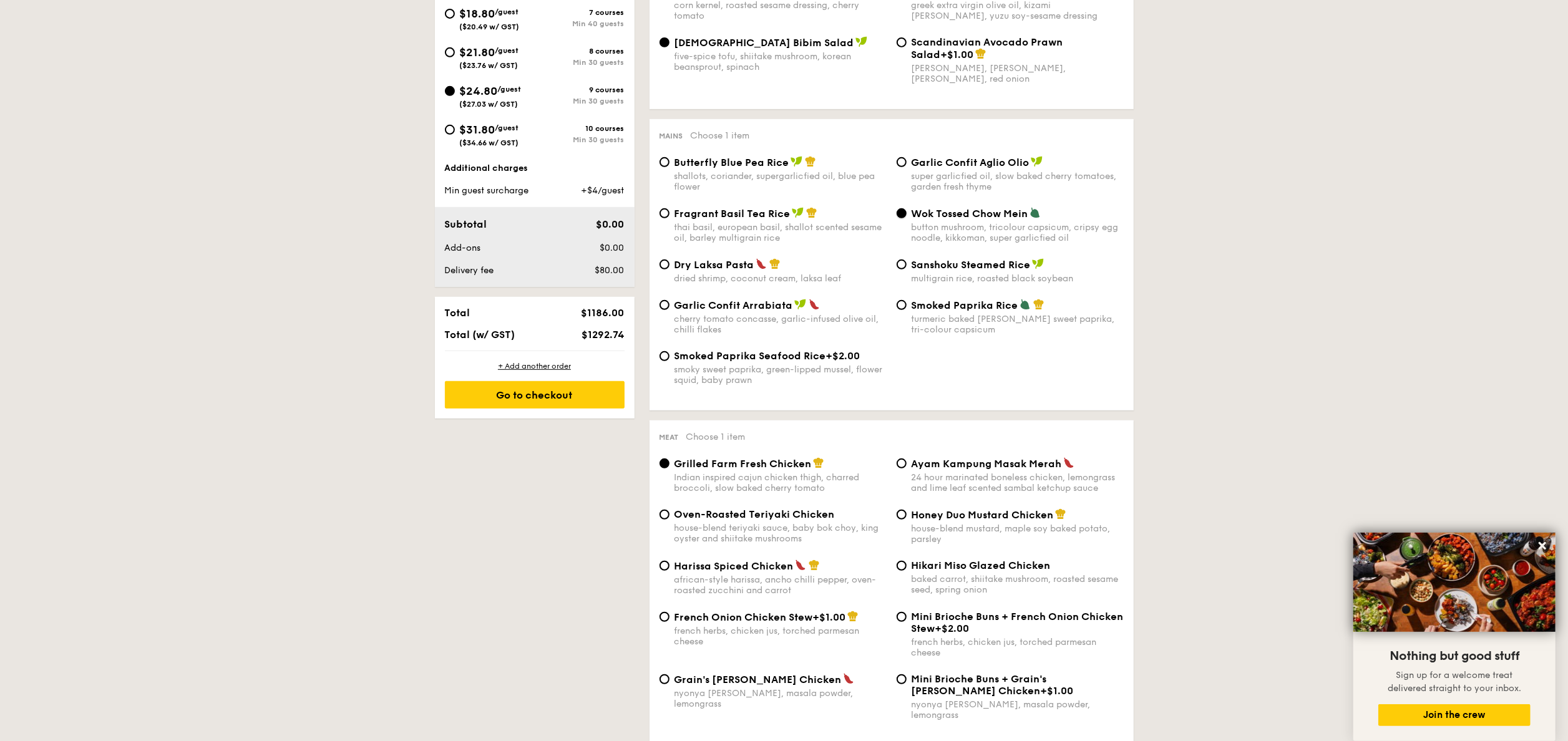
scroll to position [623, 0]
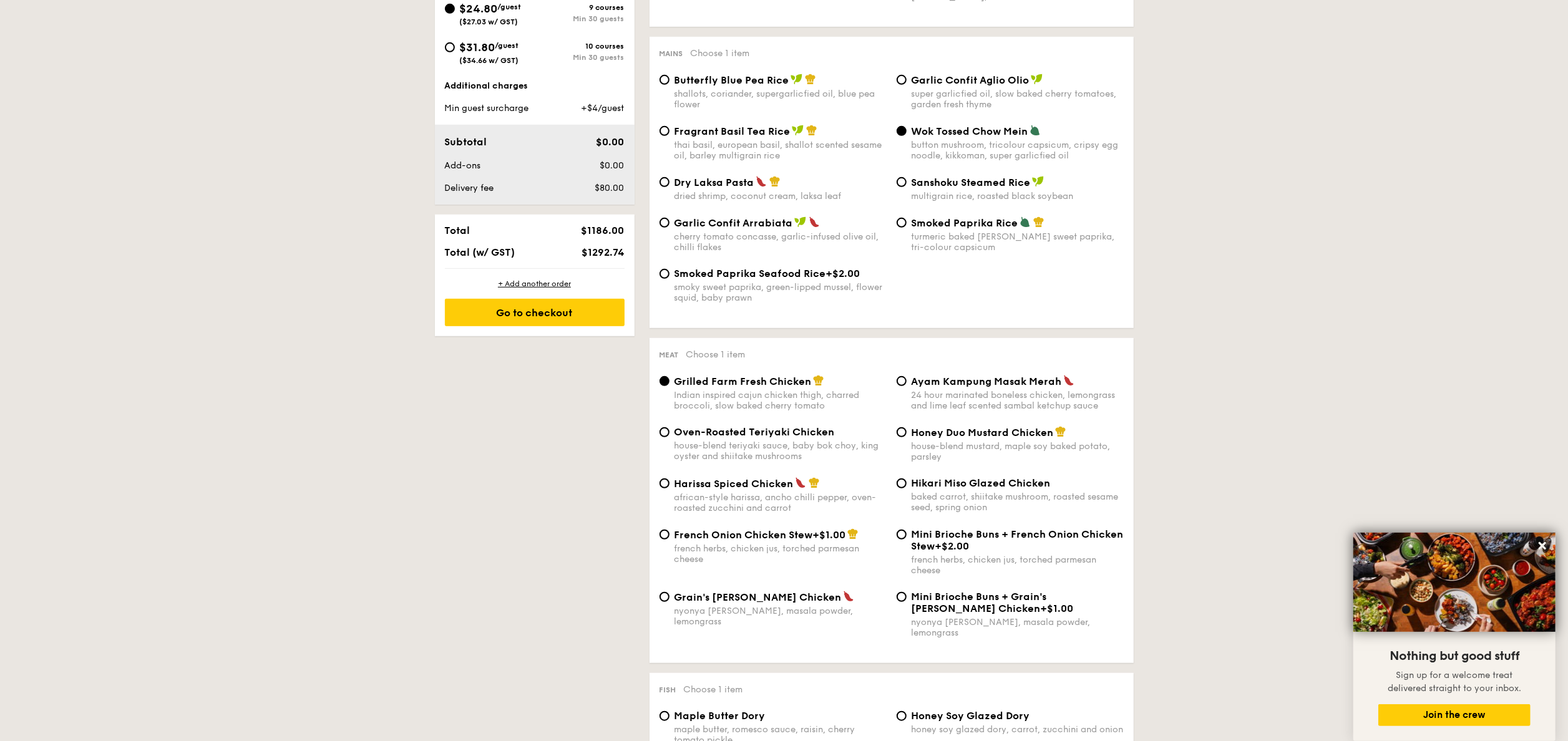
click at [937, 489] on span "Hikari Miso Glazed Chicken" at bounding box center [980, 483] width 139 height 12
click at [907, 488] on input "Hikari Miso Glazed Chicken baked carrot, shiitake mushroom, roasted sesame seed…" at bounding box center [901, 483] width 10 height 10
radio input "true"
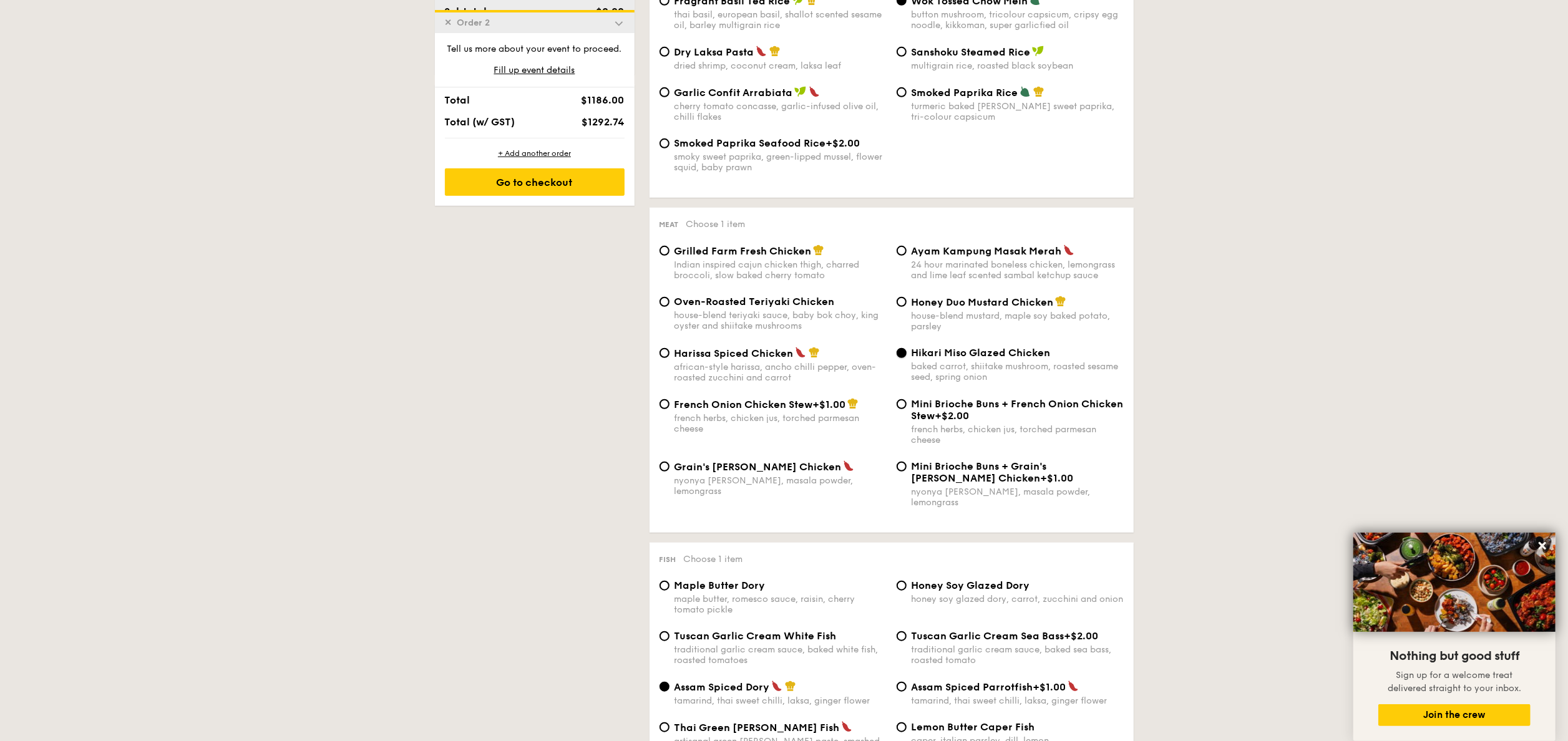
scroll to position [998, 0]
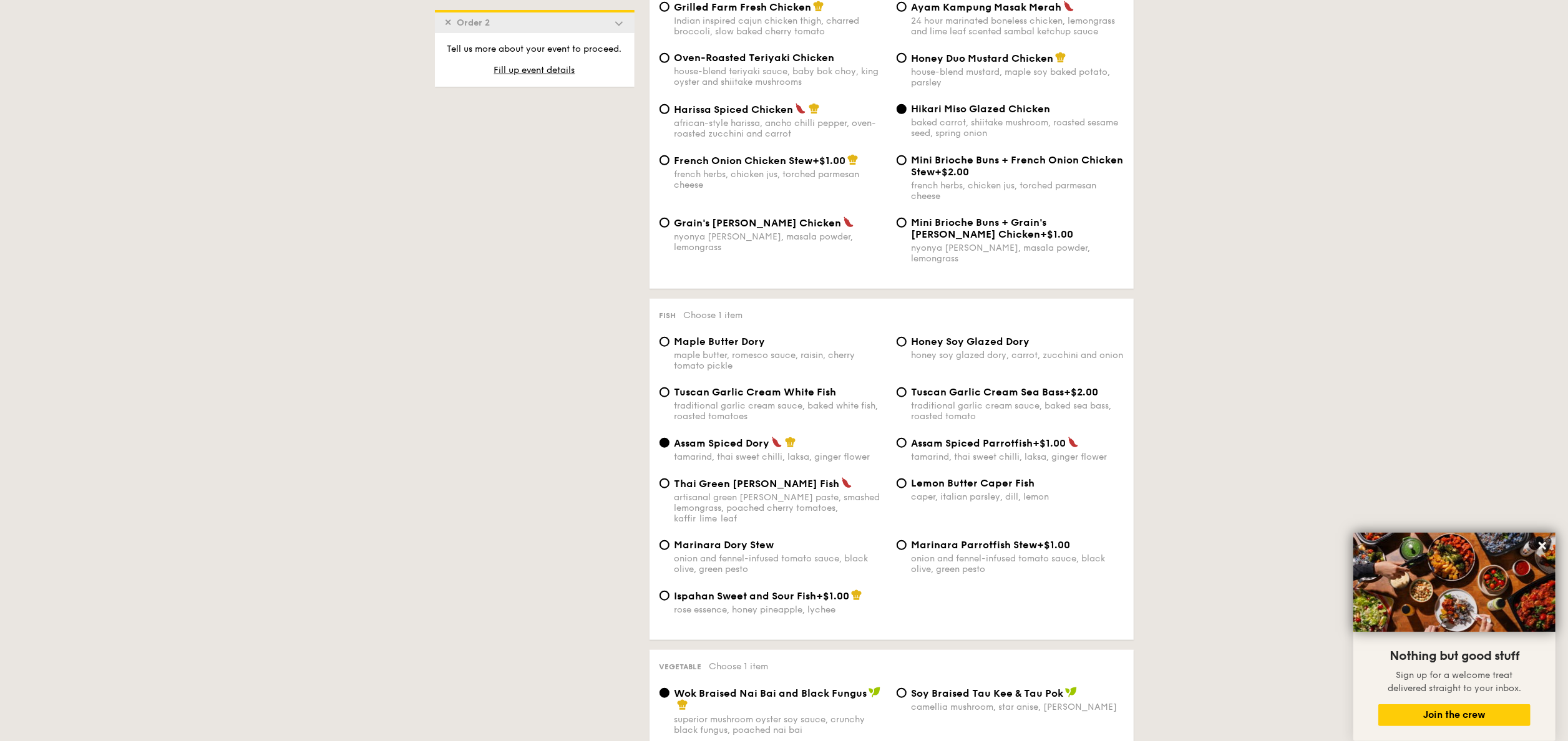
click at [937, 487] on div "Lemon Butter Caper Fish caper, italian parsley, dill, lemon" at bounding box center [1017, 490] width 212 height 25
click at [907, 487] on input "Lemon Butter Caper Fish caper, italian parsley, dill, lemon" at bounding box center [901, 483] width 10 height 10
radio input "true"
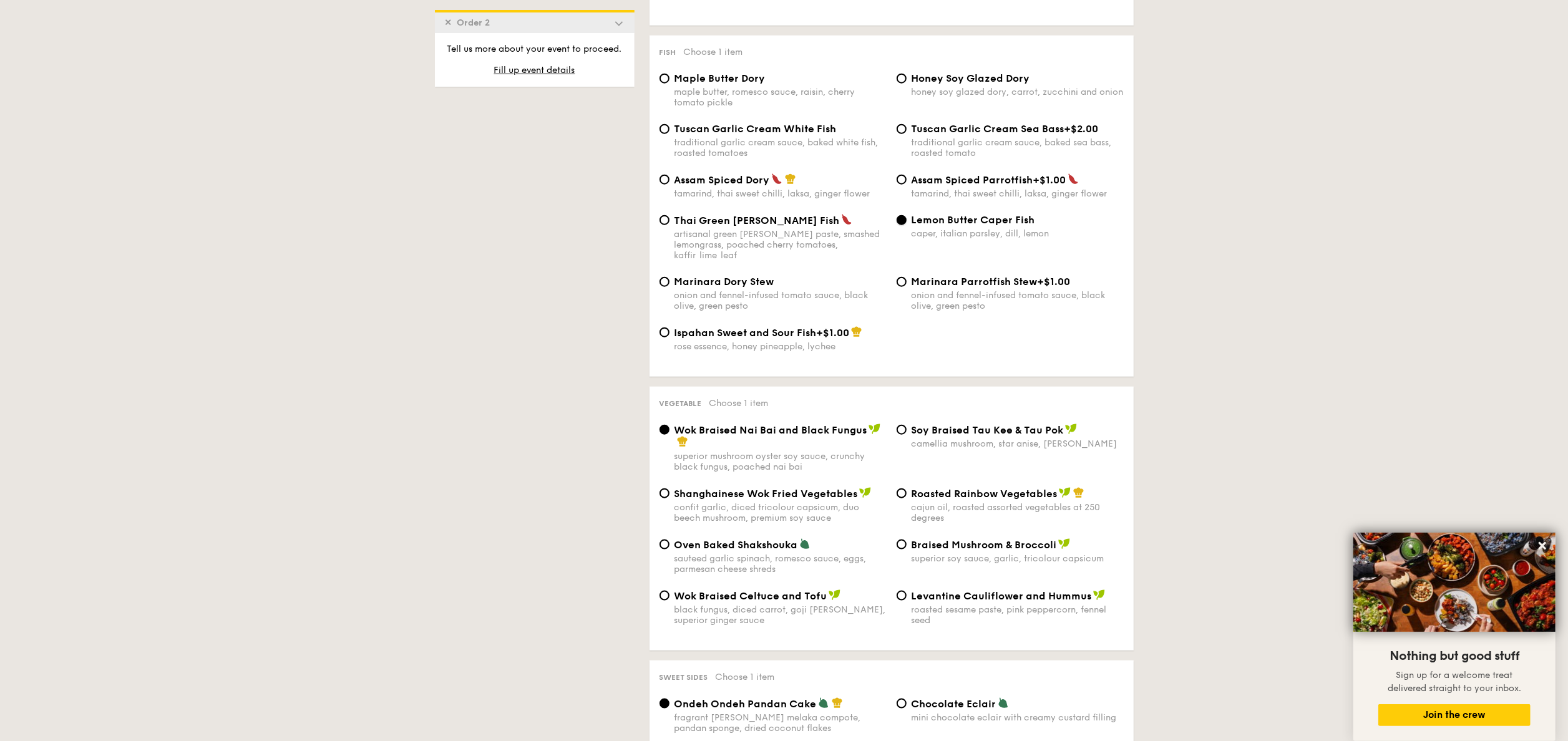
scroll to position [1372, 0]
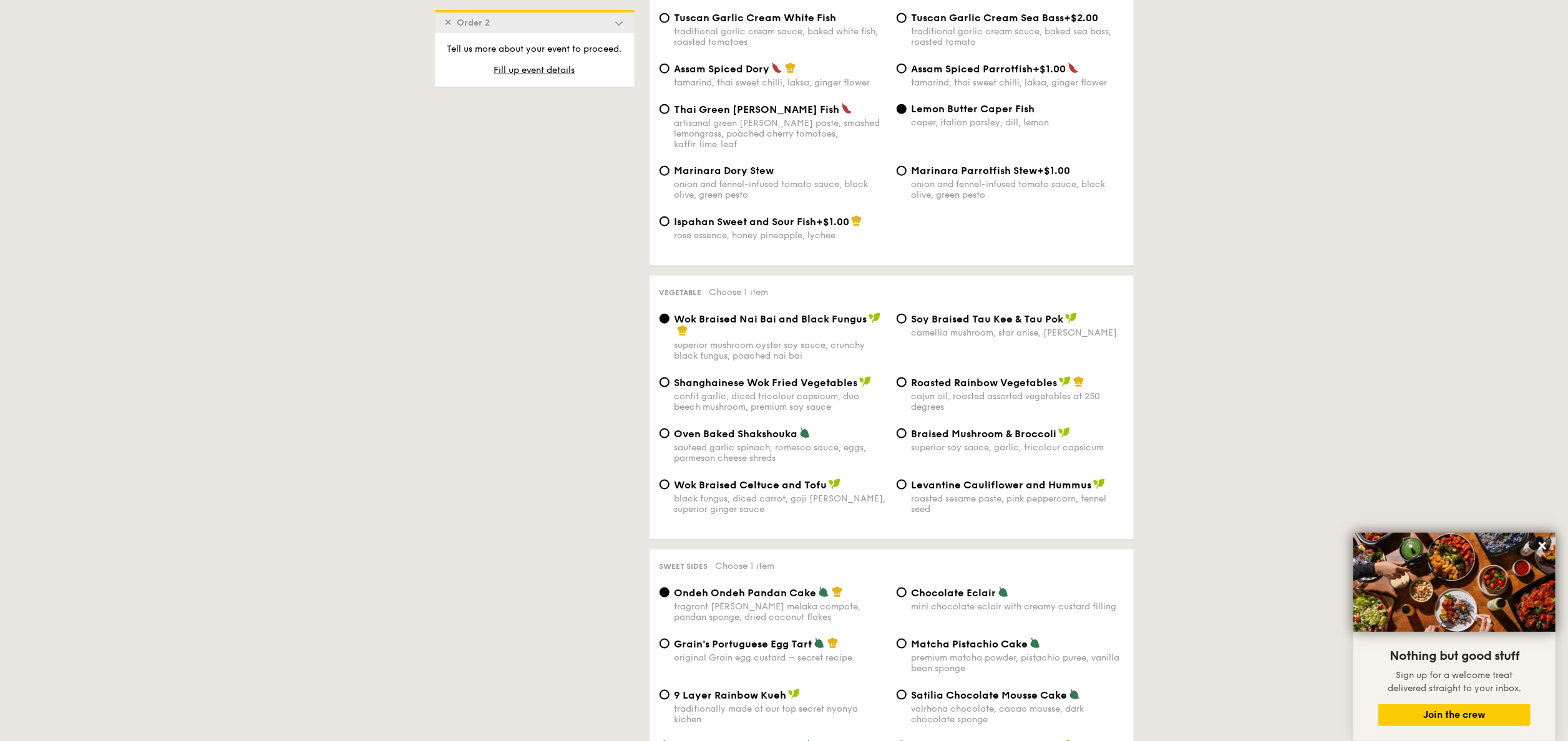
click at [948, 118] on div "caper, italian parsley, dill, lemon" at bounding box center [1017, 123] width 212 height 11
click at [907, 114] on input "Lemon Butter Caper Fish caper, italian parsley, dill, lemon" at bounding box center [901, 109] width 10 height 10
click at [741, 391] on div "confit garlic, diced tricolour capsicum, duo beech mushroom, premium soy sauce" at bounding box center [780, 402] width 212 height 22
click at [670, 382] on input "Shanghainese Wok Fried Vegetables confit garlic, diced tricolour capsicum, duo …" at bounding box center [664, 381] width 10 height 10
radio input "true"
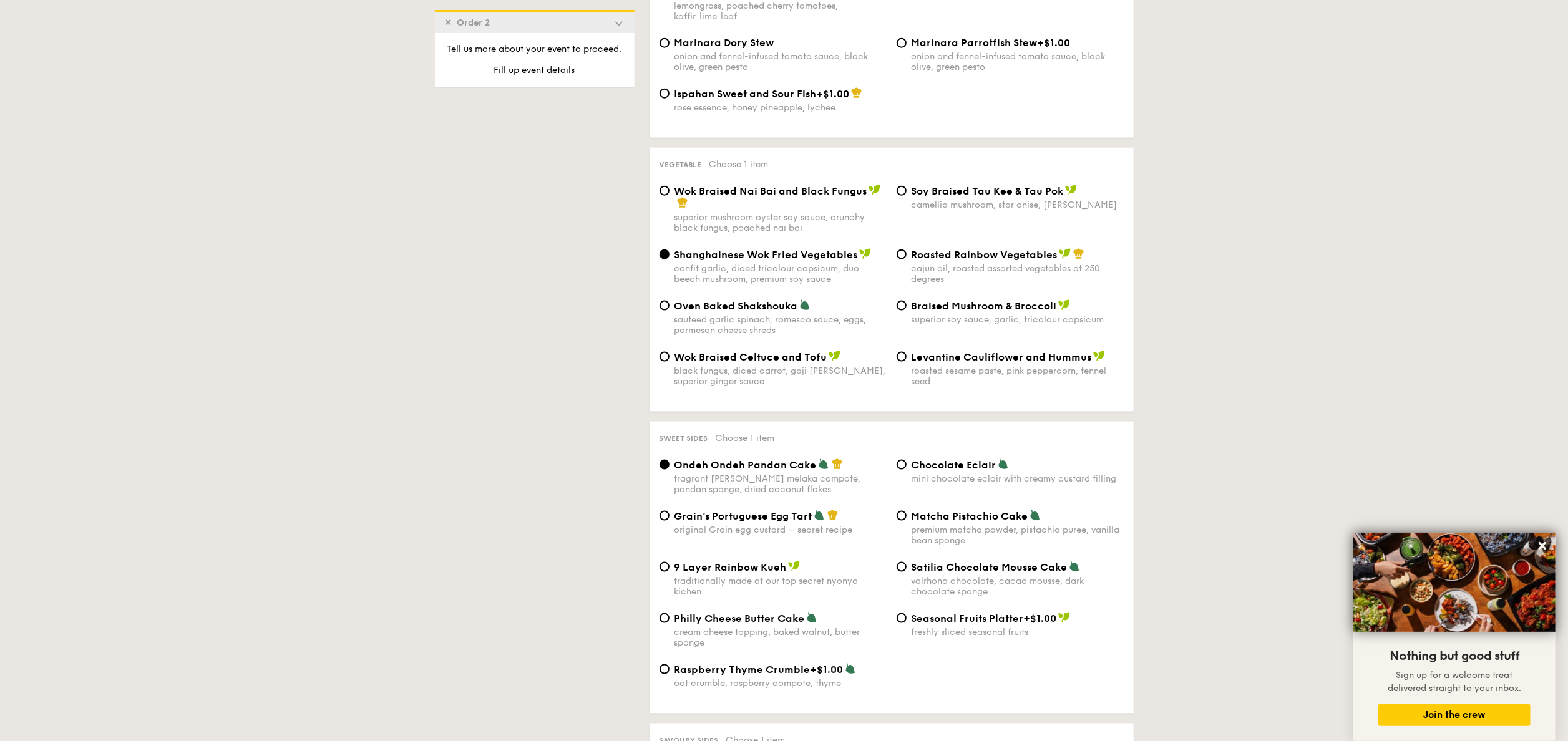
scroll to position [1621, 0]
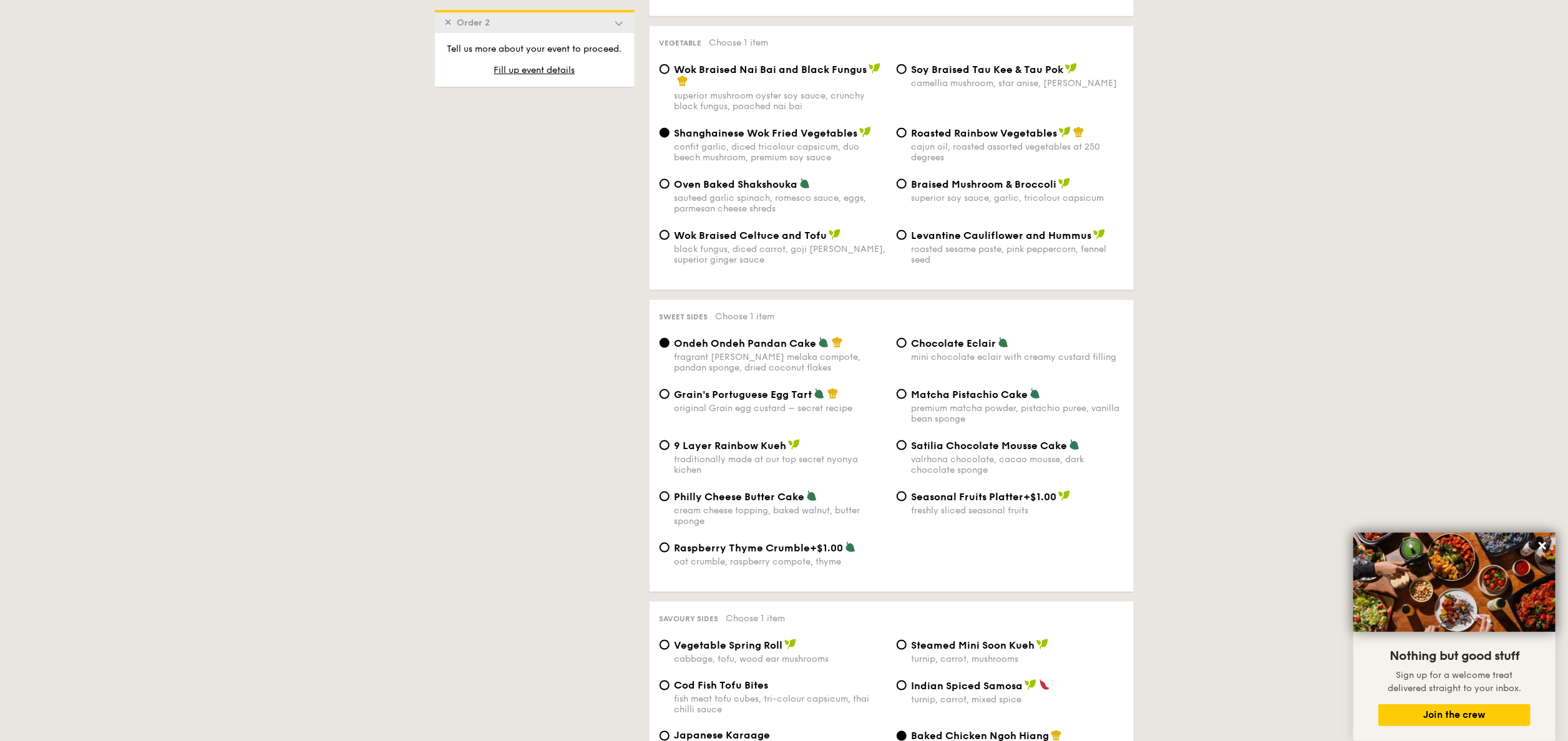
click at [762, 403] on div "original Grain egg custard – secret recipe" at bounding box center [780, 408] width 212 height 11
click at [670, 397] on input "Grain's Portuguese Egg Tart original Grain egg custard – secret recipe" at bounding box center [664, 394] width 10 height 10
radio input "true"
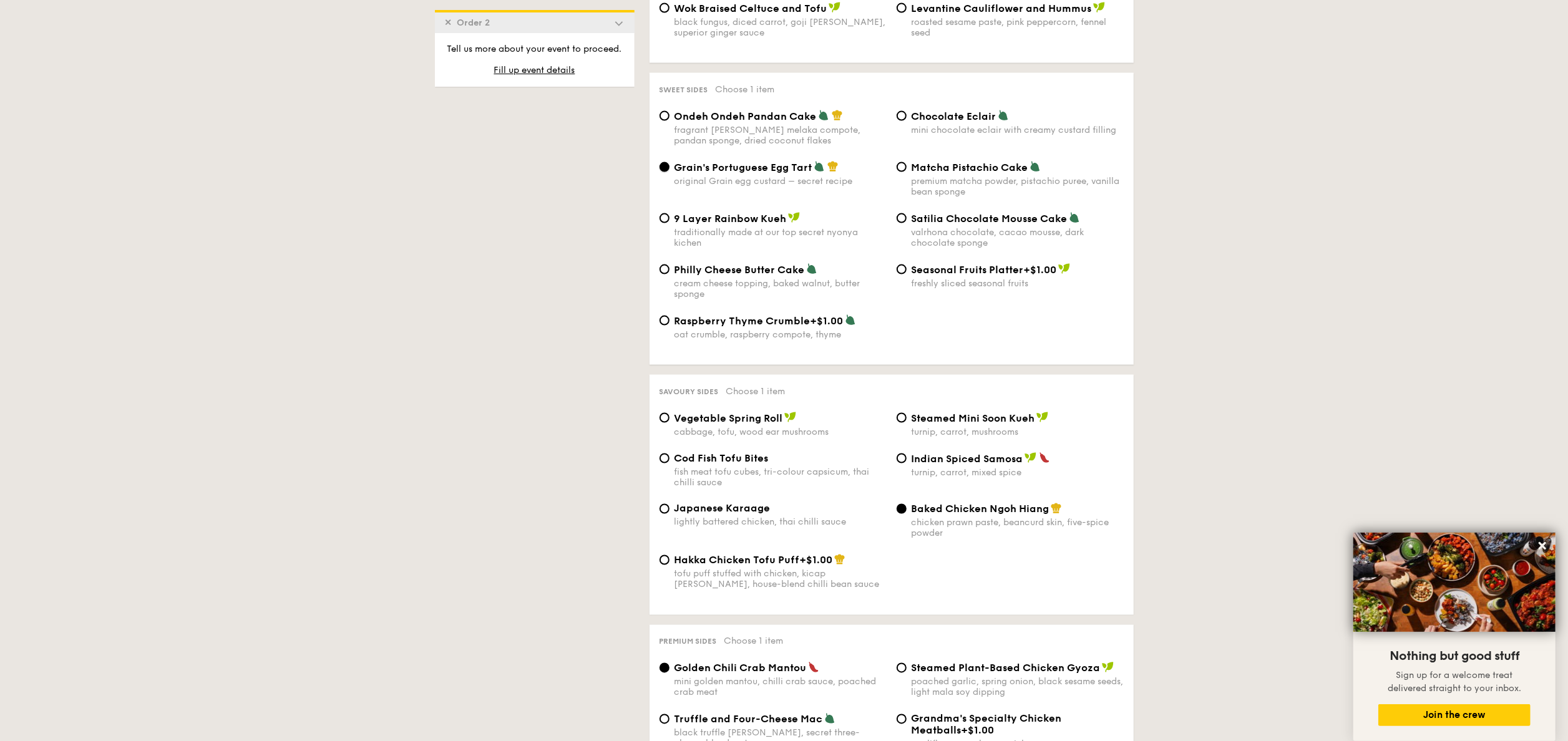
scroll to position [1870, 0]
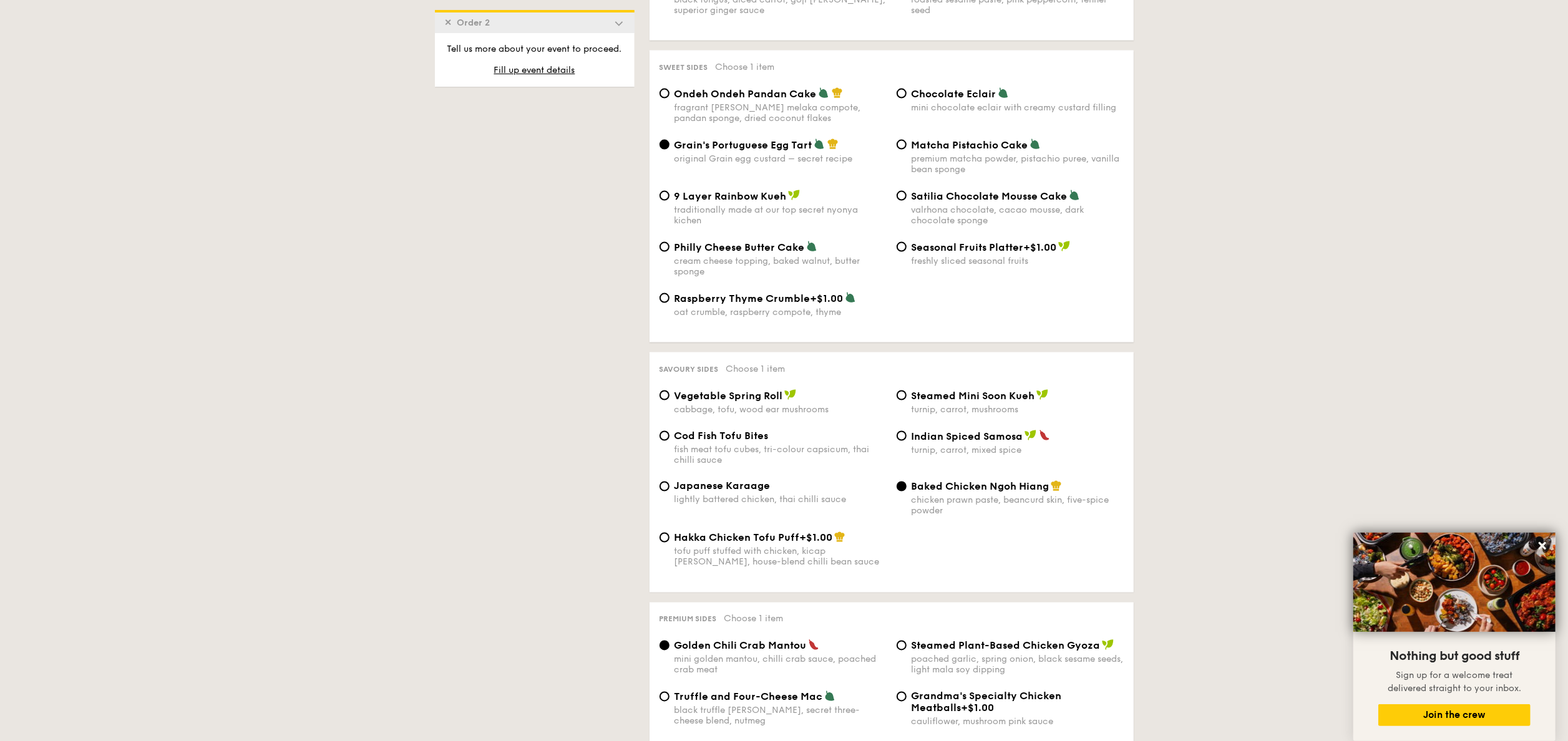
click at [747, 559] on div "tofu puff stuffed with chicken, kicap manis, house-blend chilli bean sauce" at bounding box center [780, 557] width 212 height 22
click at [670, 543] on input "Hakka Chicken Tofu Puff +$1.00 tofu puff stuffed with chicken, kicap manis, hou…" at bounding box center [664, 537] width 10 height 10
radio input "true"
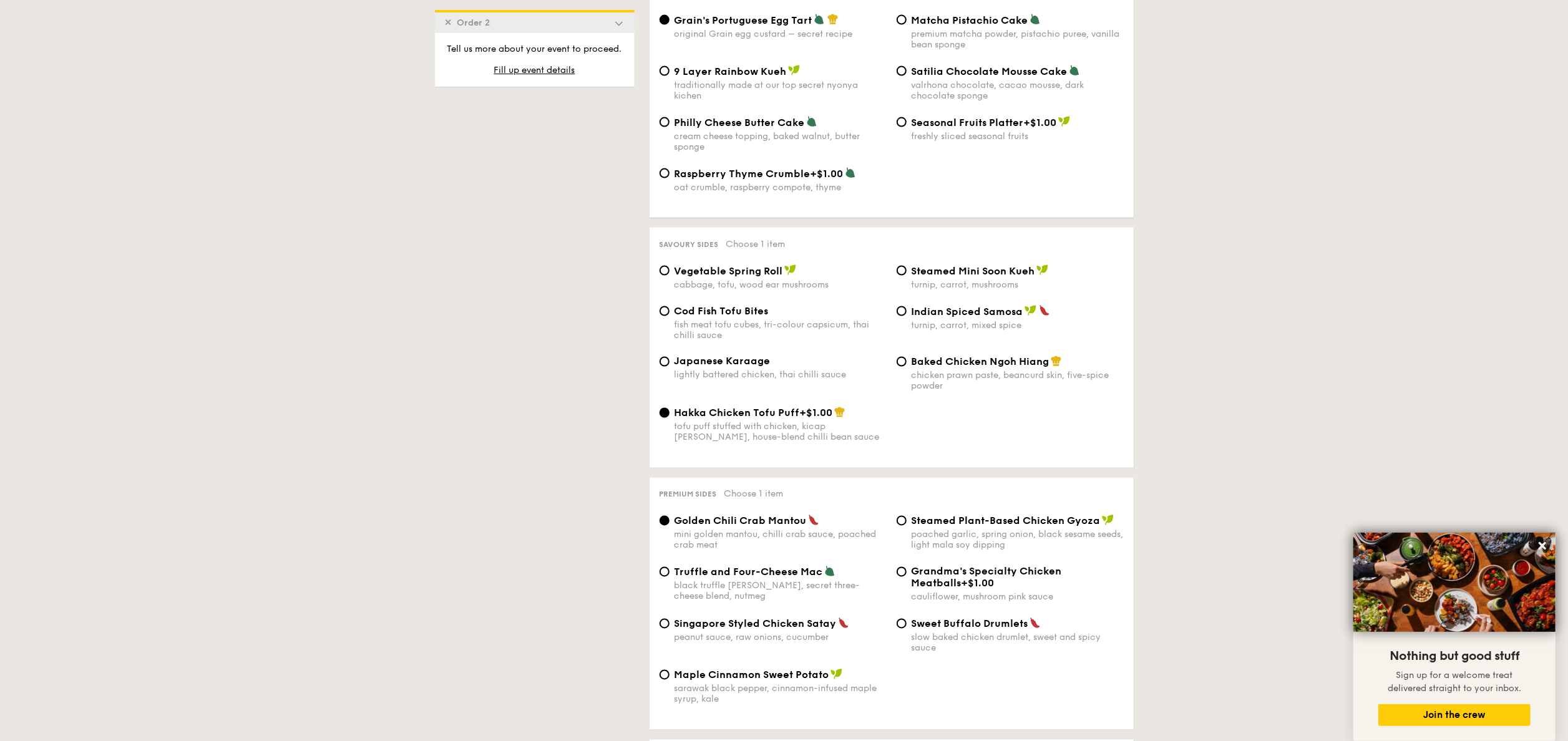
scroll to position [2245, 0]
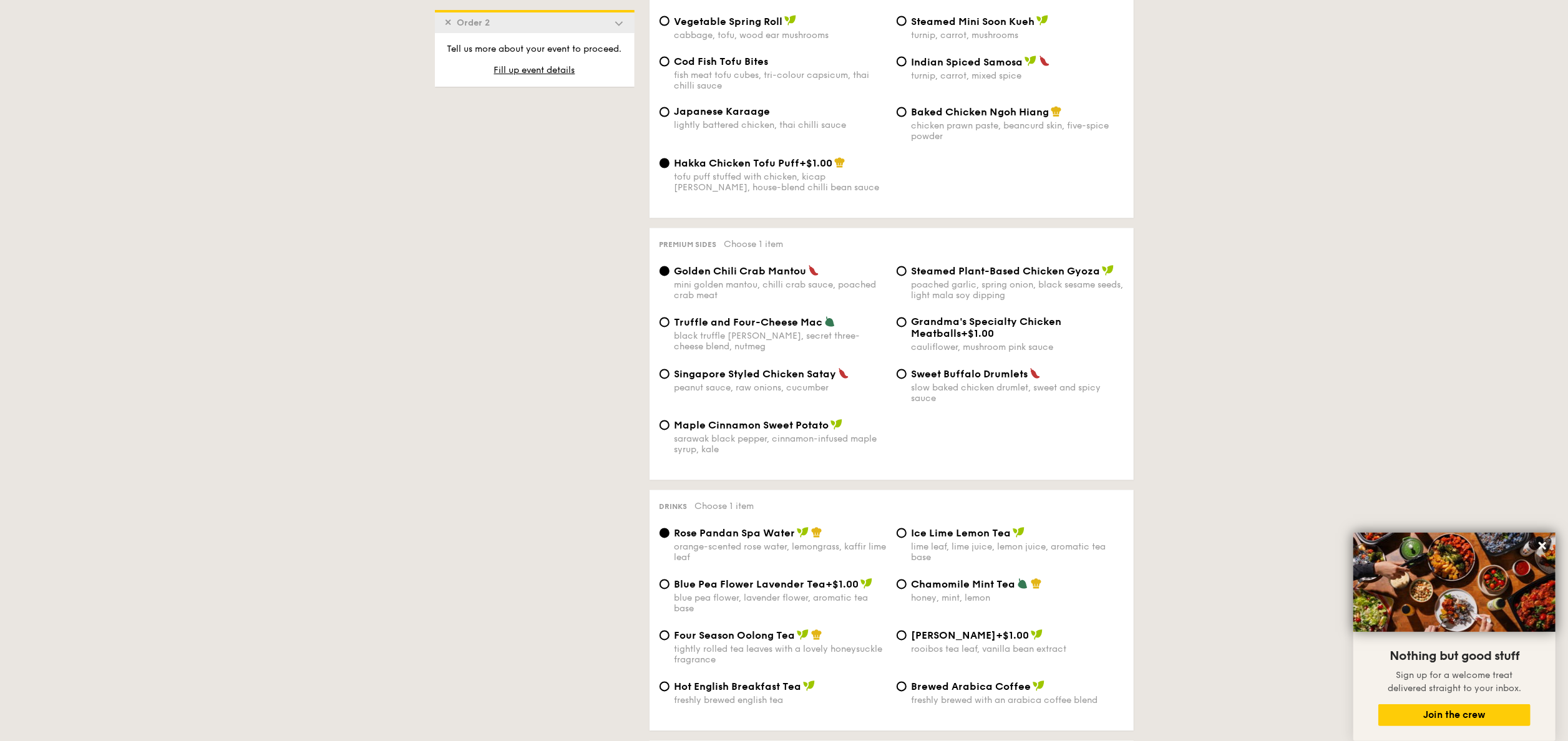
click at [937, 580] on span "Chamomile Mint Tea" at bounding box center [963, 584] width 104 height 12
click at [907, 580] on input "Chamomile Mint Tea honey, mint, lemon" at bounding box center [901, 584] width 10 height 10
radio input "true"
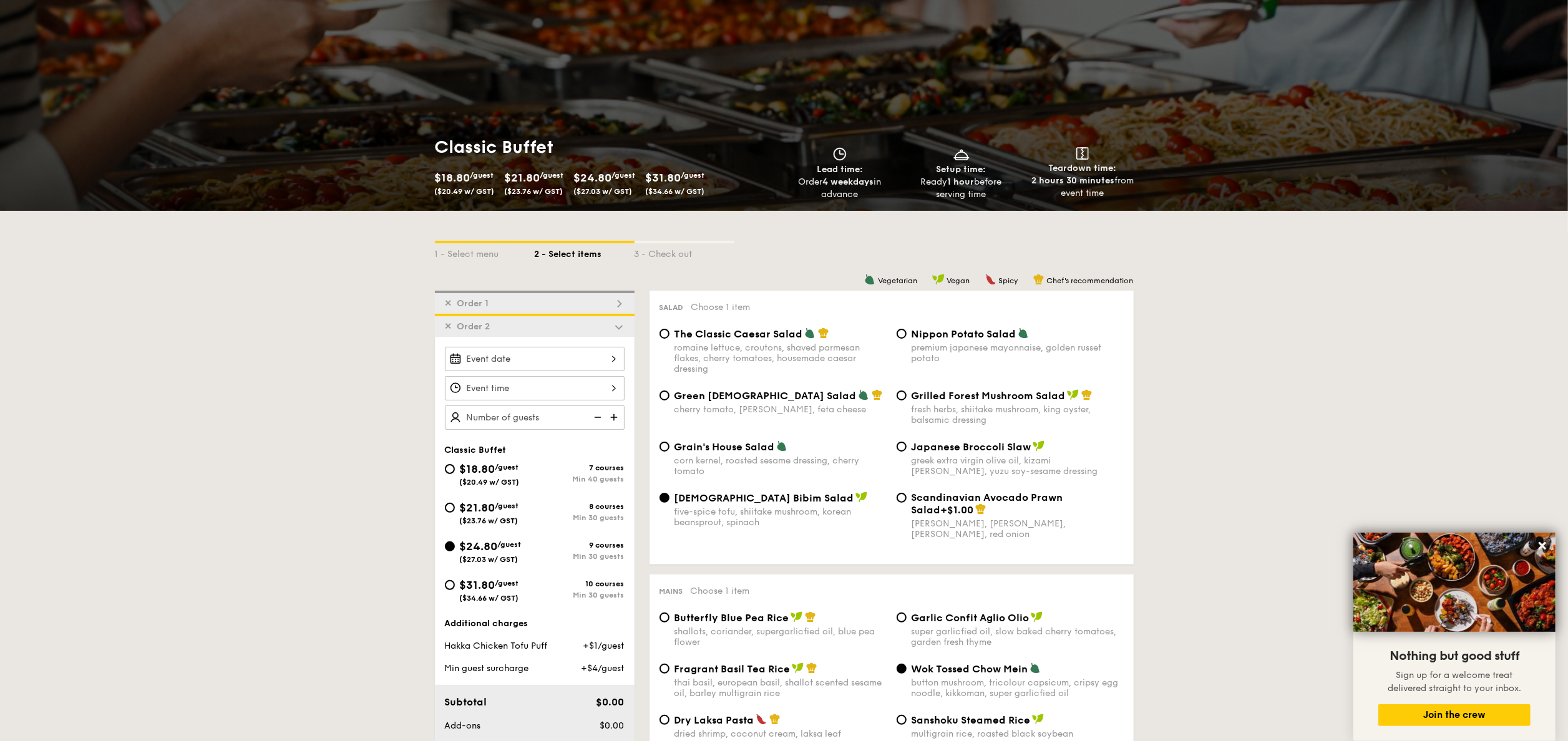
scroll to position [125, 0]
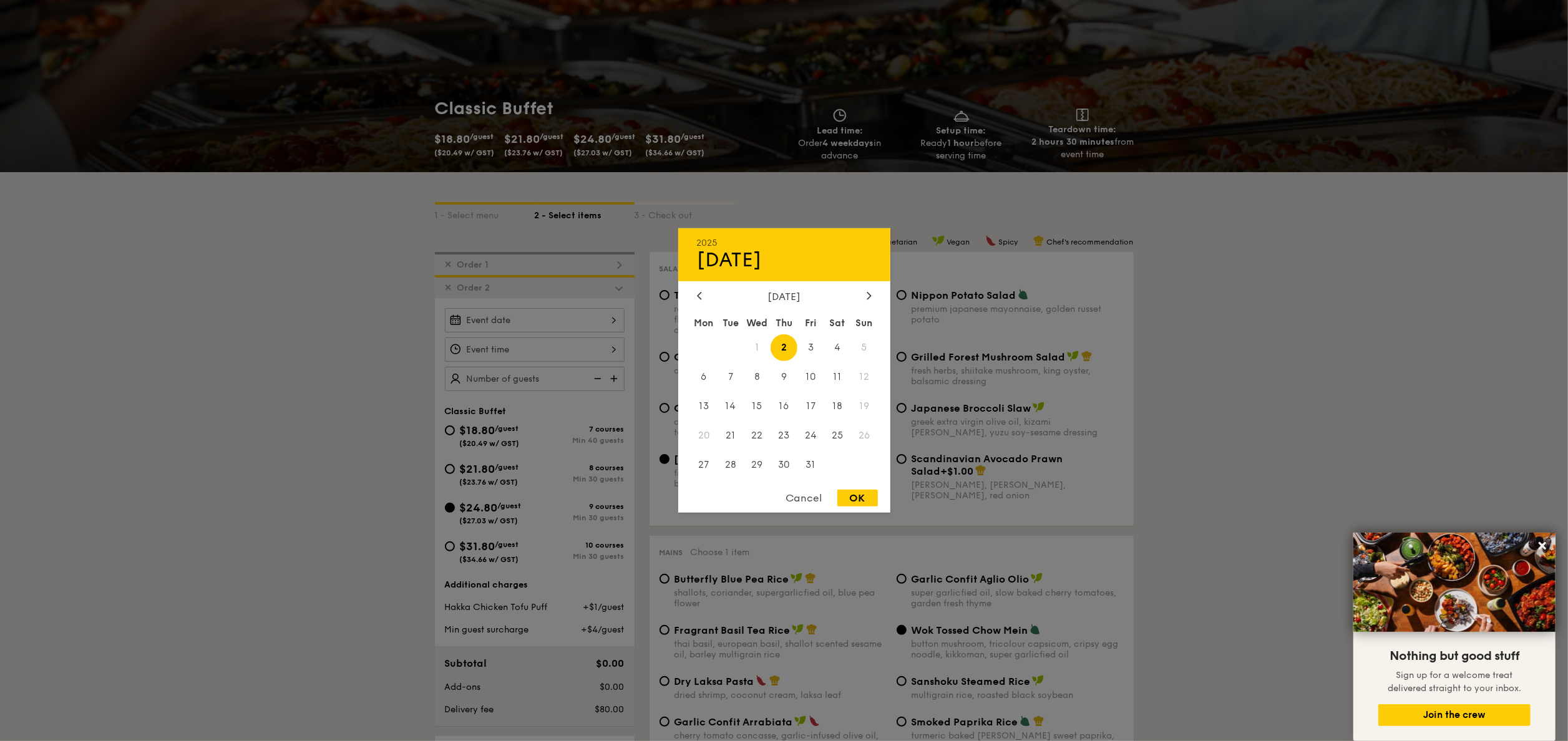
click at [544, 324] on div "2025 Oct 02 October 2025 Mon Tue Wed Thu Fri Sat Sun 1 2 3 4 5 6 7 8 9 10 11 12…" at bounding box center [535, 319] width 180 height 24
click at [868, 295] on icon at bounding box center [869, 295] width 5 height 8
click at [700, 292] on icon at bounding box center [699, 295] width 4 height 7
click at [836, 432] on span "25" at bounding box center [837, 435] width 27 height 27
click at [854, 490] on div "OK" at bounding box center [857, 498] width 40 height 17
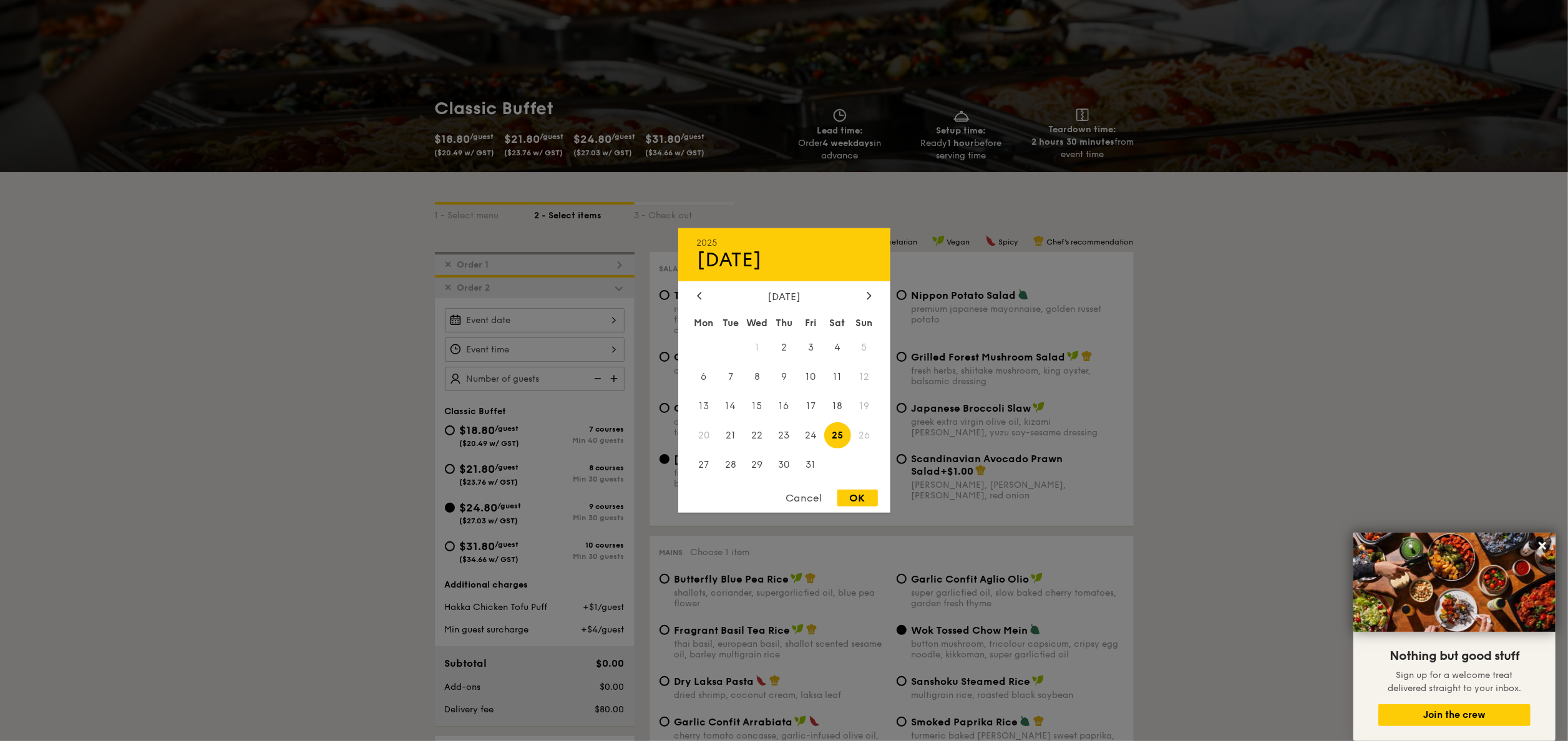
type input "Oct 25, 2025"
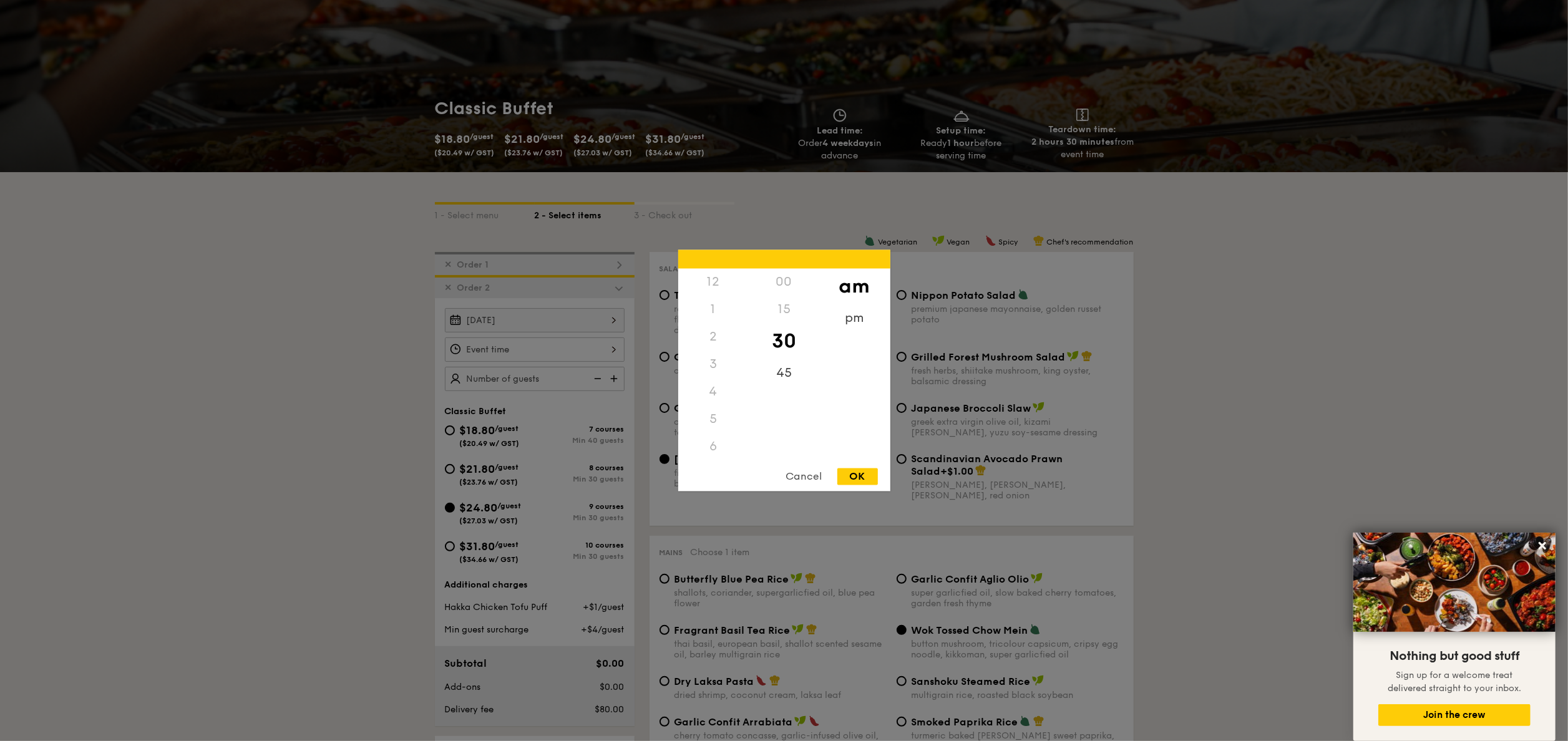
click at [604, 355] on div "12 1 2 3 4 5 6 7 8 9 10 11 00 15 30 45 am pm Cancel OK" at bounding box center [535, 349] width 180 height 24
click at [717, 442] on div "11" at bounding box center [714, 449] width 71 height 36
click at [852, 319] on div "pm" at bounding box center [854, 323] width 71 height 36
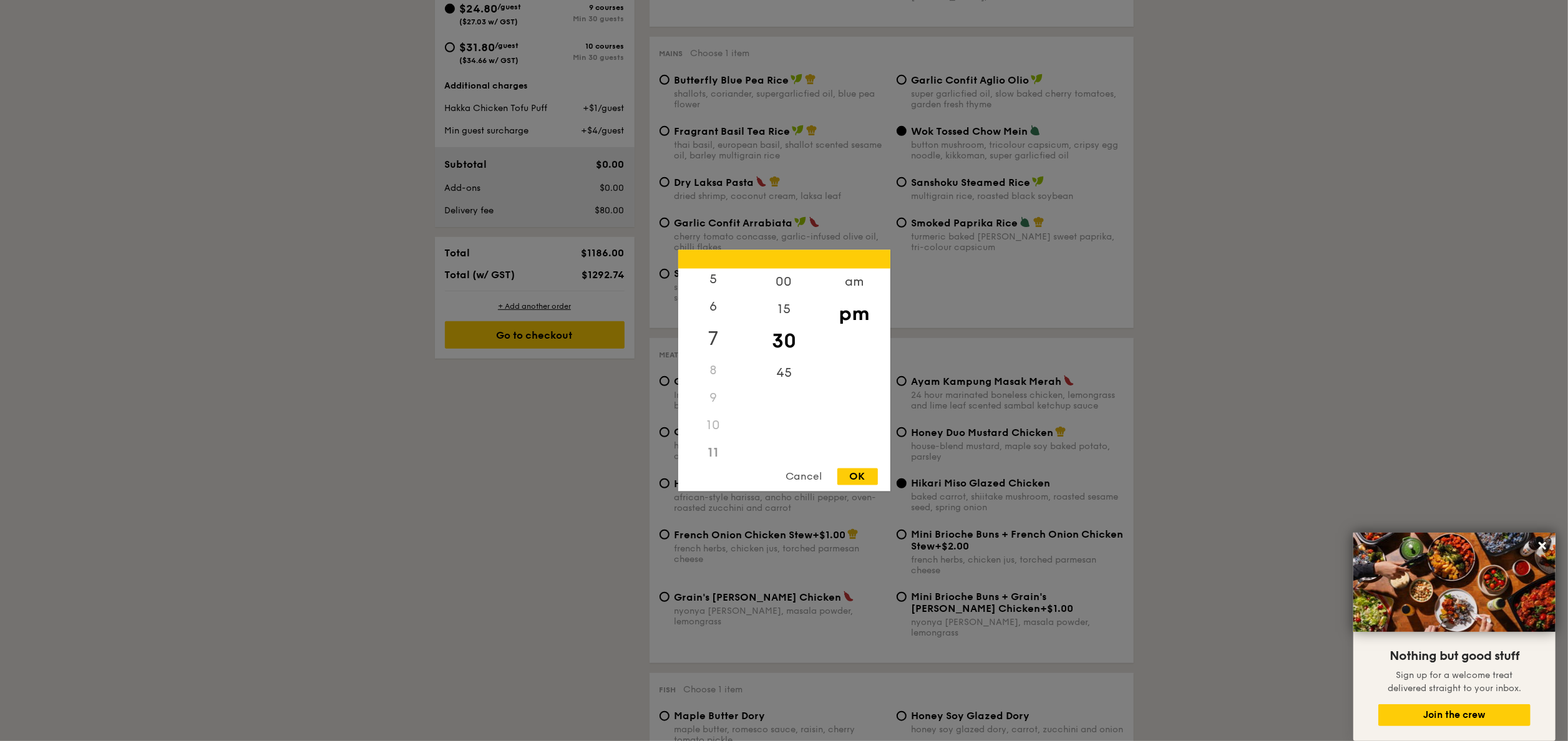
scroll to position [140, 0]
click at [721, 336] on div "7" at bounding box center [714, 339] width 71 height 36
click at [856, 473] on div "OK" at bounding box center [857, 476] width 40 height 17
type input "7:30PM"
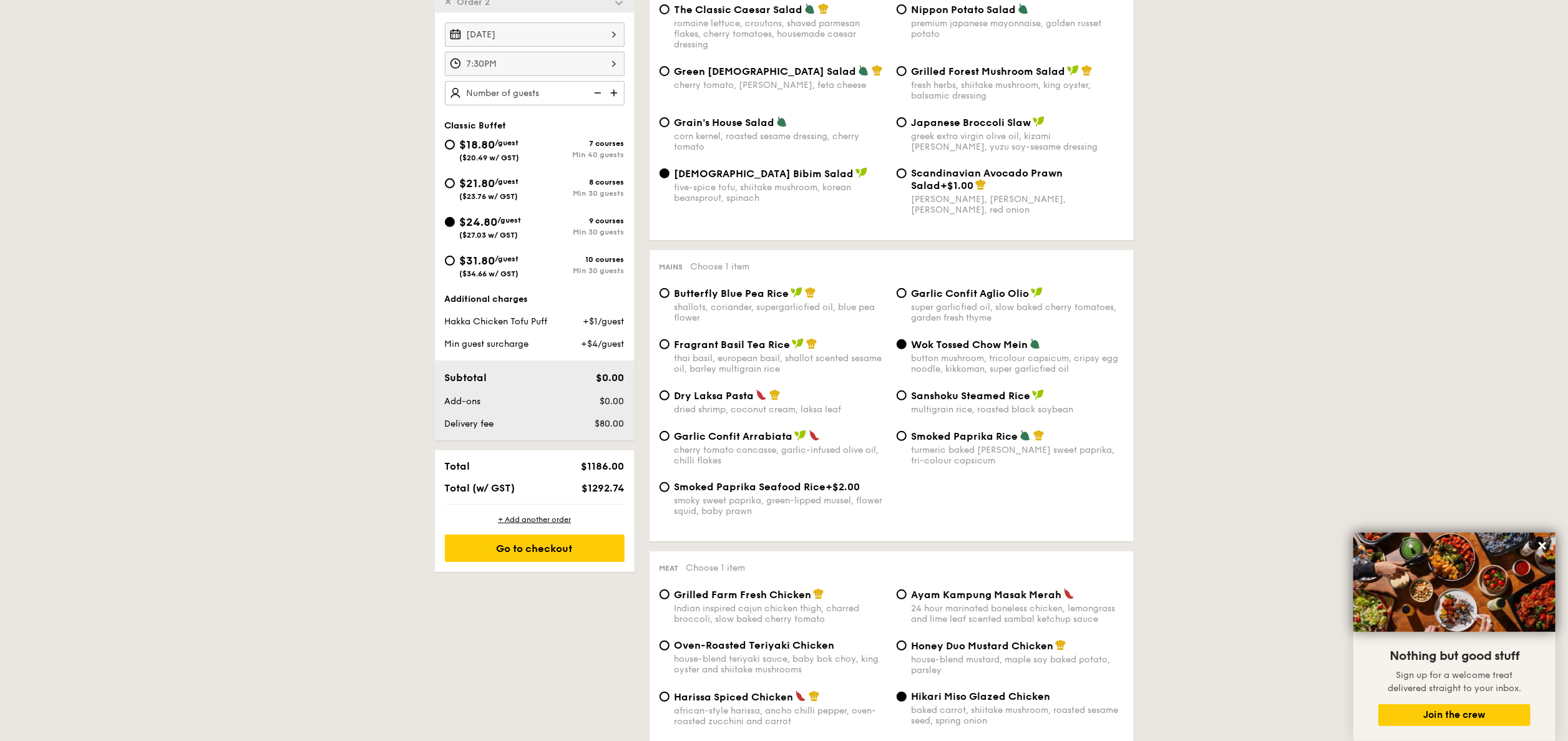
scroll to position [292, 0]
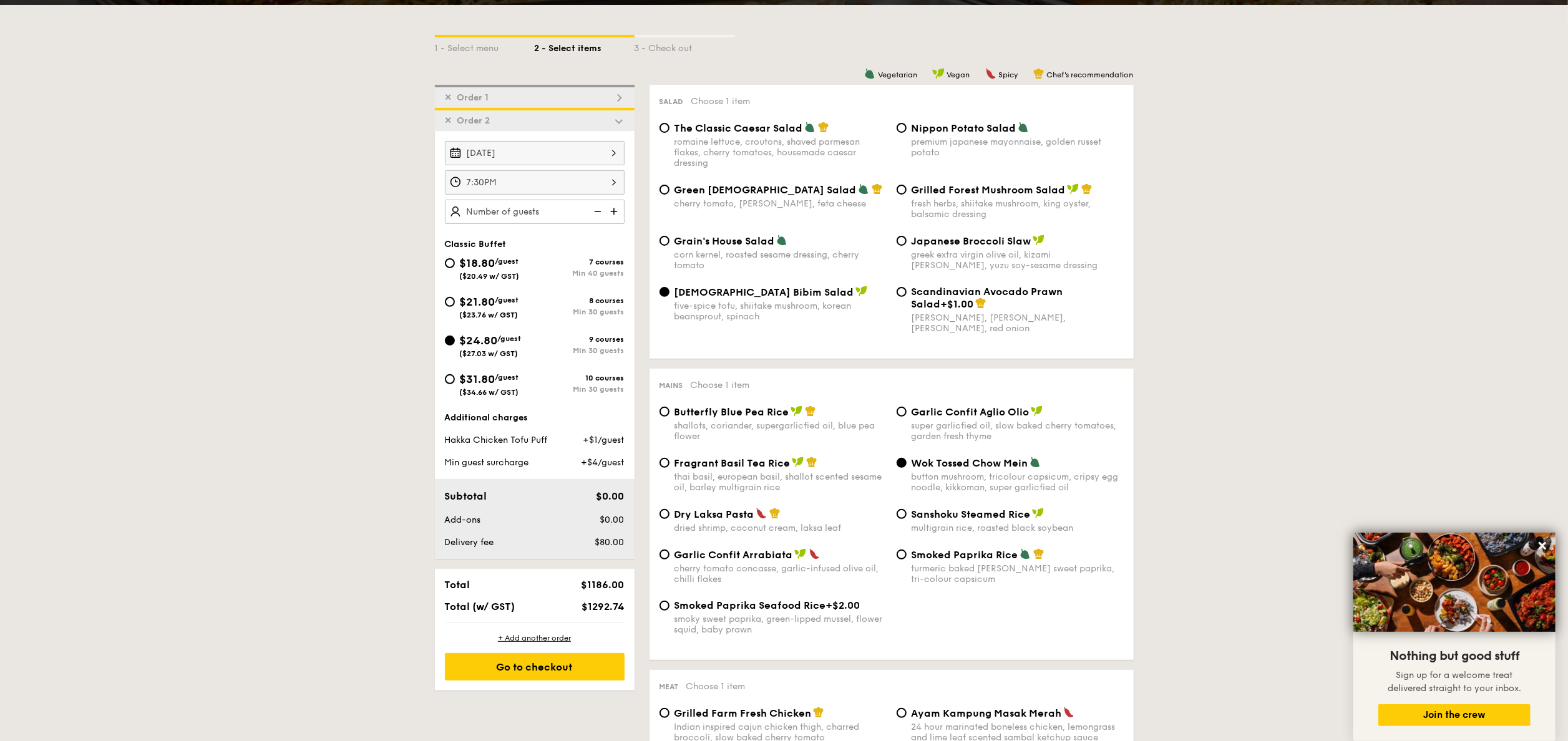
click at [613, 218] on img at bounding box center [615, 211] width 19 height 23
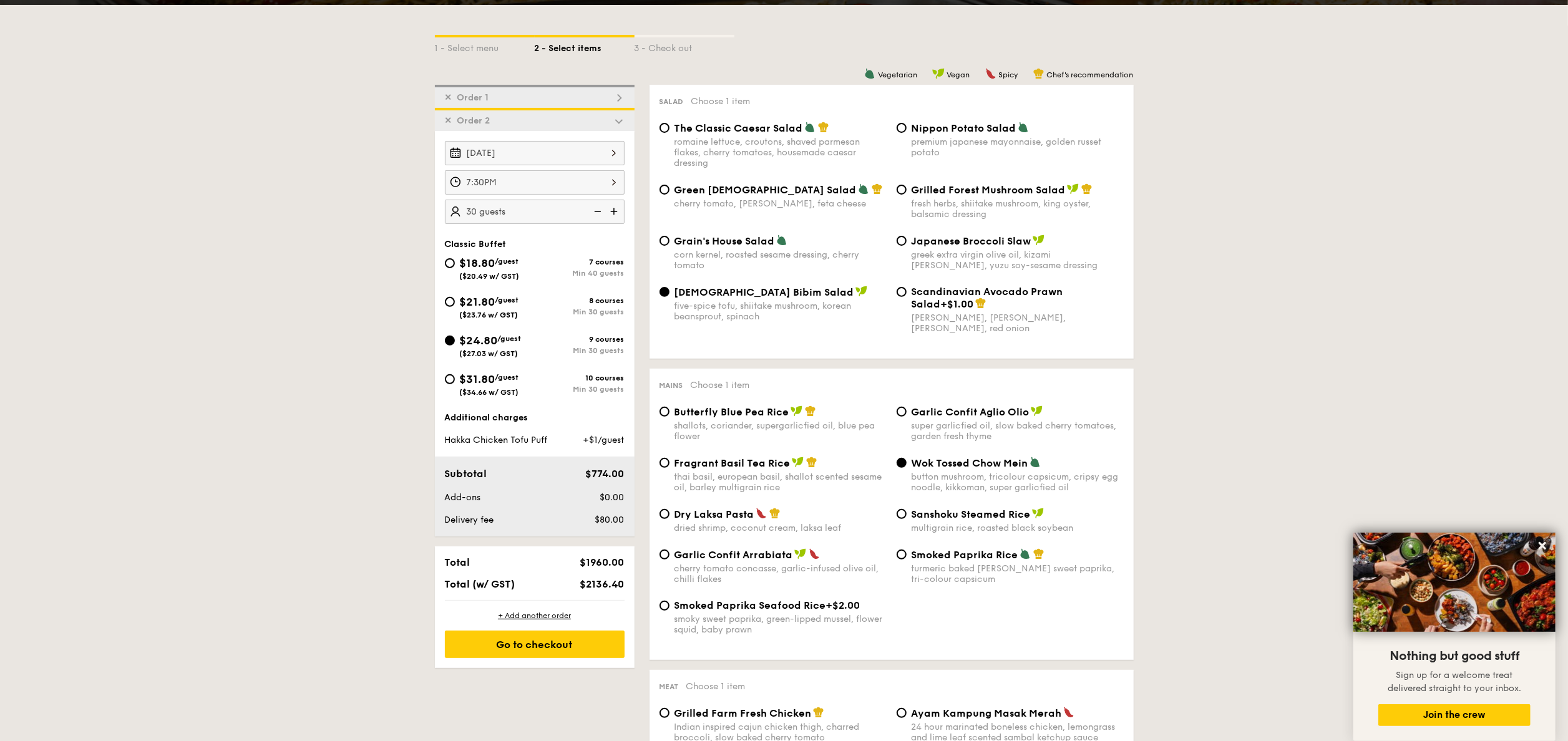
click at [613, 218] on img at bounding box center [615, 211] width 19 height 23
type input "45 guests"
click at [559, 651] on div "Go to checkout" at bounding box center [535, 644] width 180 height 28
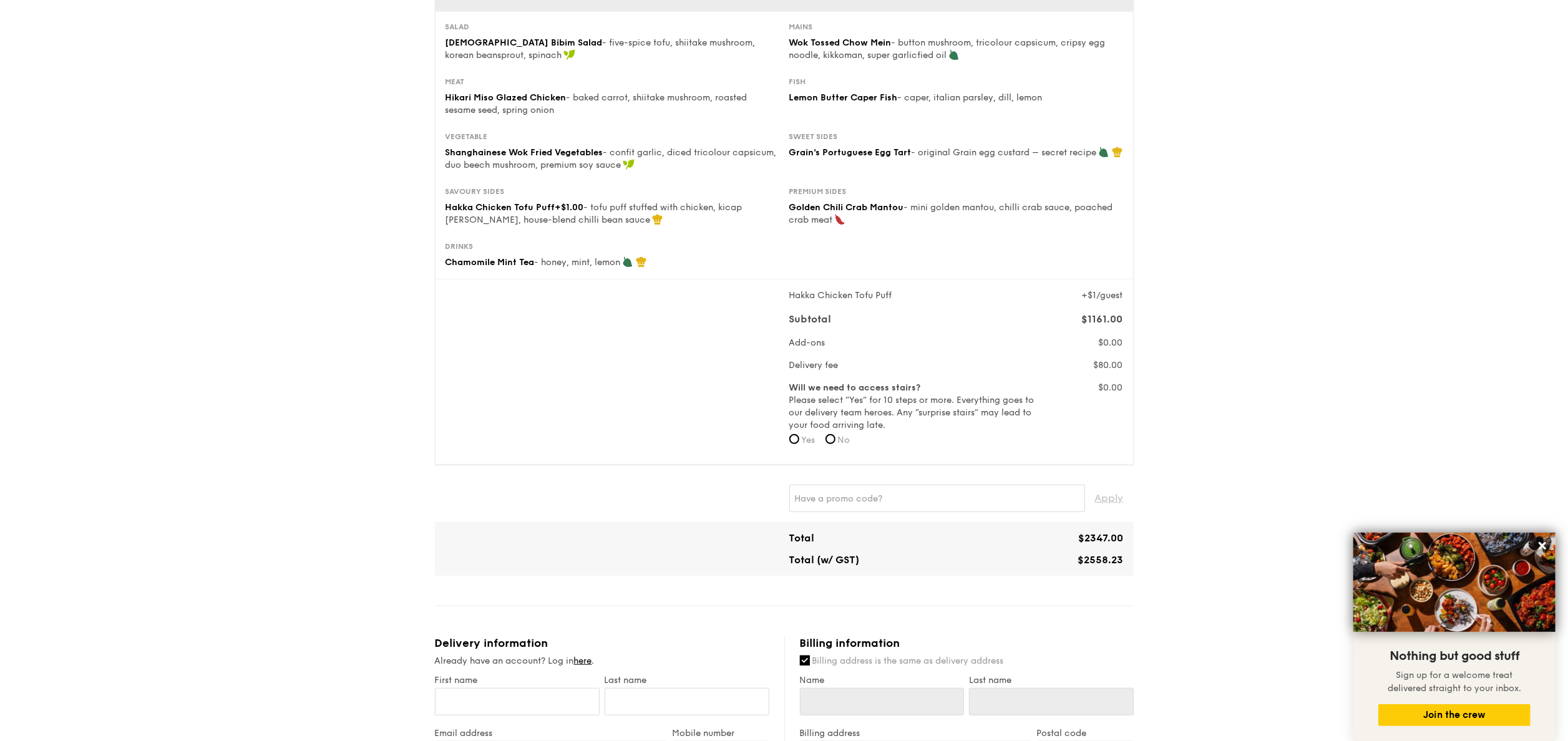
scroll to position [873, 0]
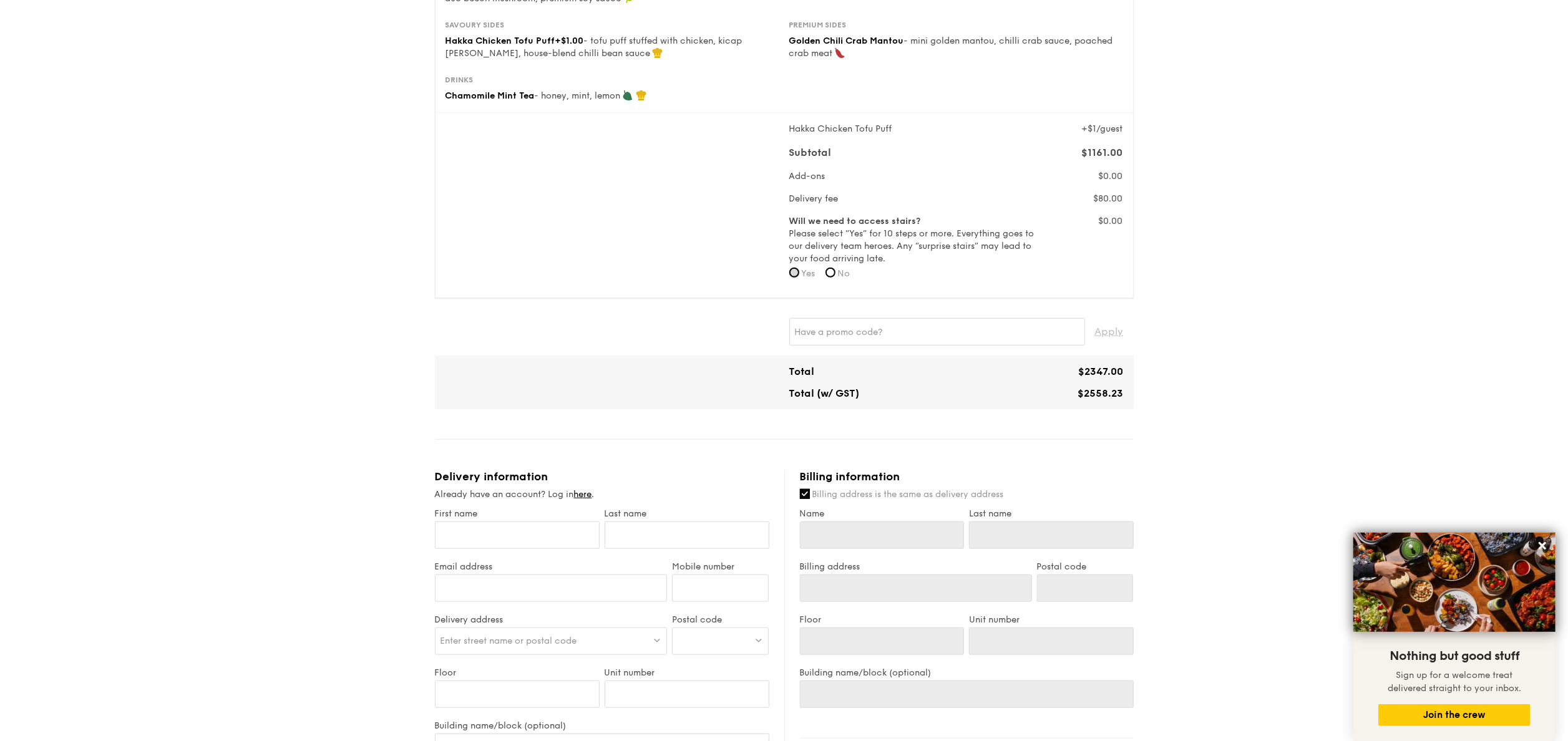
click at [797, 275] on input "Yes" at bounding box center [793, 272] width 10 height 10
radio input "true"
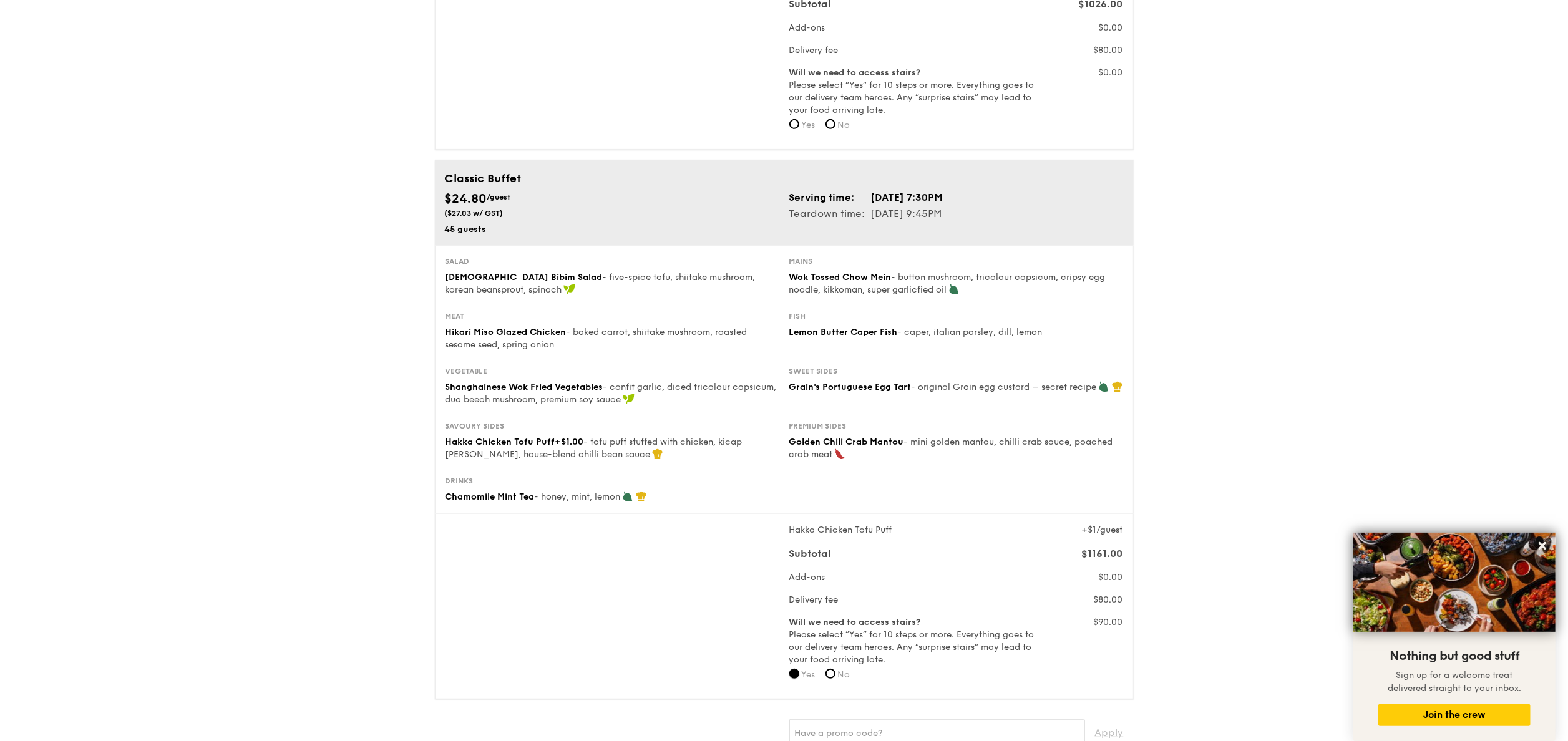
scroll to position [499, 0]
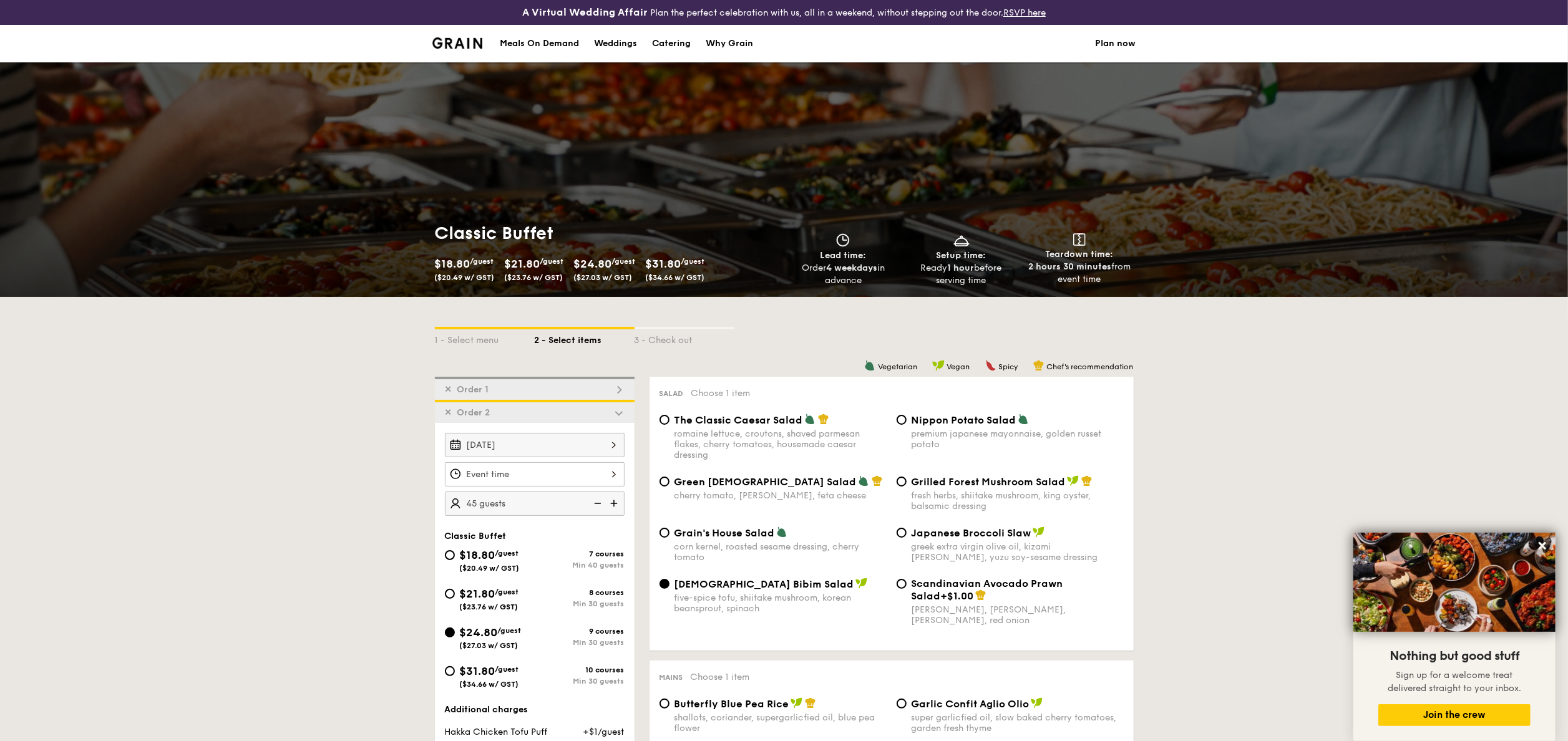
click at [450, 384] on span "✕" at bounding box center [449, 389] width 7 height 11
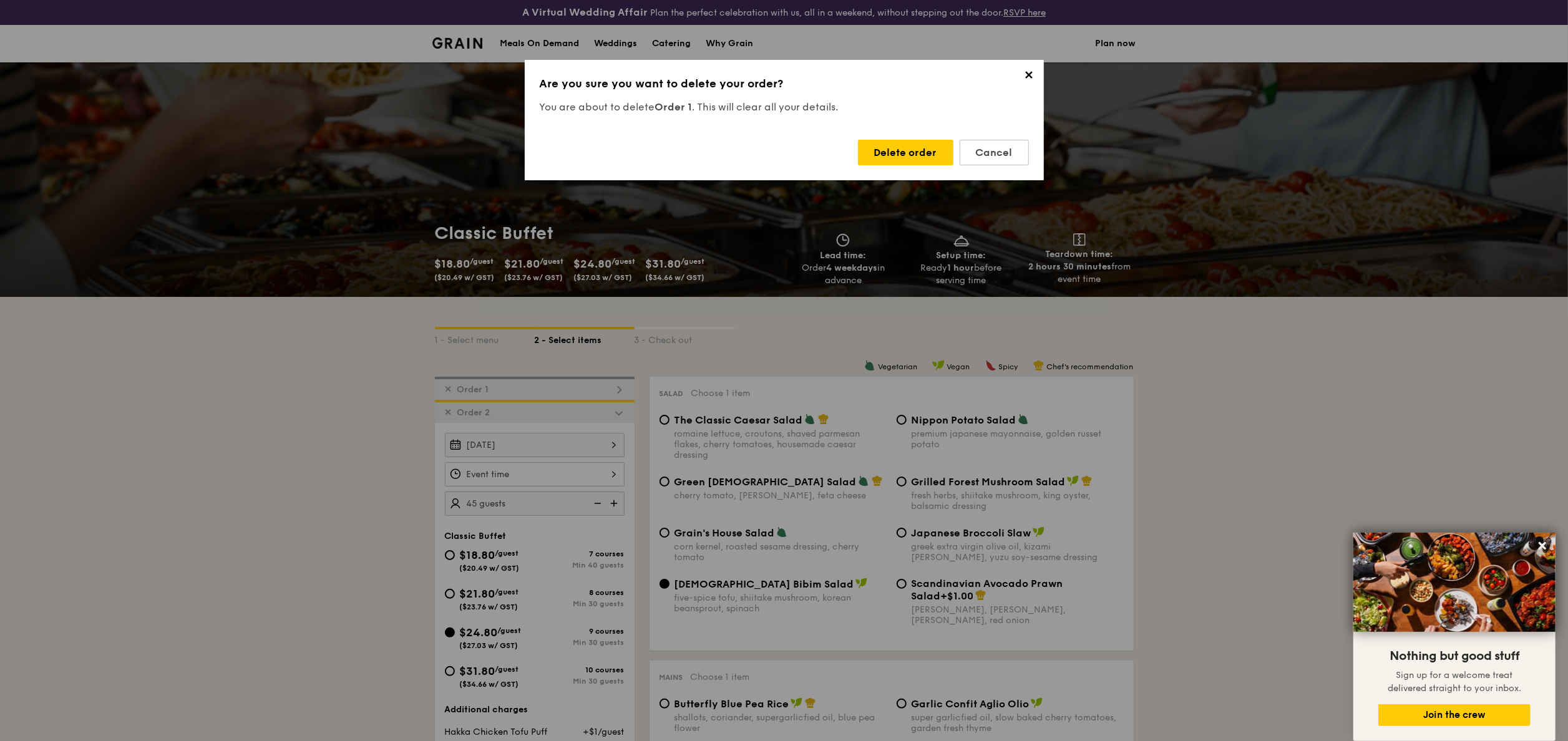
click at [899, 160] on div "Delete order" at bounding box center [906, 153] width 95 height 25
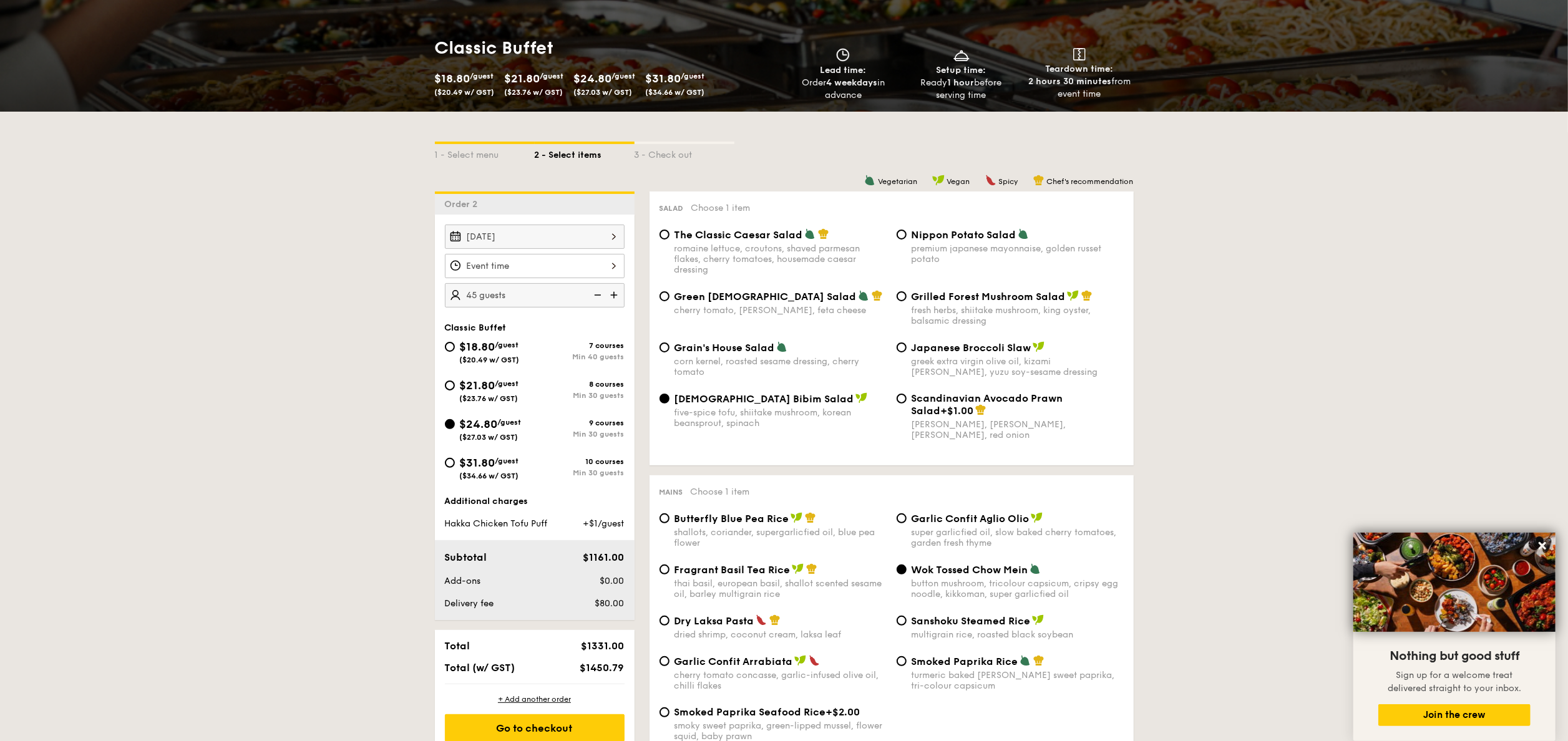
scroll to position [374, 0]
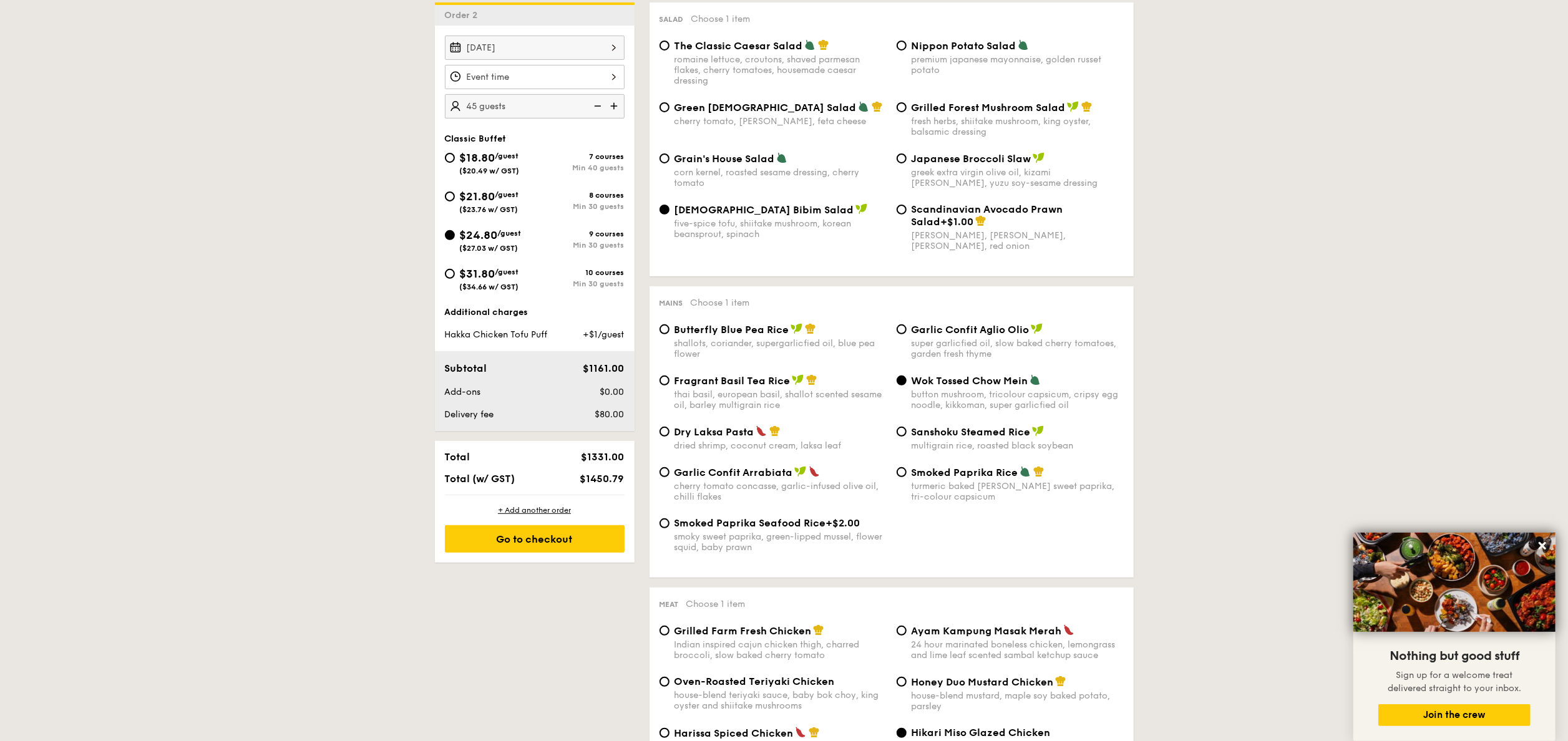
click at [549, 562] on div "+ Add another order Go to checkout" at bounding box center [534, 528] width 199 height 67
click at [547, 549] on div "Go to checkout" at bounding box center [535, 538] width 180 height 28
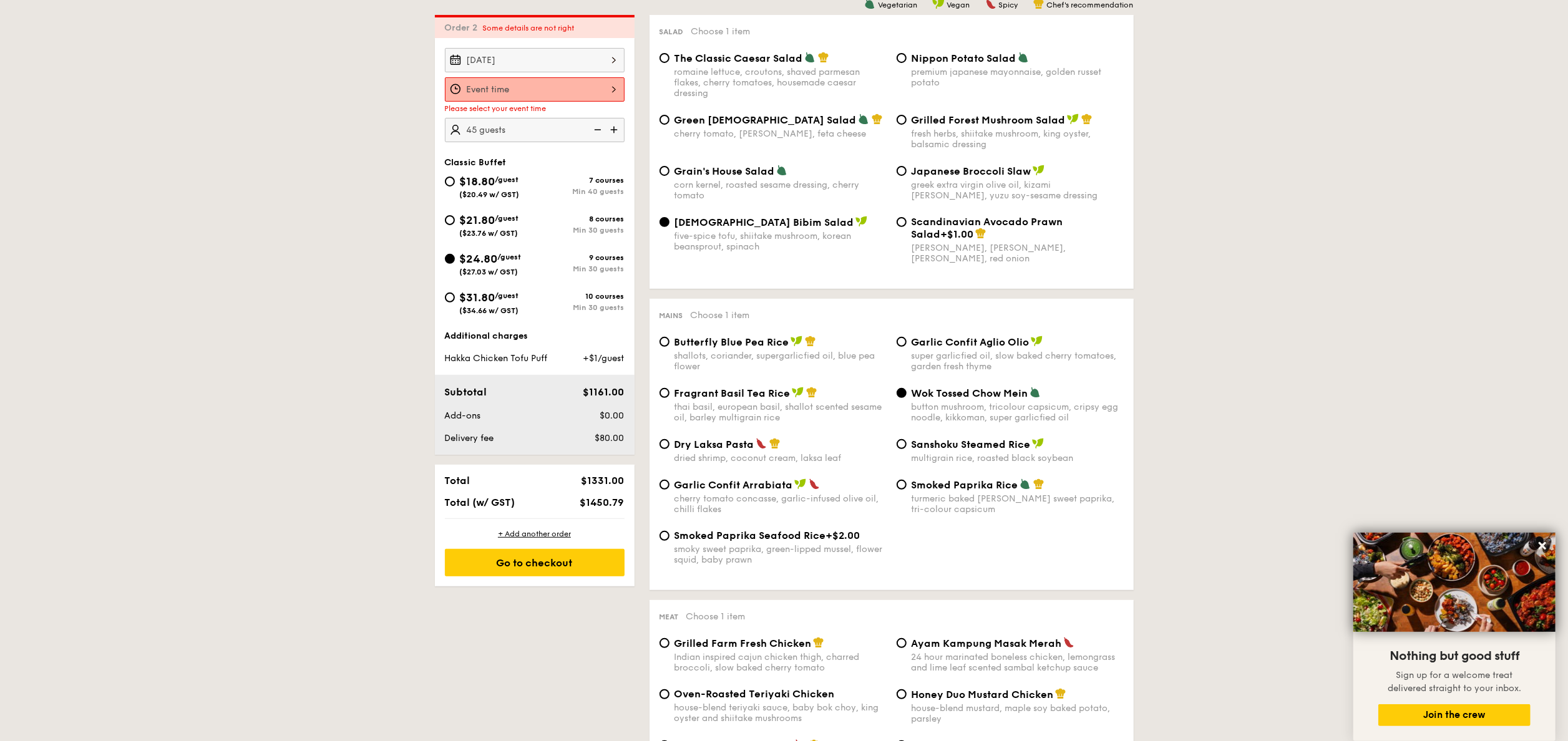
scroll to position [358, 0]
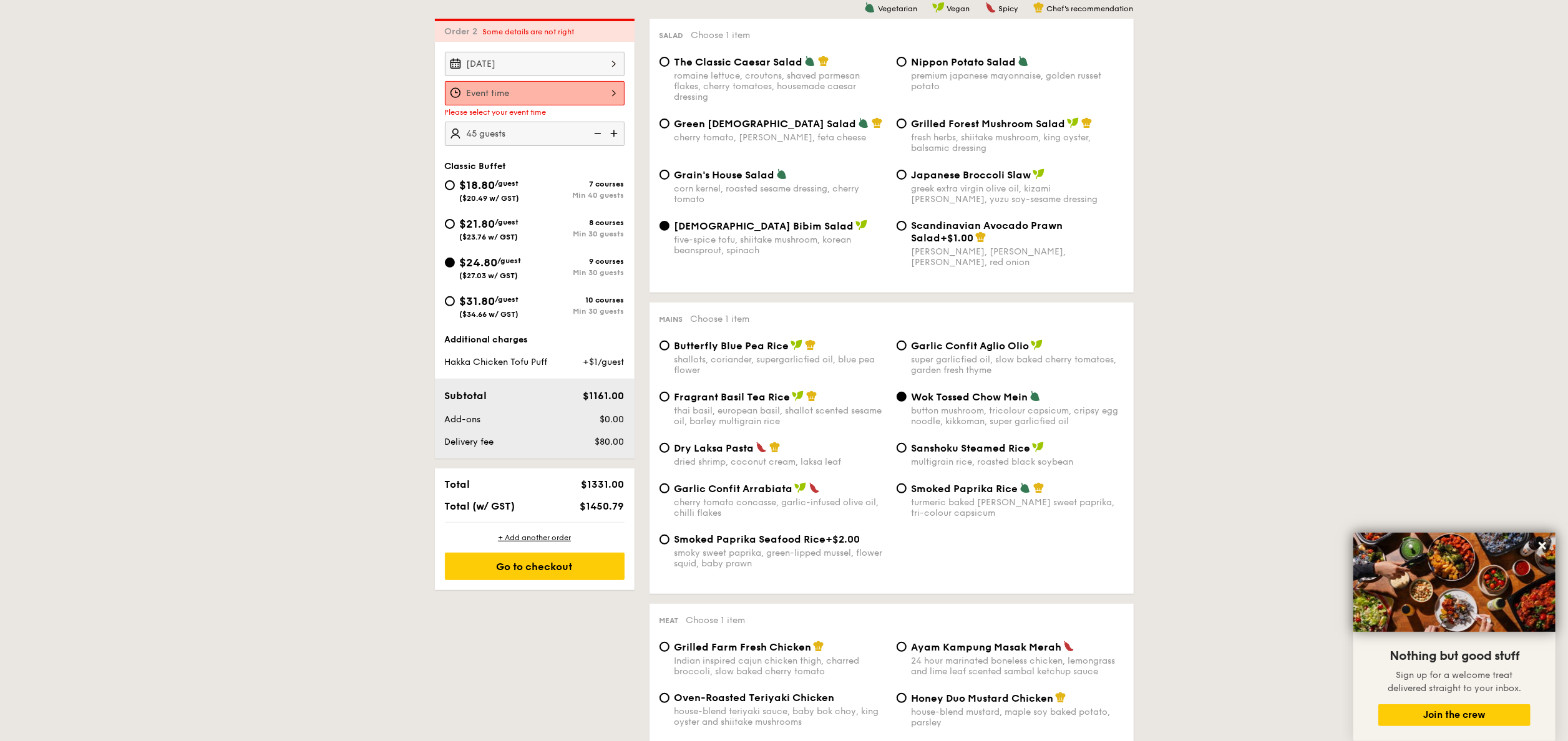
click at [613, 95] on div at bounding box center [535, 92] width 180 height 24
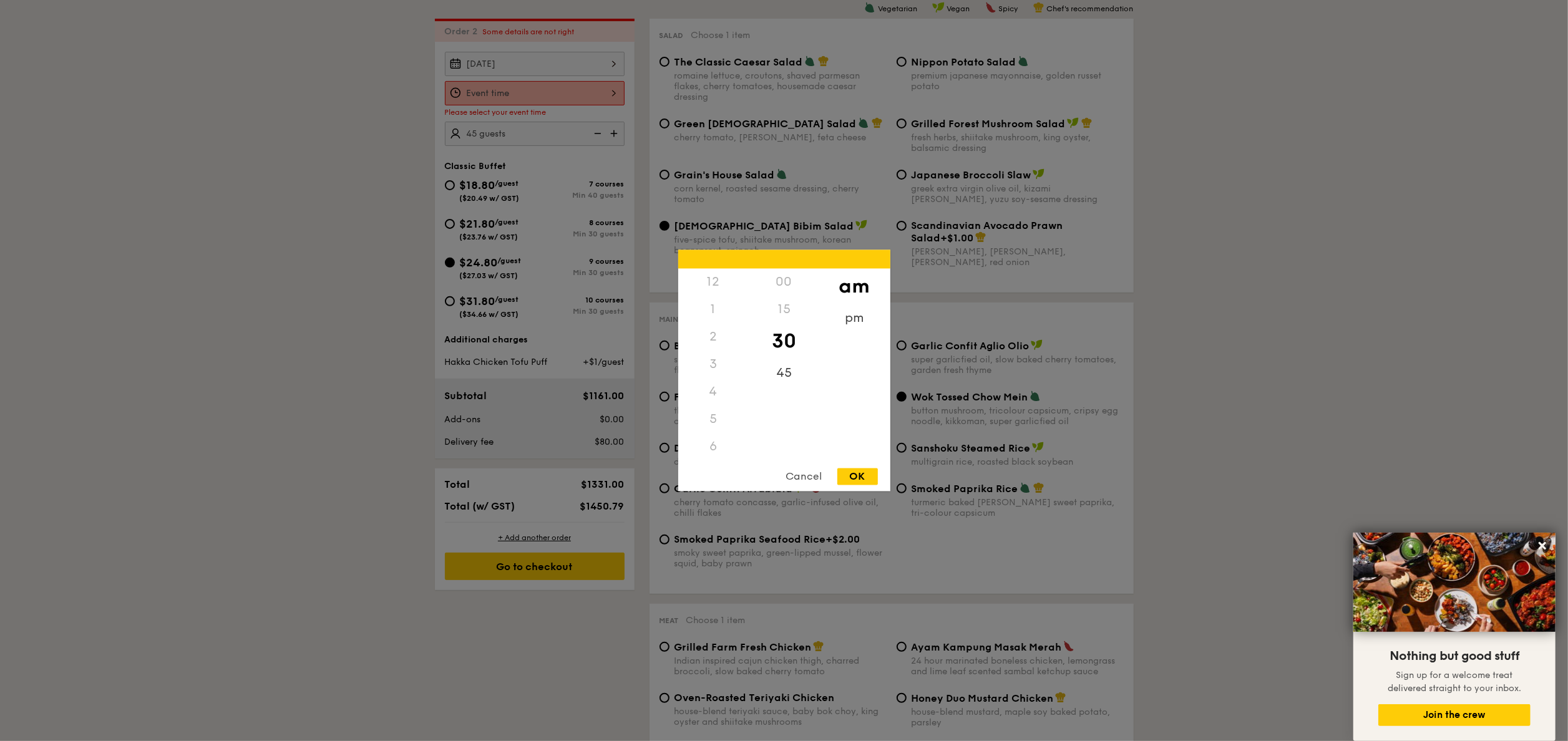
scroll to position [137, 0]
click at [710, 344] on div "7" at bounding box center [714, 337] width 71 height 28
click at [842, 320] on div "pm" at bounding box center [854, 323] width 71 height 36
click at [713, 343] on div "7" at bounding box center [714, 342] width 71 height 36
click at [851, 476] on div "OK" at bounding box center [857, 476] width 40 height 17
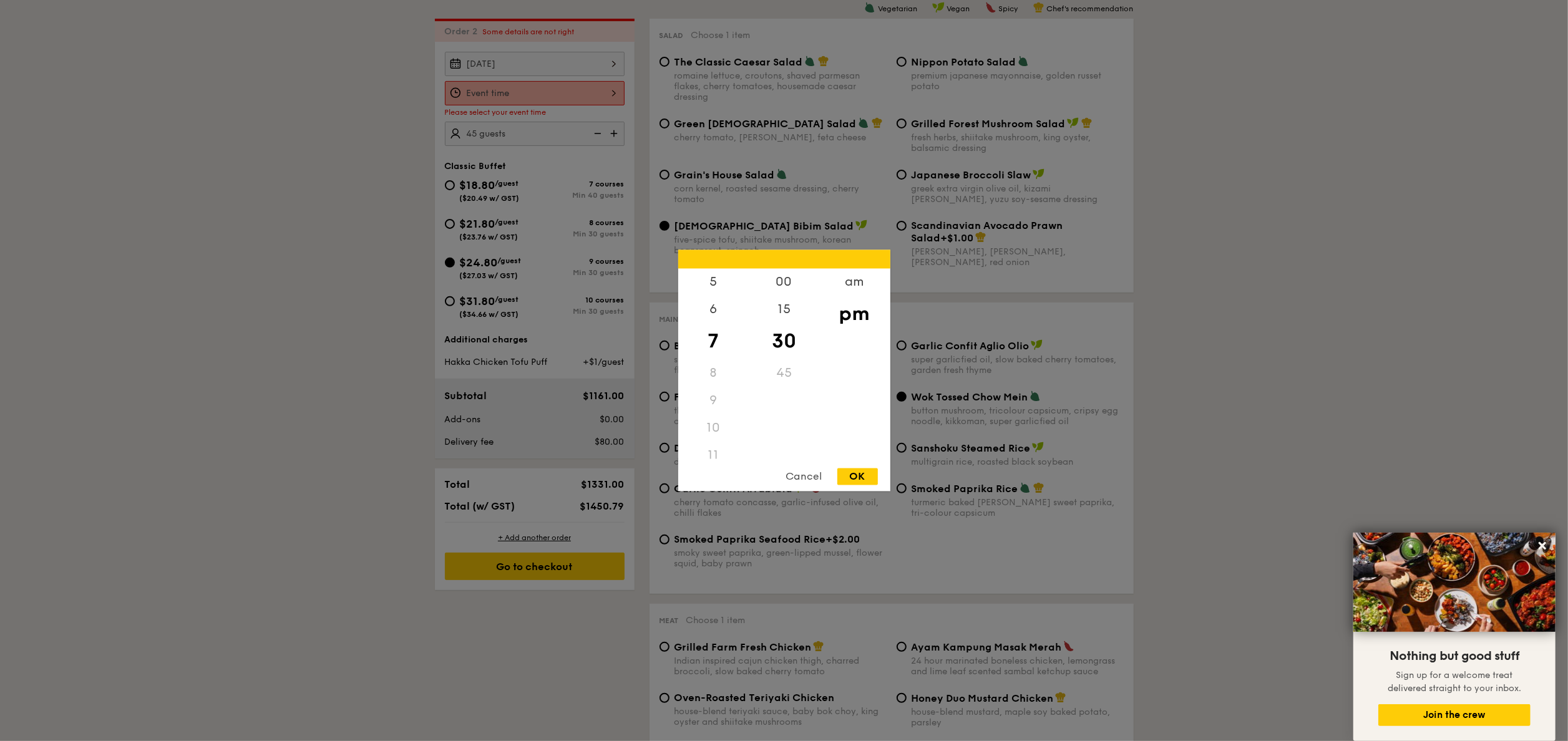
type input "7:30PM"
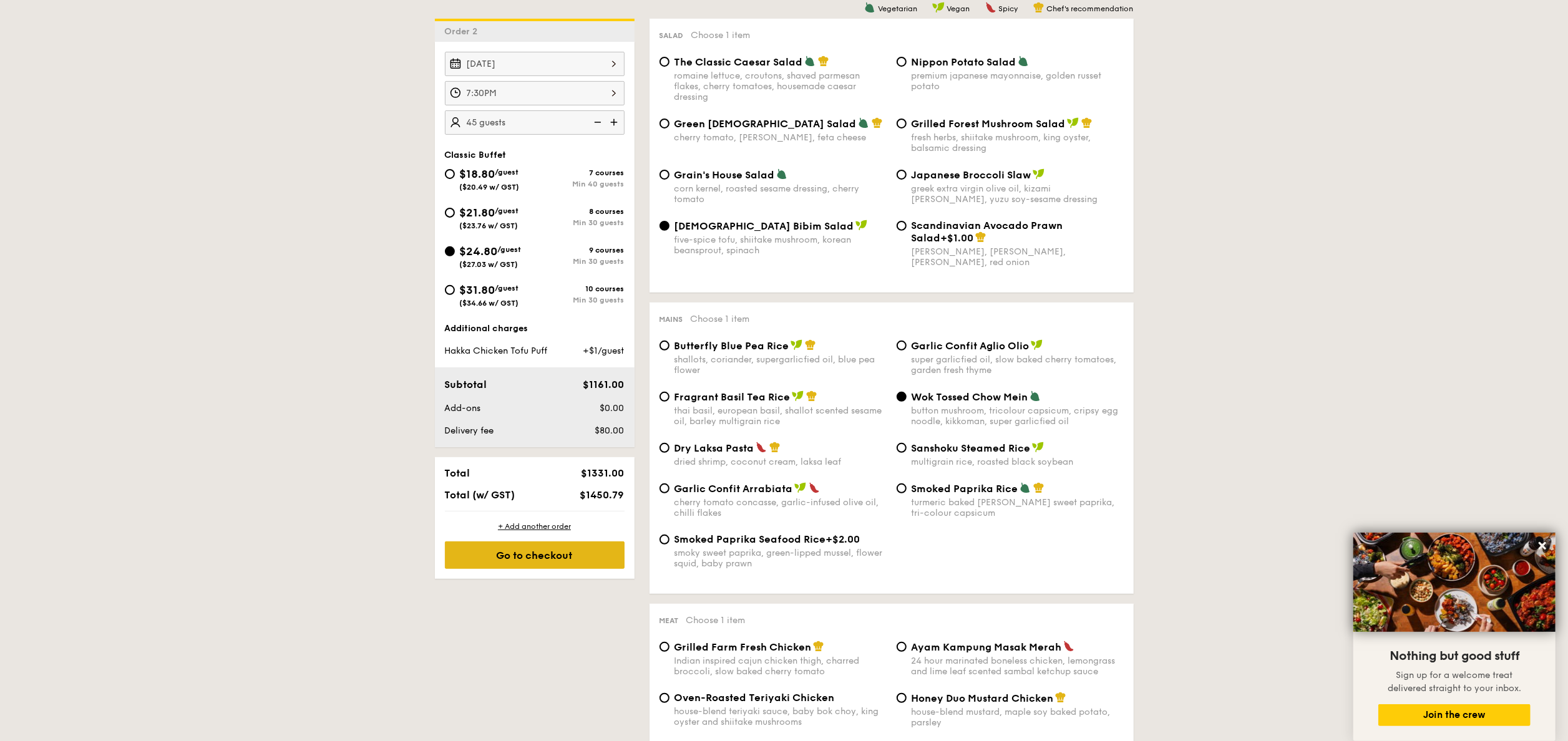
click at [534, 569] on div "Go to checkout" at bounding box center [535, 554] width 180 height 28
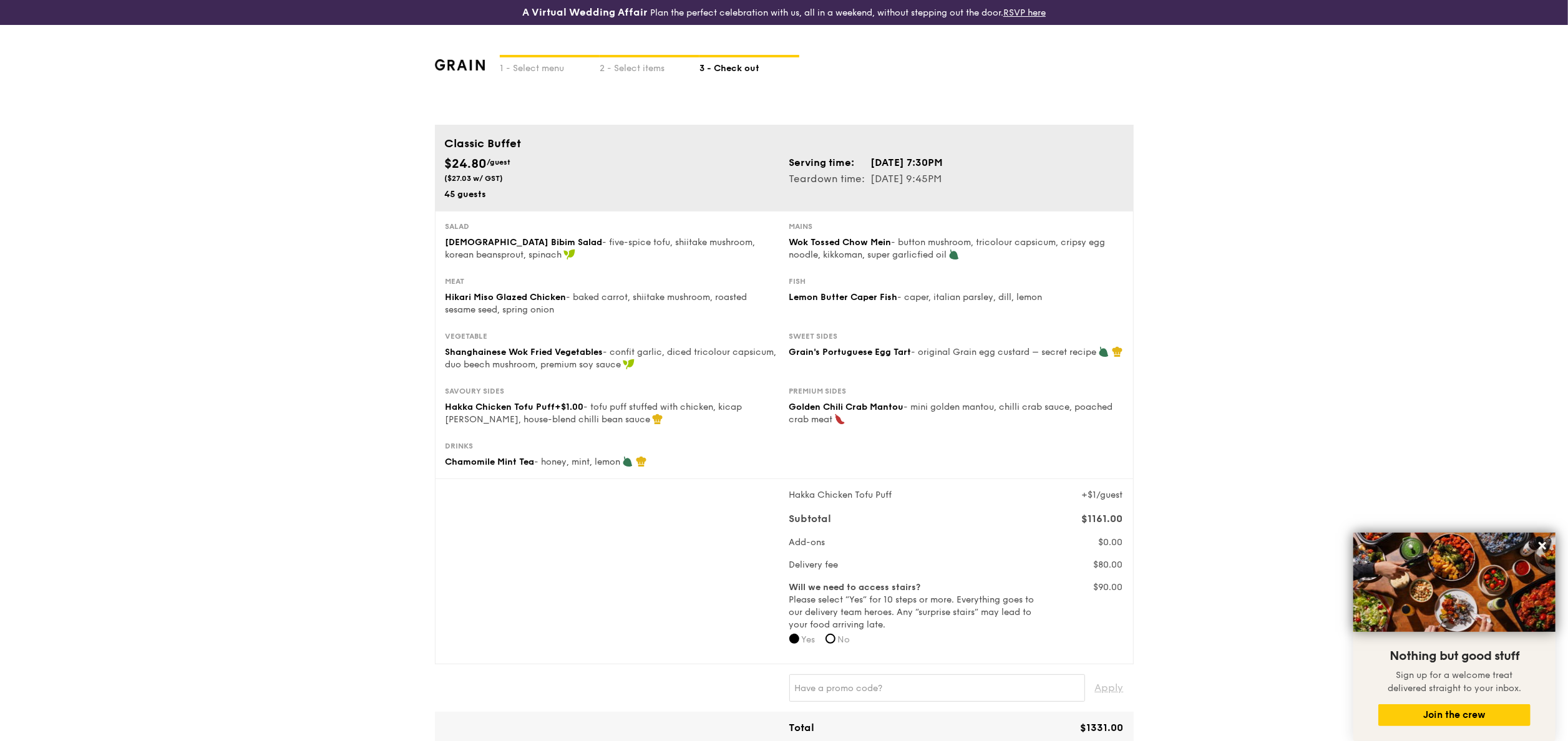
scroll to position [125, 0]
